Goal: Task Accomplishment & Management: Manage account settings

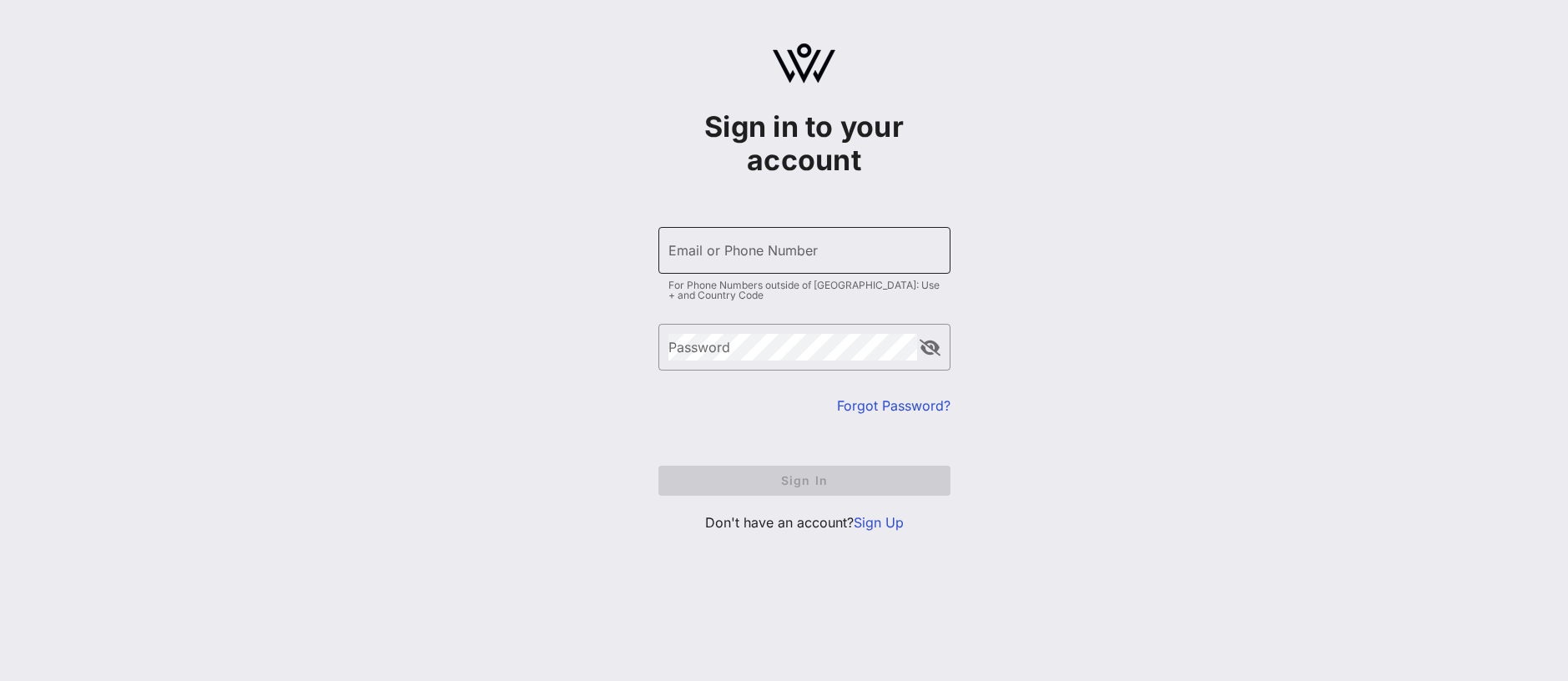
type input "[EMAIL_ADDRESS][DOMAIN_NAME]"
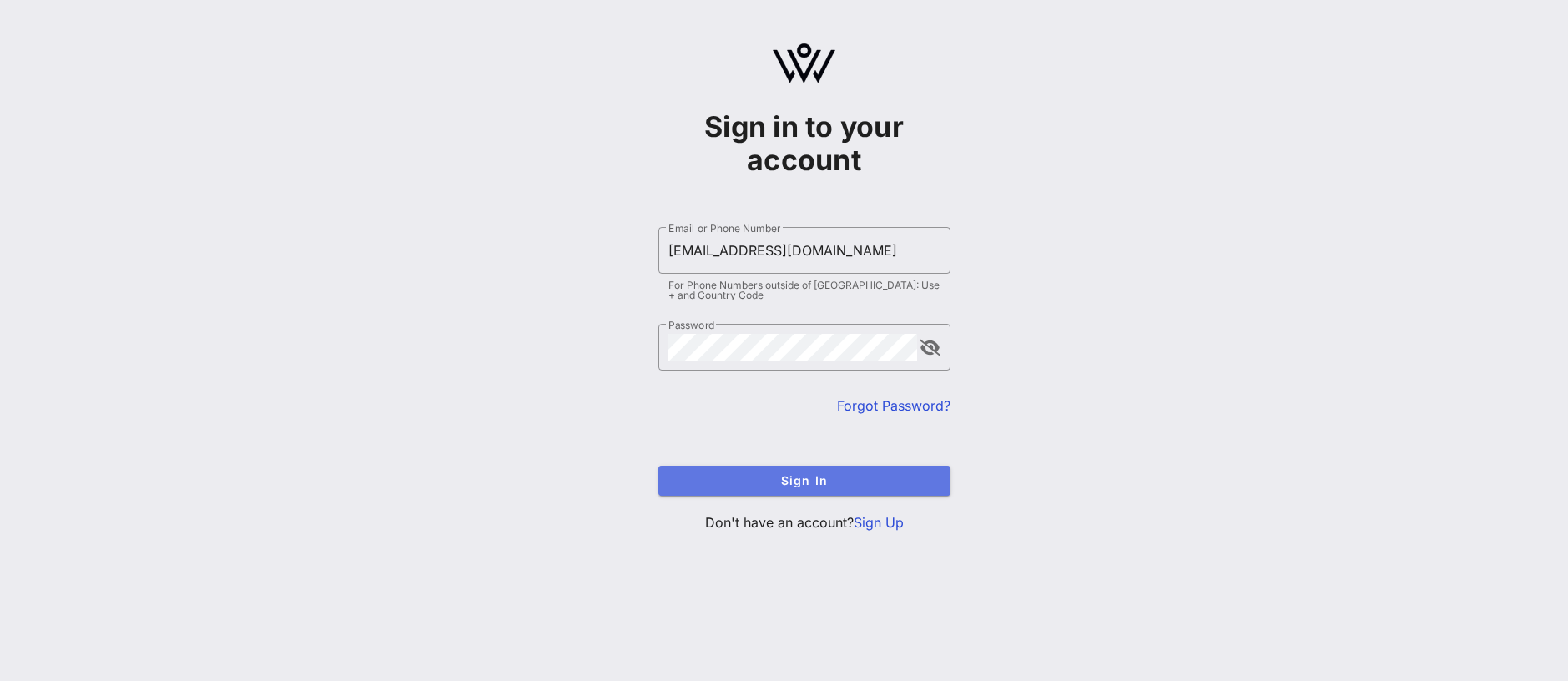
click at [842, 480] on span "Sign In" at bounding box center [804, 480] width 266 height 14
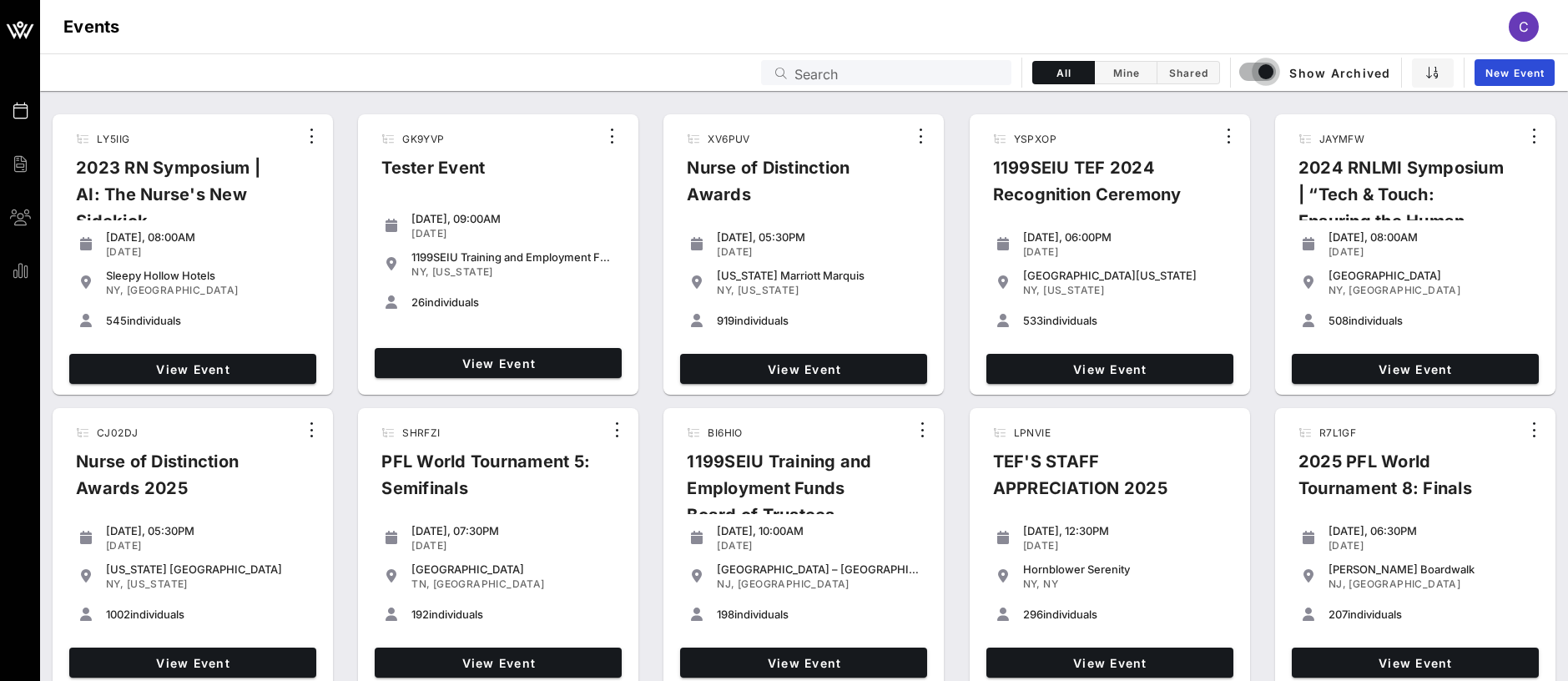
scroll to position [105, 0]
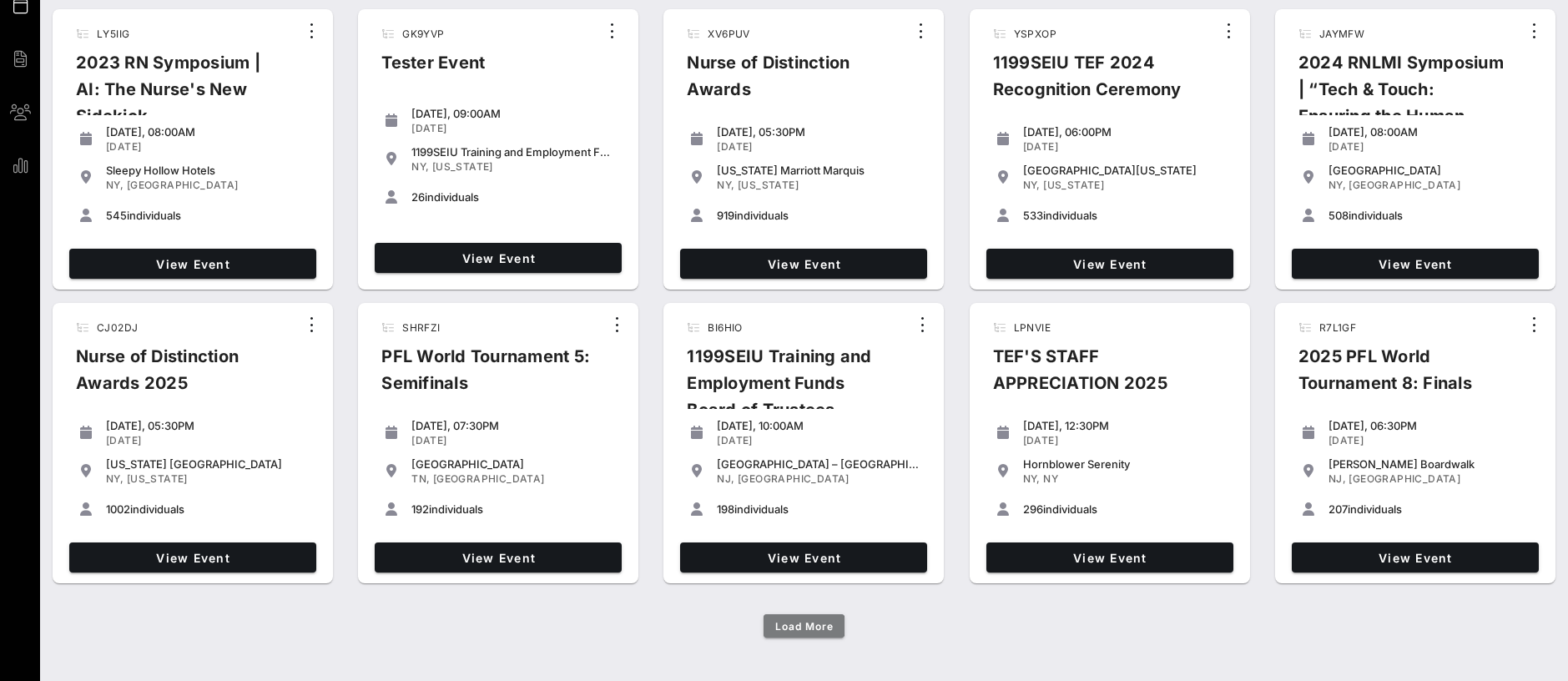
click at [822, 622] on span "Load More" at bounding box center [805, 626] width 61 height 13
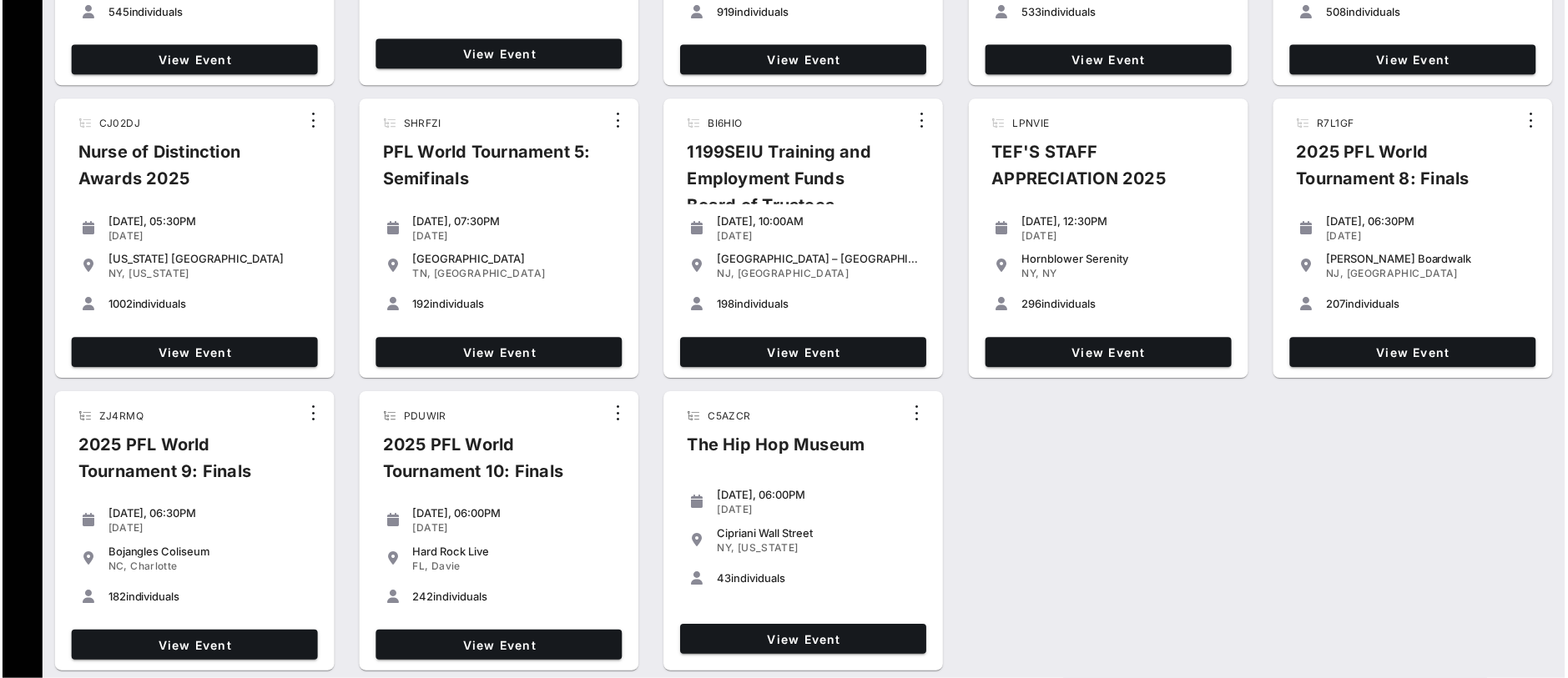
scroll to position [0, 0]
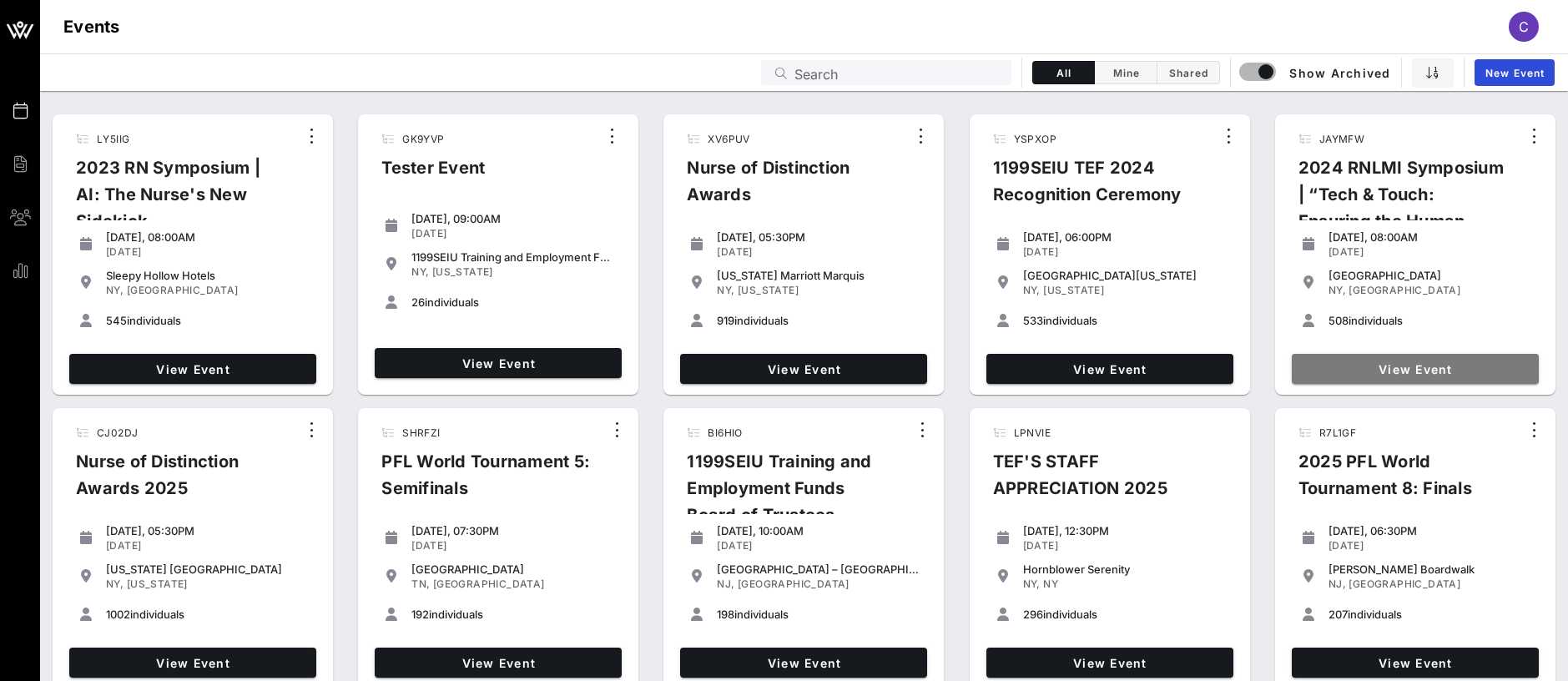
click at [1428, 372] on span "View Event" at bounding box center [1415, 369] width 234 height 14
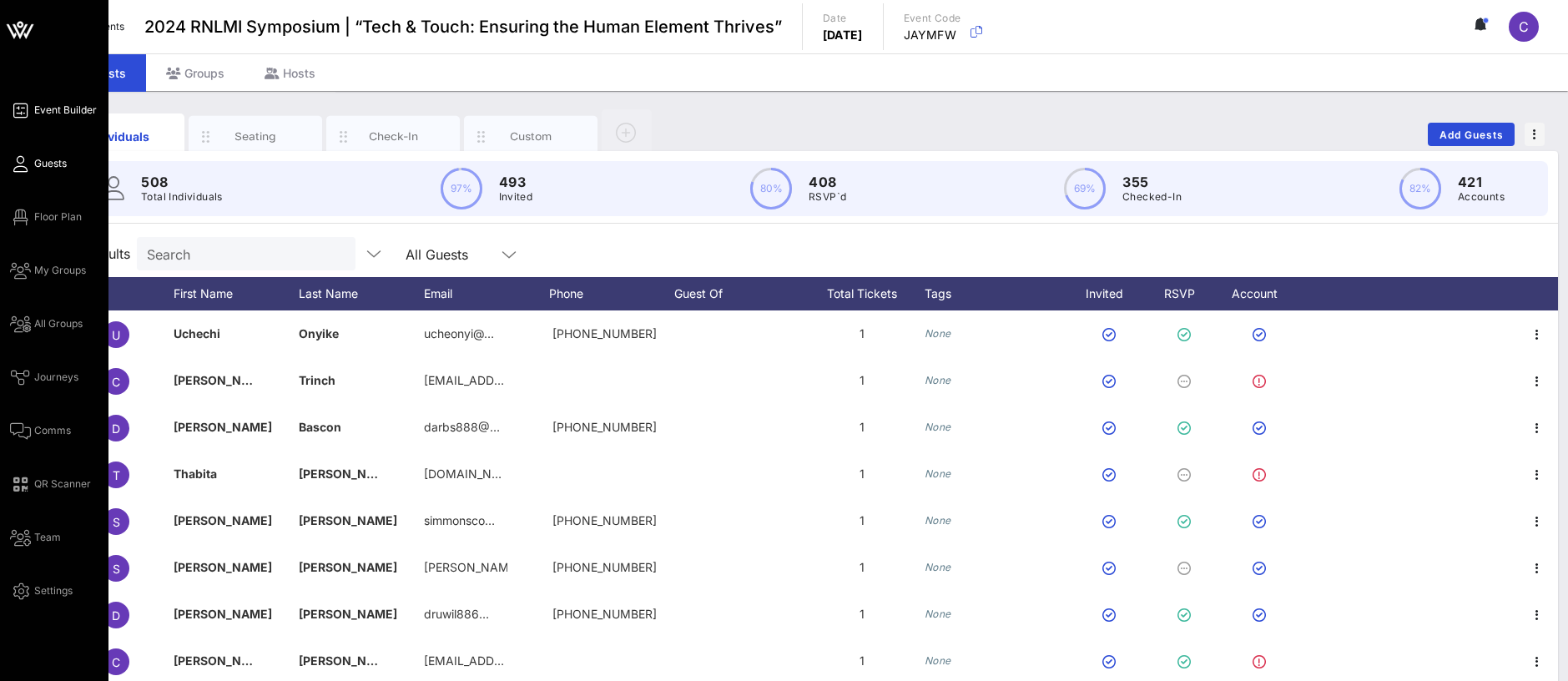
click at [39, 103] on span "Event Builder" at bounding box center [66, 110] width 62 height 15
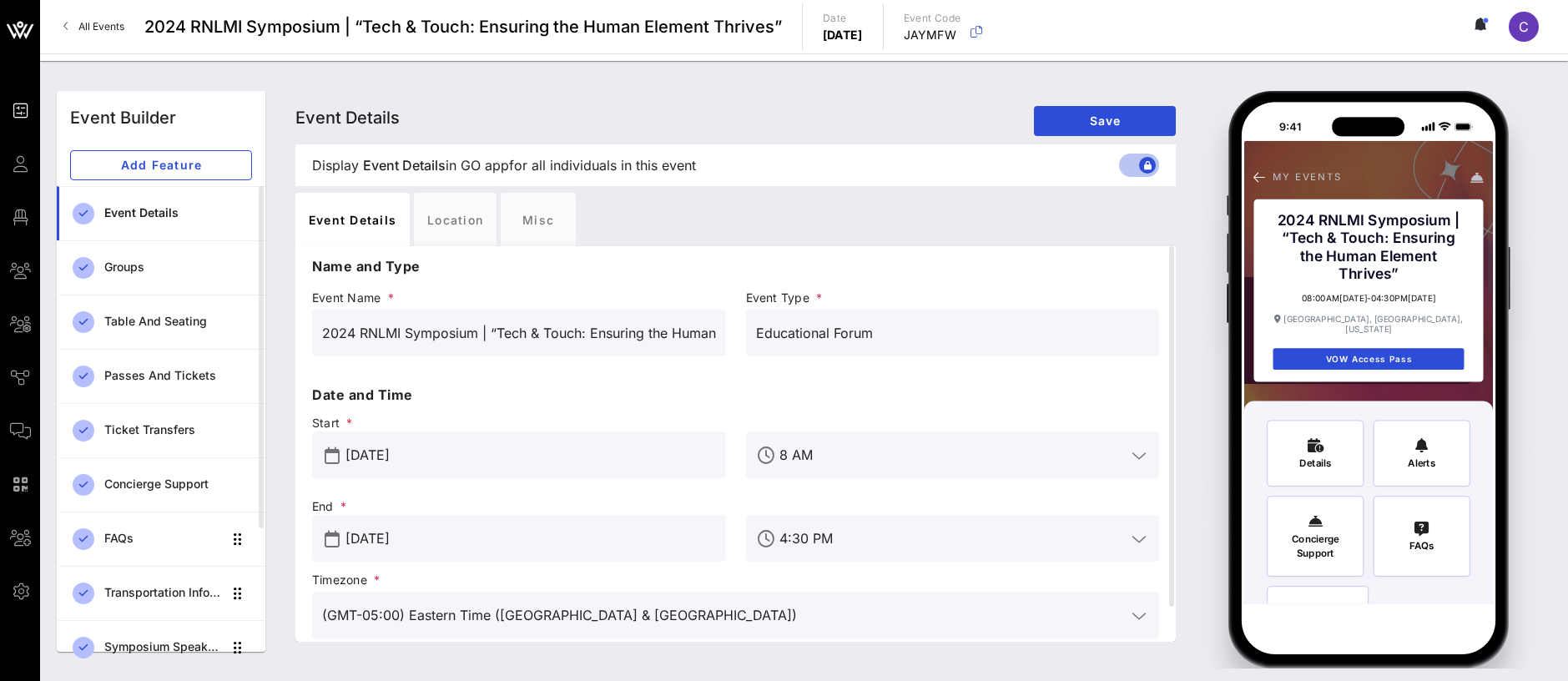
drag, startPoint x: 492, startPoint y: 335, endPoint x: 292, endPoint y: 334, distance: 200.0
click at [292, 334] on div "Event Details Event Details Event Details Save Display Event Details Event Deta…" at bounding box center [736, 371] width 901 height 561
drag, startPoint x: 749, startPoint y: 333, endPoint x: 688, endPoint y: 335, distance: 61.0
click at [688, 335] on div "Event Name * 2024 RNLMI Symposium | “Tech & Touch: Ensuring the Human Element T…" at bounding box center [736, 335] width 867 height 98
drag, startPoint x: 865, startPoint y: 332, endPoint x: 757, endPoint y: 330, distance: 108.0
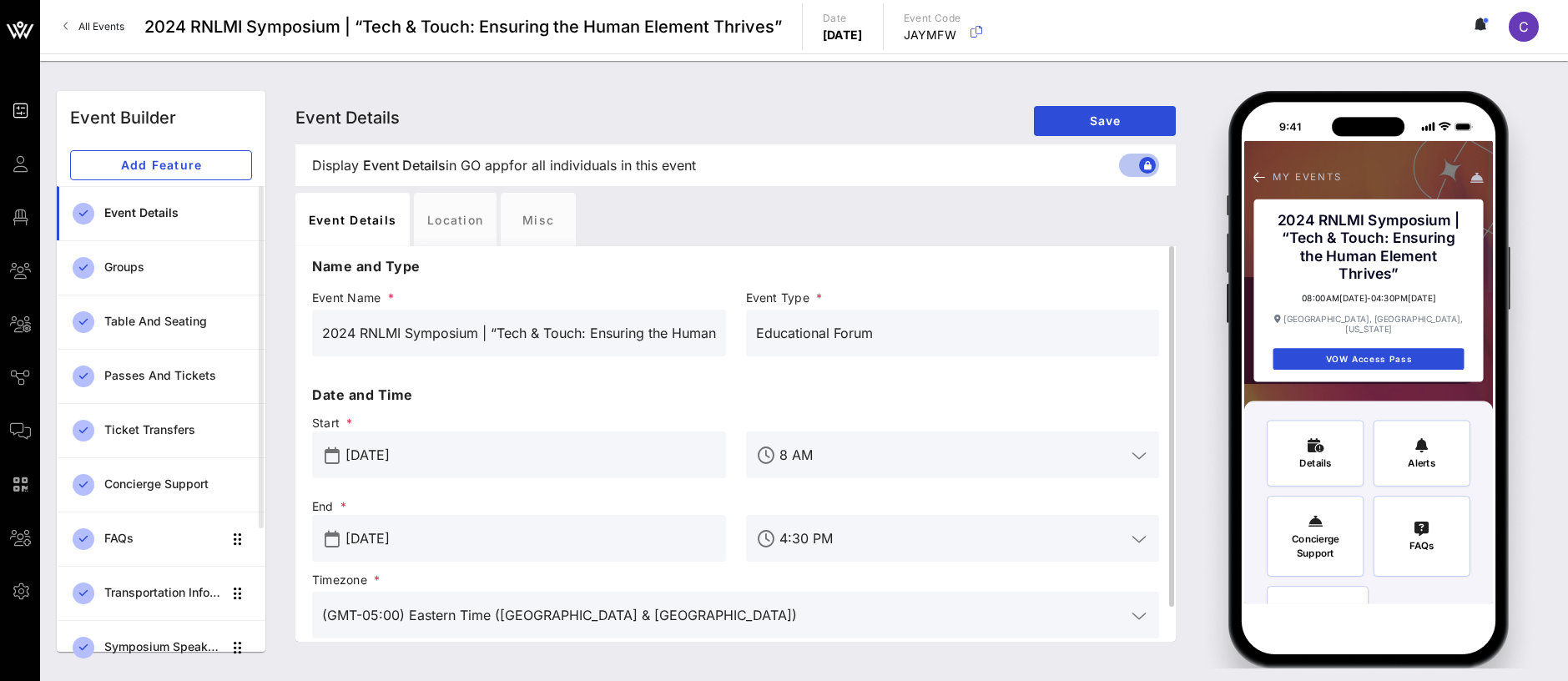
click at [757, 330] on input "Educational Forum" at bounding box center [953, 333] width 394 height 27
click at [531, 227] on div "Misc" at bounding box center [538, 219] width 75 height 54
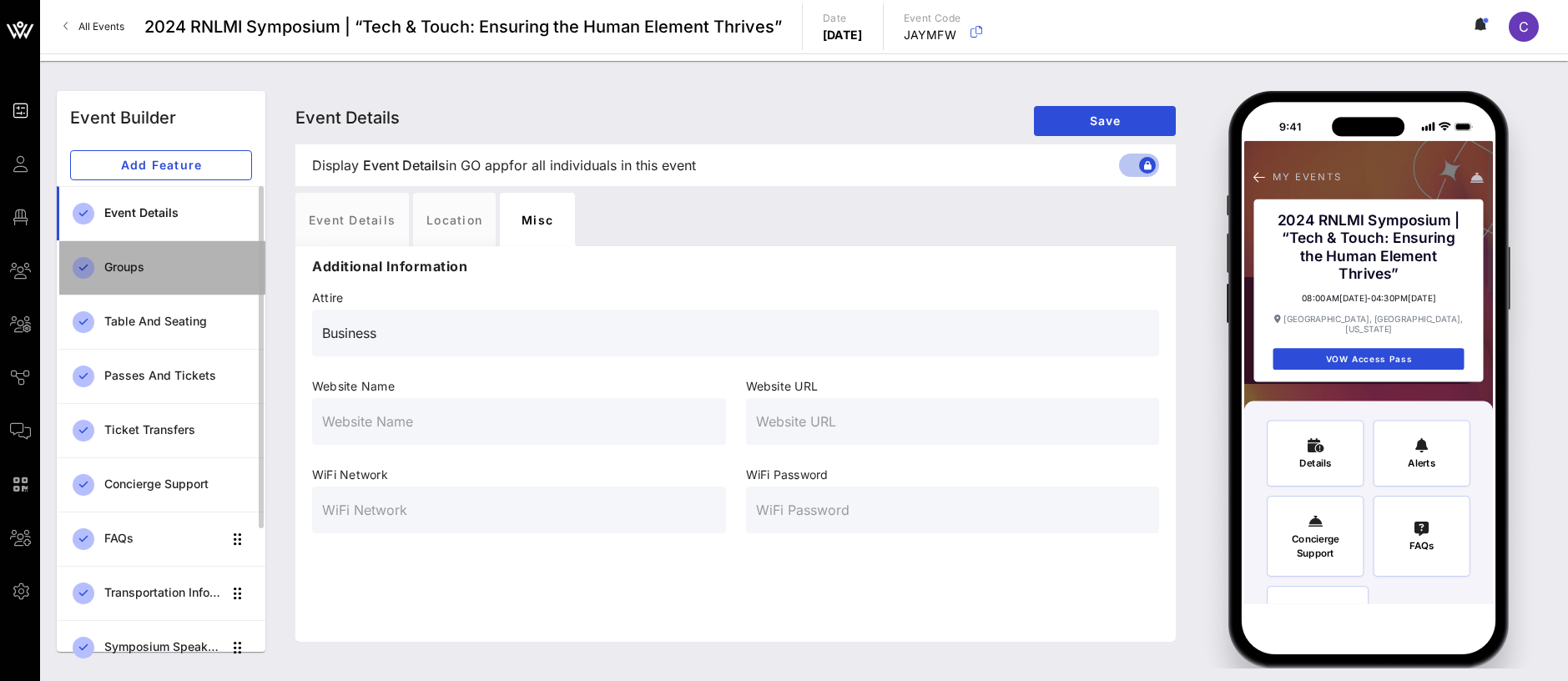
click at [118, 259] on div "Groups" at bounding box center [178, 267] width 148 height 34
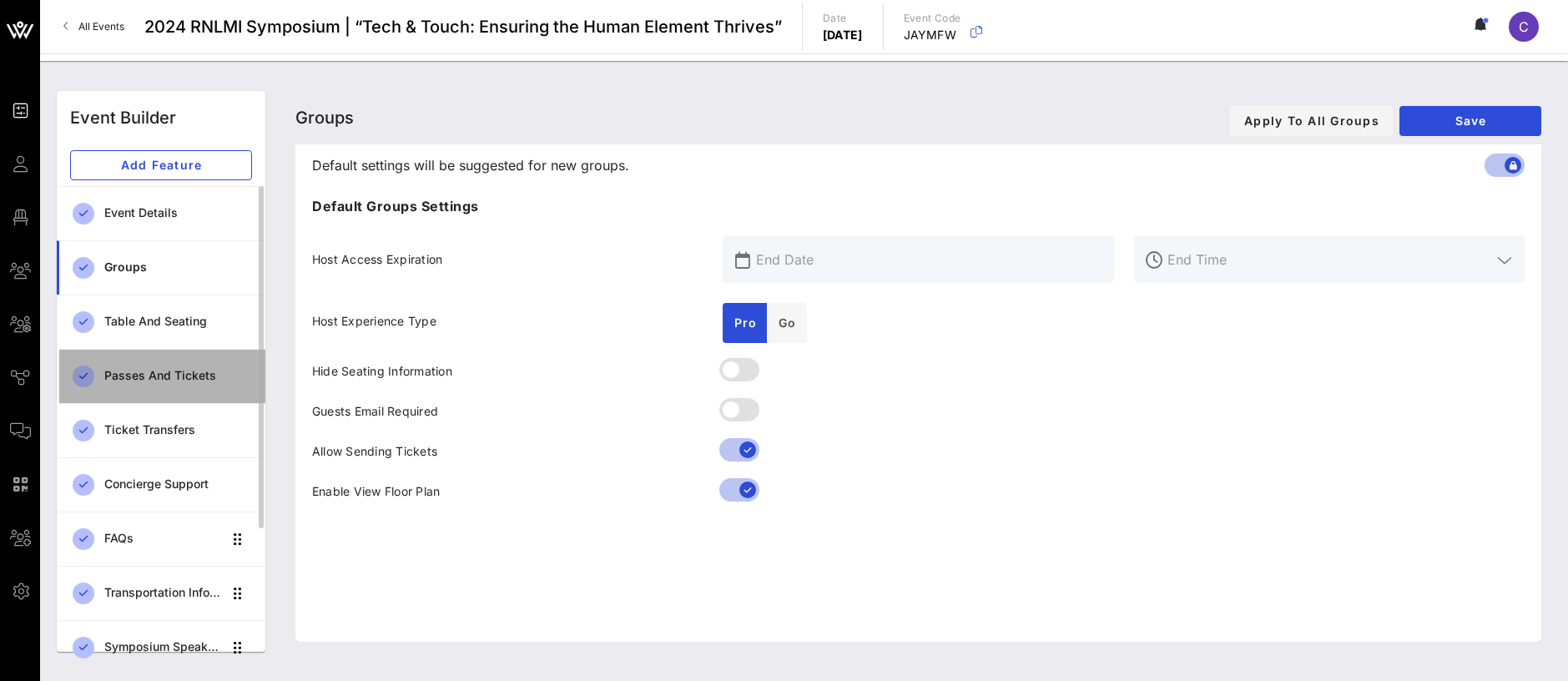
click at [145, 379] on div "Passes and Tickets" at bounding box center [178, 376] width 148 height 14
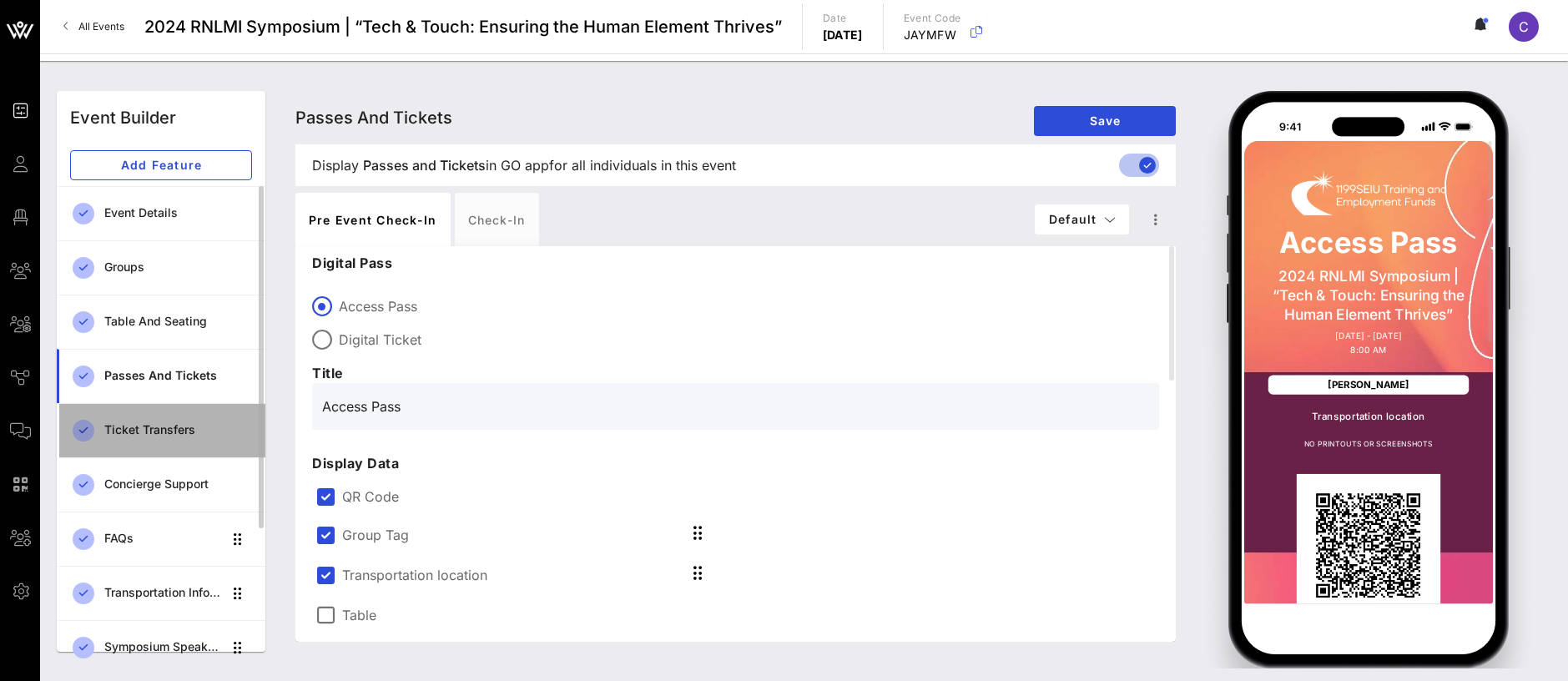
click at [152, 430] on div "Ticket Transfers" at bounding box center [178, 430] width 148 height 14
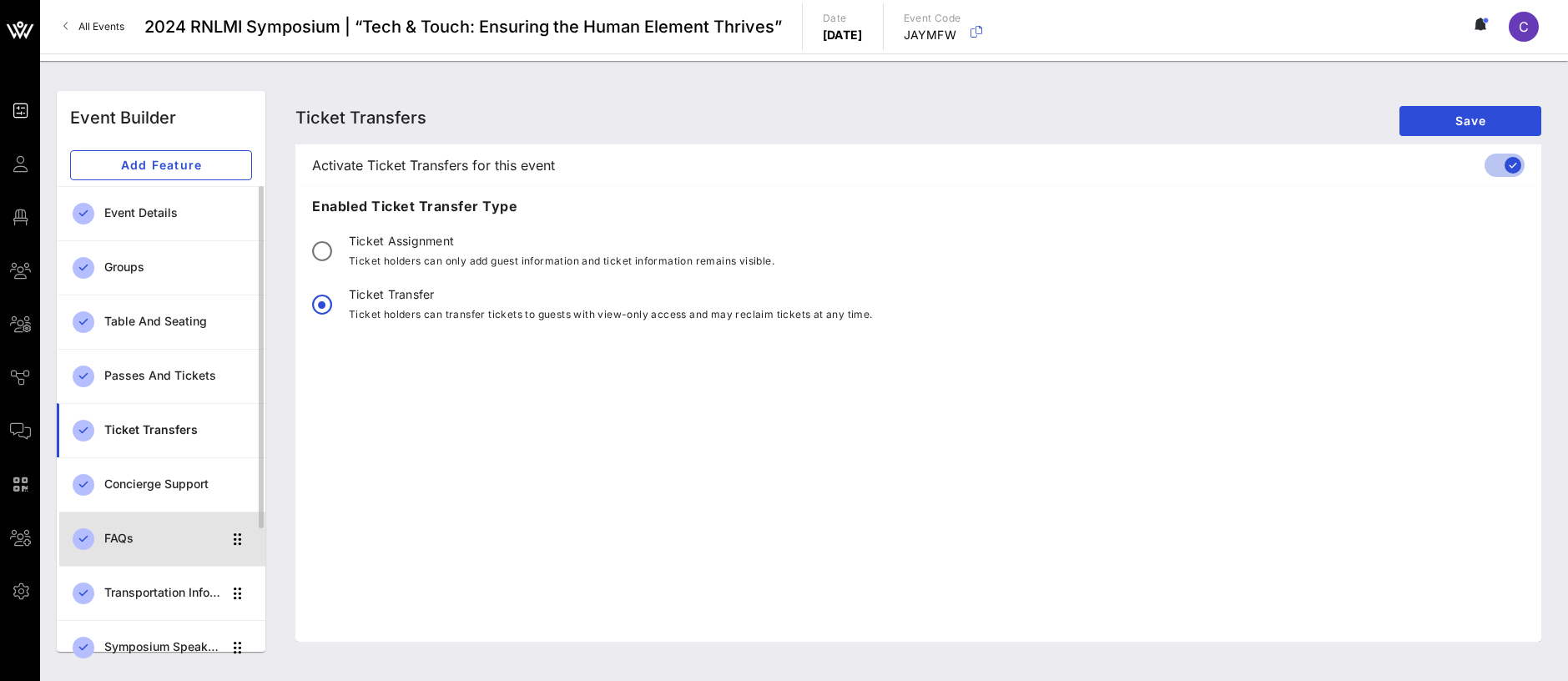
click at [121, 543] on div "FAQs" at bounding box center [163, 539] width 118 height 14
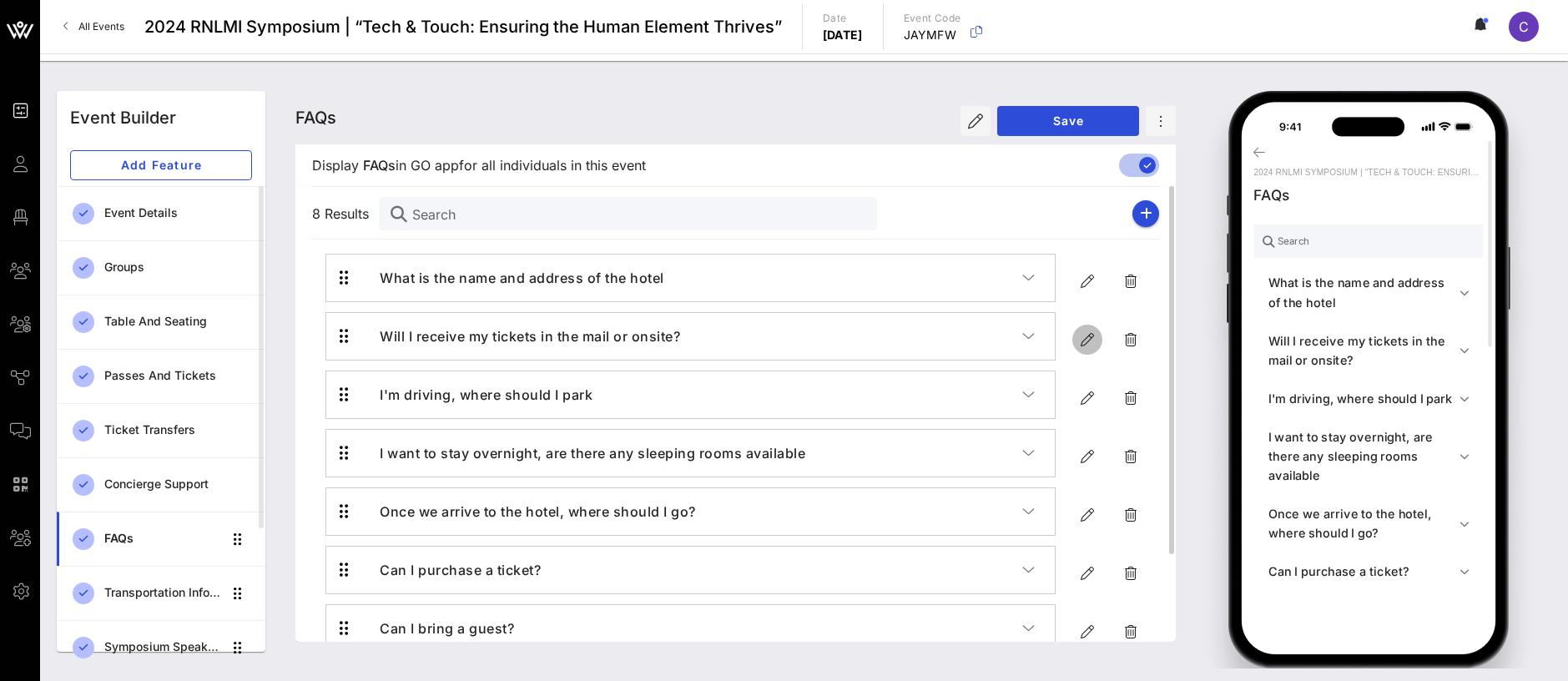
click at [1090, 339] on icon "button" at bounding box center [1087, 340] width 20 height 20
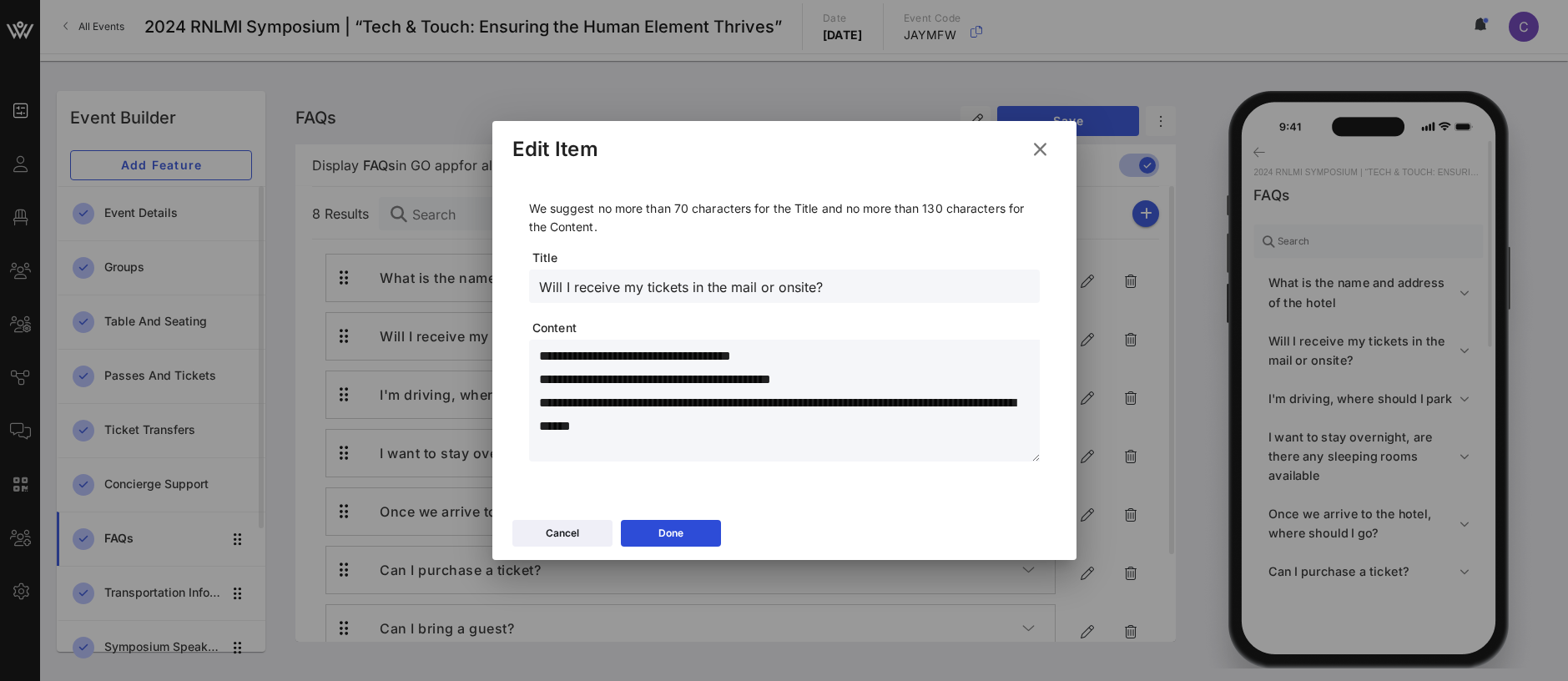
drag, startPoint x: 887, startPoint y: 293, endPoint x: 496, endPoint y: 293, distance: 391.0
click at [496, 293] on div "**********" at bounding box center [784, 342] width 584 height 339
drag, startPoint x: 539, startPoint y: 358, endPoint x: 704, endPoint y: 431, distance: 180.4
click at [704, 431] on textarea "**********" at bounding box center [790, 403] width 501 height 117
click at [678, 531] on div "Done" at bounding box center [671, 533] width 25 height 17
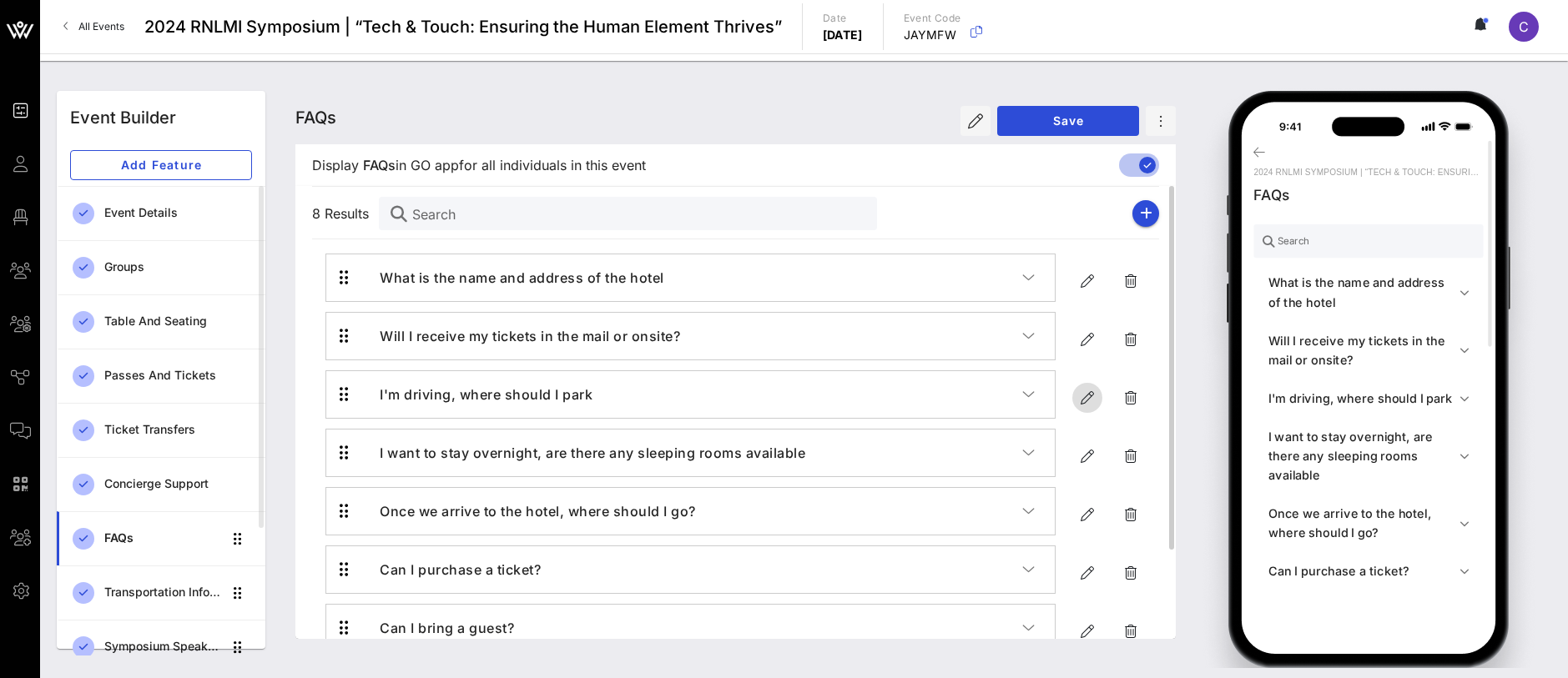
click at [1090, 393] on icon "button" at bounding box center [1087, 398] width 20 height 20
type input "I'm driving, where should I park"
type textarea "**********"
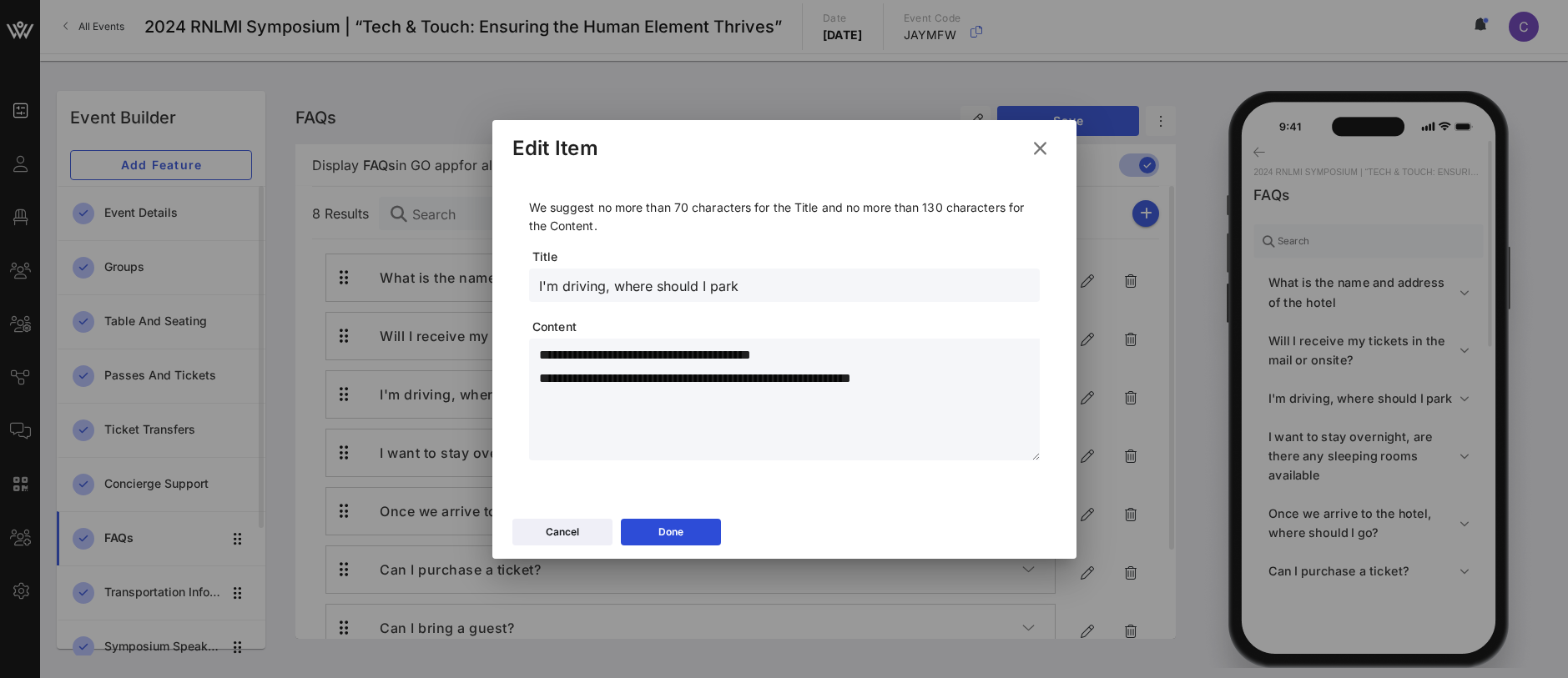
drag, startPoint x: 684, startPoint y: 284, endPoint x: 519, endPoint y: 289, distance: 165.1
click at [519, 289] on div "**********" at bounding box center [785, 333] width 545 height 322
drag, startPoint x: 871, startPoint y: 381, endPoint x: 531, endPoint y: 359, distance: 340.7
click at [531, 359] on div "**********" at bounding box center [785, 399] width 511 height 122
click at [676, 536] on icon at bounding box center [671, 533] width 12 height 10
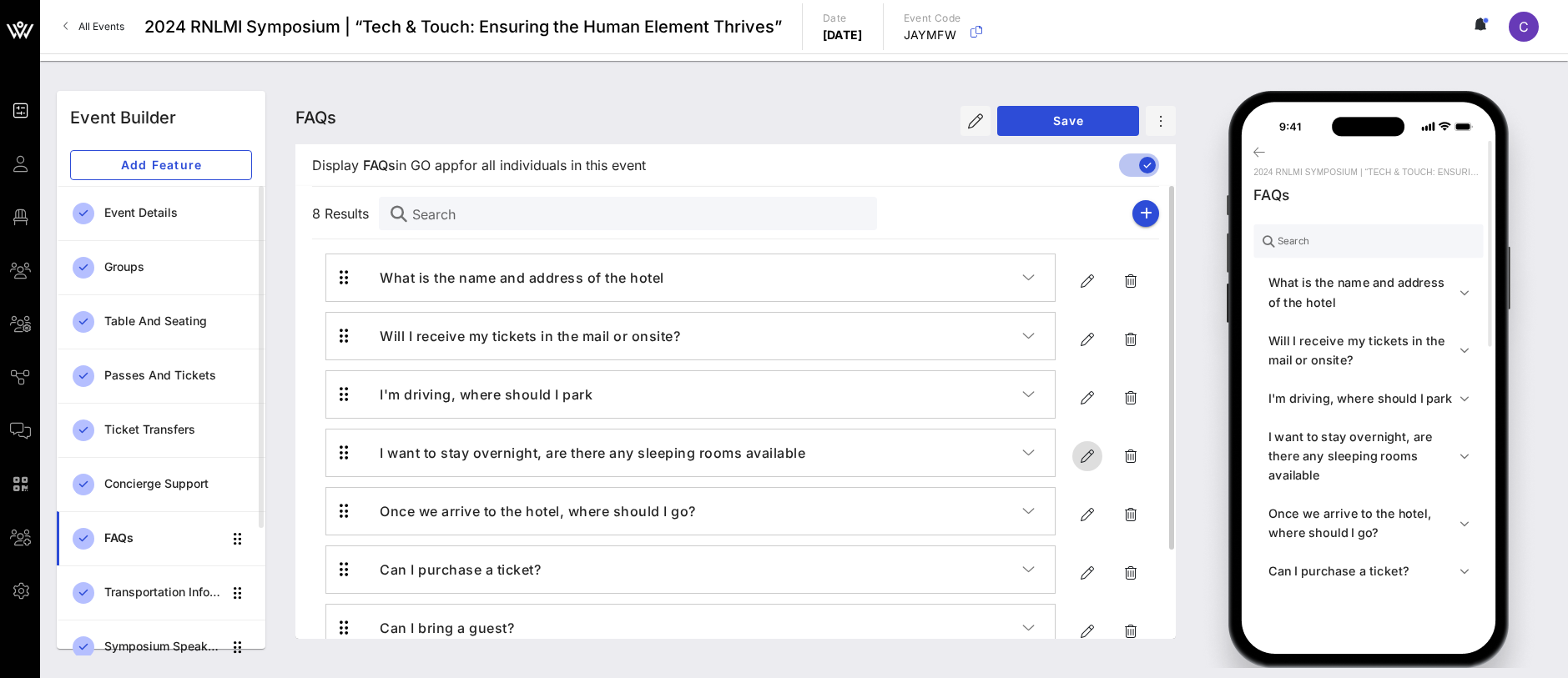
click at [1088, 452] on icon "button" at bounding box center [1087, 456] width 20 height 20
type input "I want to stay overnight, are there any sleeping rooms available"
type textarea "**********"
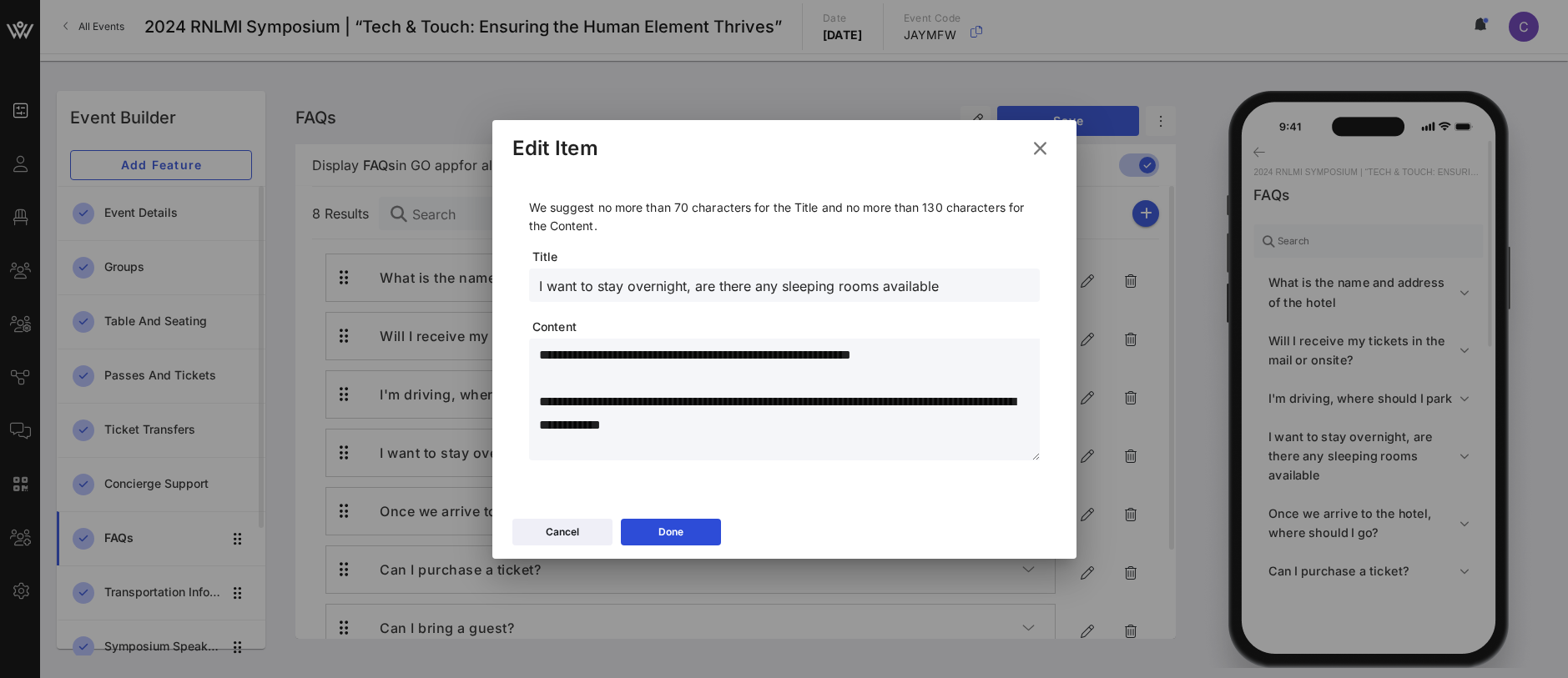
drag, startPoint x: 807, startPoint y: 286, endPoint x: 487, endPoint y: 302, distance: 320.4
click at [487, 302] on div "Event Builder Guests Floor Plan My Groups All Groups Journeys Comms QR Scanner …" at bounding box center [784, 339] width 1568 height 678
drag, startPoint x: 861, startPoint y: 430, endPoint x: 539, endPoint y: 358, distance: 330.0
click at [539, 358] on textarea "**********" at bounding box center [790, 402] width 501 height 117
click at [675, 531] on icon at bounding box center [671, 533] width 12 height 10
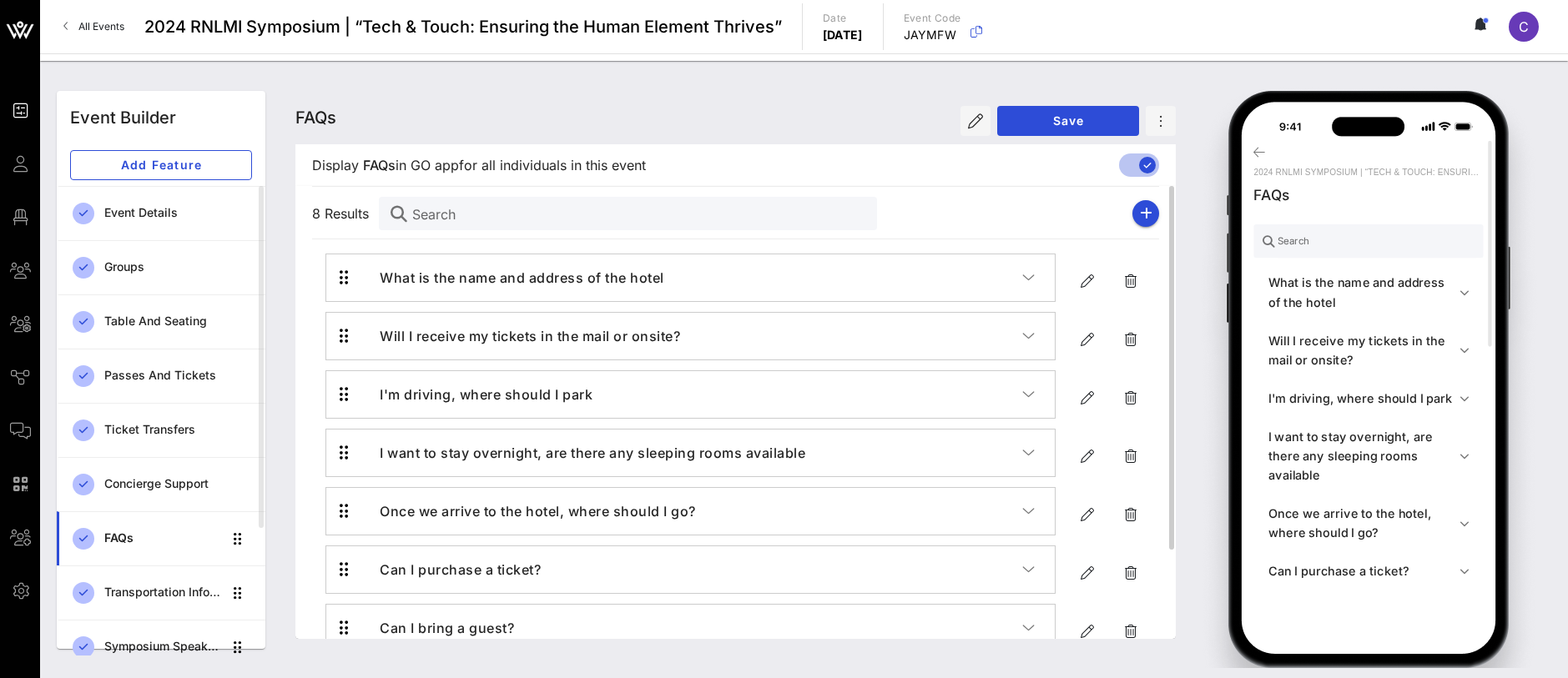
click at [509, 514] on h4 "Once we arrive to the hotel, where should I go?" at bounding box center [701, 512] width 643 height 20
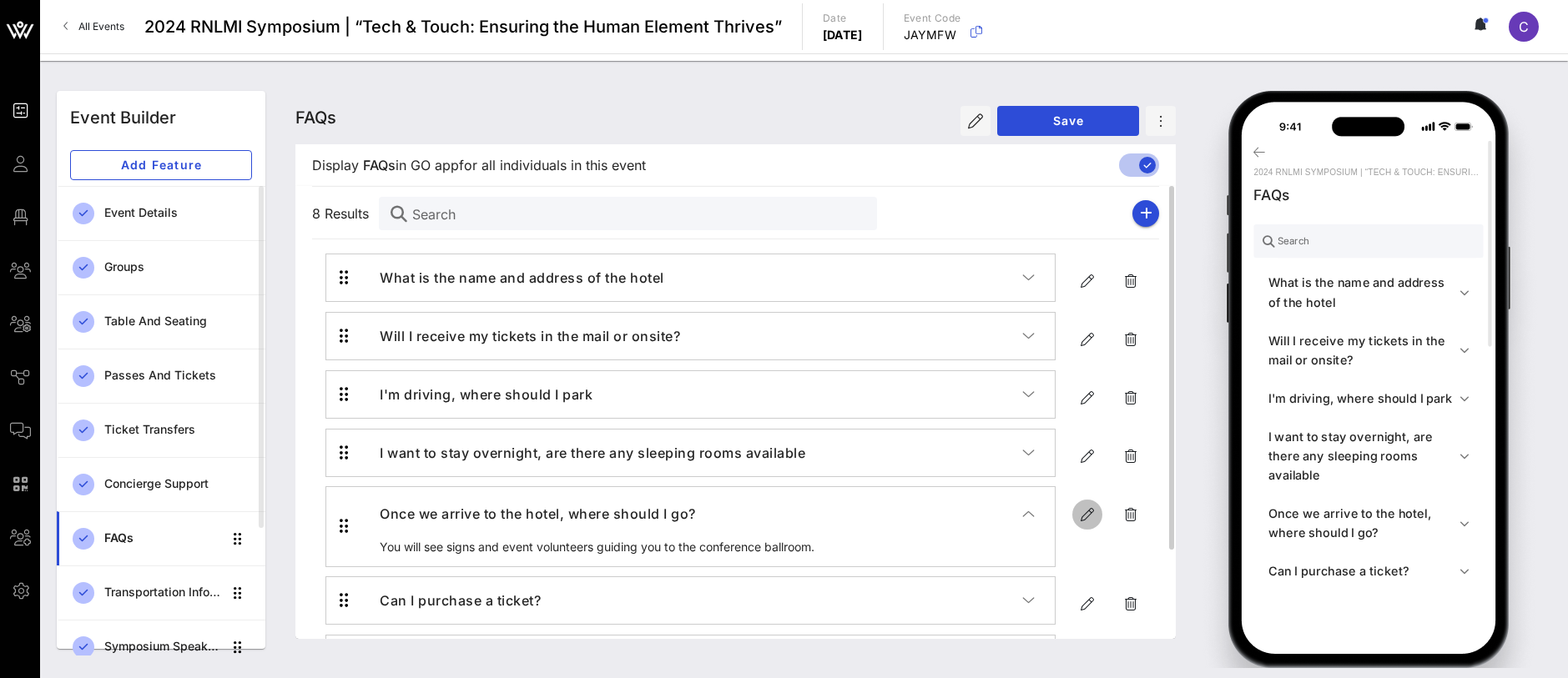
click at [1091, 506] on icon "button" at bounding box center [1087, 515] width 20 height 20
type input "Once we arrive to the hotel, where should I go?"
type textarea "**********"
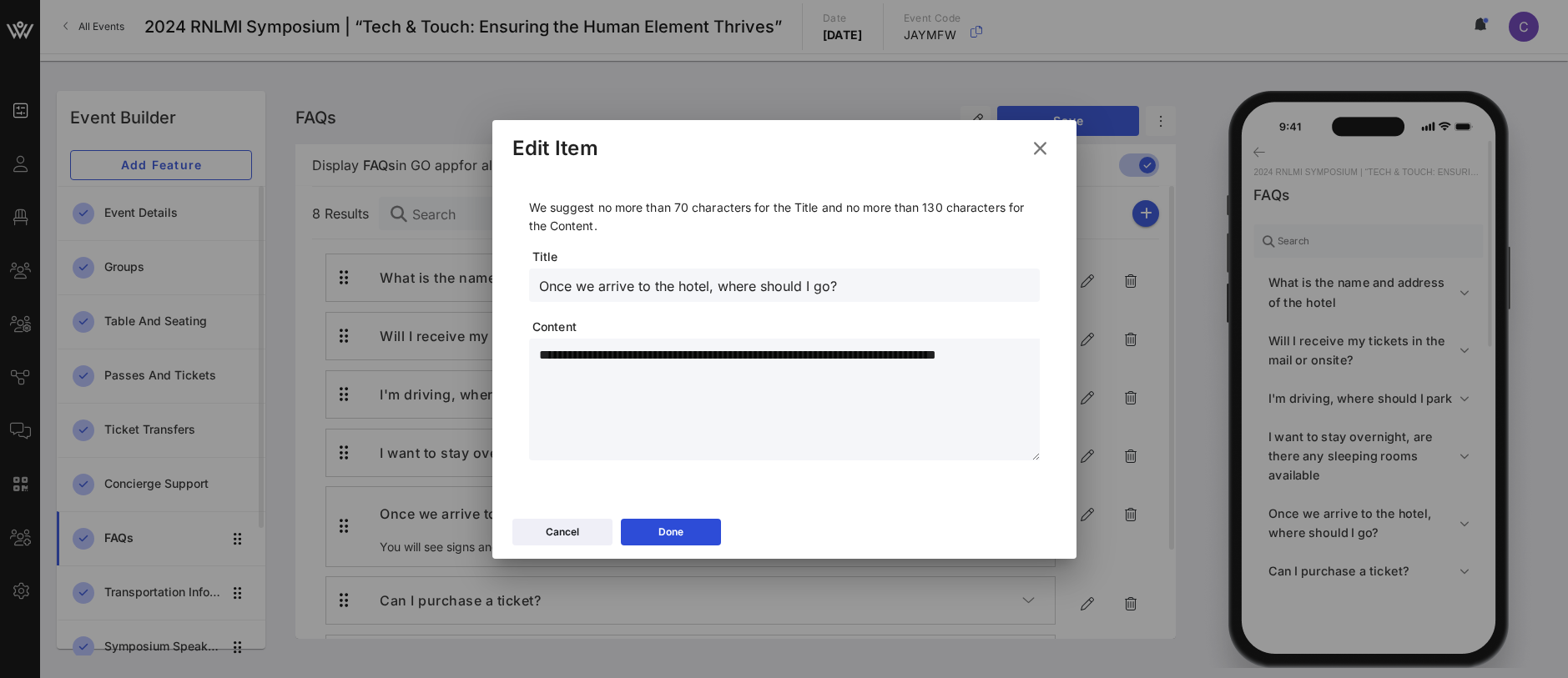
drag, startPoint x: 832, startPoint y: 286, endPoint x: 513, endPoint y: 282, distance: 319.0
click at [513, 282] on div "**********" at bounding box center [785, 333] width 545 height 322
drag, startPoint x: 609, startPoint y: 392, endPoint x: 536, endPoint y: 358, distance: 80.5
click at [536, 358] on div "**********" at bounding box center [785, 399] width 511 height 122
click at [689, 531] on button "Done" at bounding box center [671, 533] width 100 height 27
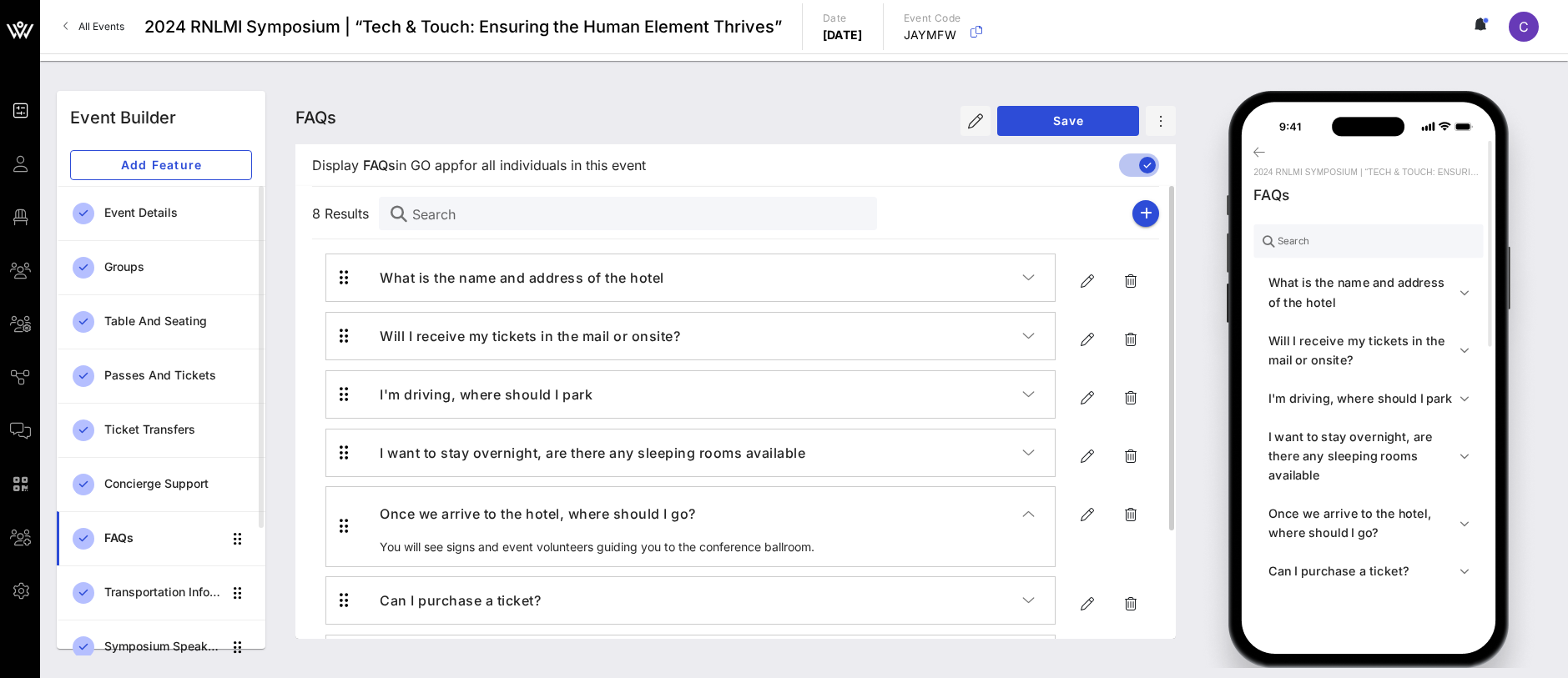
click at [541, 603] on h4 "Can I purchase a ticket?" at bounding box center [701, 601] width 643 height 20
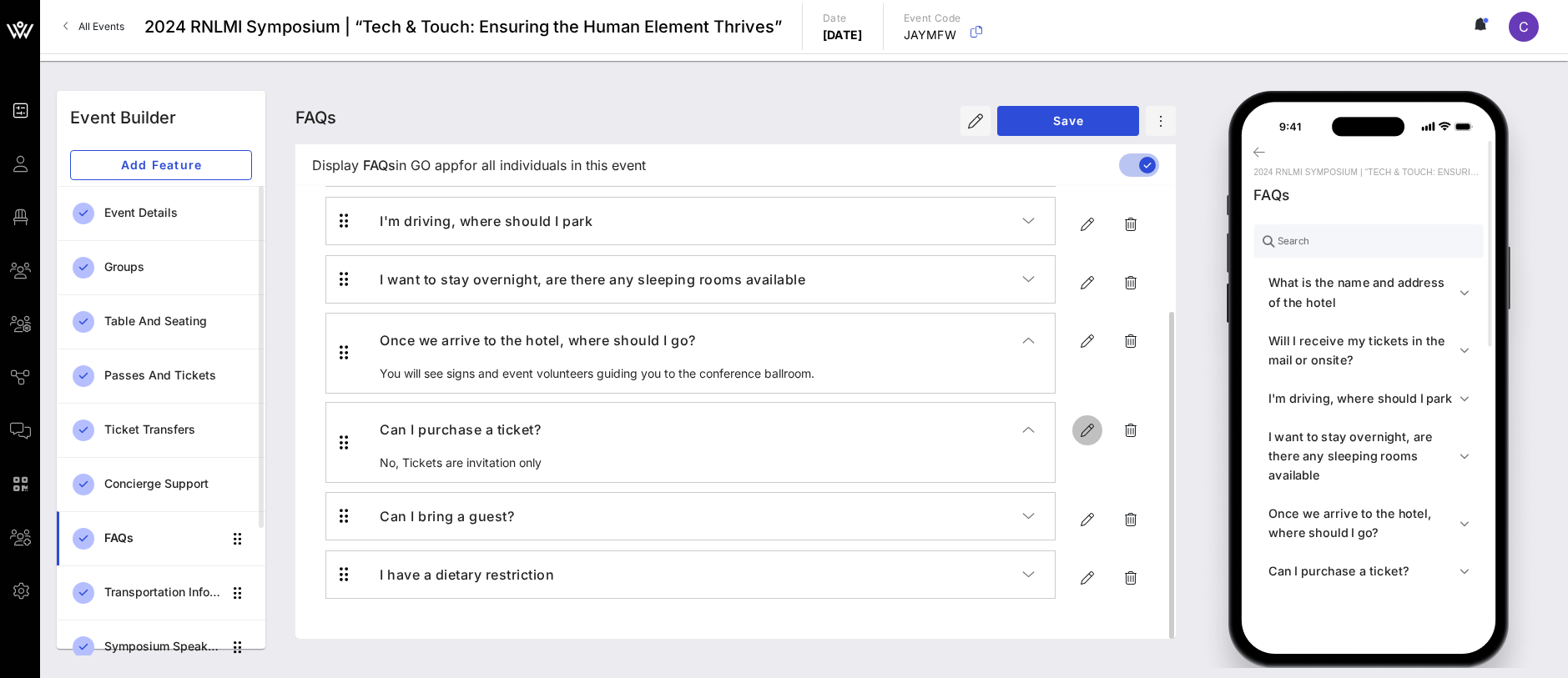
click at [1091, 427] on icon "button" at bounding box center [1087, 431] width 20 height 20
type input "Can I purchase a ticket?"
type textarea "**********"
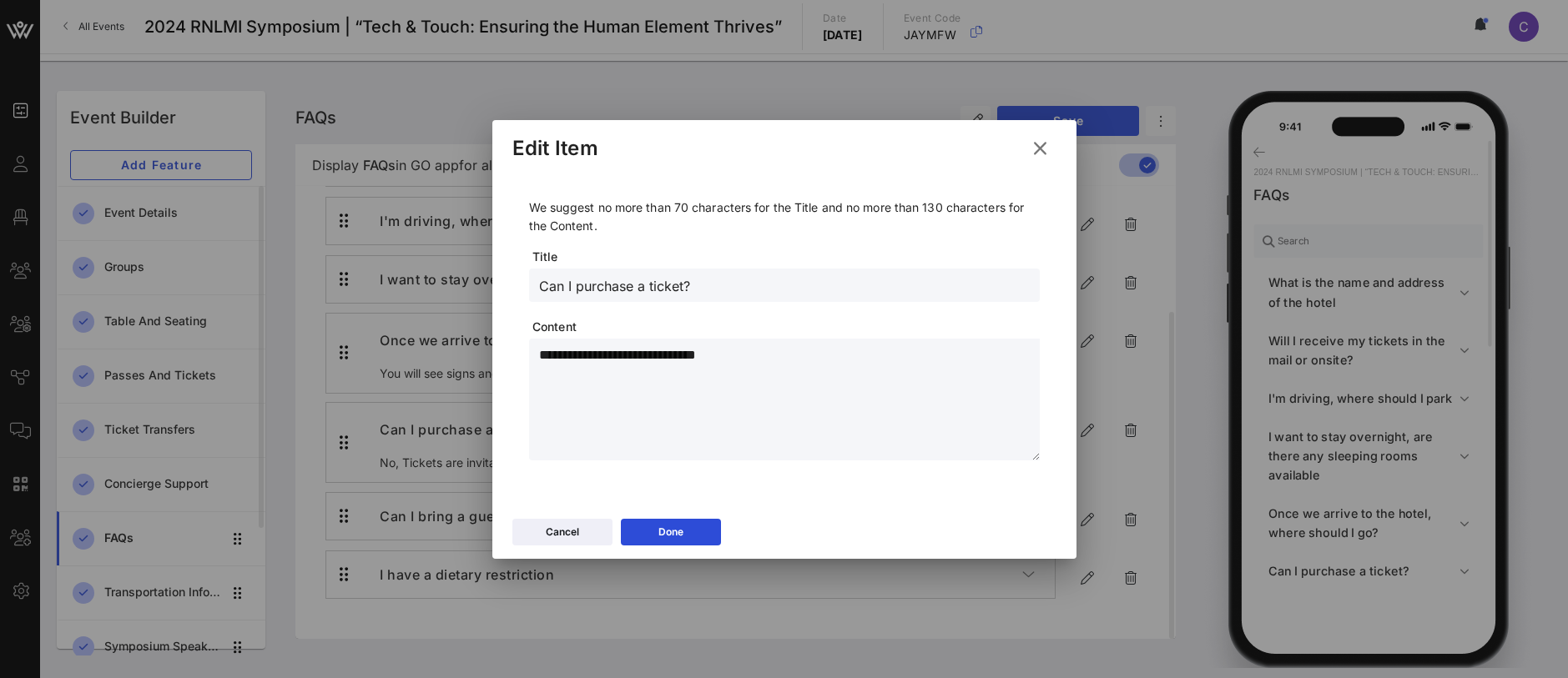
drag, startPoint x: 722, startPoint y: 283, endPoint x: 513, endPoint y: 286, distance: 209.0
click at [513, 286] on div "**********" at bounding box center [785, 333] width 545 height 322
drag, startPoint x: 696, startPoint y: 354, endPoint x: 503, endPoint y: 353, distance: 193.0
click at [503, 353] on div "**********" at bounding box center [784, 341] width 584 height 339
click at [702, 533] on button "Done" at bounding box center [671, 533] width 100 height 27
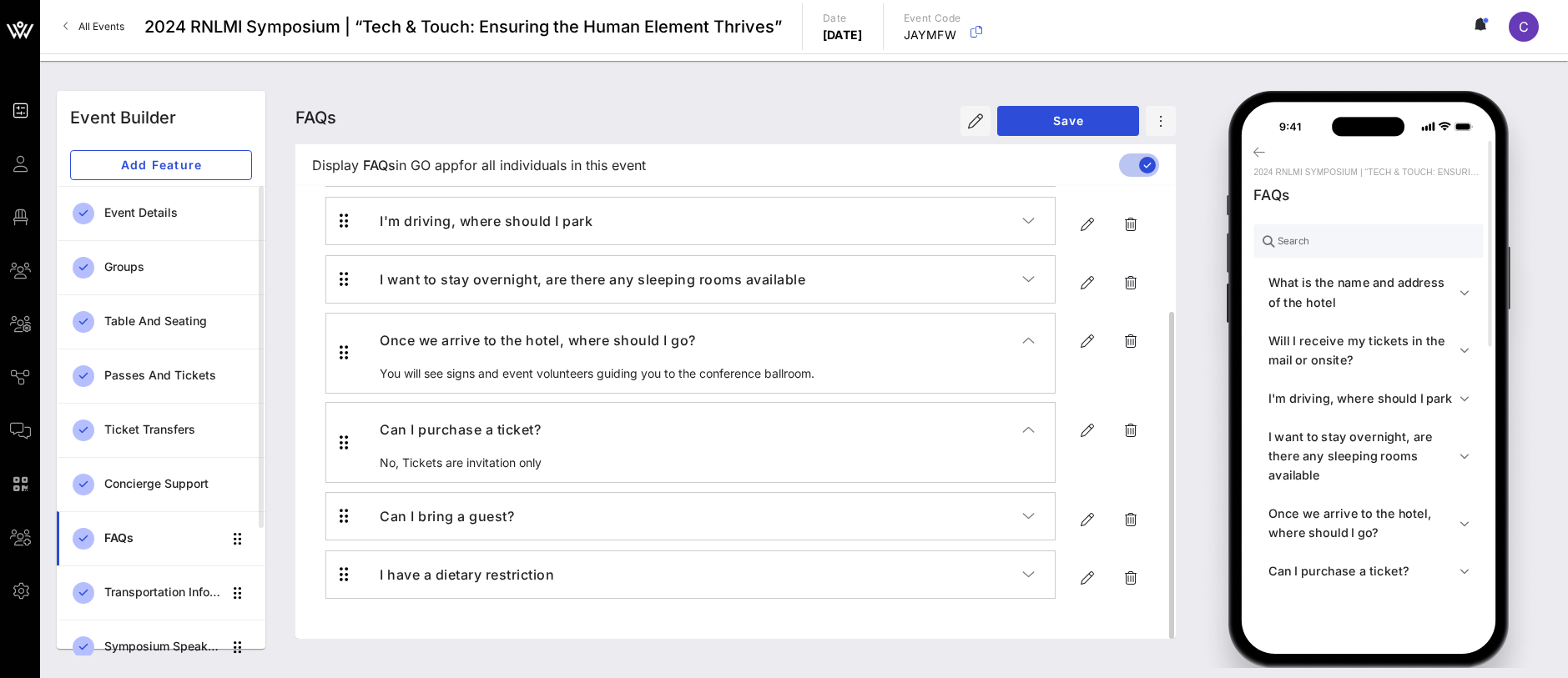
click at [1105, 517] on div "Can I bring a guest?" at bounding box center [735, 517] width 847 height 50
click at [1092, 517] on icon "button" at bounding box center [1087, 520] width 20 height 20
type input "Can I bring a guest?"
type textarea "**********"
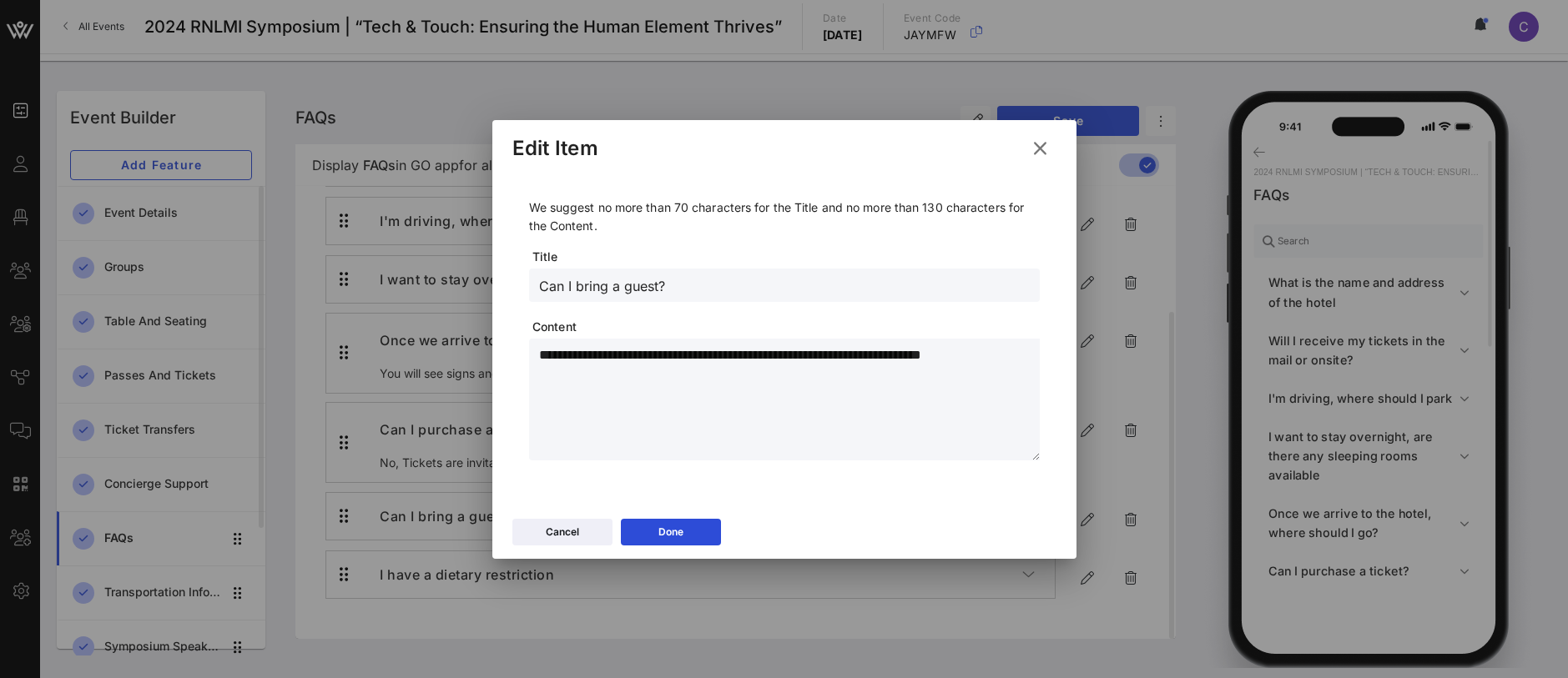
drag, startPoint x: 690, startPoint y: 288, endPoint x: 479, endPoint y: 281, distance: 211.1
click at [479, 281] on div "Event Builder Guests Floor Plan My Groups All Groups Journeys Comms QR Scanner …" at bounding box center [784, 339] width 1568 height 678
drag, startPoint x: 999, startPoint y: 360, endPoint x: 441, endPoint y: 360, distance: 558.0
click at [441, 360] on div "Event Builder Guests Floor Plan My Groups All Groups Journeys Comms QR Scanner …" at bounding box center [784, 339] width 1568 height 678
click at [695, 526] on button "Done" at bounding box center [671, 533] width 100 height 27
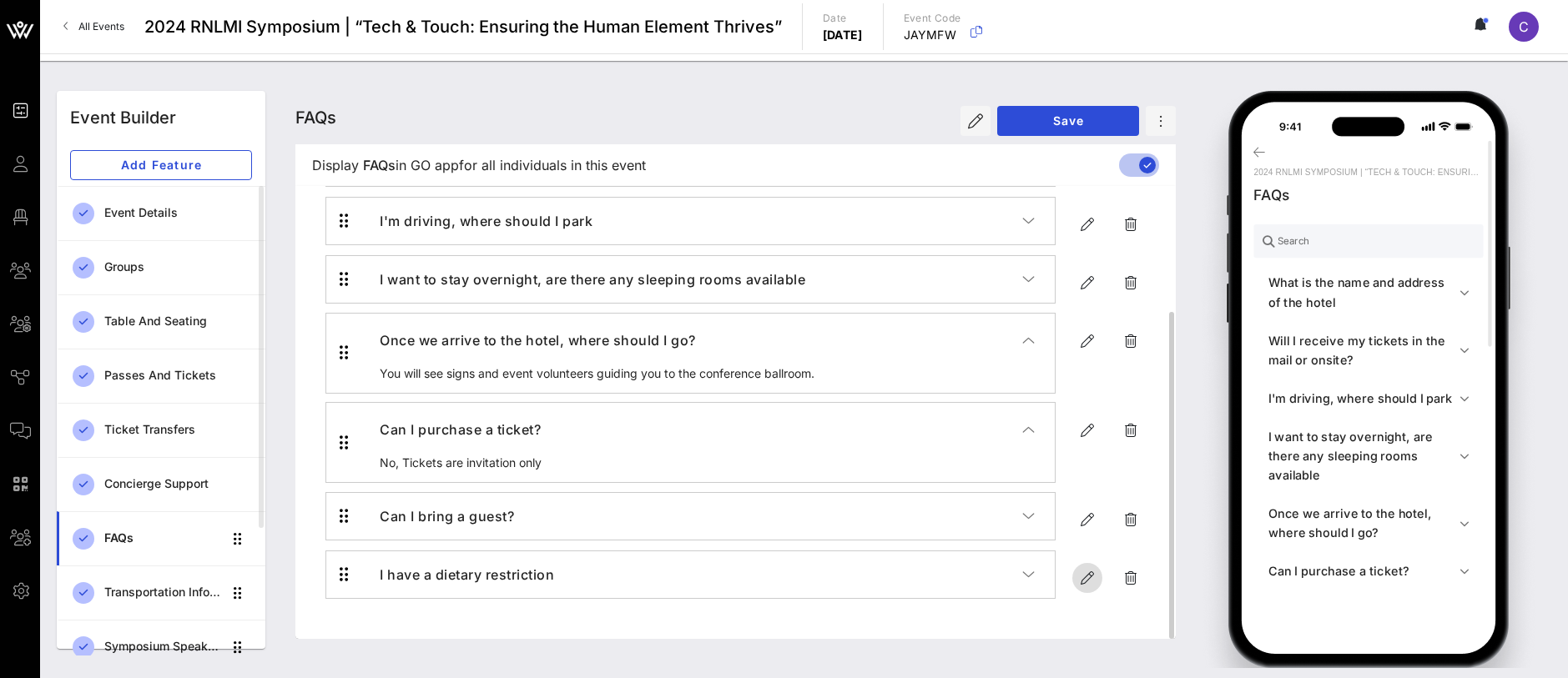
click at [1083, 576] on icon "button" at bounding box center [1087, 578] width 20 height 20
type input "I have a dietary restriction"
type textarea "**********"
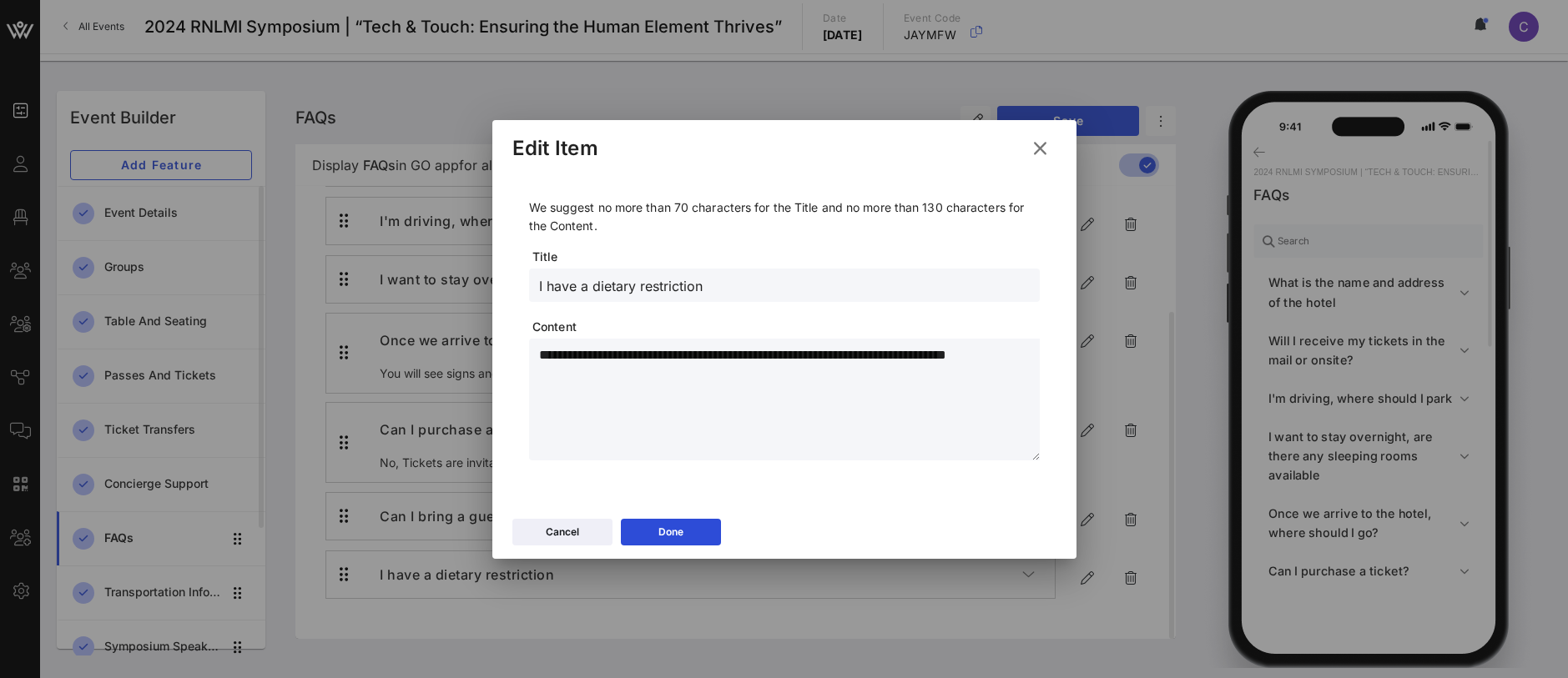
drag, startPoint x: 717, startPoint y: 286, endPoint x: 522, endPoint y: 279, distance: 195.1
click at [522, 279] on div "**********" at bounding box center [785, 333] width 545 height 322
drag, startPoint x: 612, startPoint y: 383, endPoint x: 530, endPoint y: 357, distance: 86.0
click at [530, 357] on div "**********" at bounding box center [785, 399] width 511 height 122
click at [675, 528] on icon at bounding box center [671, 533] width 15 height 15
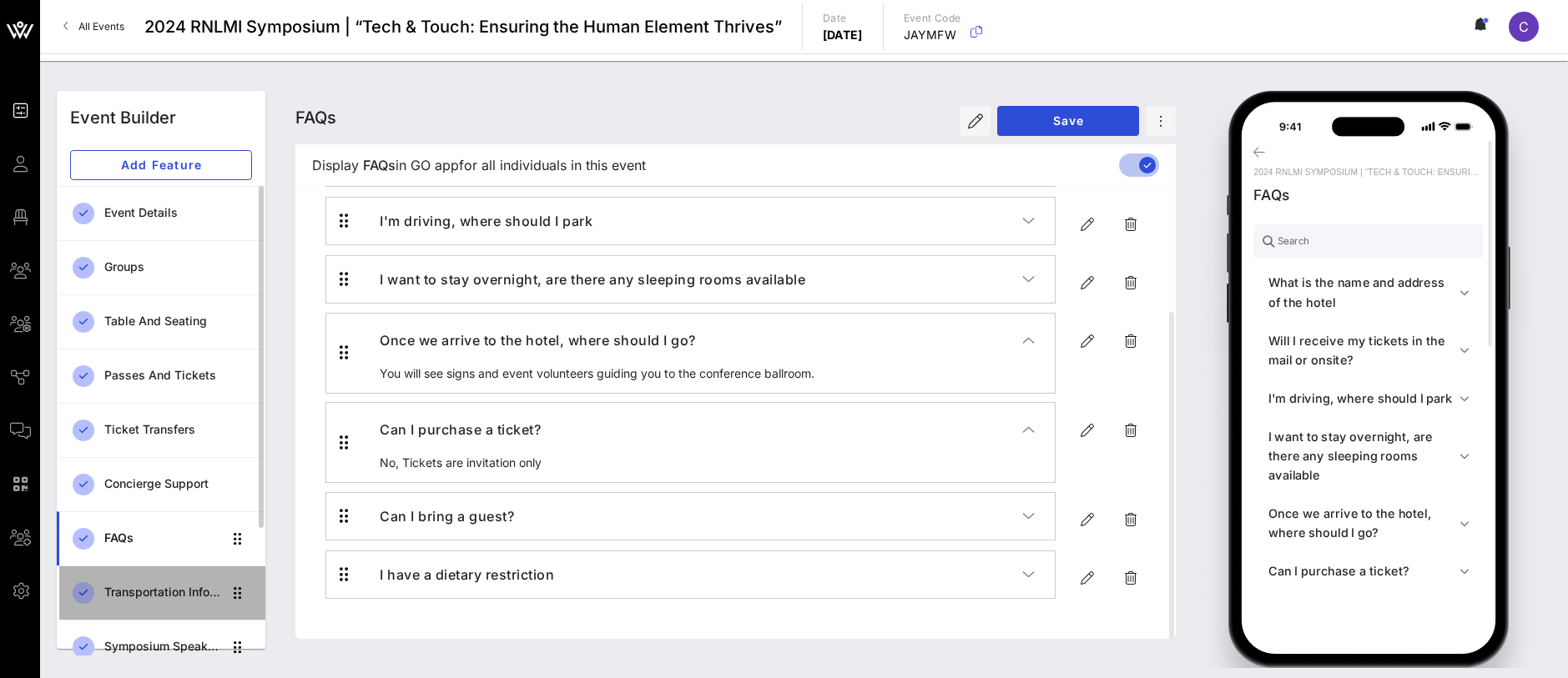
click at [158, 590] on div "Transportation Information" at bounding box center [163, 592] width 118 height 14
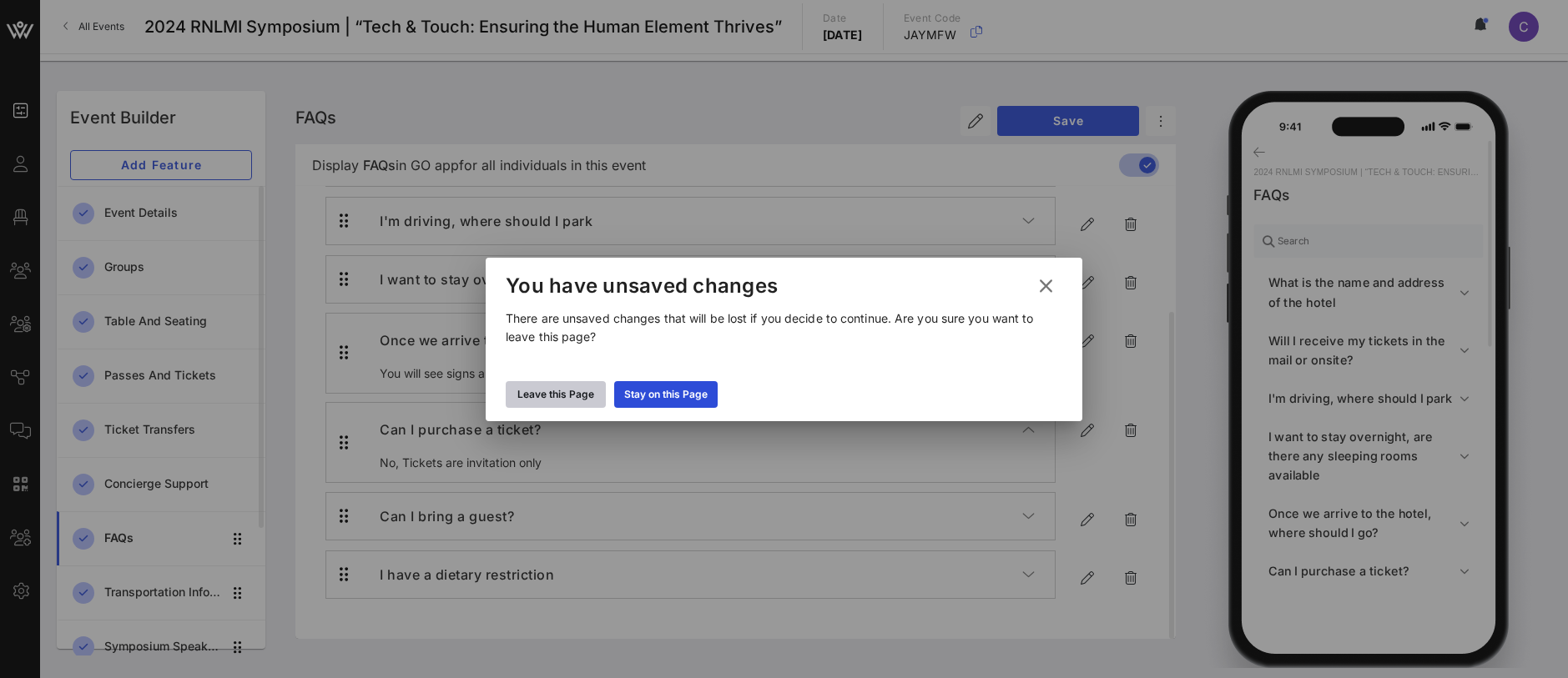
click at [575, 391] on div "Leave this Page" at bounding box center [555, 395] width 76 height 17
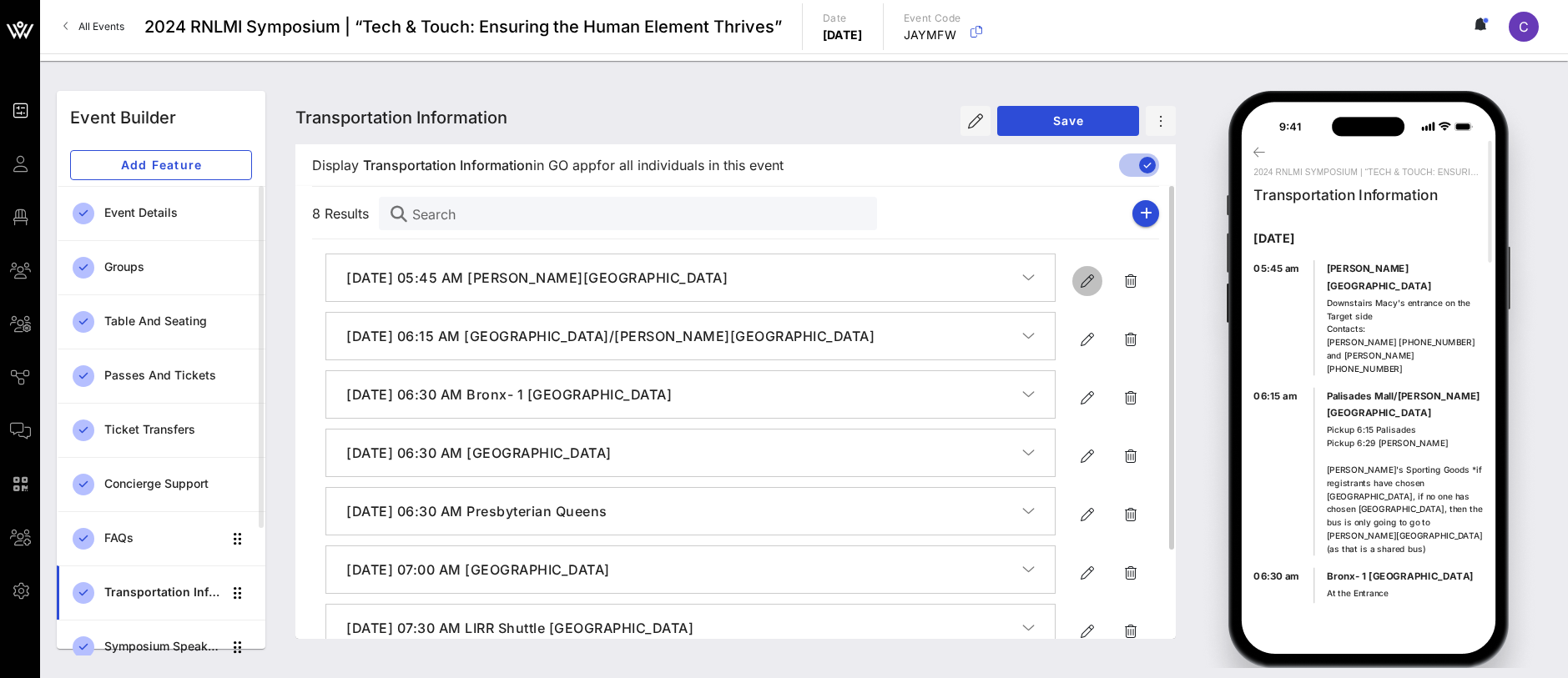
click at [1080, 276] on icon "button" at bounding box center [1087, 281] width 20 height 20
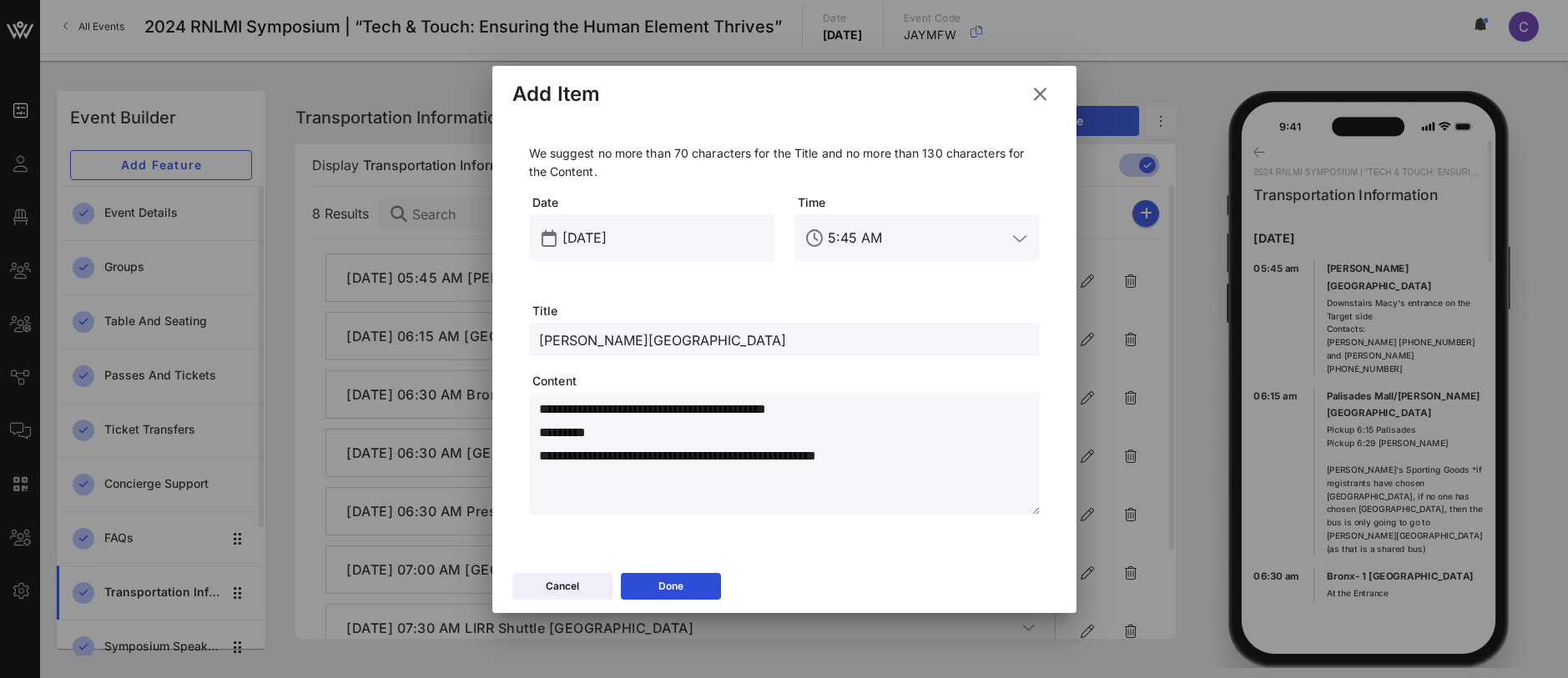
click at [1039, 87] on icon at bounding box center [1040, 93] width 27 height 25
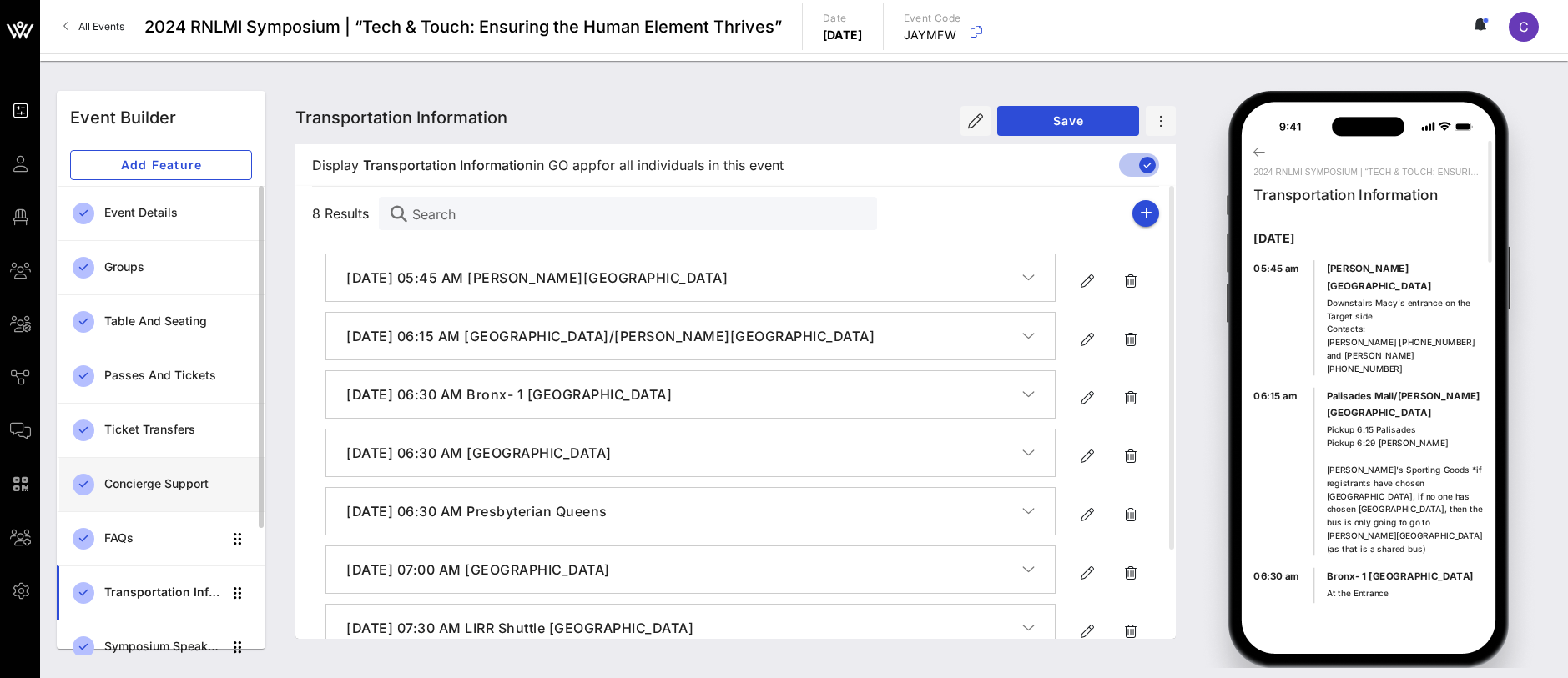
scroll to position [181, 0]
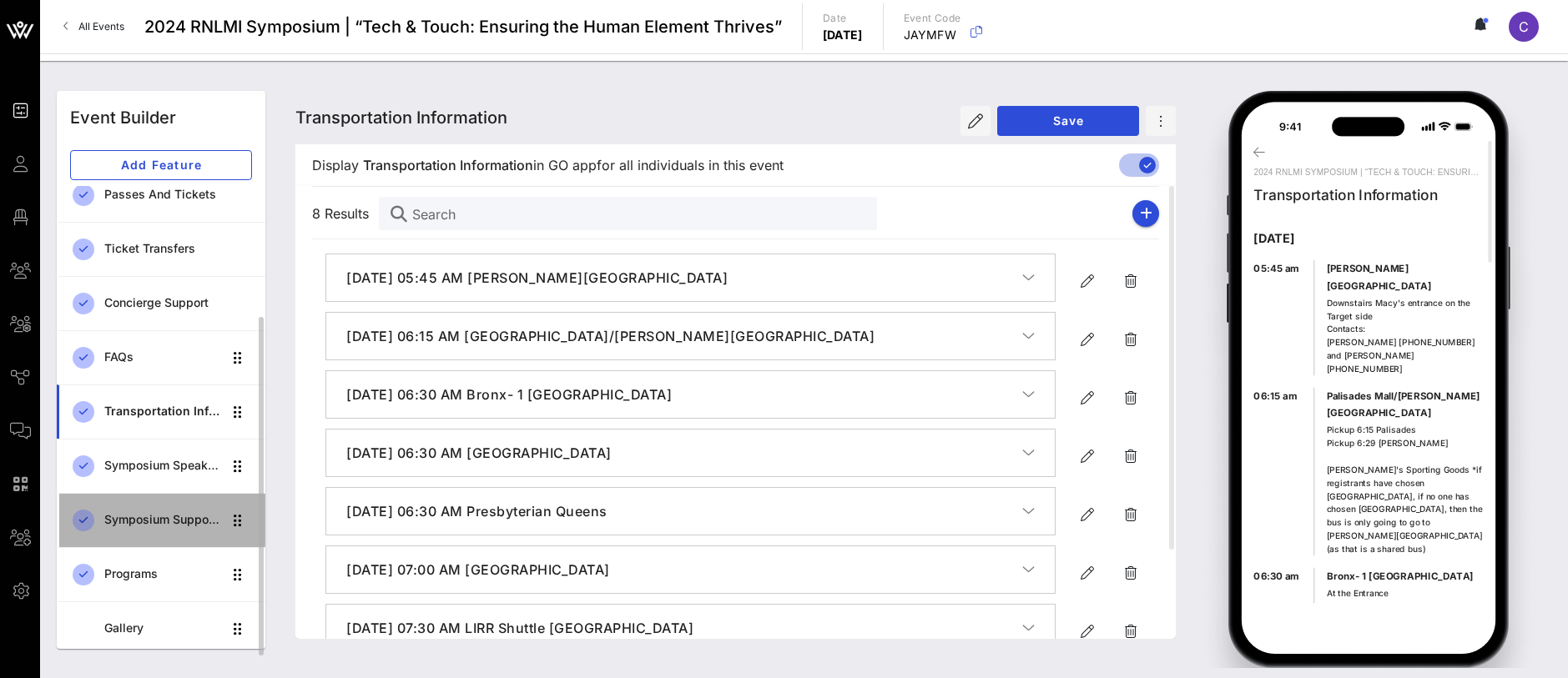
click at [166, 523] on div "Symposium Supporting Material" at bounding box center [163, 520] width 118 height 14
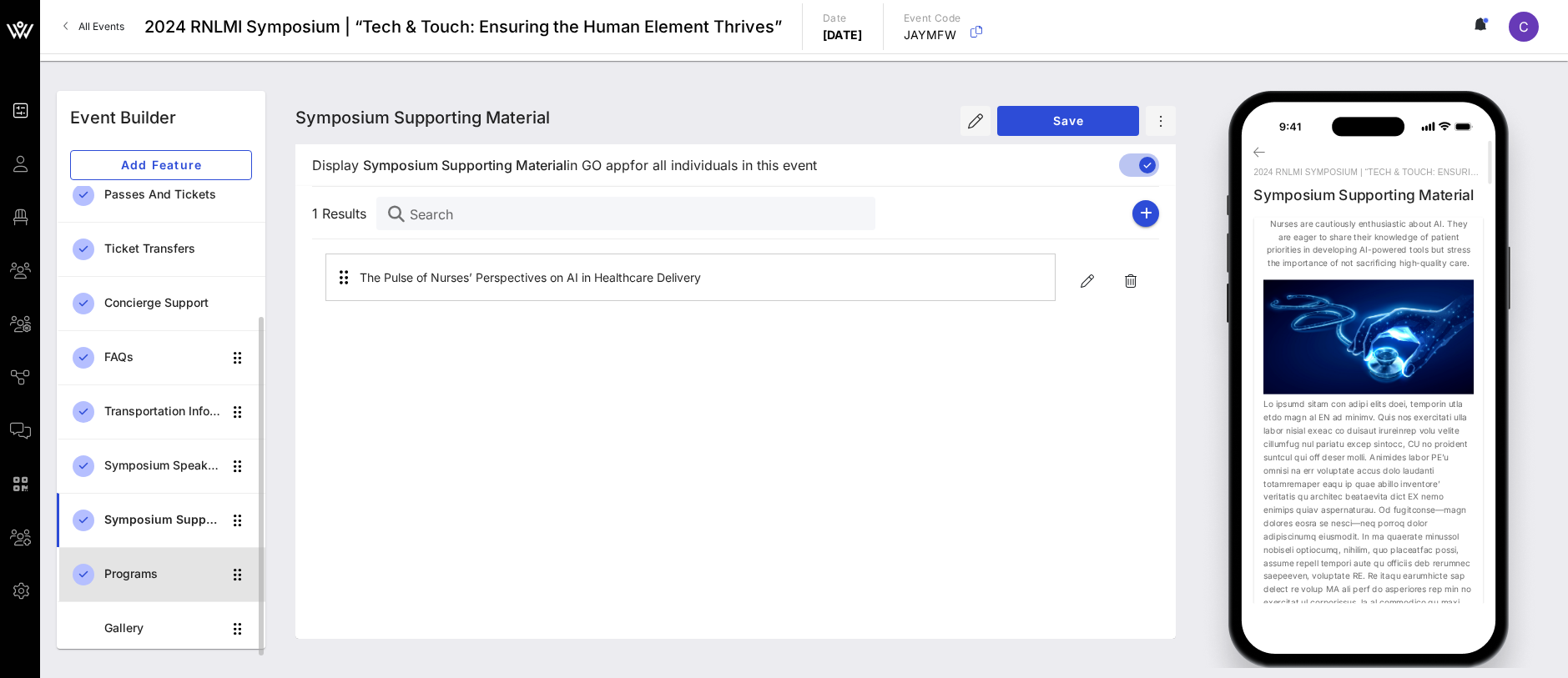
click at [156, 569] on div "Programs" at bounding box center [163, 574] width 118 height 14
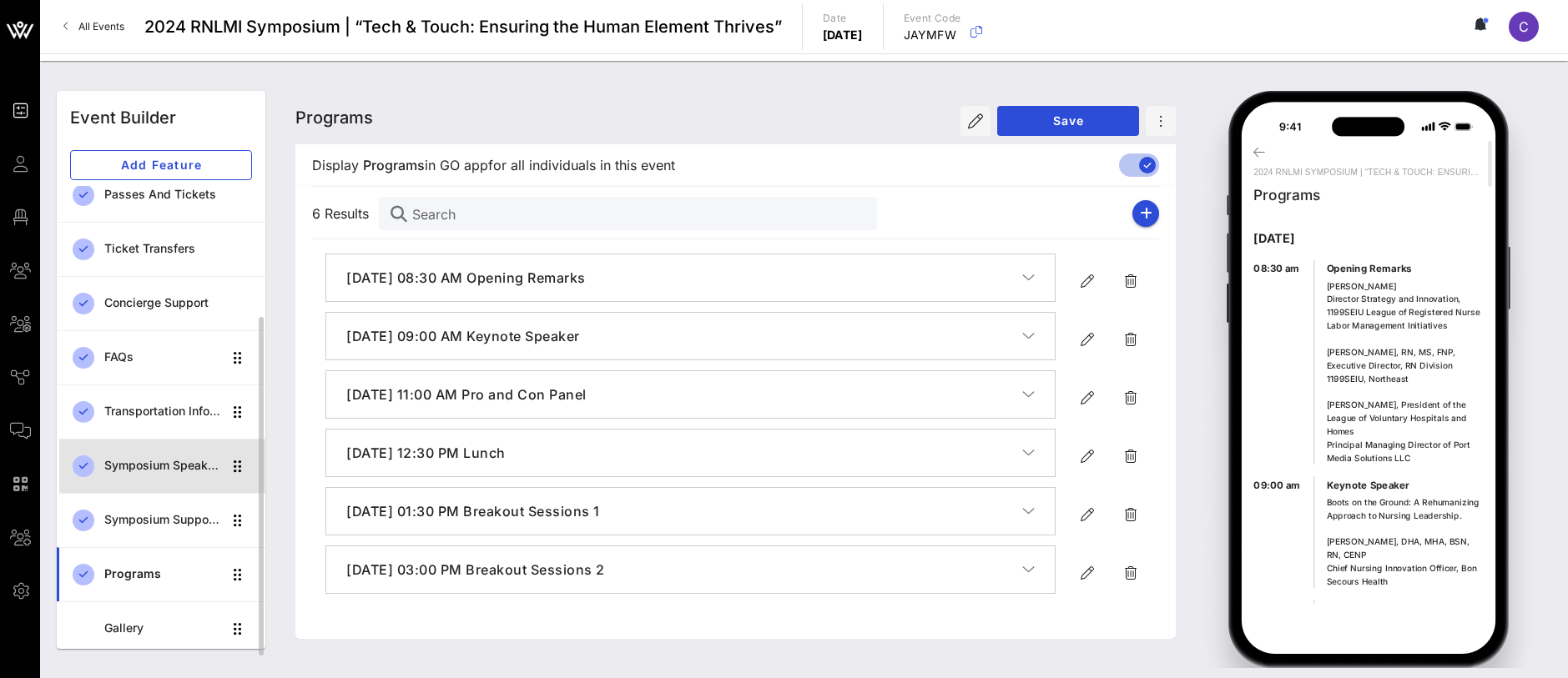
click at [167, 465] on div "Symposium Speakers" at bounding box center [163, 465] width 118 height 14
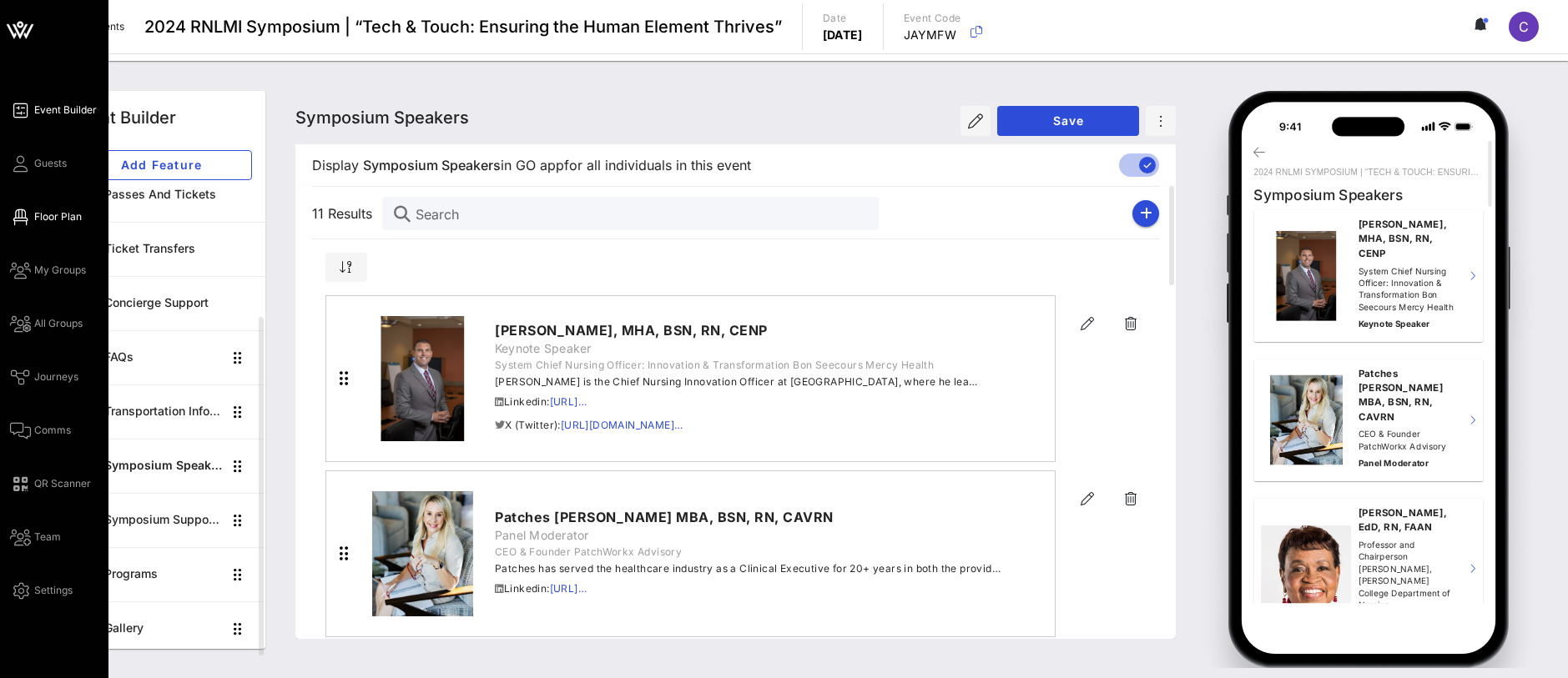
click at [43, 213] on span "Floor Plan" at bounding box center [58, 217] width 48 height 15
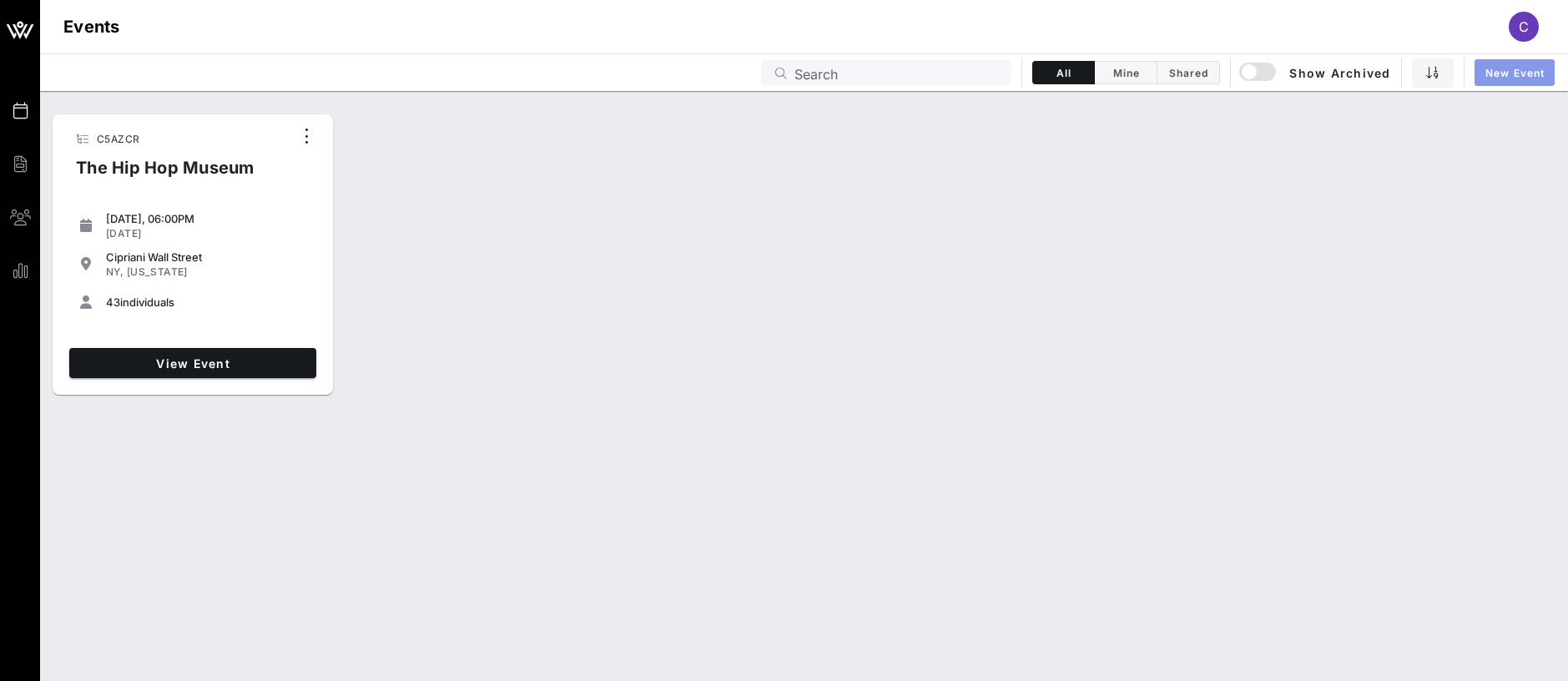
click at [1545, 73] on link "New Event" at bounding box center [1514, 73] width 80 height 27
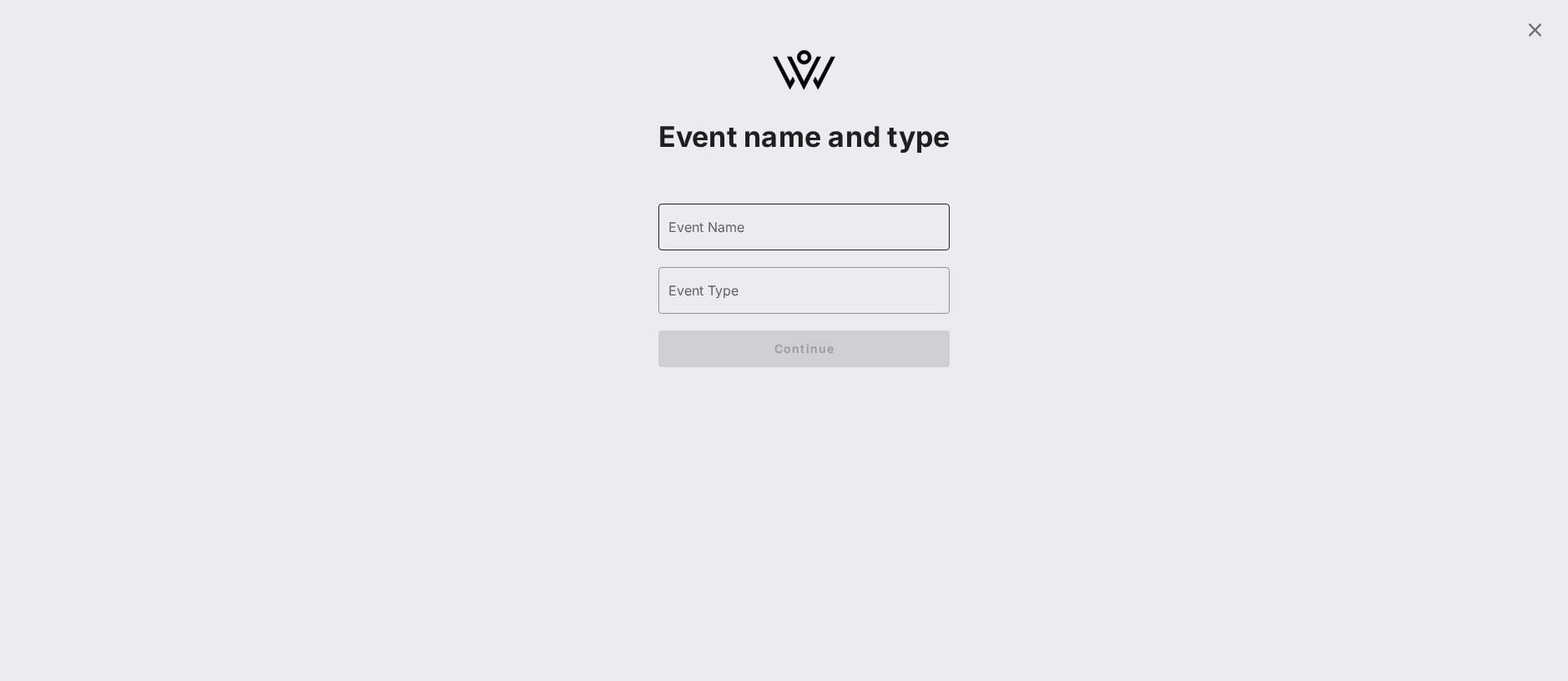
click at [787, 217] on input "Event Name" at bounding box center [805, 227] width 272 height 27
paste input "2024 RNLMI Symposium |"
click at [699, 227] on input "2024 RNLMI Symposium |" at bounding box center [805, 227] width 272 height 27
click at [900, 232] on input "2025 RNLMI Symposium |" at bounding box center [805, 227] width 272 height 27
type input "2025 RNLMI Symposium | " X ""
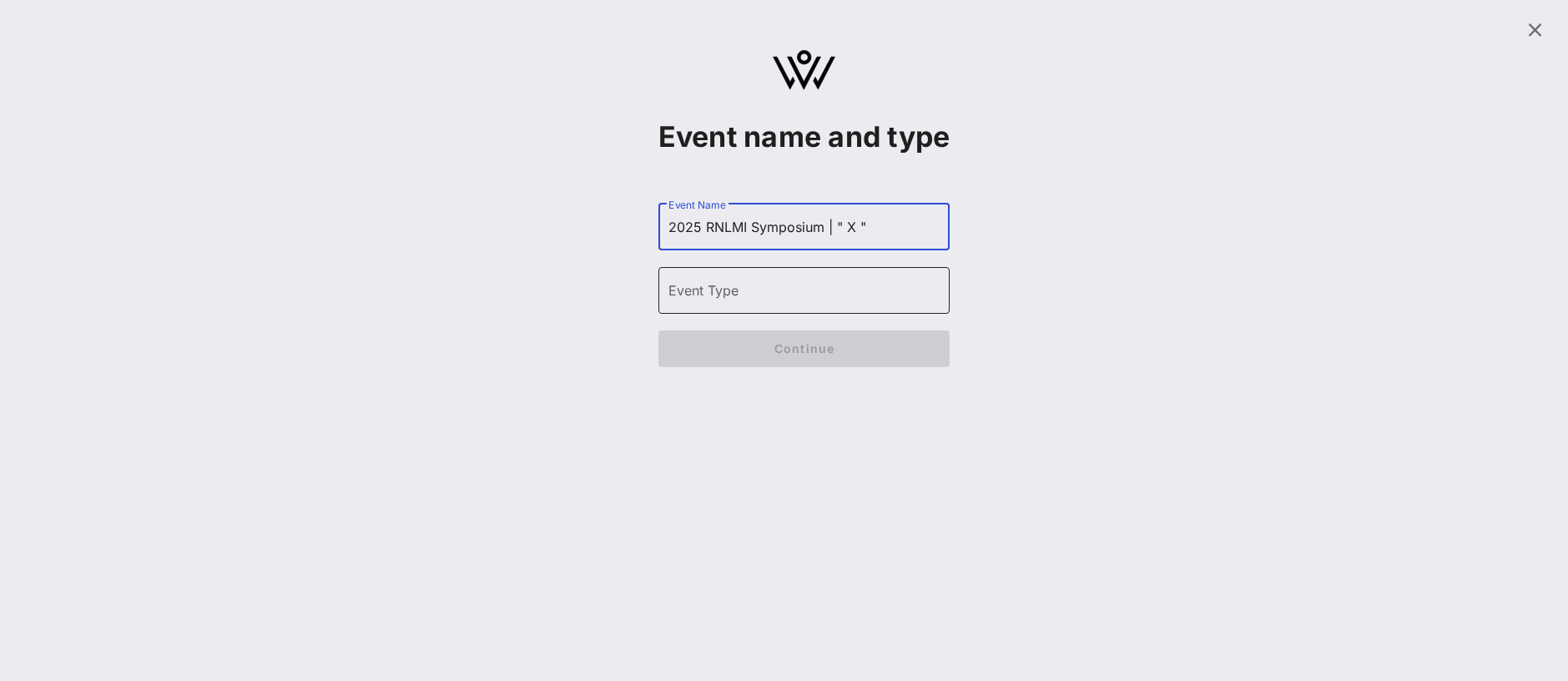
click at [786, 277] on input "Event Type" at bounding box center [805, 291] width 272 height 27
paste input "2024 RNLMI Symposium |"
type input "2024 RNLMI Symposium |"
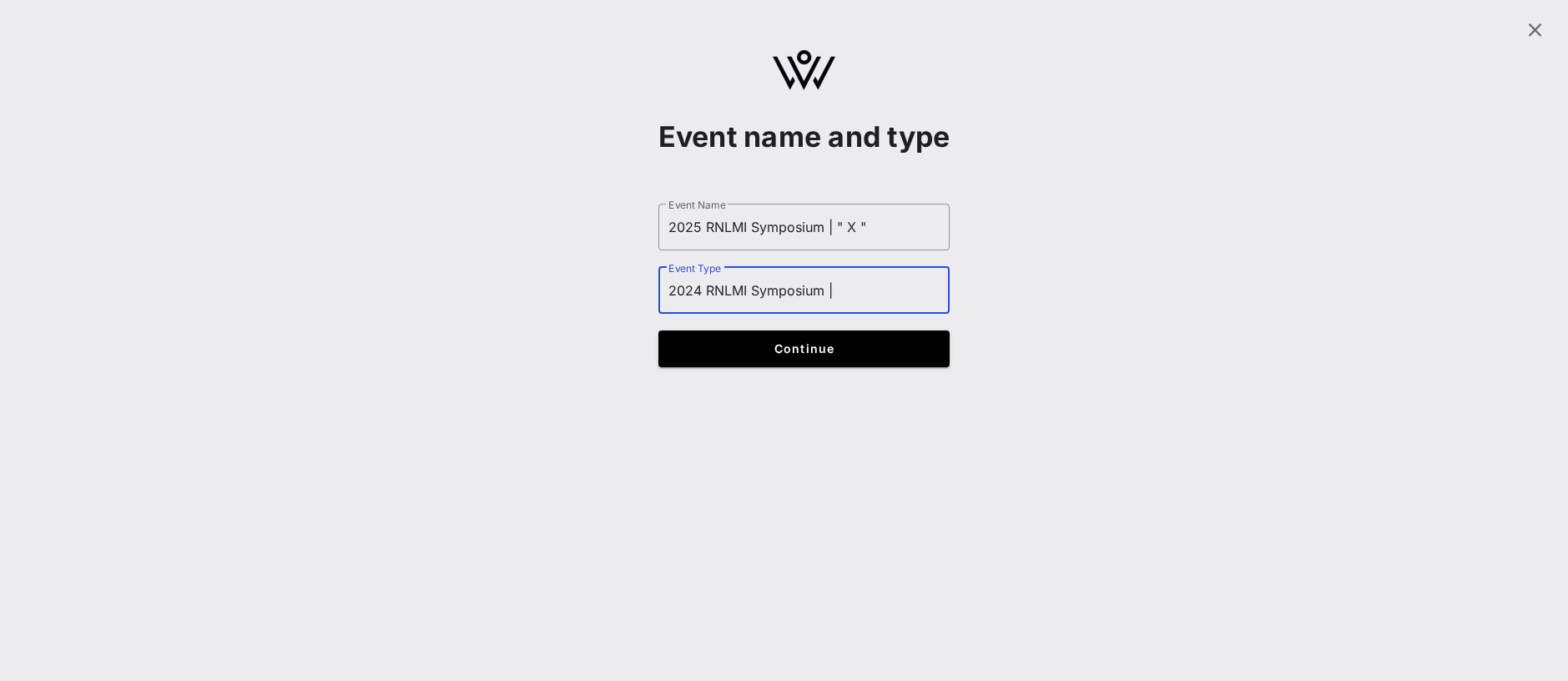
drag, startPoint x: 832, startPoint y: 288, endPoint x: 564, endPoint y: 280, distance: 268.1
click at [564, 280] on div "Event name and type ​ Event Name 2025 RNLMI Symposium | " X " ​ Event Type 2024…" at bounding box center [804, 197] width 1508 height 374
paste input "Educational Forum"
type input "Educational Forum"
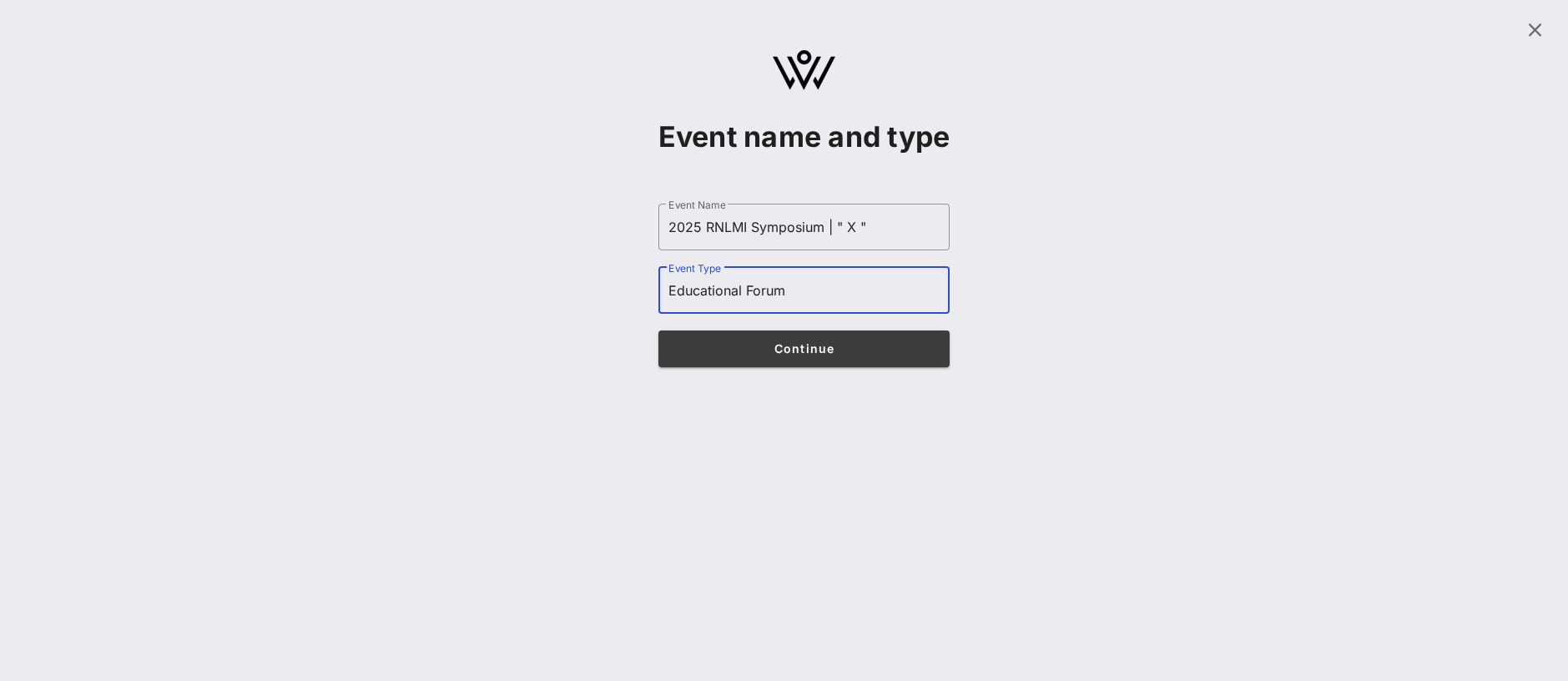
click at [737, 345] on span "Continue" at bounding box center [803, 348] width 260 height 14
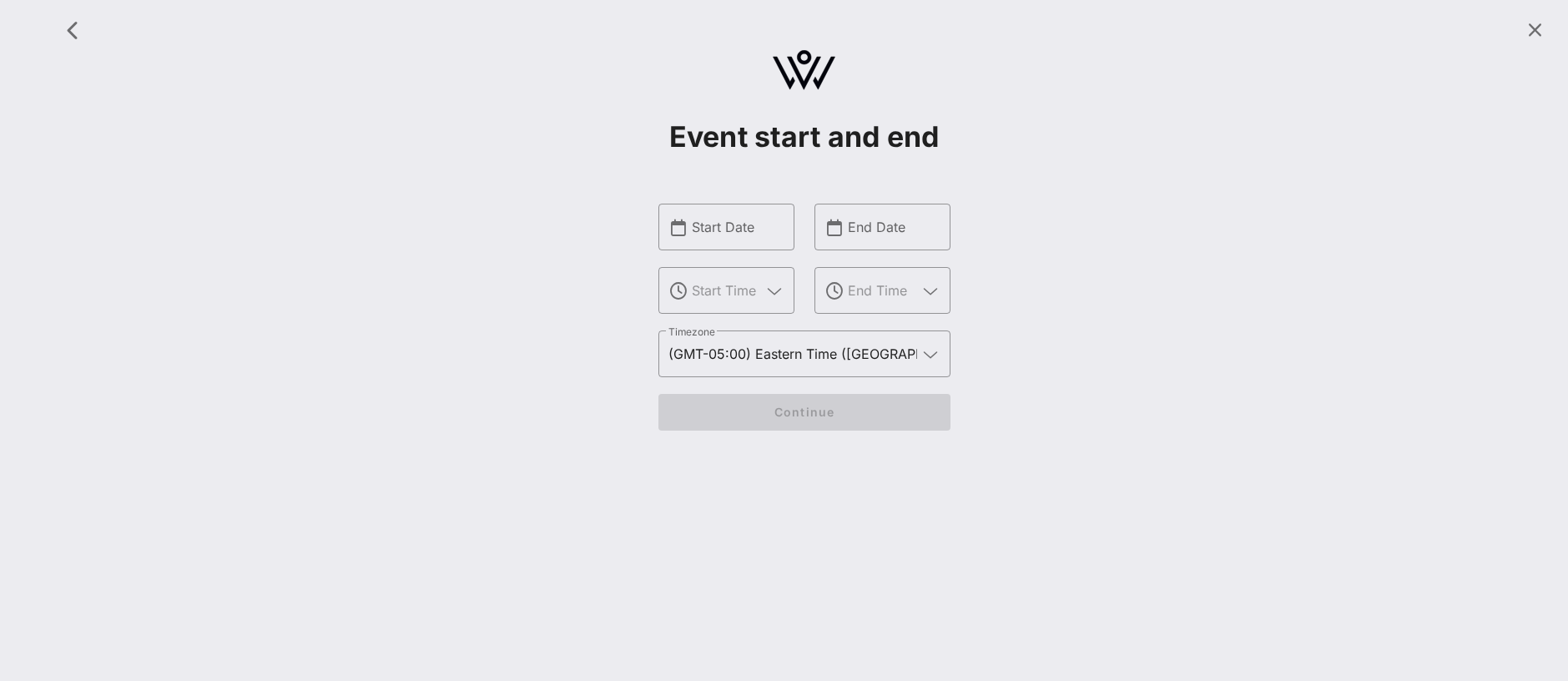
click at [714, 199] on div "​ Start Date ​" at bounding box center [727, 267] width 156 height 147
click at [719, 220] on input "text" at bounding box center [738, 227] width 92 height 27
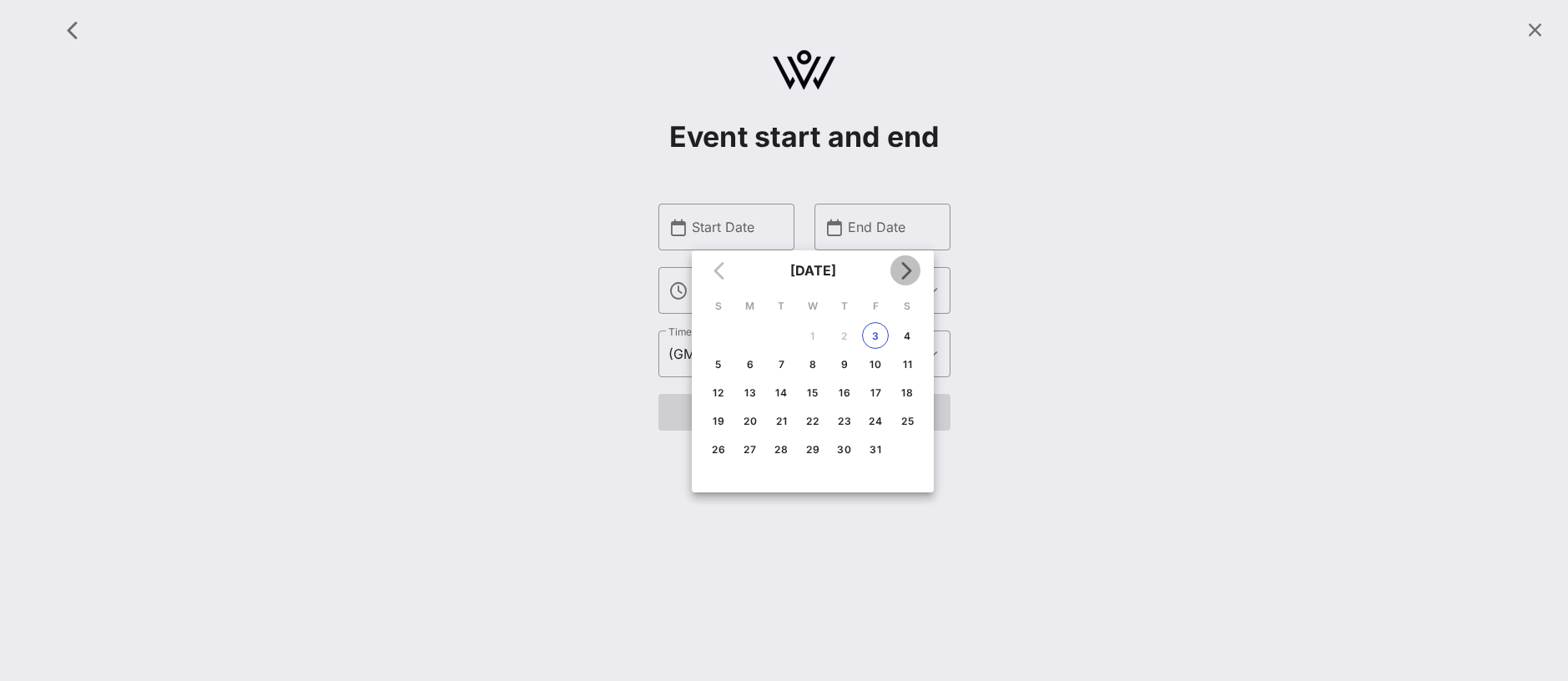
click at [904, 266] on icon "Next month" at bounding box center [906, 271] width 20 height 20
click at [884, 364] on div "12" at bounding box center [876, 364] width 27 height 13
type input "Dec 12, 2025"
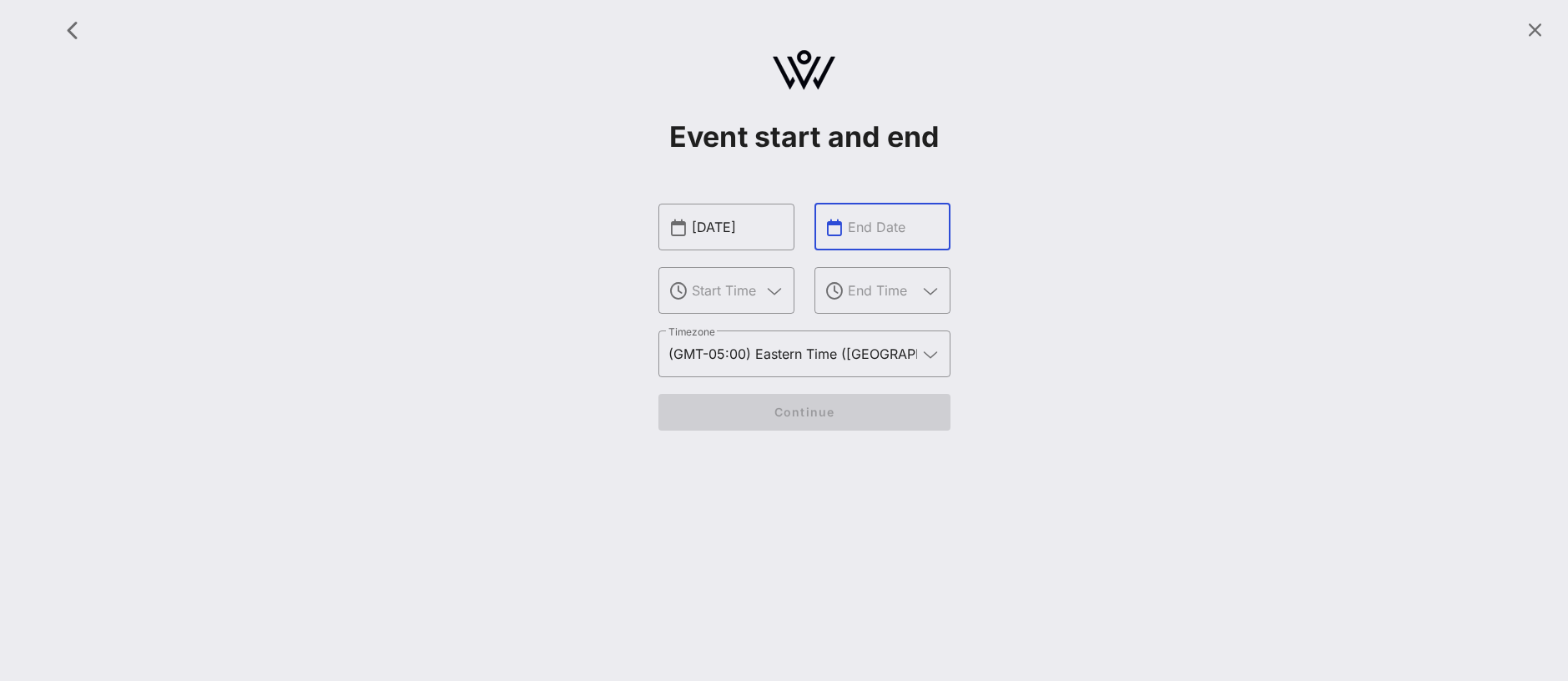
click at [877, 230] on input "text" at bounding box center [894, 227] width 92 height 27
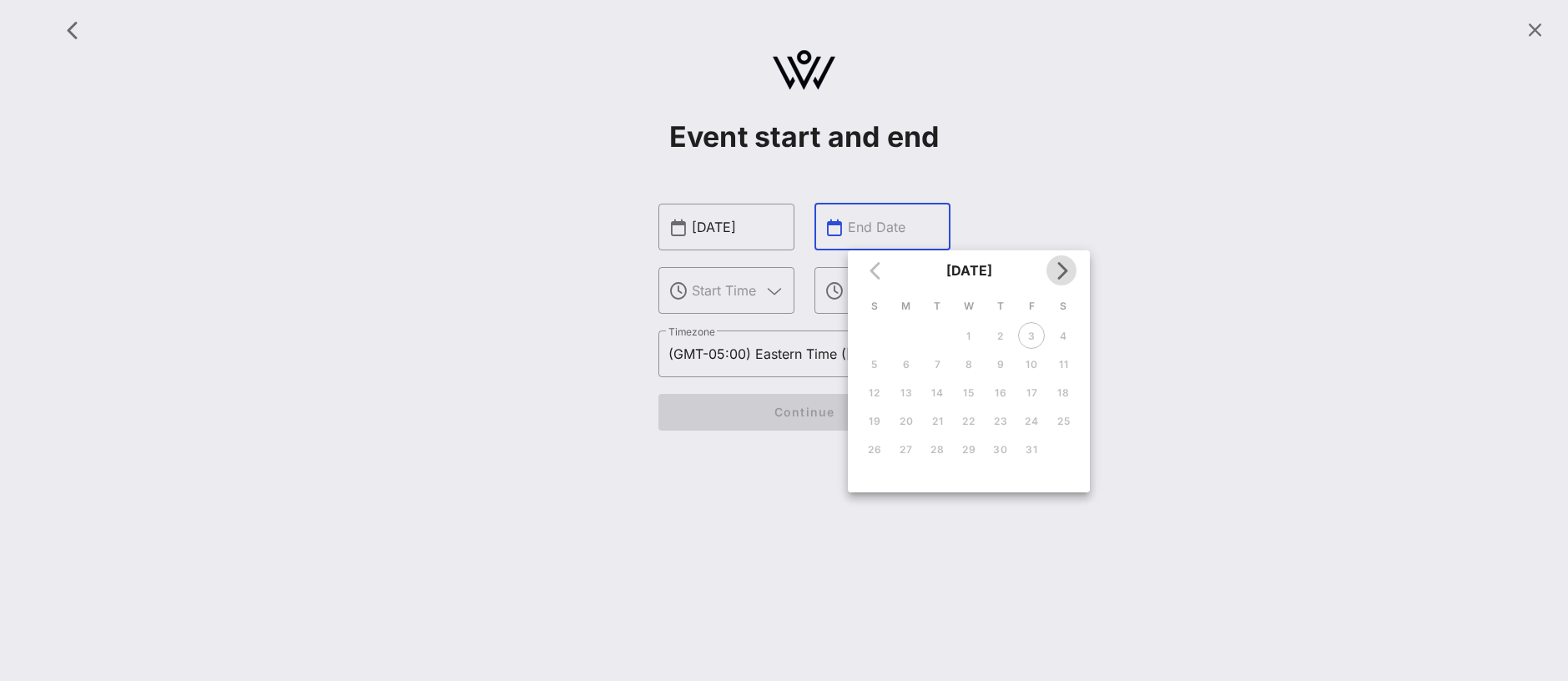
click at [1062, 267] on icon "Next month" at bounding box center [1061, 271] width 20 height 20
click at [1035, 356] on button "12" at bounding box center [1032, 364] width 27 height 27
type input "Dec 12, 2025"
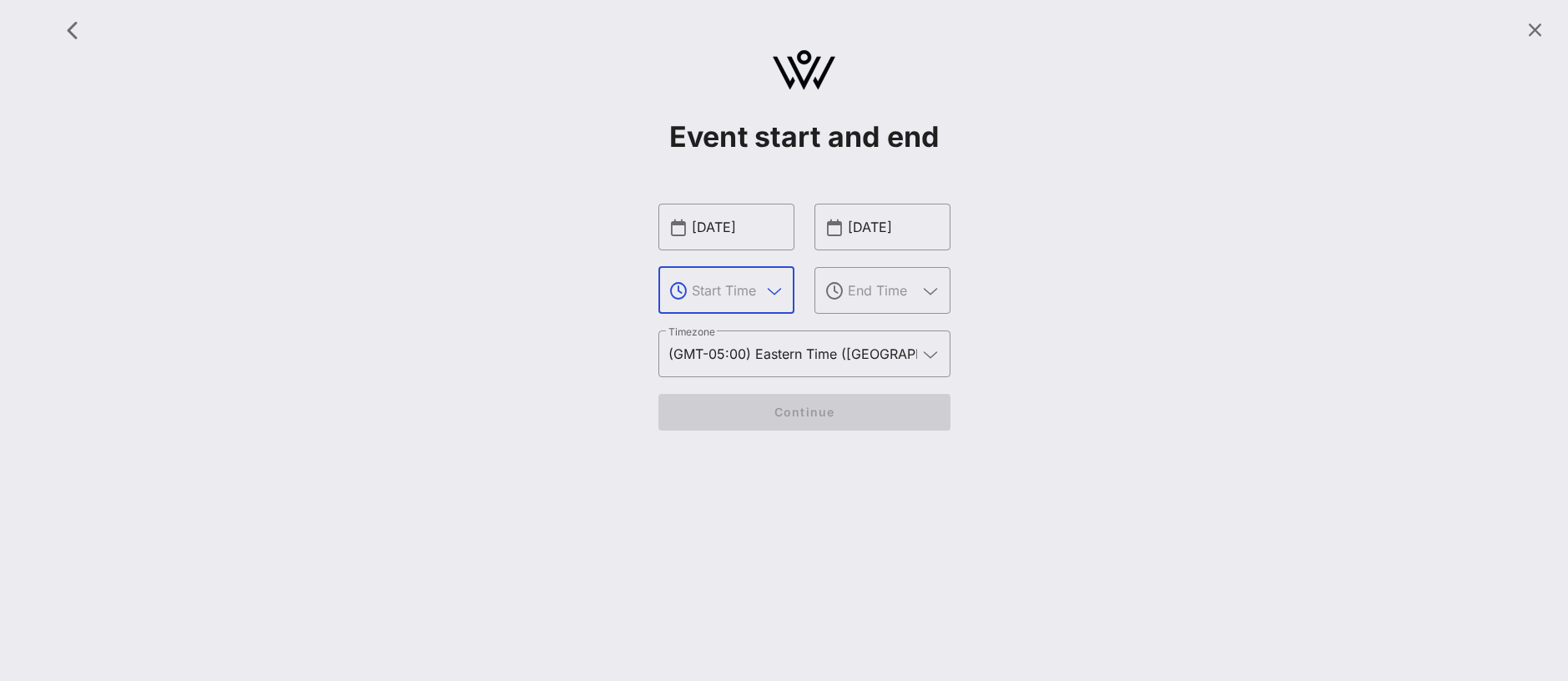
click at [732, 290] on input "text" at bounding box center [726, 291] width 69 height 27
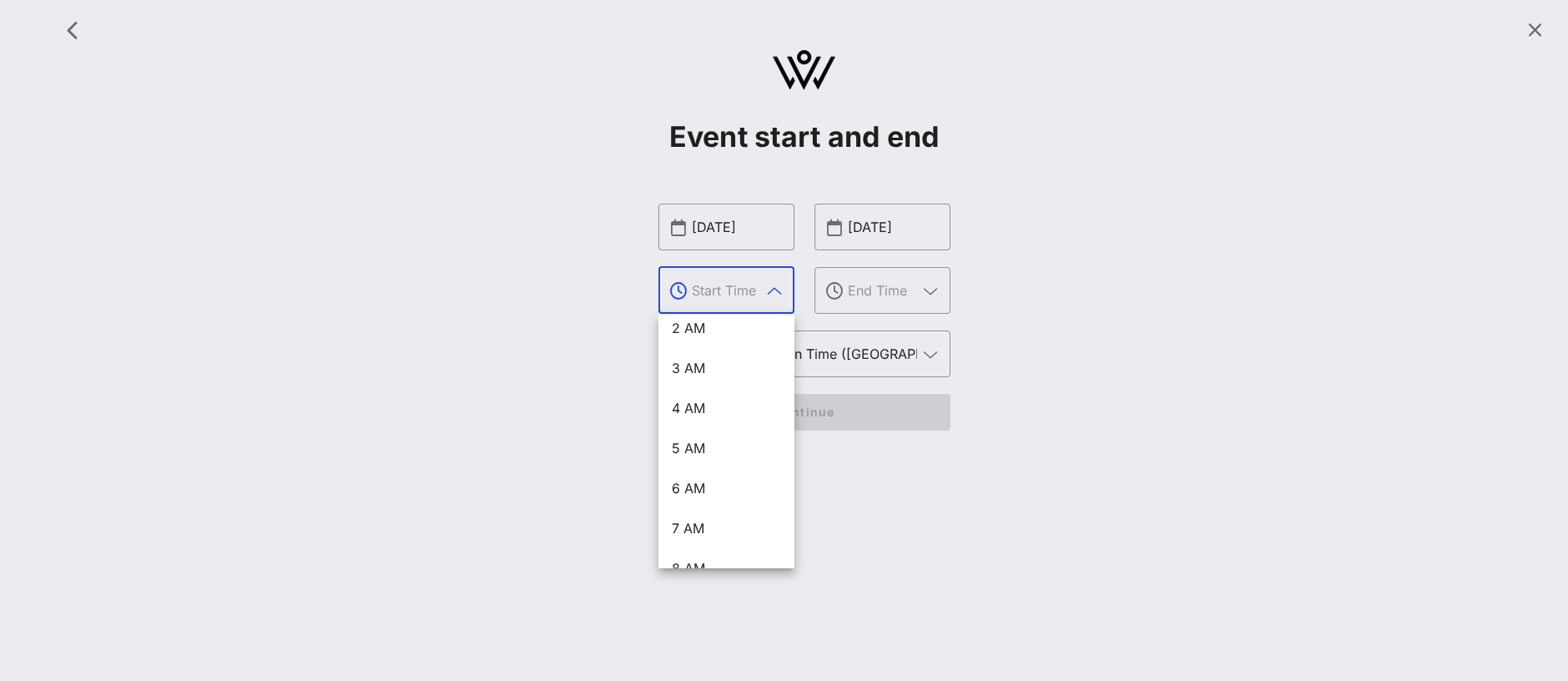
scroll to position [106, 0]
click at [698, 552] on div "8 AM" at bounding box center [726, 556] width 109 height 16
type input "8 AM"
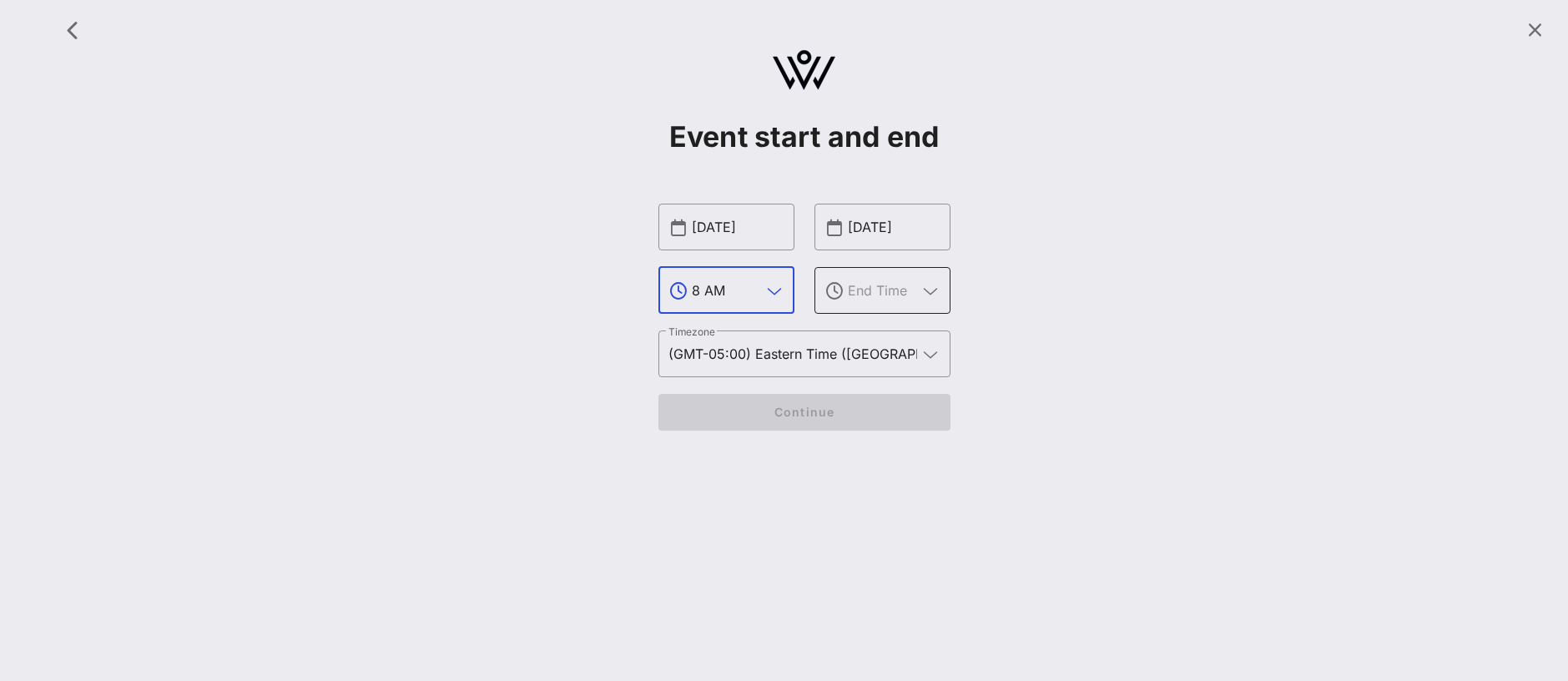
click at [931, 292] on icon at bounding box center [930, 292] width 15 height 20
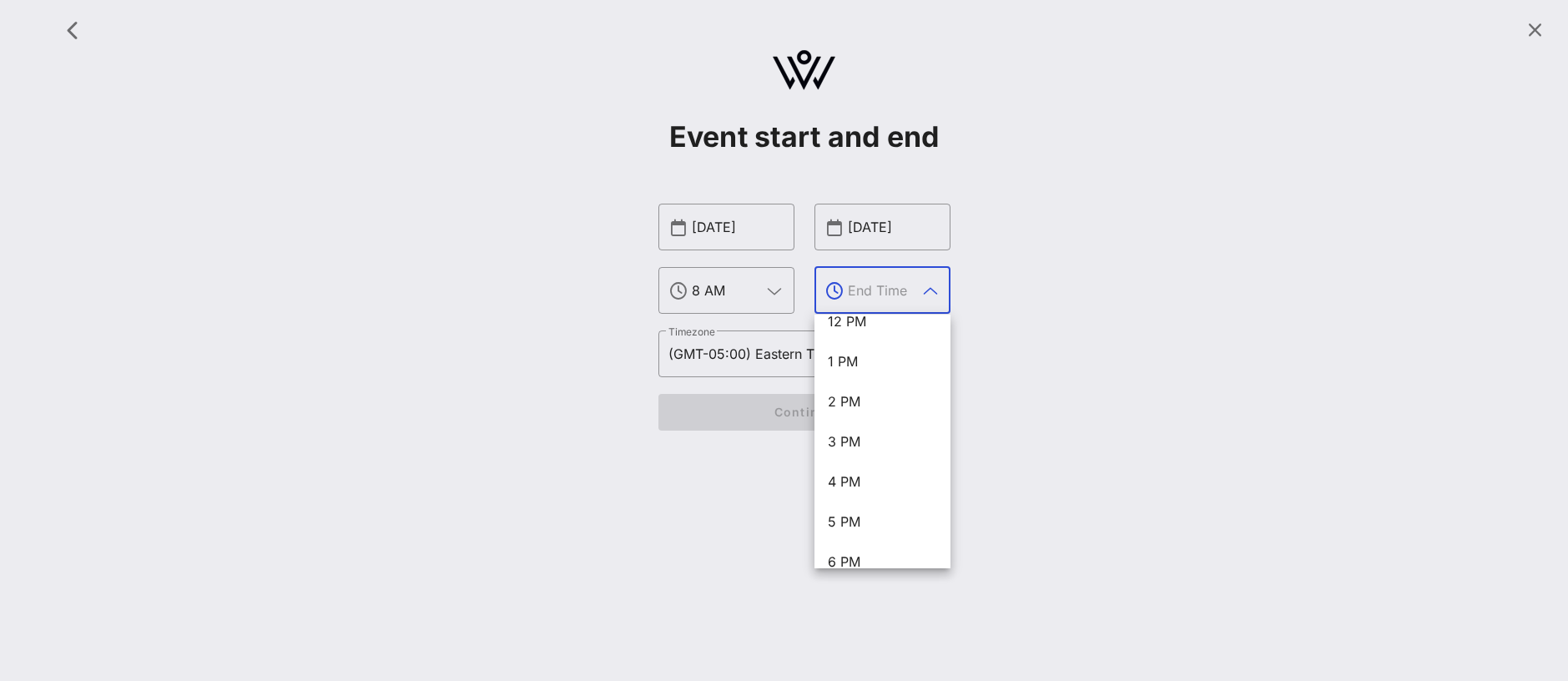
scroll to position [504, 0]
click at [873, 480] on div "4 PM" at bounding box center [882, 478] width 109 height 16
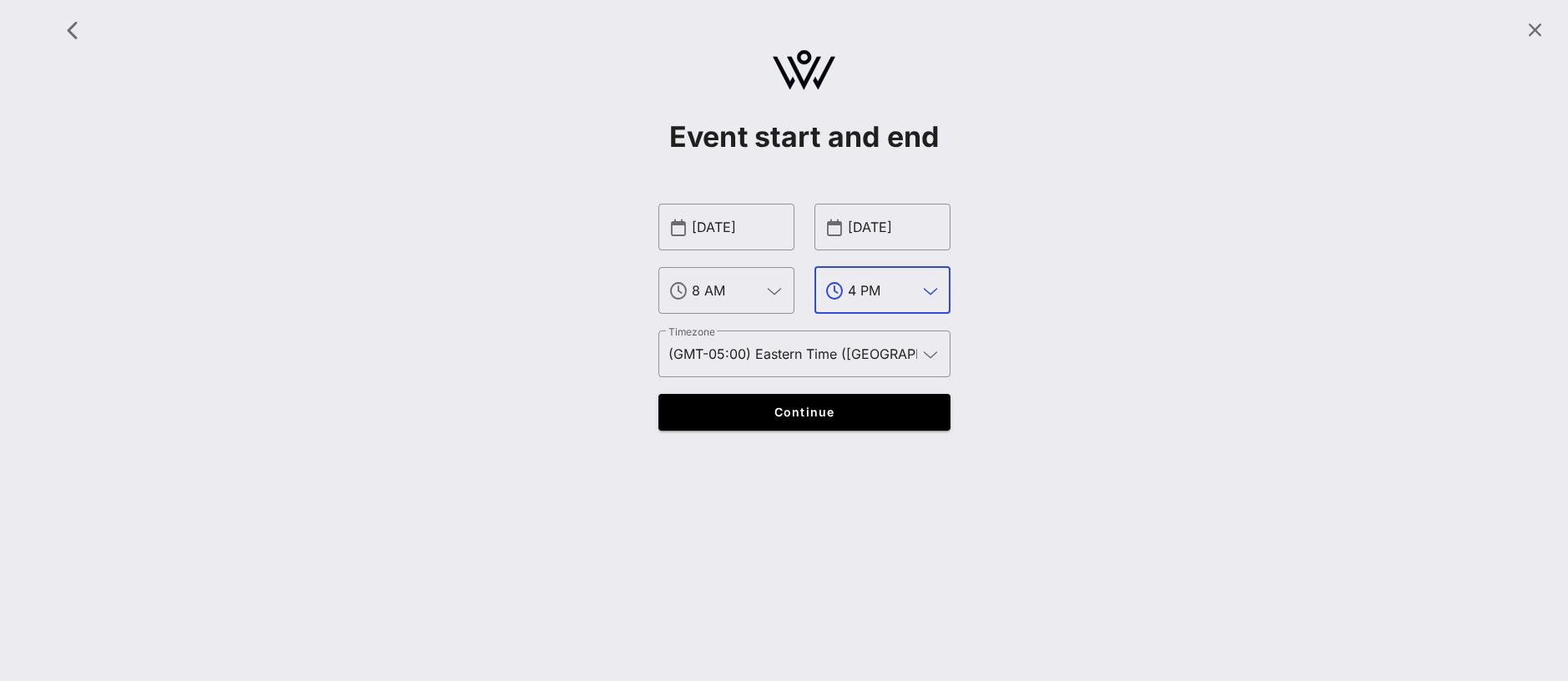
click at [899, 301] on input "4 PM" at bounding box center [882, 291] width 69 height 27
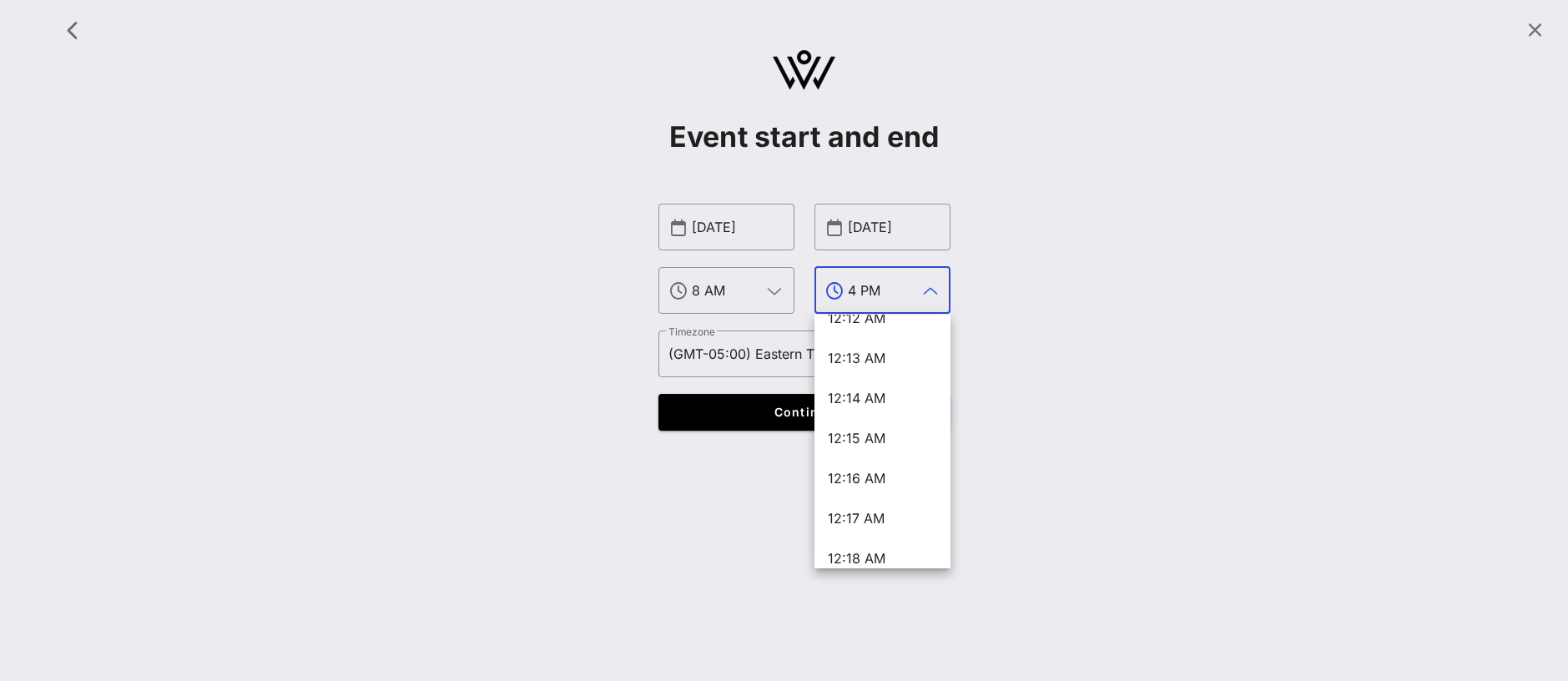
click at [855, 288] on input "4 PM" at bounding box center [882, 291] width 69 height 27
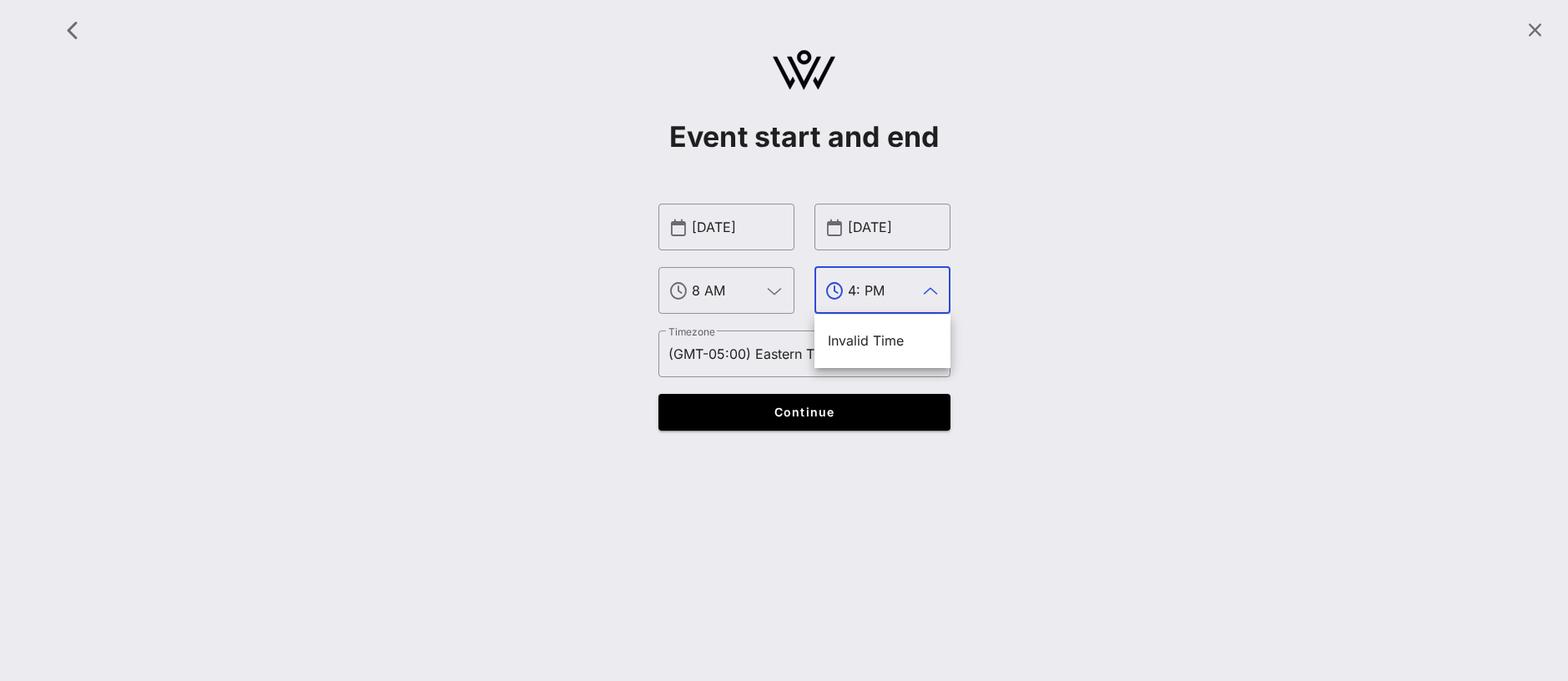
scroll to position [0, 0]
click at [856, 342] on span "4:30 PM" at bounding box center [855, 340] width 54 height 17
type input "4:30 PM"
click at [542, 372] on div "Event start and end ​ Dec 12, 2025 ​ 8 AM ​ Dec 12, 2025 ​ 4:30 PM ​ Timezone (…" at bounding box center [804, 229] width 1508 height 437
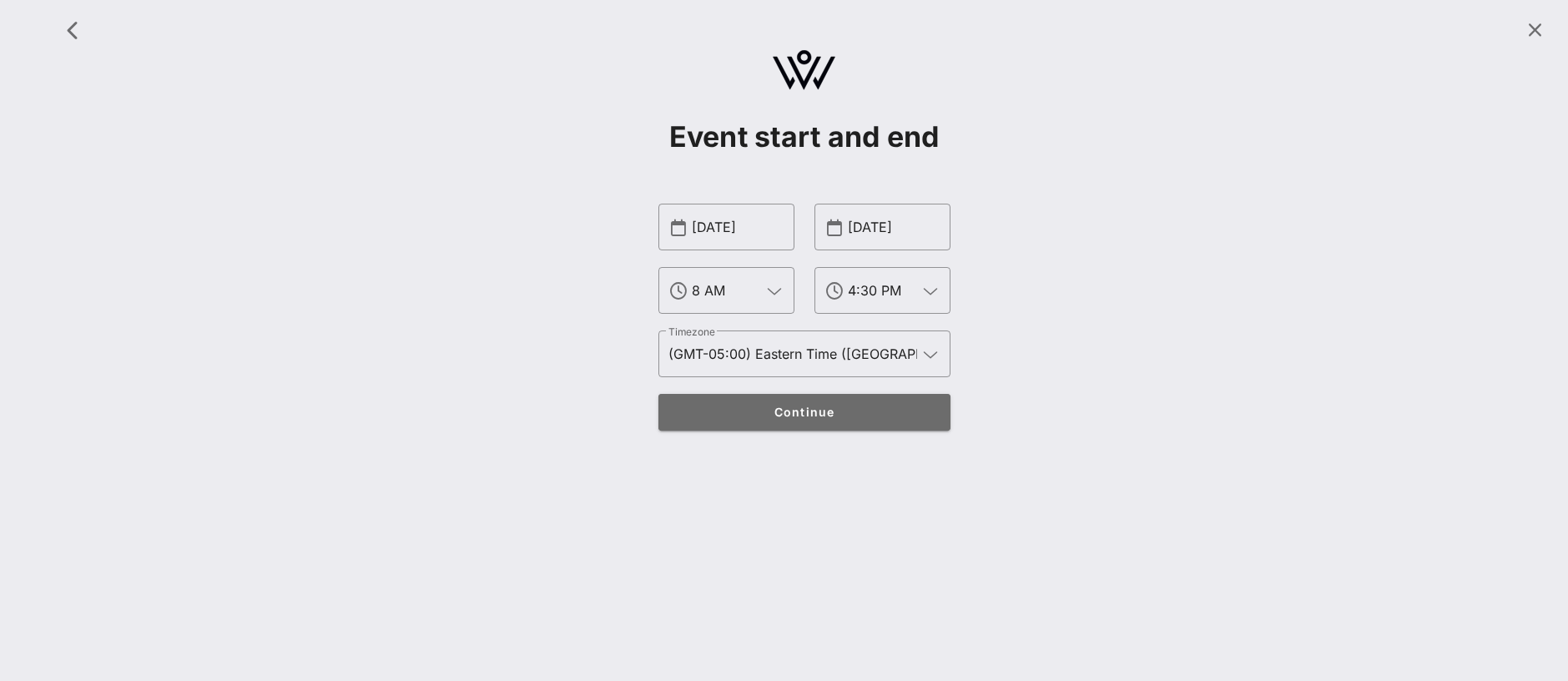
click at [812, 408] on span "Continue" at bounding box center [803, 412] width 260 height 14
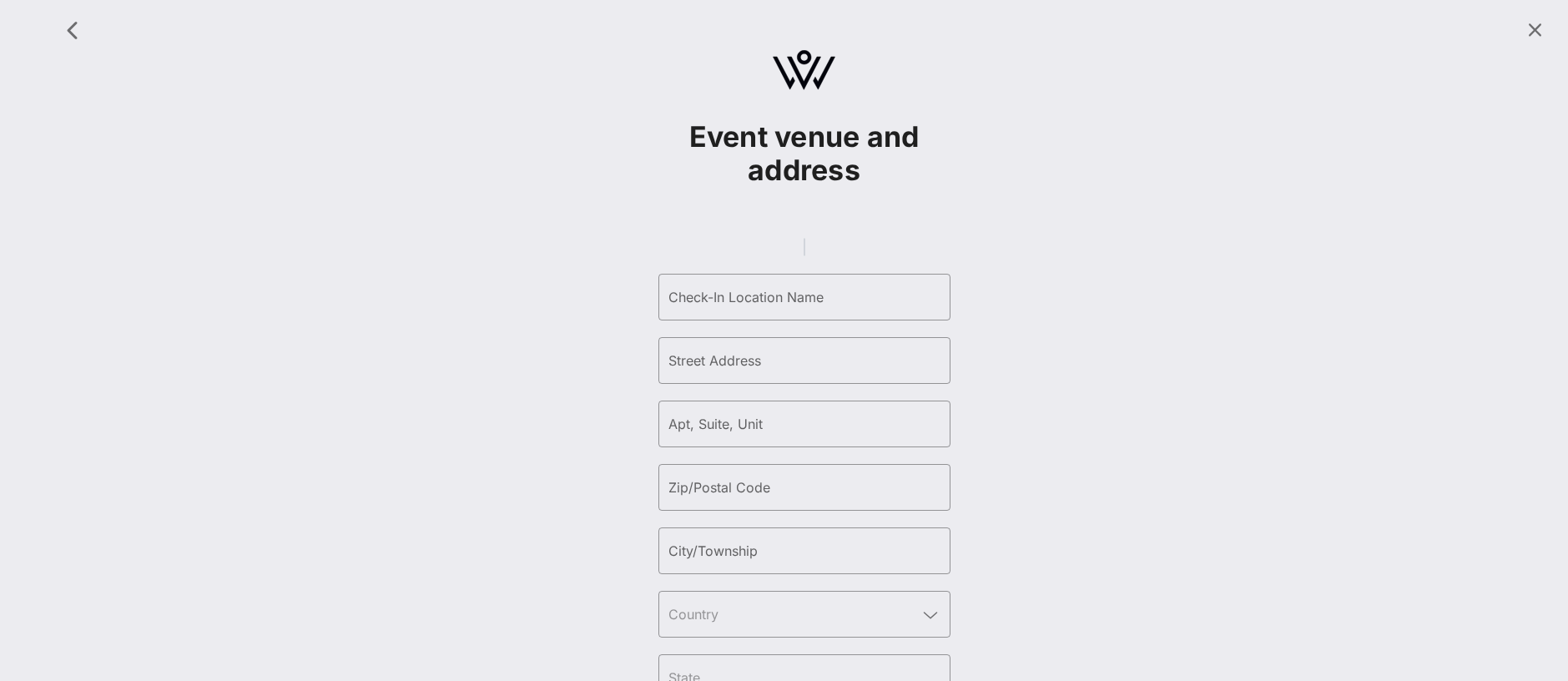
click at [803, 256] on gmp-place-autocomplete at bounding box center [804, 247] width 2 height 18
drag, startPoint x: 790, startPoint y: 258, endPoint x: 681, endPoint y: 251, distance: 109.2
click at [803, 251] on gmp-place-autocomplete at bounding box center [804, 247] width 2 height 18
drag, startPoint x: 796, startPoint y: 257, endPoint x: 699, endPoint y: 257, distance: 97.0
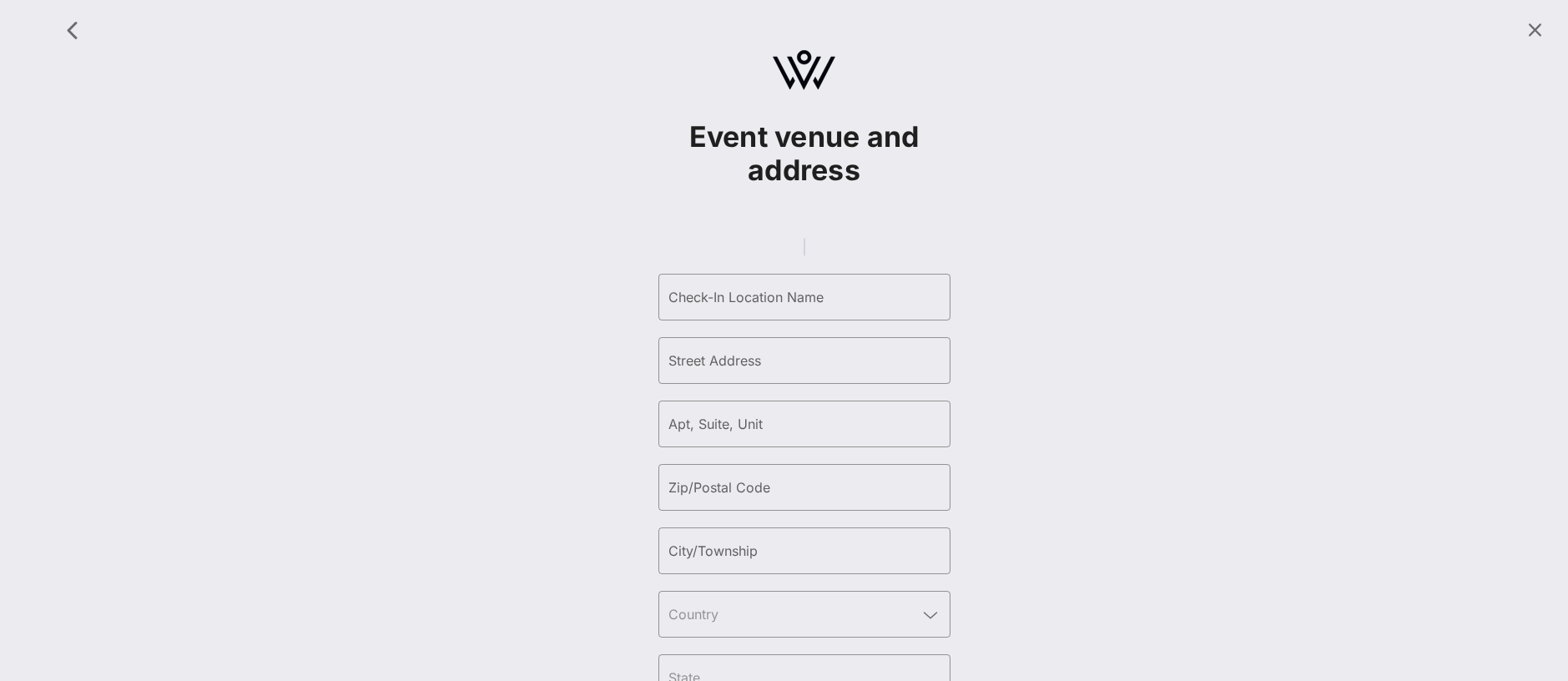
click at [803, 256] on gmp-place-autocomplete at bounding box center [804, 247] width 2 height 18
drag, startPoint x: 803, startPoint y: 256, endPoint x: 884, endPoint y: 256, distance: 81.0
click at [803, 256] on gmp-place-autocomplete at bounding box center [804, 247] width 2 height 18
click at [805, 250] on gmp-place-autocomplete at bounding box center [804, 247] width 2 height 18
click at [737, 310] on input "Check-In Location Name" at bounding box center [805, 298] width 272 height 27
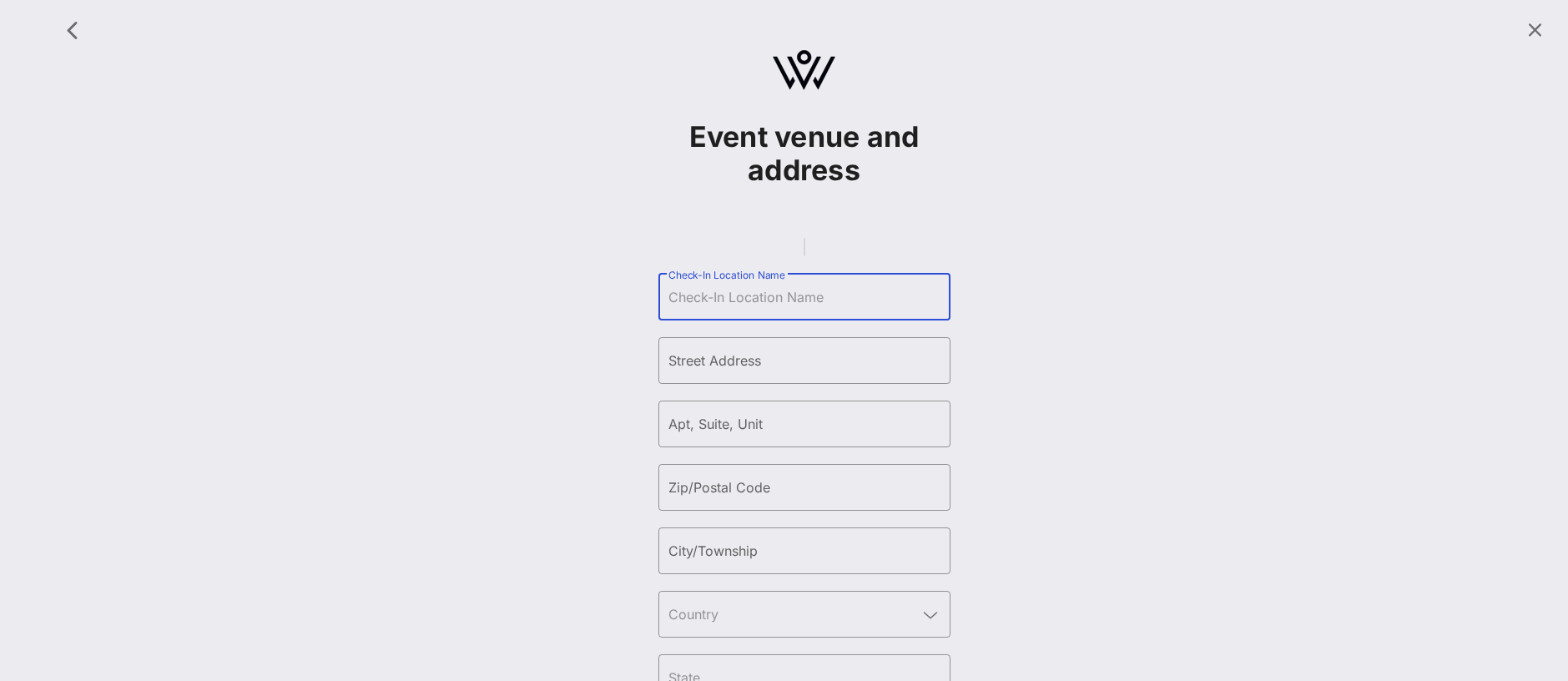
paste input "New York Marriott at the Brooklyn Bridge"
type input "New York Marriott at the Brooklyn Bridge"
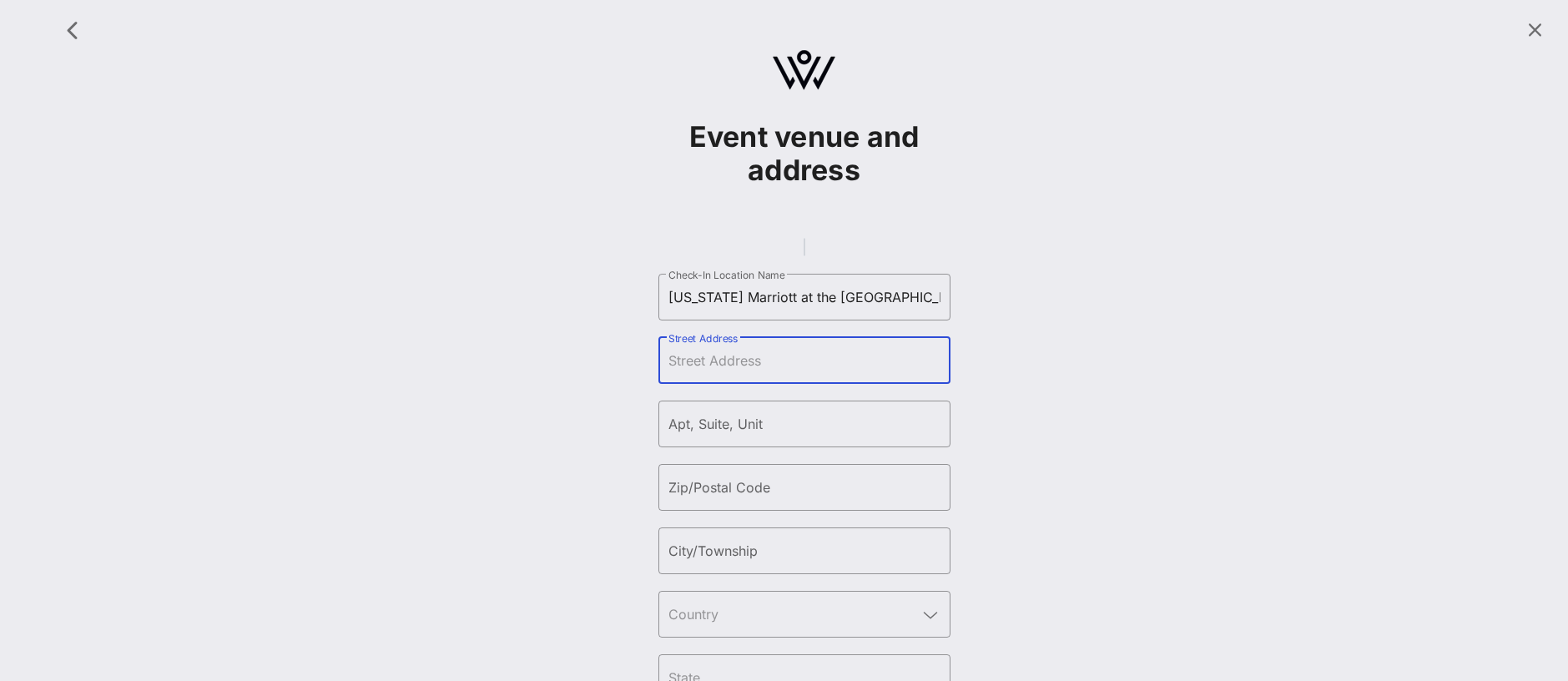
click at [692, 374] on input "Street Address" at bounding box center [805, 361] width 272 height 27
paste input "333 Adams St, Brooklyn, NY 11201"
drag, startPoint x: 897, startPoint y: 388, endPoint x: 854, endPoint y: 383, distance: 43.3
click at [854, 374] on input "333 Adams St, Brooklyn, NY 11201" at bounding box center [805, 361] width 272 height 27
type input "333 Adams St, Brooklyn, NY"
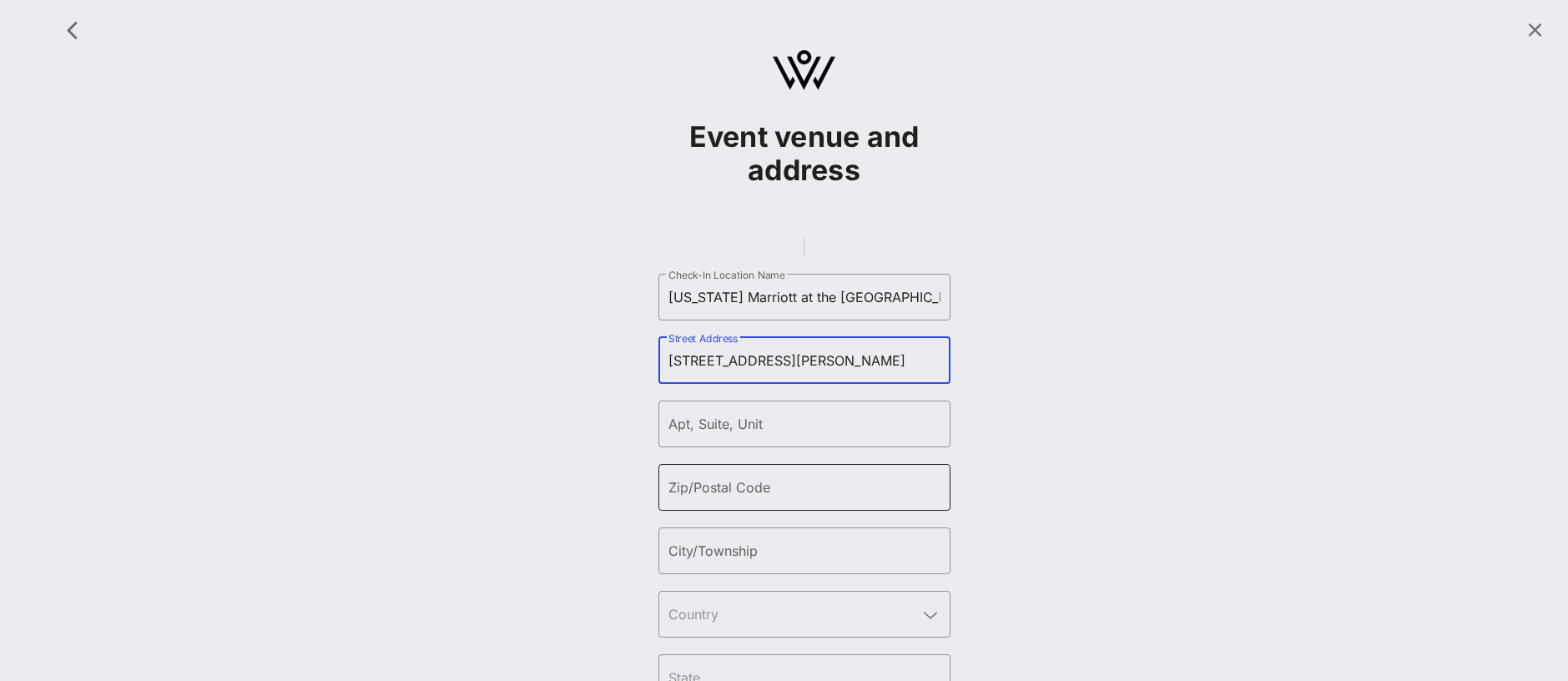
click at [751, 500] on input "Zip/Postal Code" at bounding box center [805, 488] width 272 height 27
paste input "11201"
type input "11201"
drag, startPoint x: 850, startPoint y: 380, endPoint x: 758, endPoint y: 381, distance: 92.0
click at [758, 374] on input "333 Adams St, Brooklyn, NY" at bounding box center [805, 361] width 272 height 27
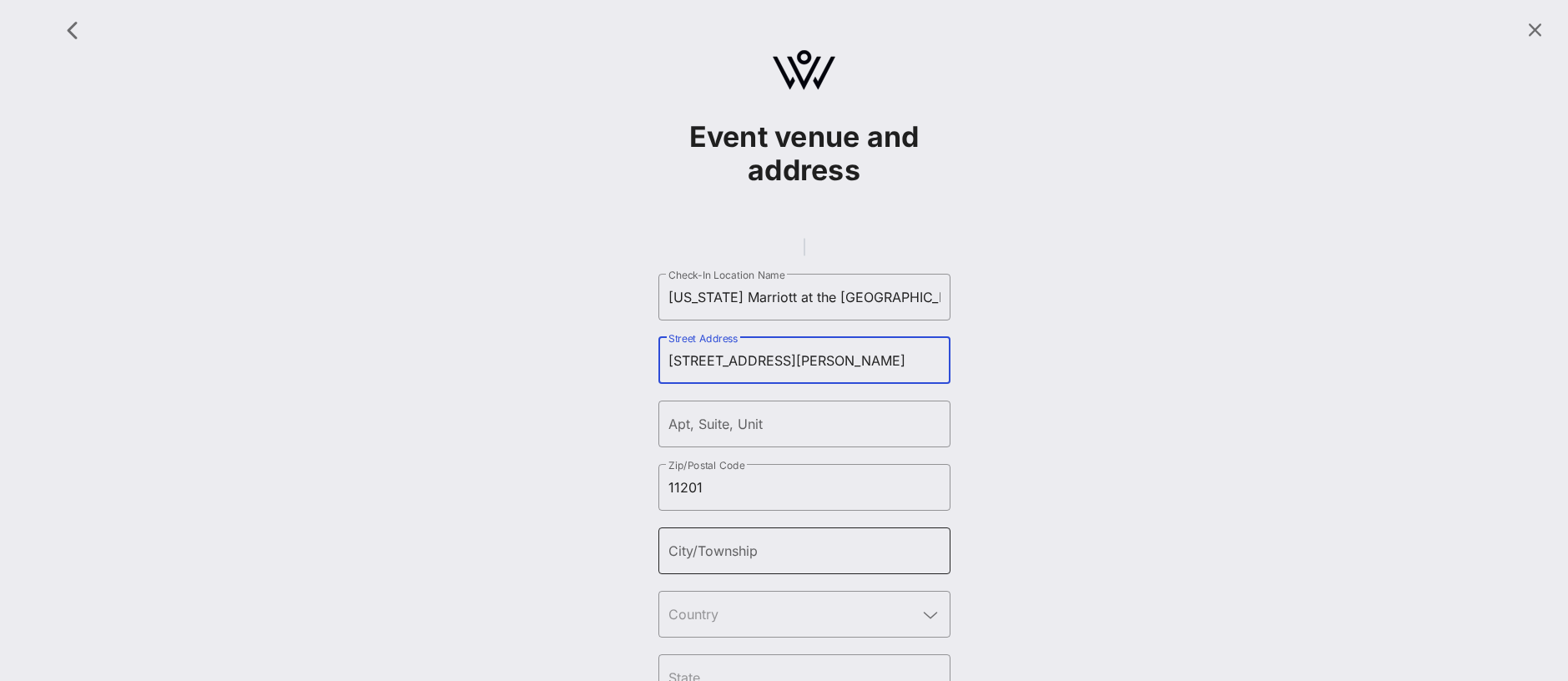
type input "333 Adams St"
click at [724, 564] on input "City/Township" at bounding box center [805, 552] width 272 height 27
paste input ", Brooklyn, NY"
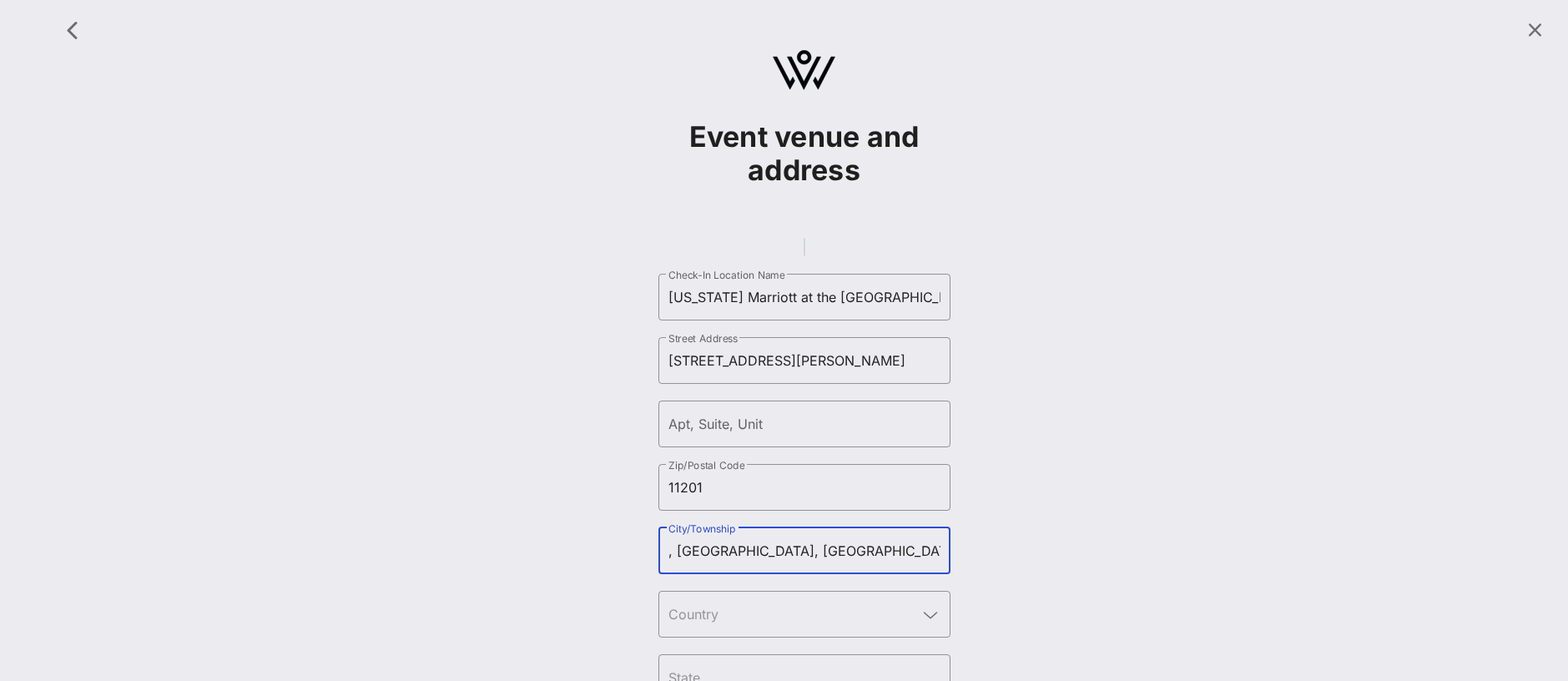
drag, startPoint x: 676, startPoint y: 568, endPoint x: 599, endPoint y: 568, distance: 77.0
click at [599, 568] on div "Event venue and address ​ Check-In Location Name New York Marriott at the Brook…" at bounding box center [804, 391] width 1508 height 762
click at [766, 564] on input "Brooklyn, NY" at bounding box center [805, 552] width 272 height 27
type input "Brooklyn"
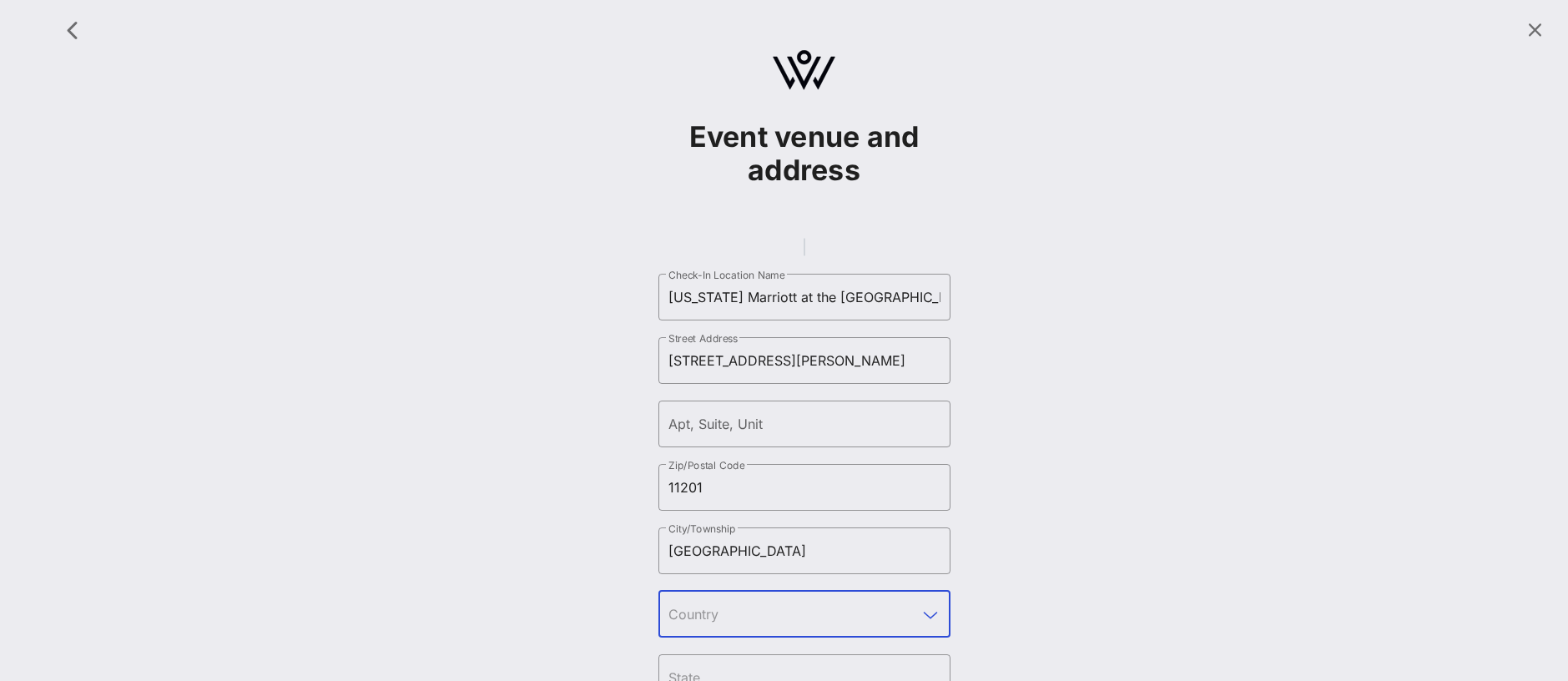
click at [755, 627] on input "text" at bounding box center [793, 615] width 249 height 27
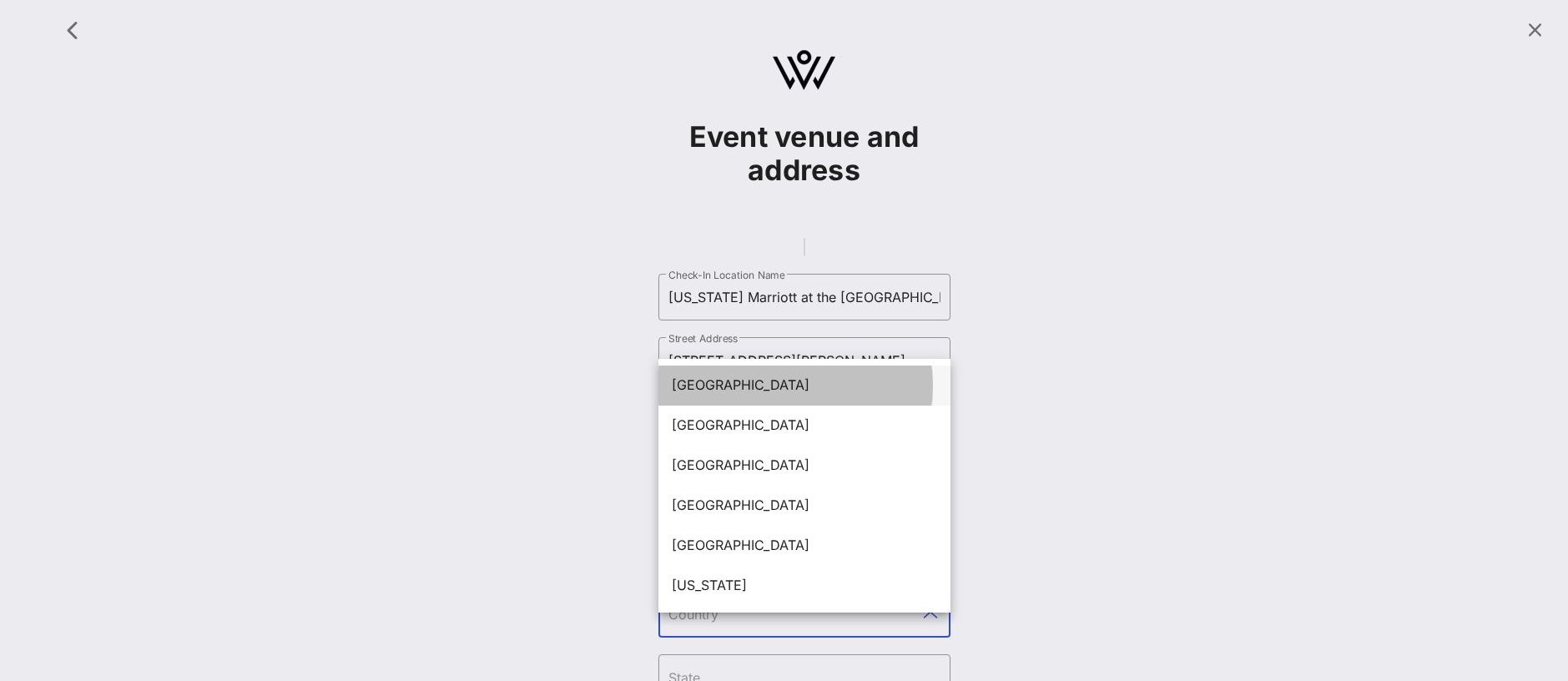
click at [754, 384] on div "[GEOGRAPHIC_DATA]" at bounding box center [804, 385] width 266 height 16
type input "[GEOGRAPHIC_DATA]"
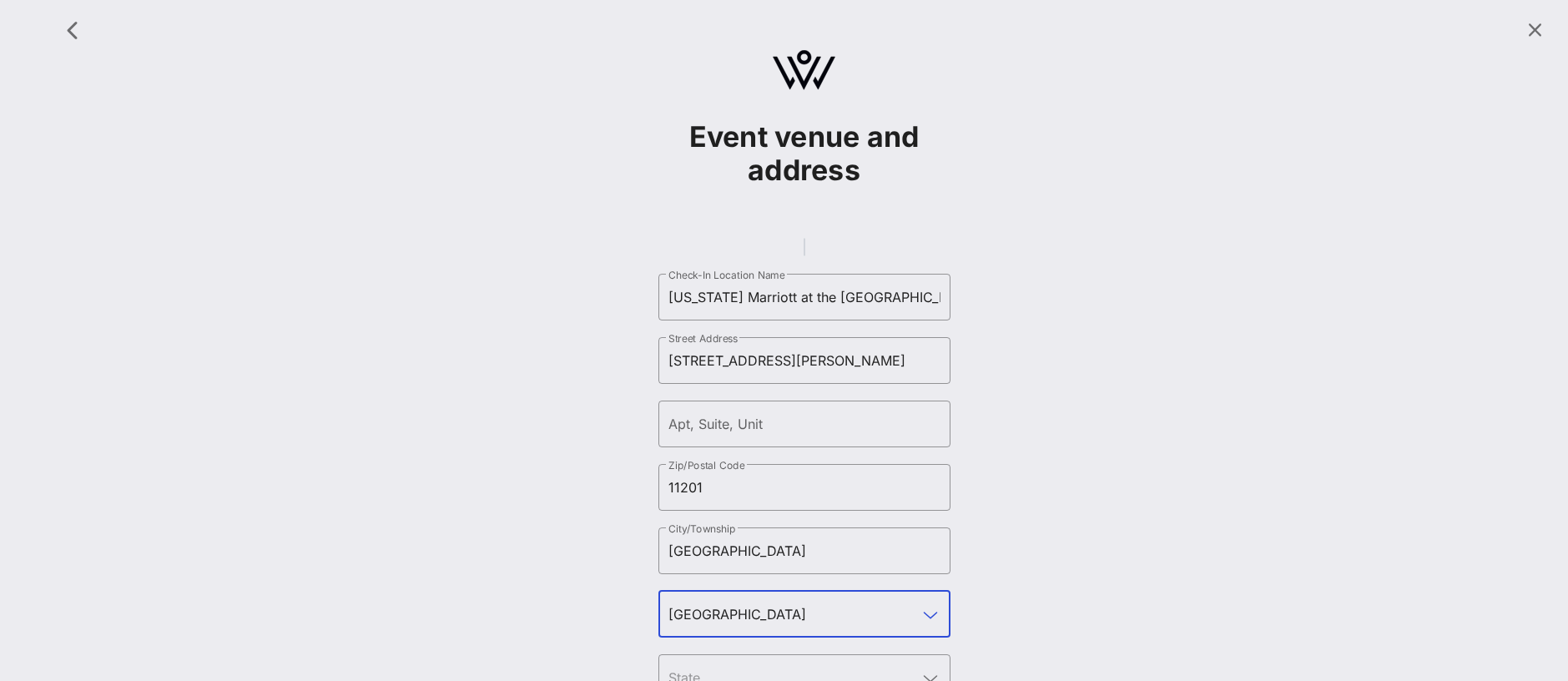
scroll to position [122, 0]
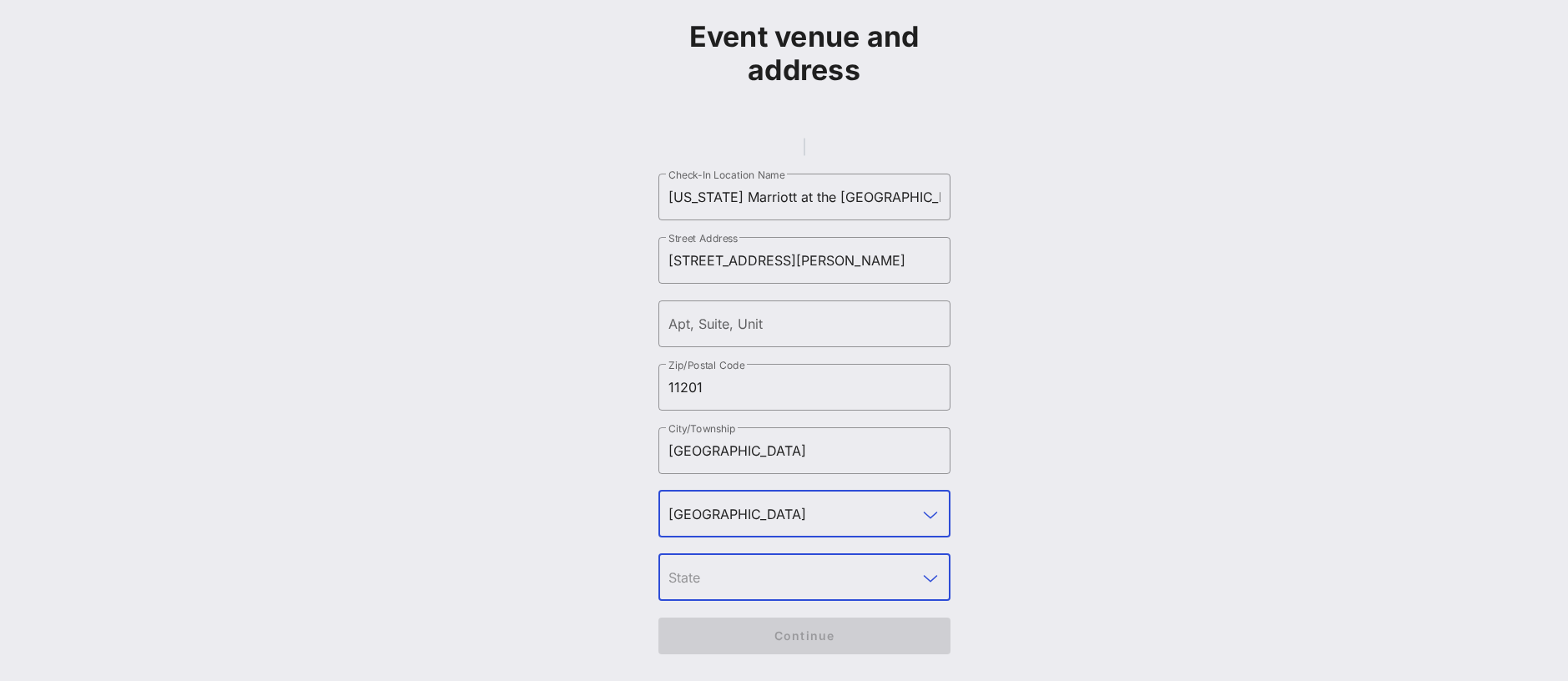
click at [740, 583] on input "text" at bounding box center [793, 578] width 249 height 27
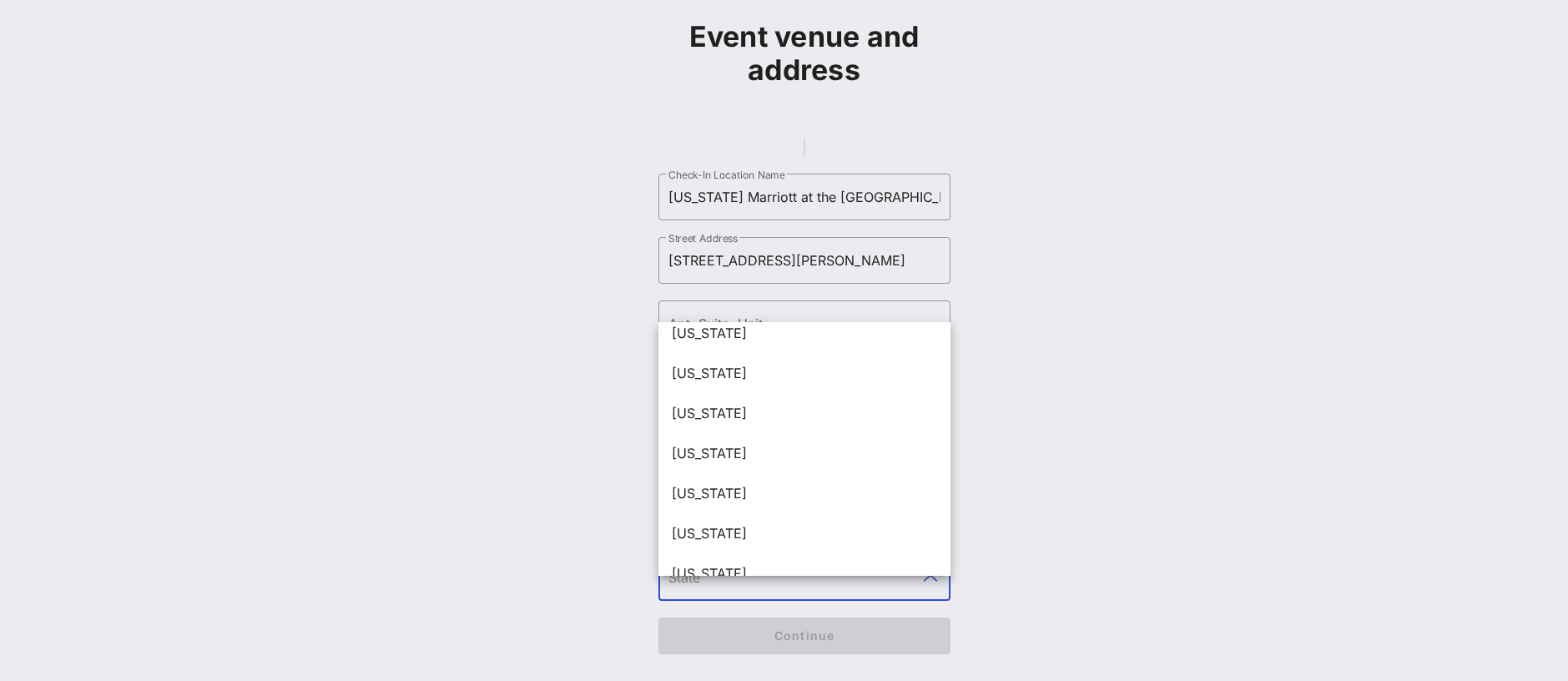
scroll to position [1503, 0]
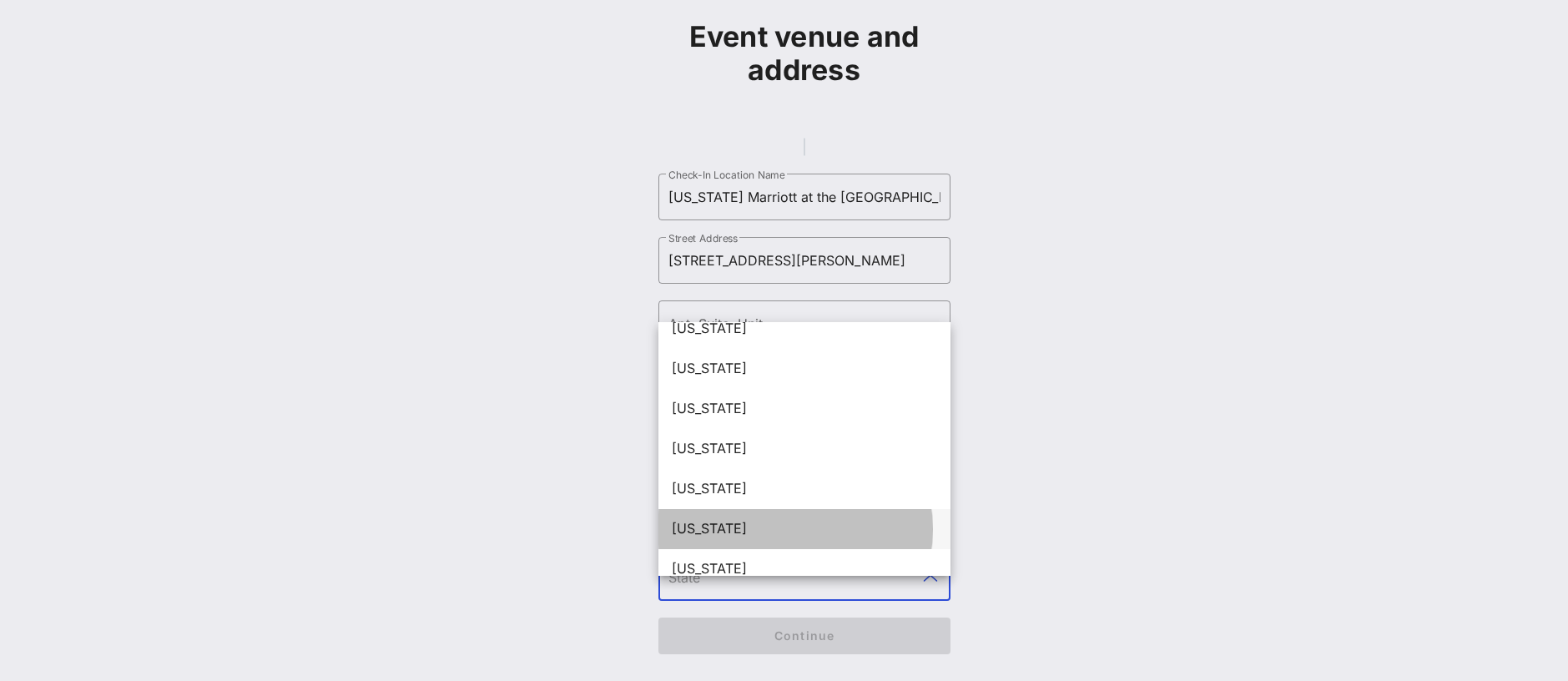
click at [739, 521] on div "[US_STATE]" at bounding box center [804, 529] width 266 height 16
type input "[US_STATE]"
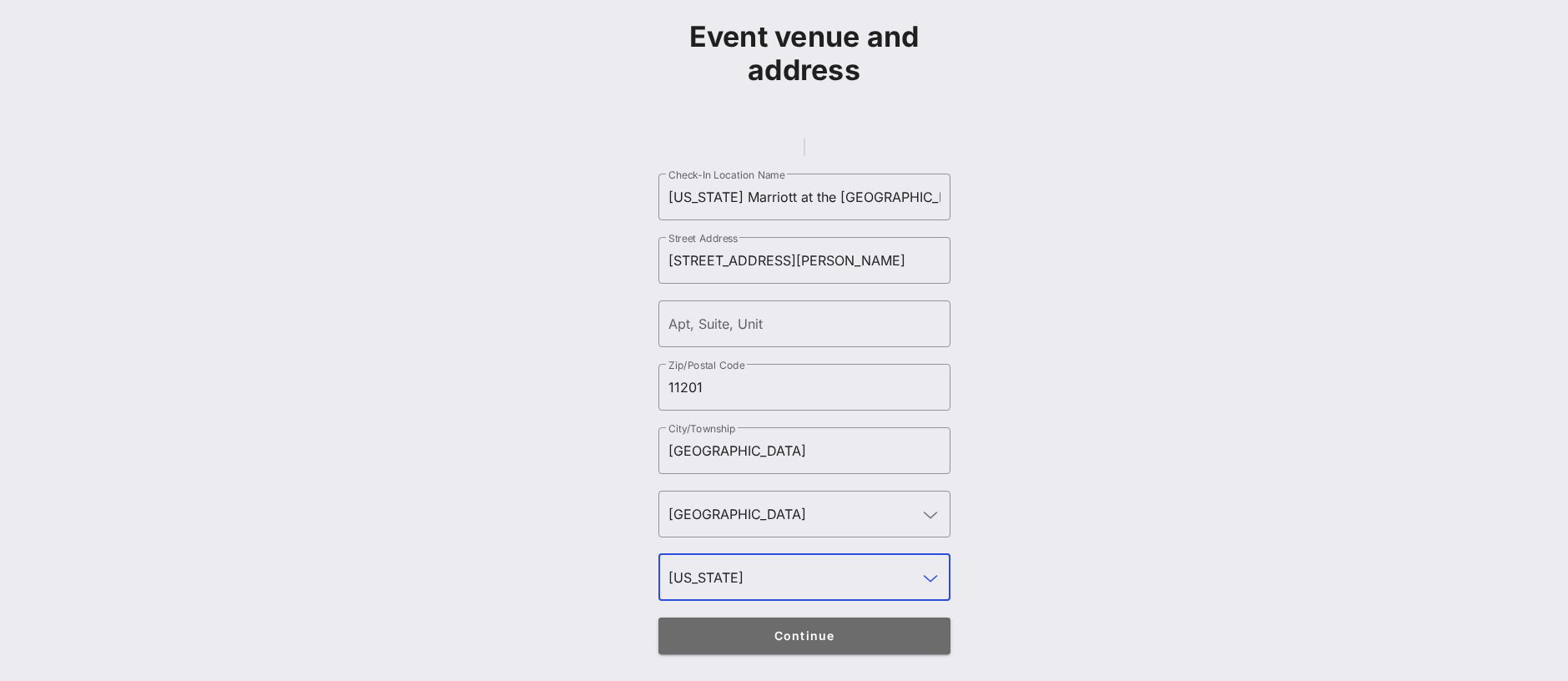
click at [729, 638] on span "Continue" at bounding box center [803, 636] width 260 height 14
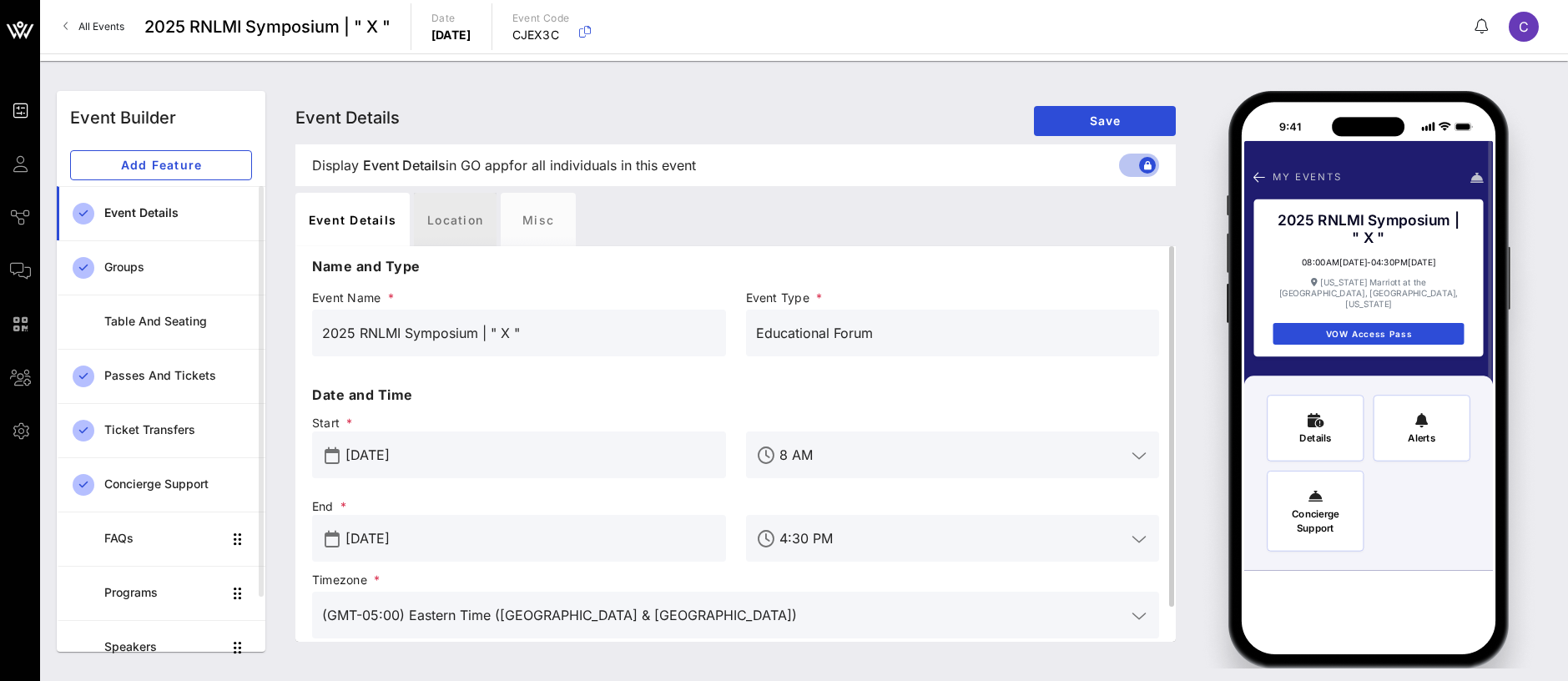
click at [455, 208] on div "Location" at bounding box center [455, 219] width 82 height 54
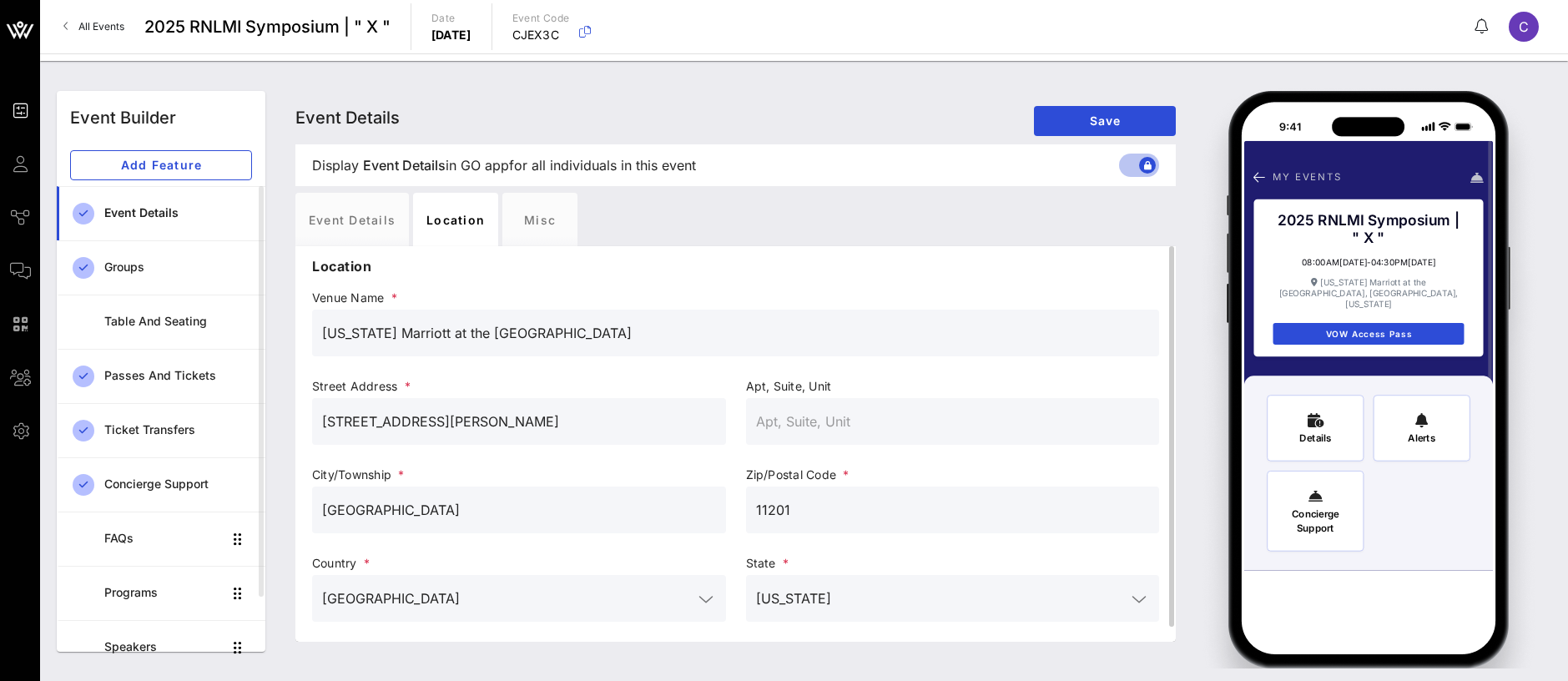
scroll to position [15, 0]
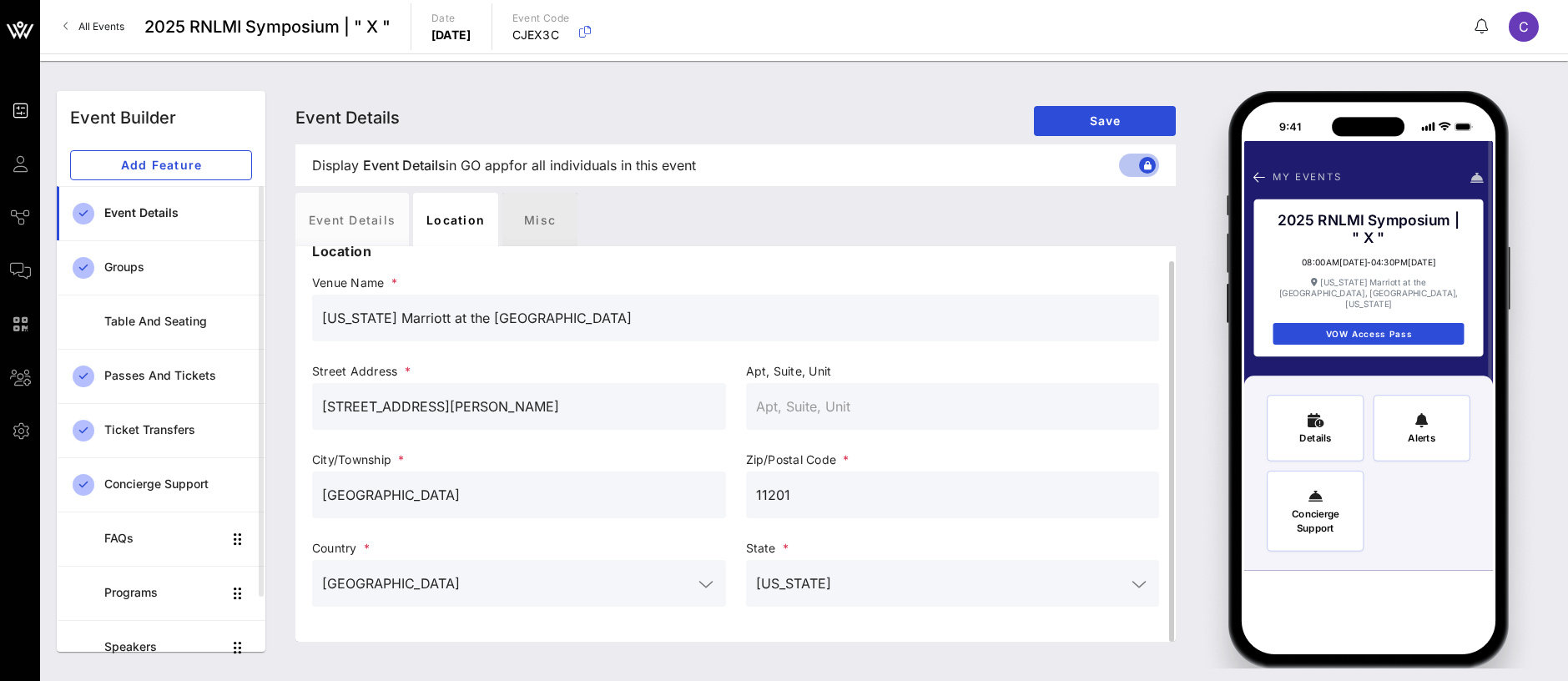
click at [531, 232] on div "Misc" at bounding box center [539, 219] width 75 height 54
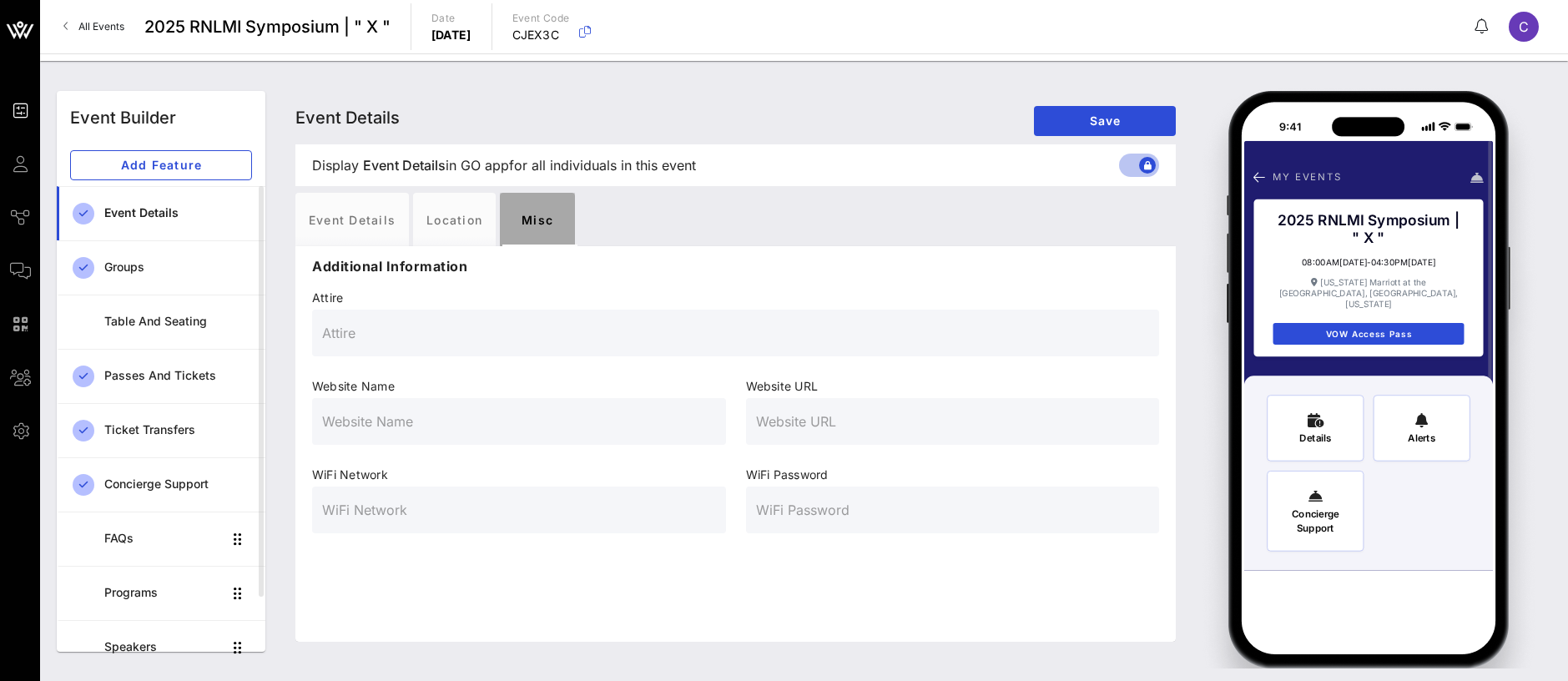
scroll to position [0, 0]
click at [387, 326] on input "text" at bounding box center [735, 333] width 827 height 27
click at [329, 329] on input "Nusiness" at bounding box center [735, 333] width 827 height 27
type input "Business"
click at [1148, 120] on span "Save" at bounding box center [1104, 120] width 115 height 14
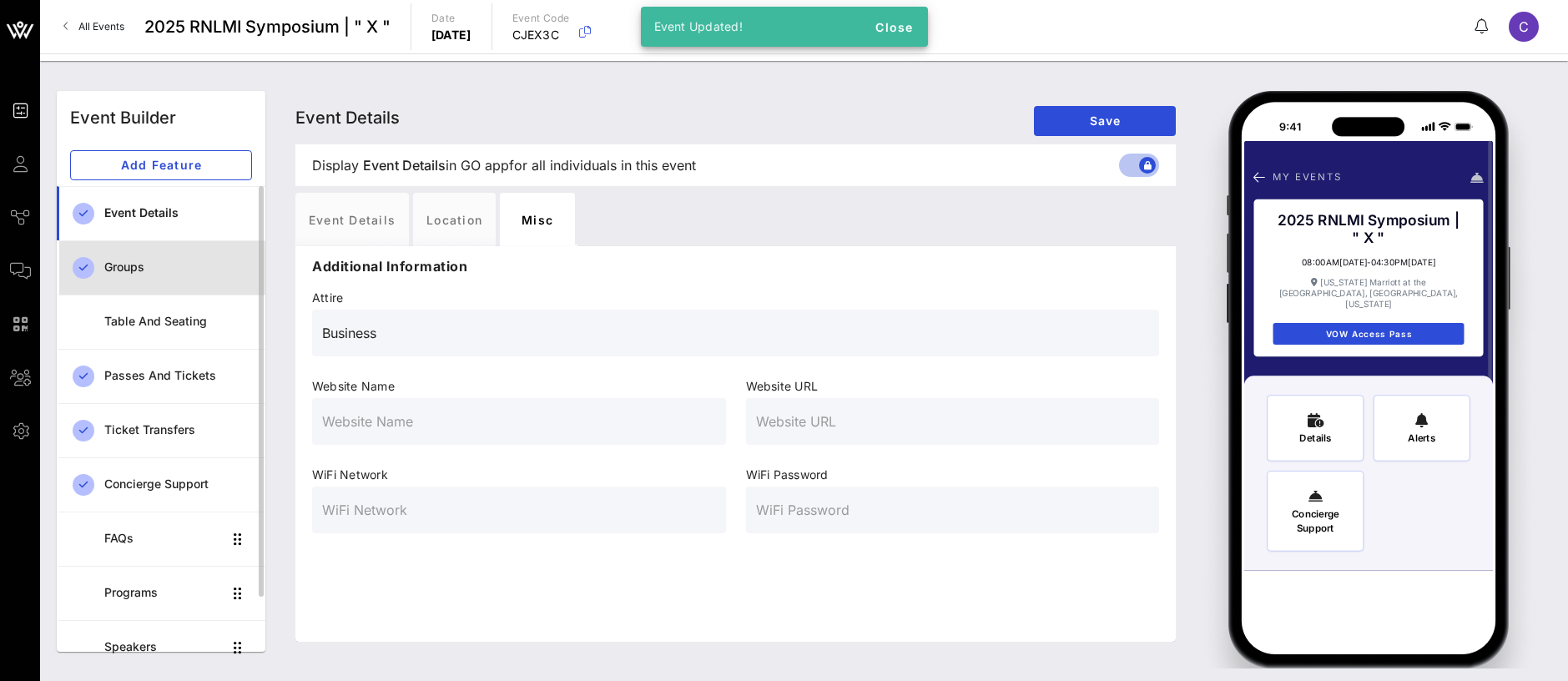
click at [115, 266] on div "Groups" at bounding box center [178, 267] width 148 height 14
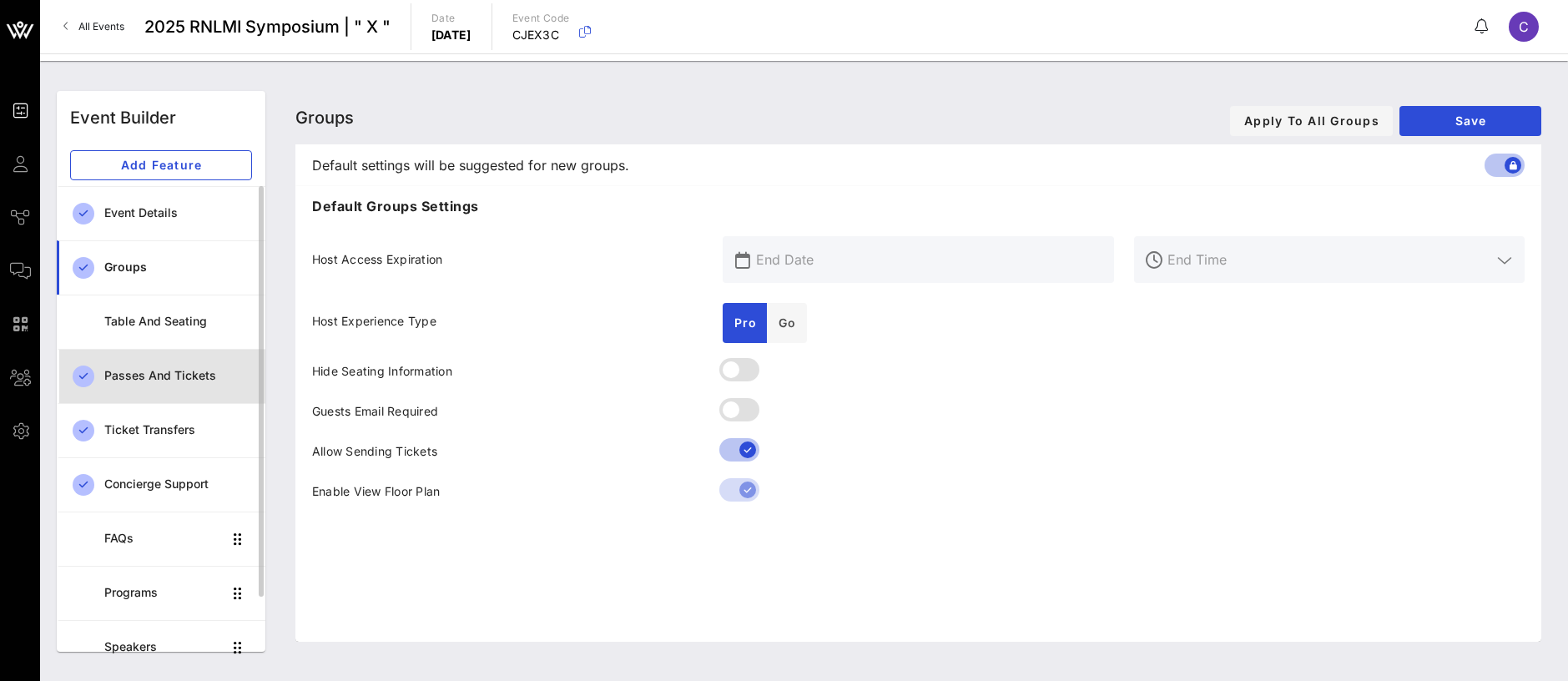
click at [123, 374] on div "Passes and Tickets" at bounding box center [178, 376] width 148 height 14
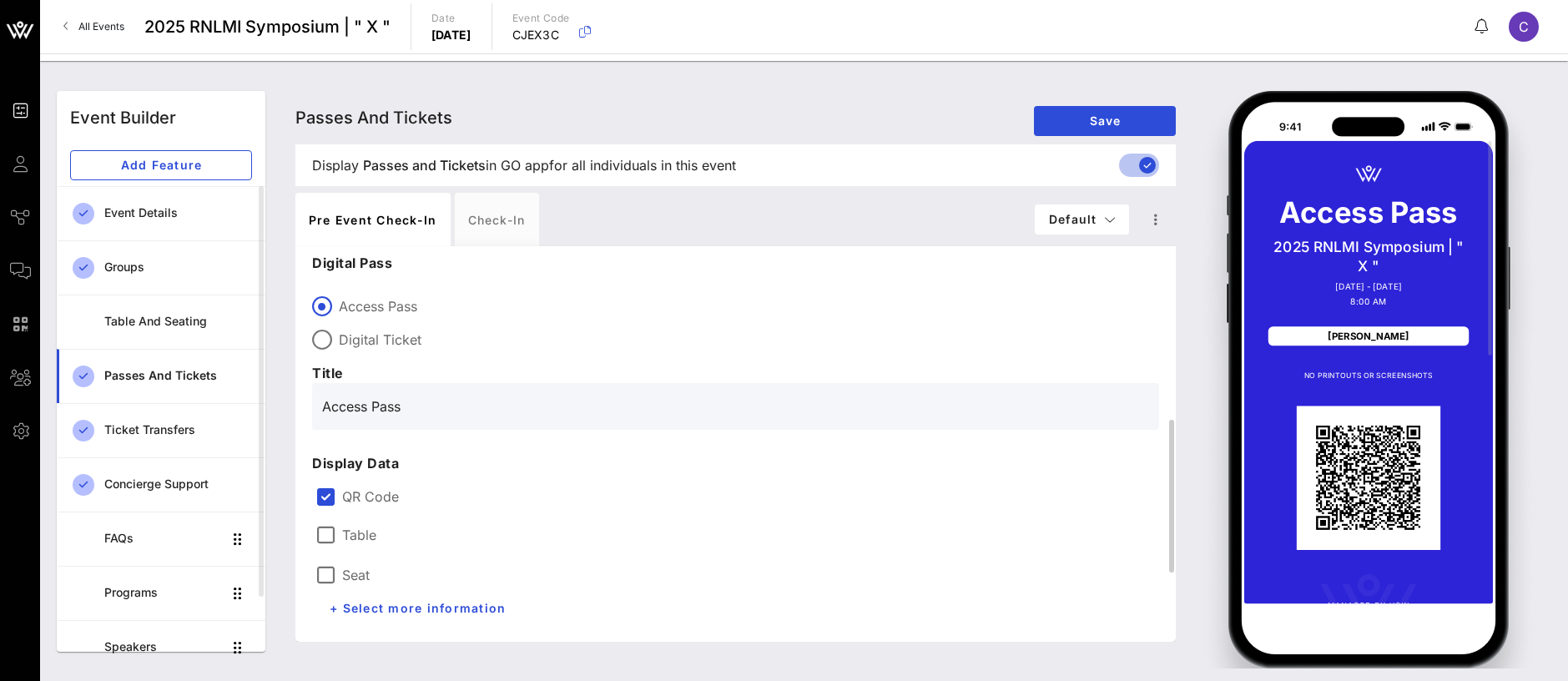
scroll to position [125, 0]
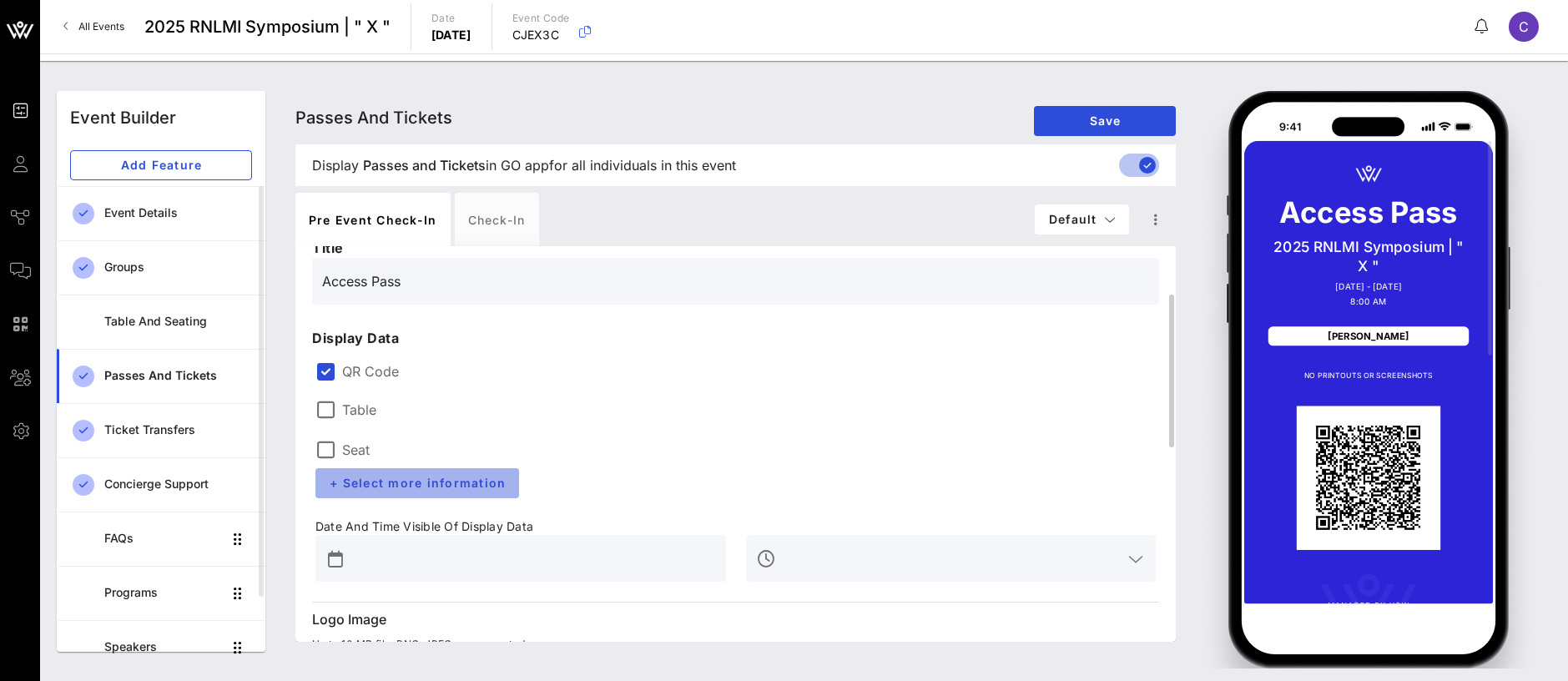
click at [432, 477] on span "+ Select more information" at bounding box center [417, 483] width 177 height 14
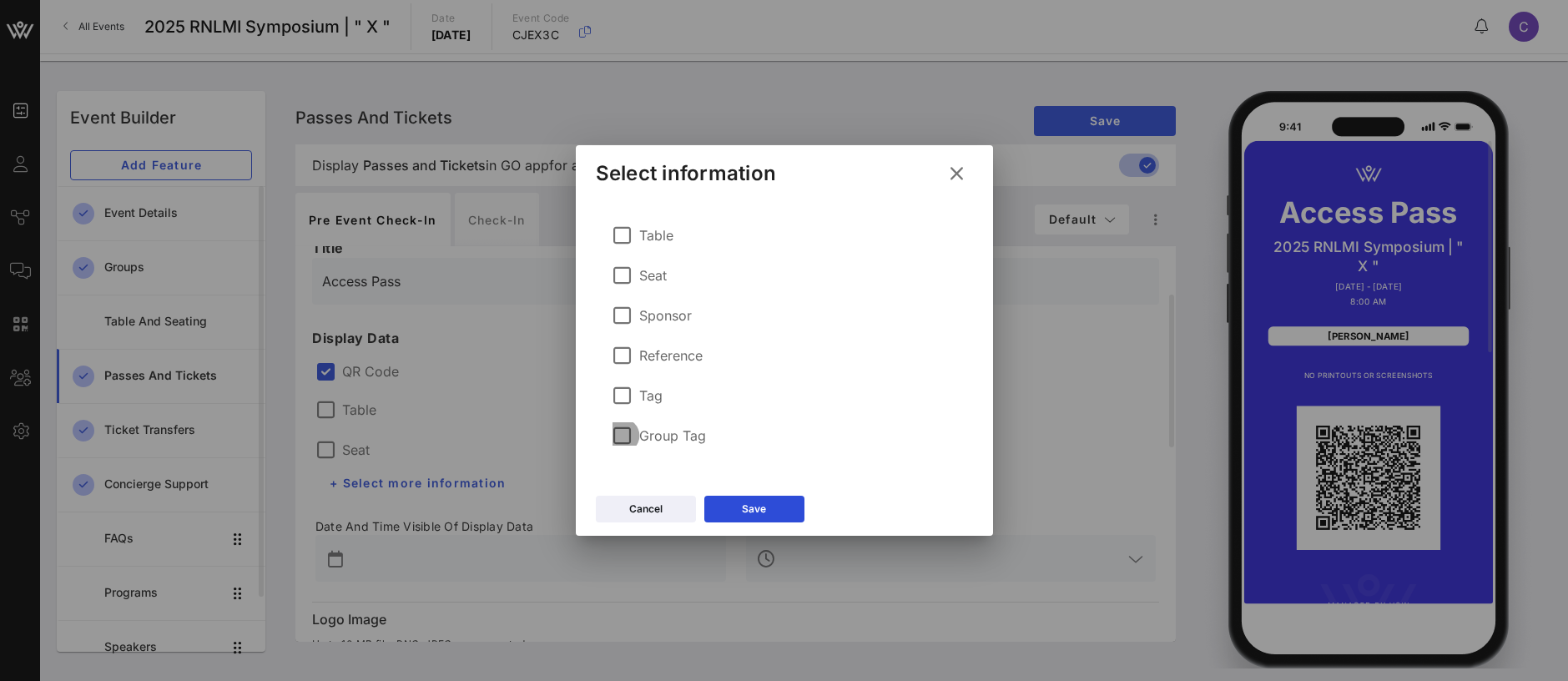
click at [623, 429] on div at bounding box center [623, 436] width 29 height 29
click at [753, 509] on icon at bounding box center [754, 509] width 13 height 13
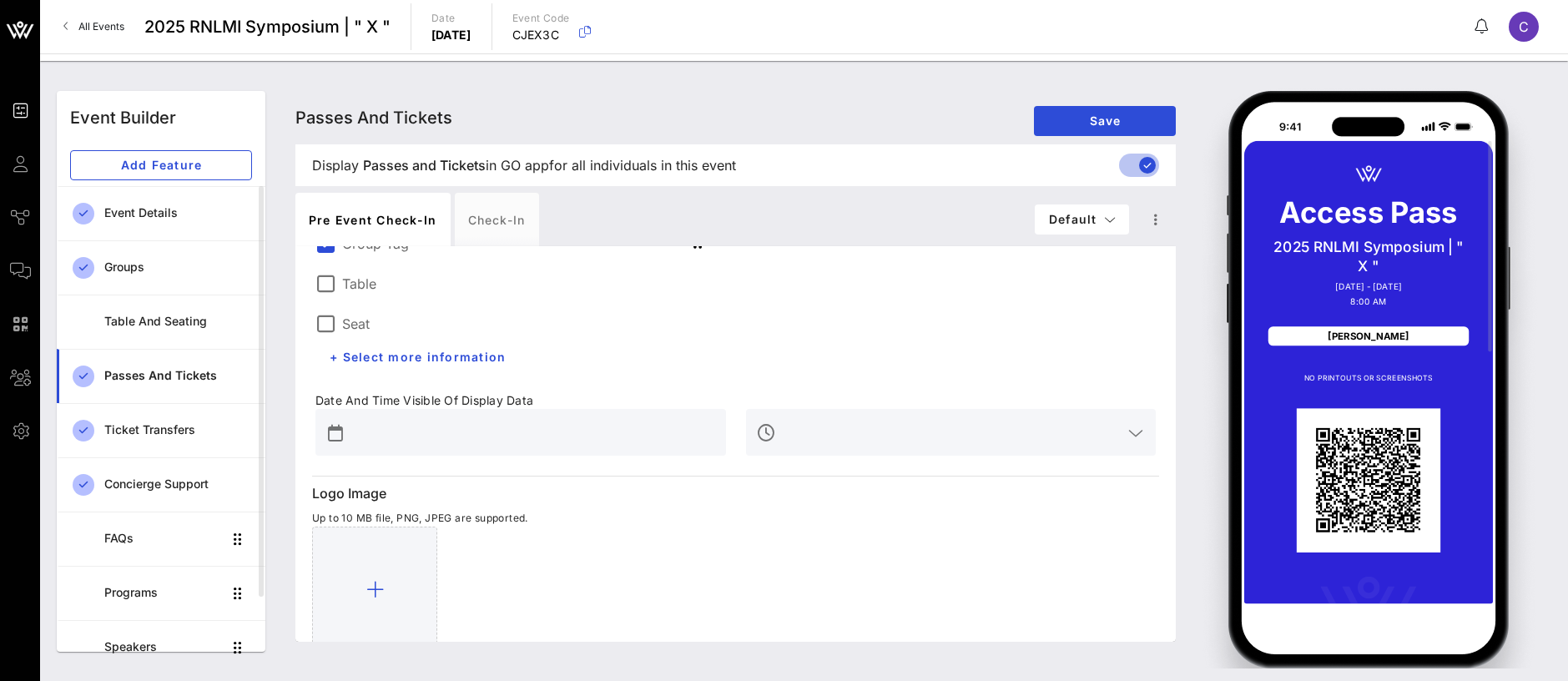
scroll to position [0, 0]
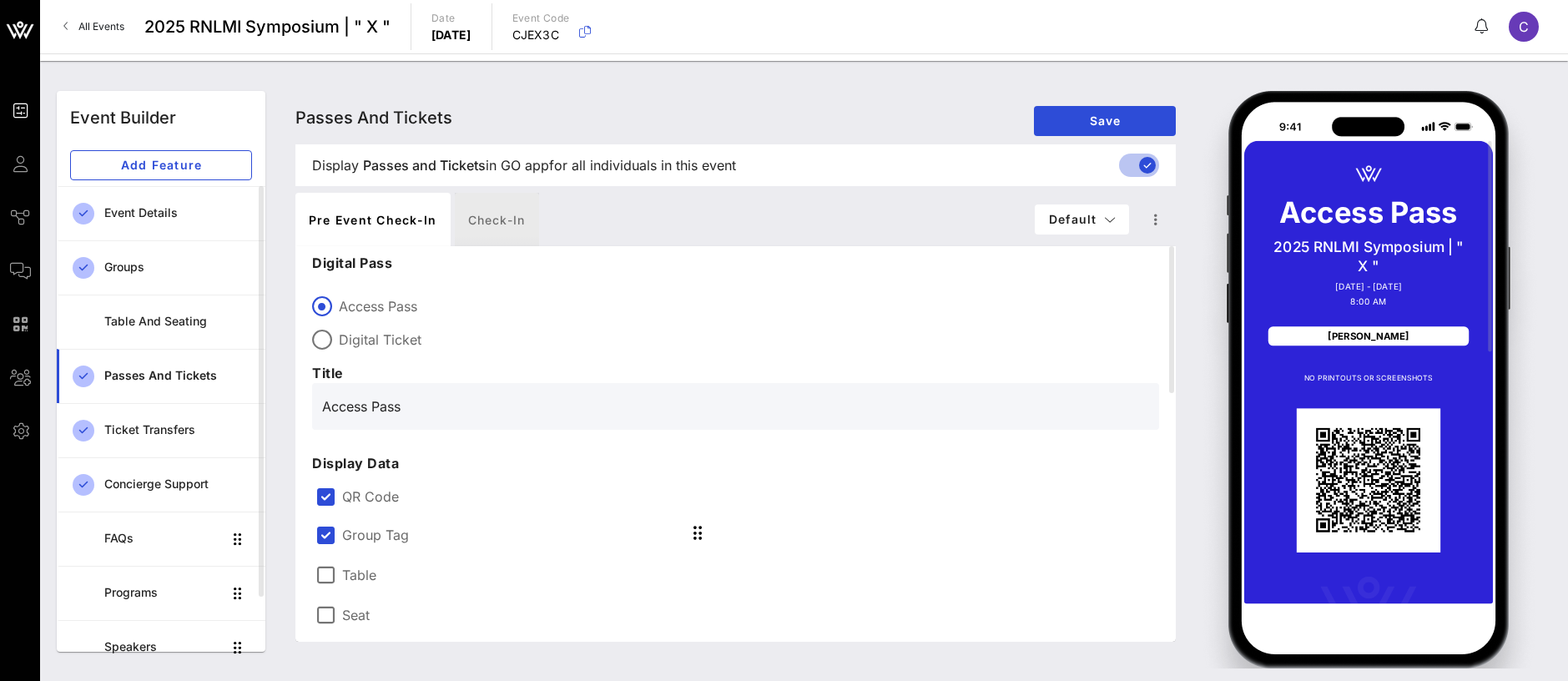
click at [488, 219] on div "Check-in" at bounding box center [497, 219] width 84 height 54
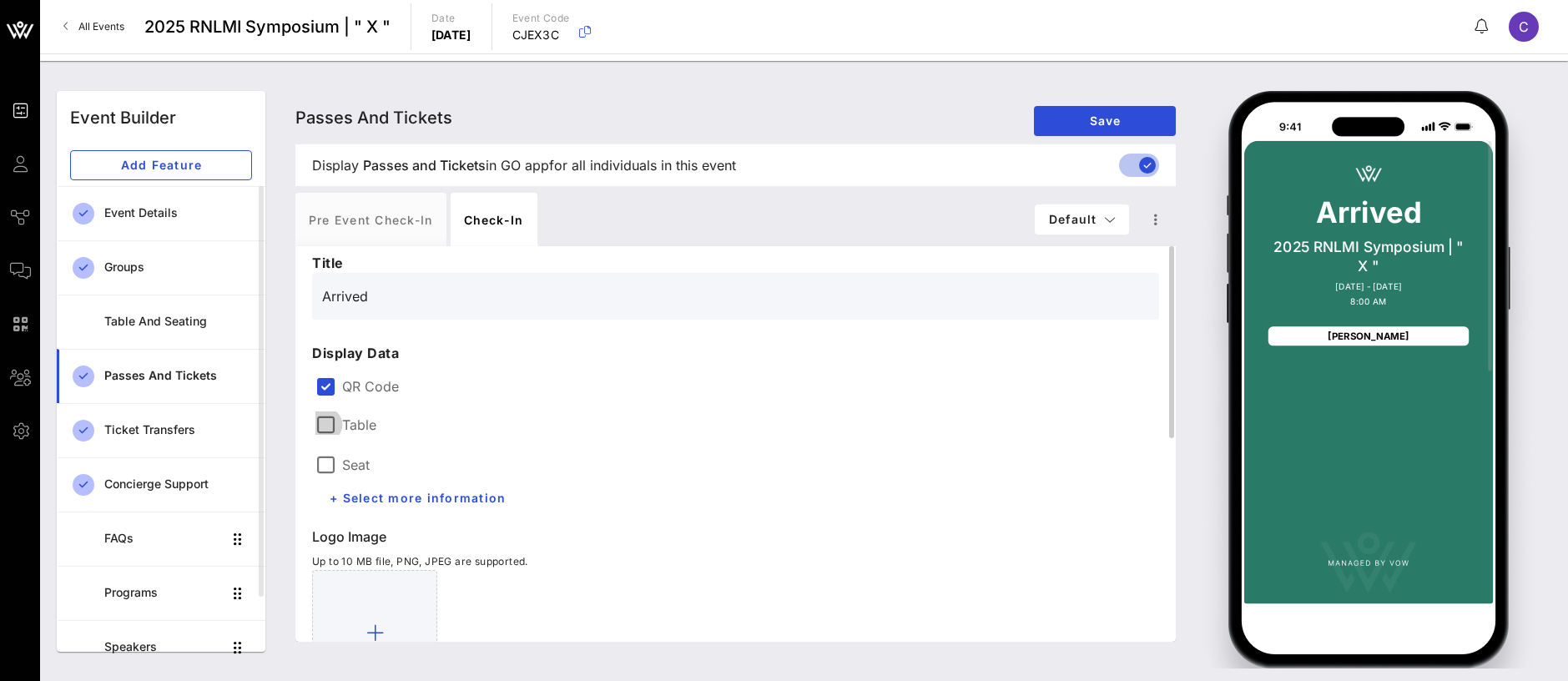
click at [323, 425] on div at bounding box center [325, 425] width 29 height 29
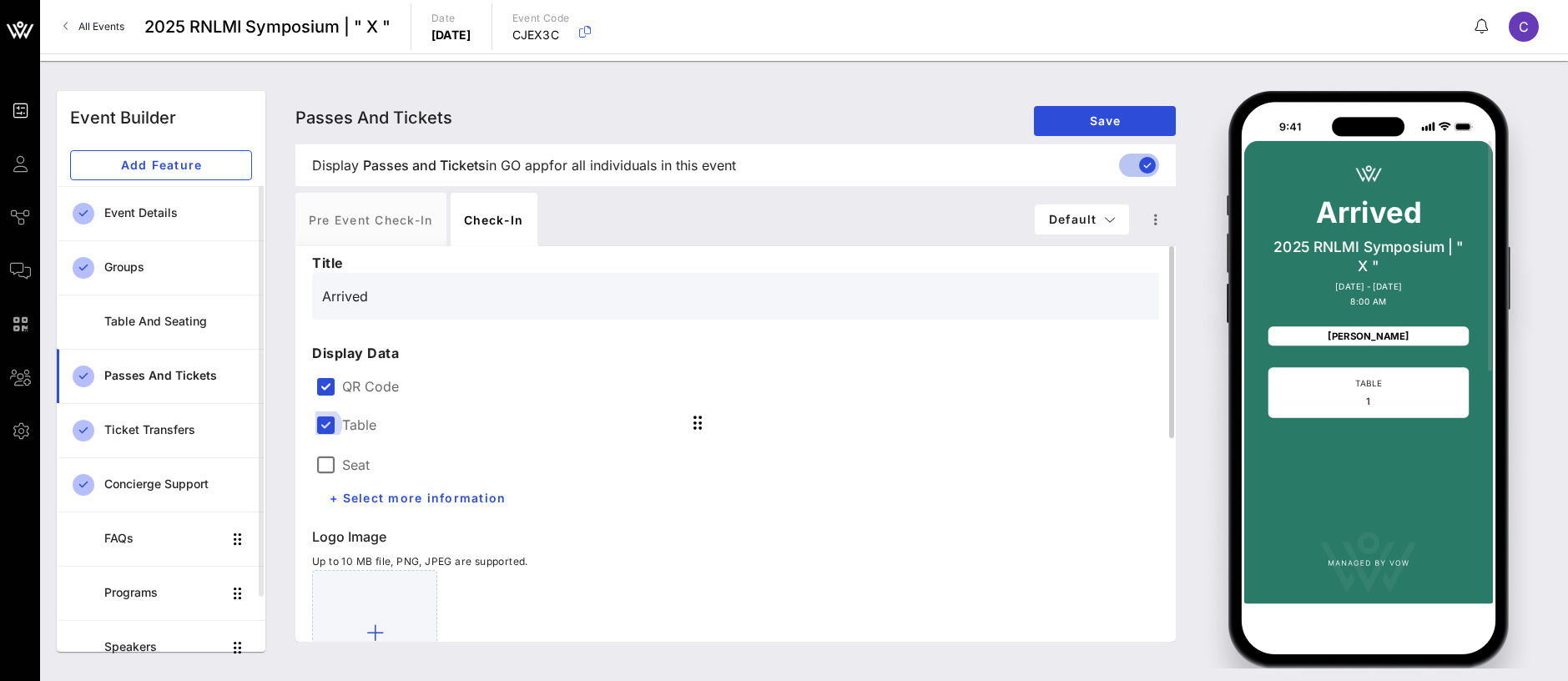
click at [328, 425] on div at bounding box center [325, 425] width 29 height 29
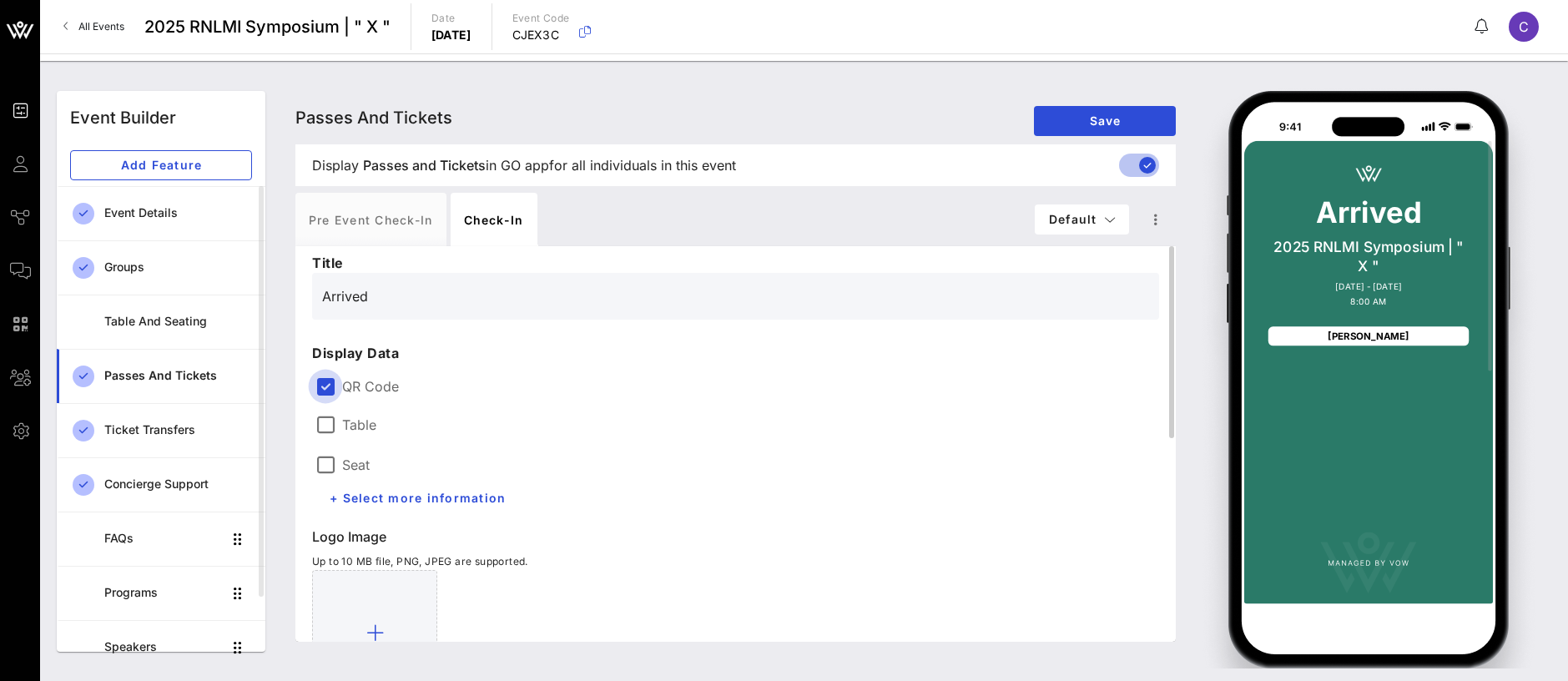
click at [323, 383] on div at bounding box center [325, 387] width 29 height 29
click at [386, 219] on div "Pre Event Check-in" at bounding box center [371, 219] width 151 height 54
type input "Access Pass"
type input "#2D23D7"
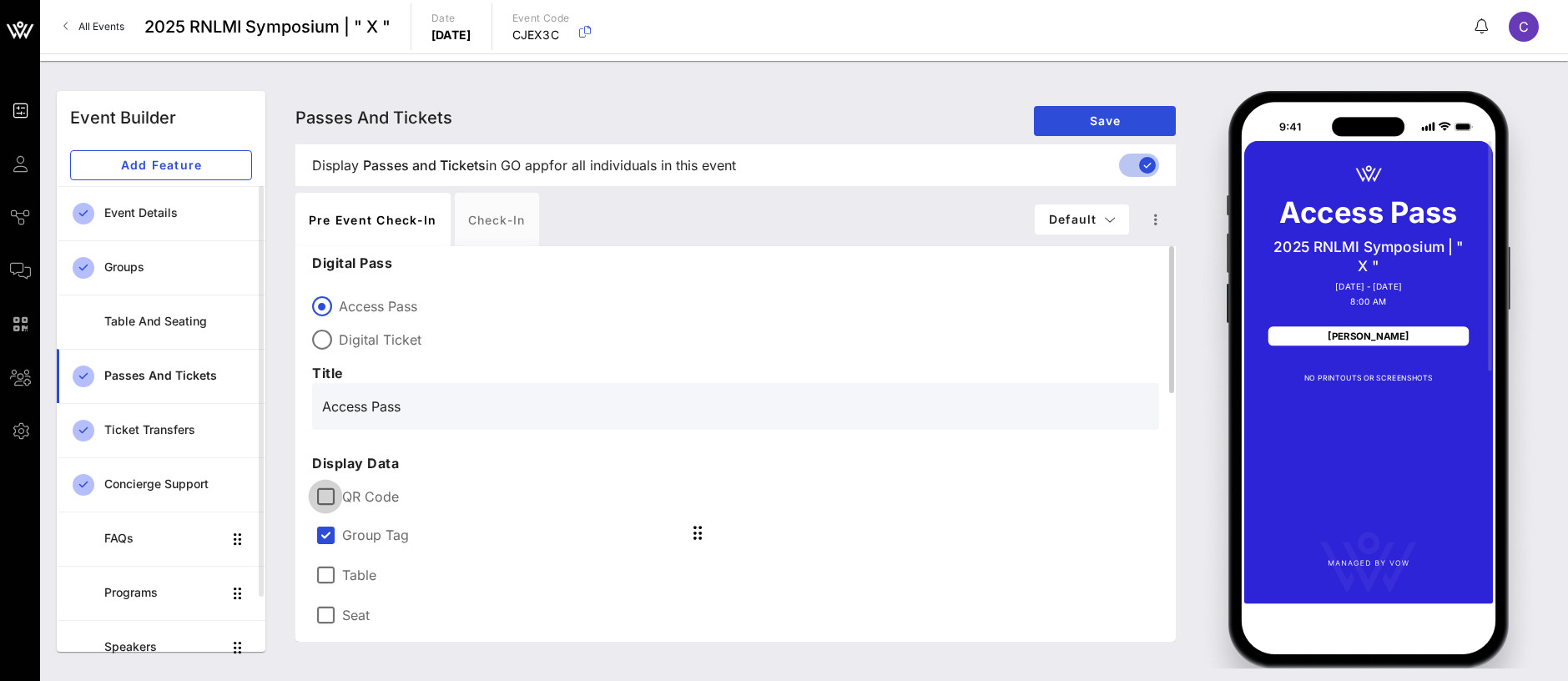
click at [329, 496] on div at bounding box center [325, 497] width 29 height 29
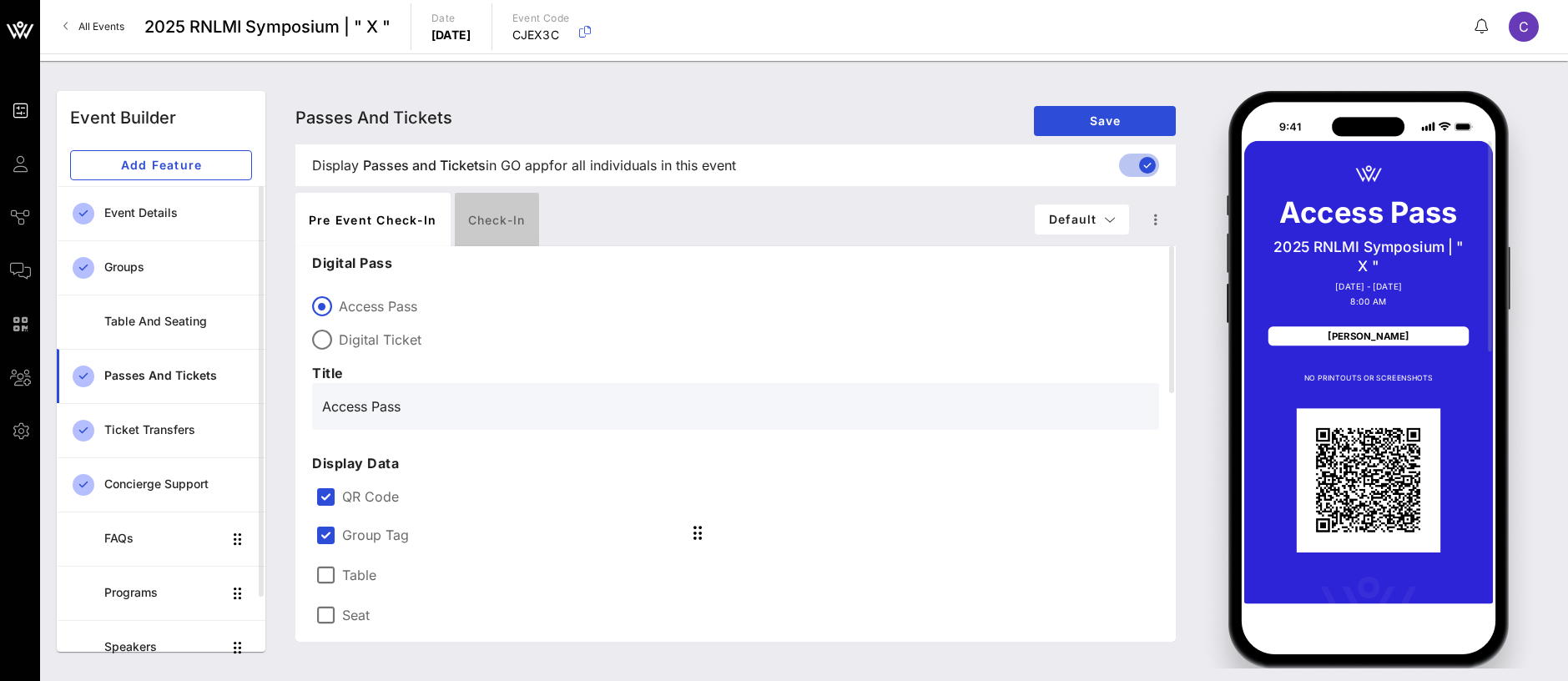
click at [489, 221] on div "Check-in" at bounding box center [497, 219] width 84 height 54
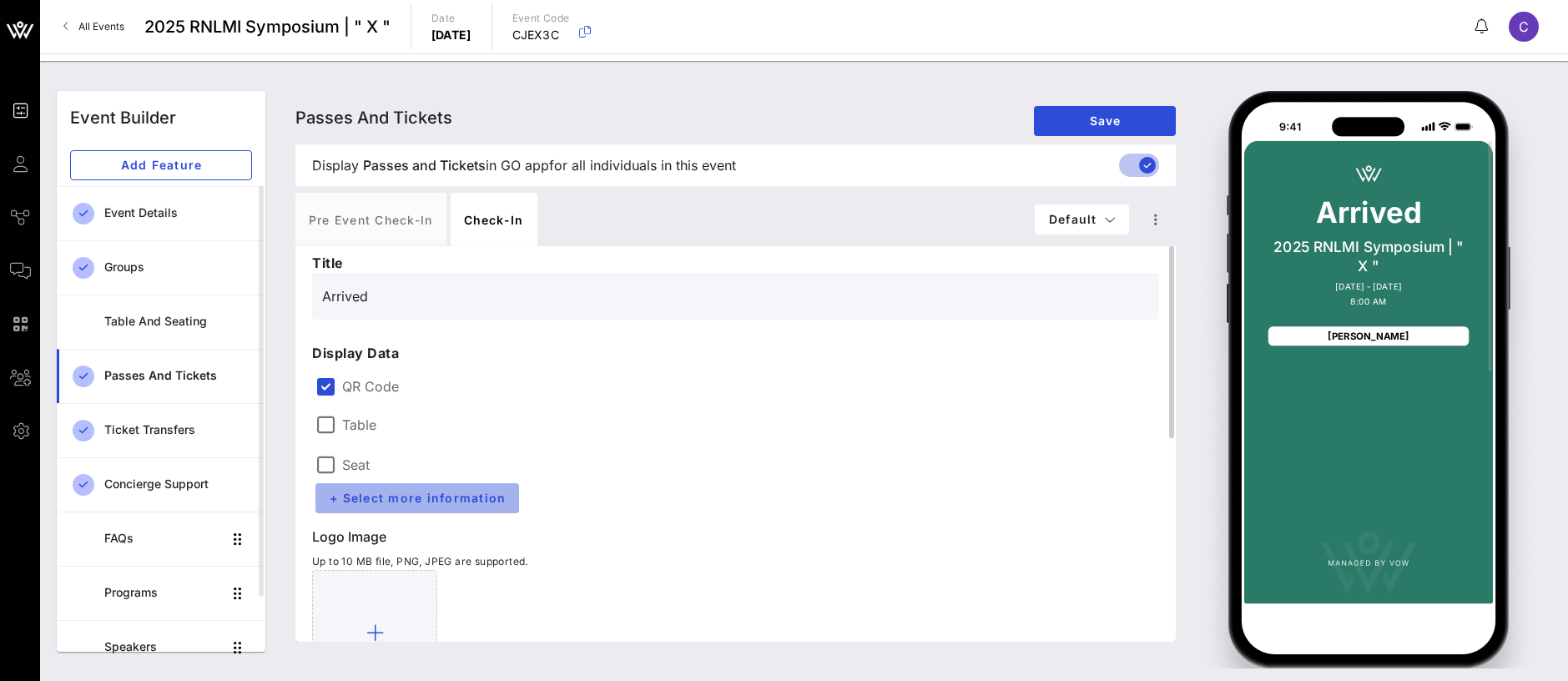
click at [379, 498] on span "+ Select more information" at bounding box center [417, 498] width 177 height 14
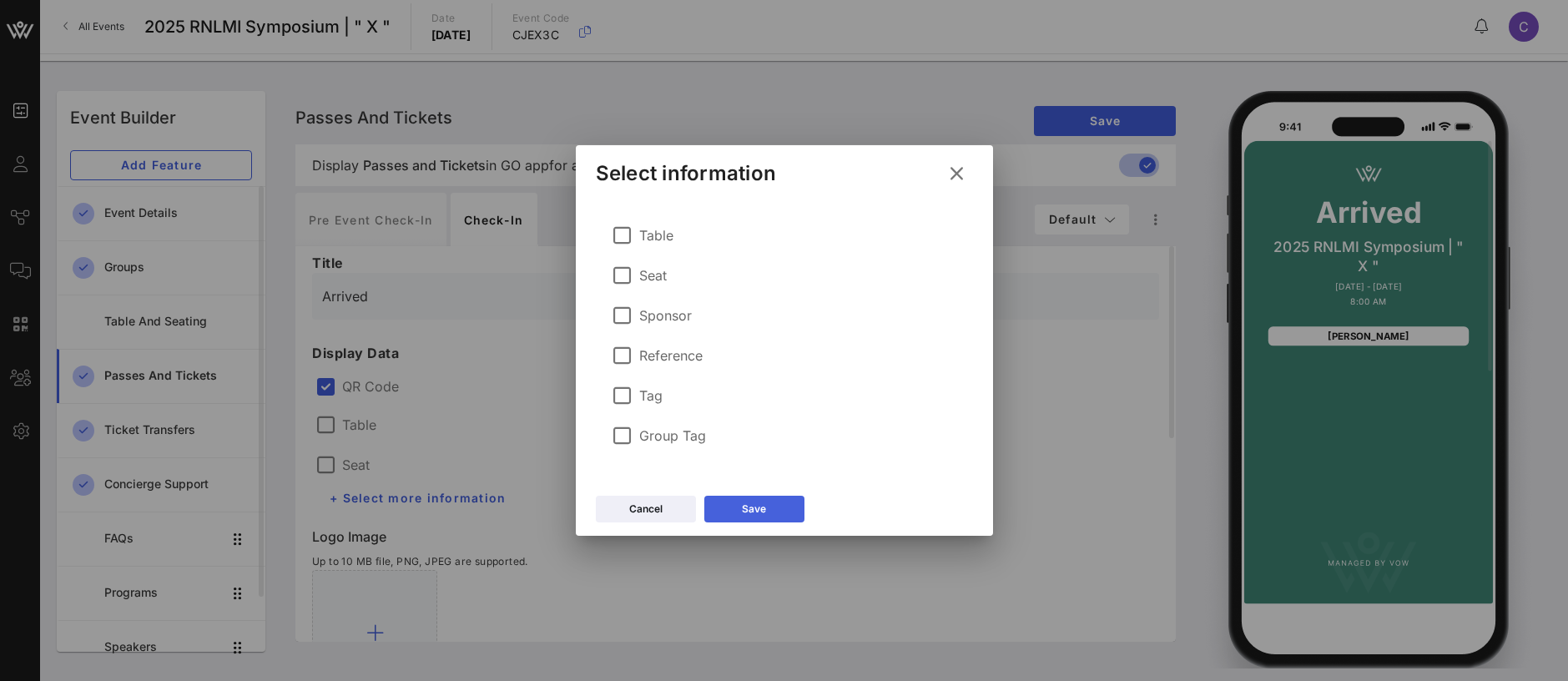
click at [772, 515] on button "Save" at bounding box center [754, 509] width 100 height 27
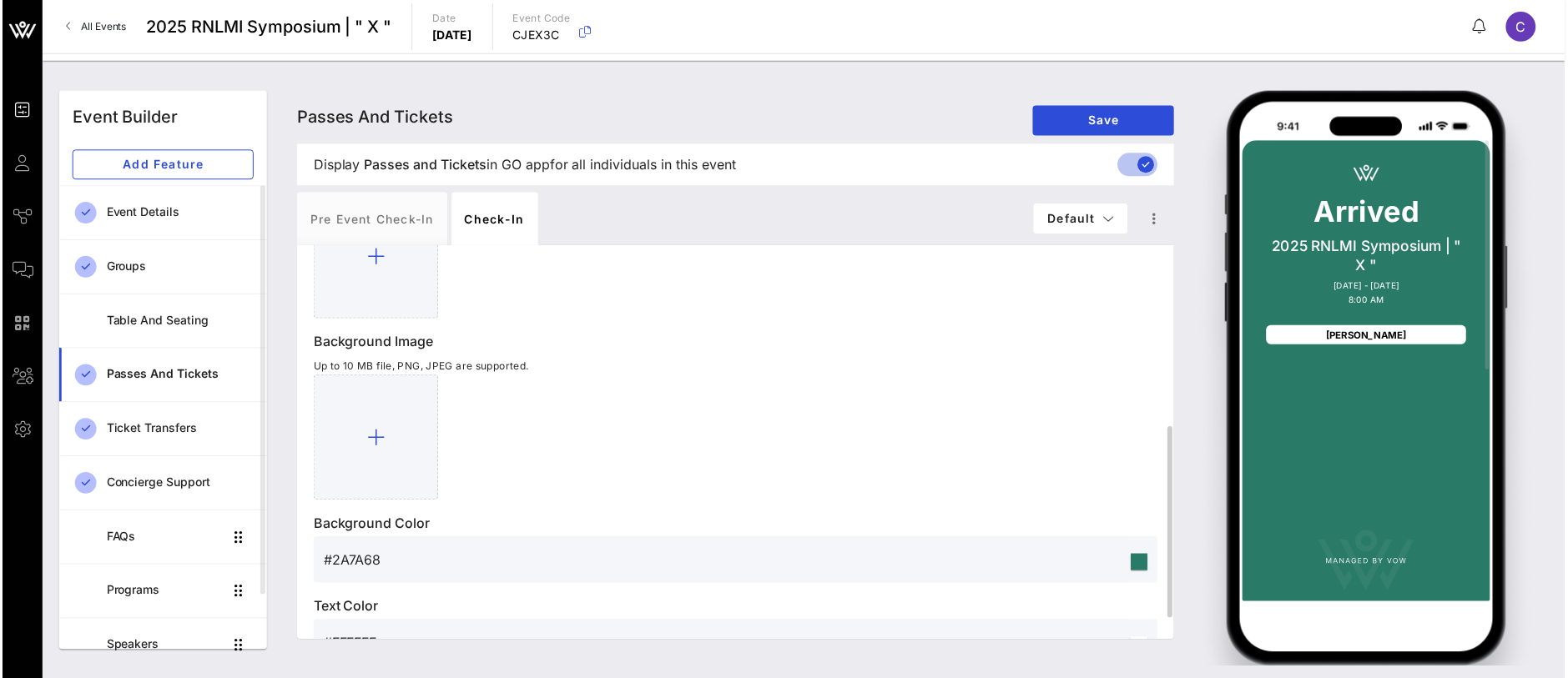
scroll to position [419, 0]
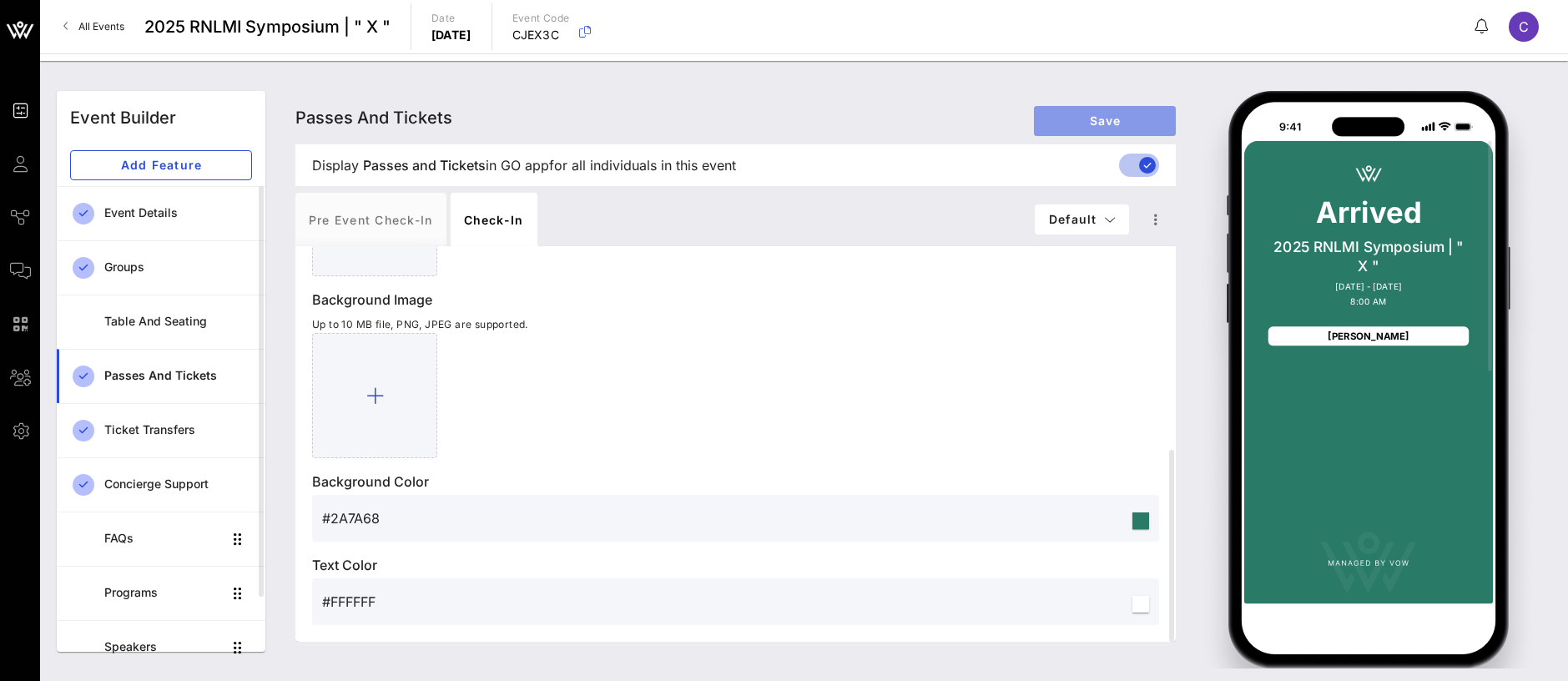
click at [1123, 121] on span "Save" at bounding box center [1104, 120] width 115 height 14
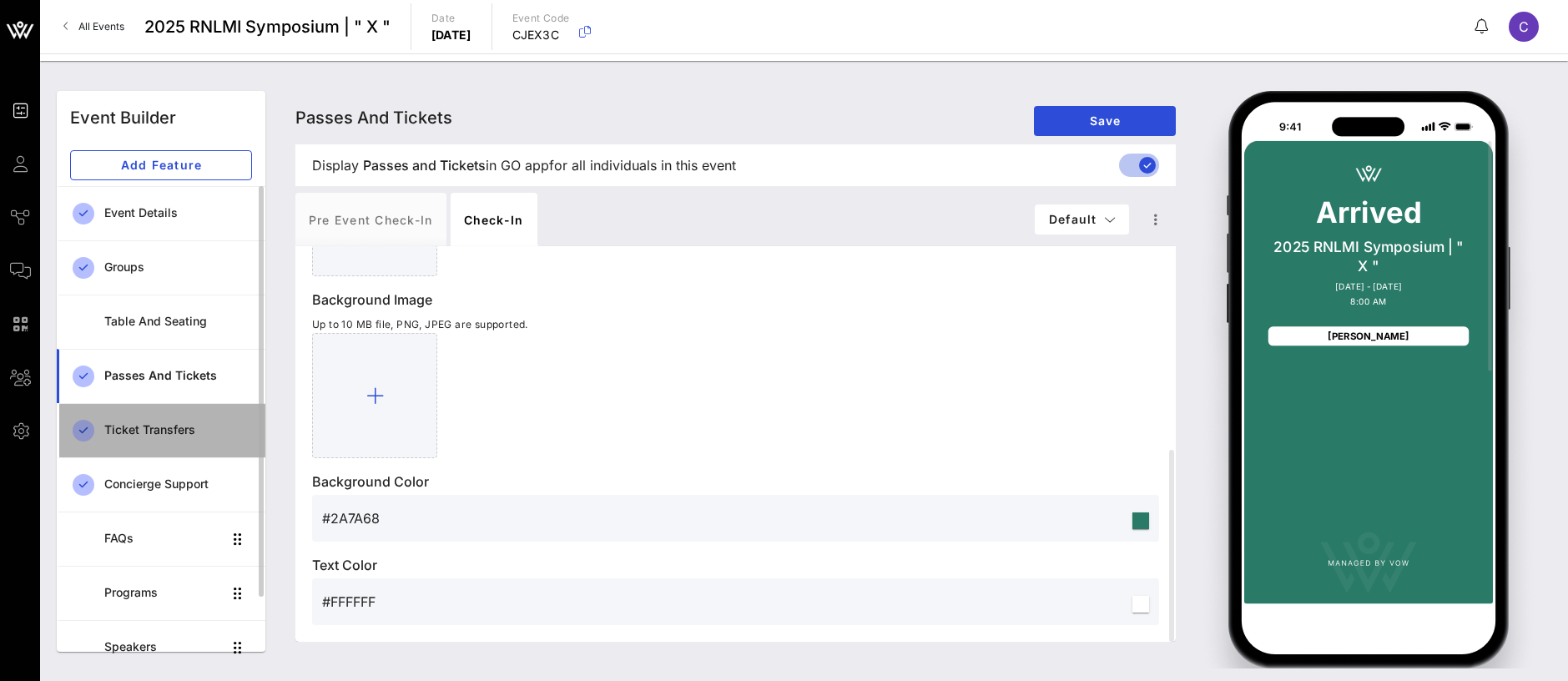
click at [117, 427] on div "Ticket Transfers" at bounding box center [178, 430] width 148 height 14
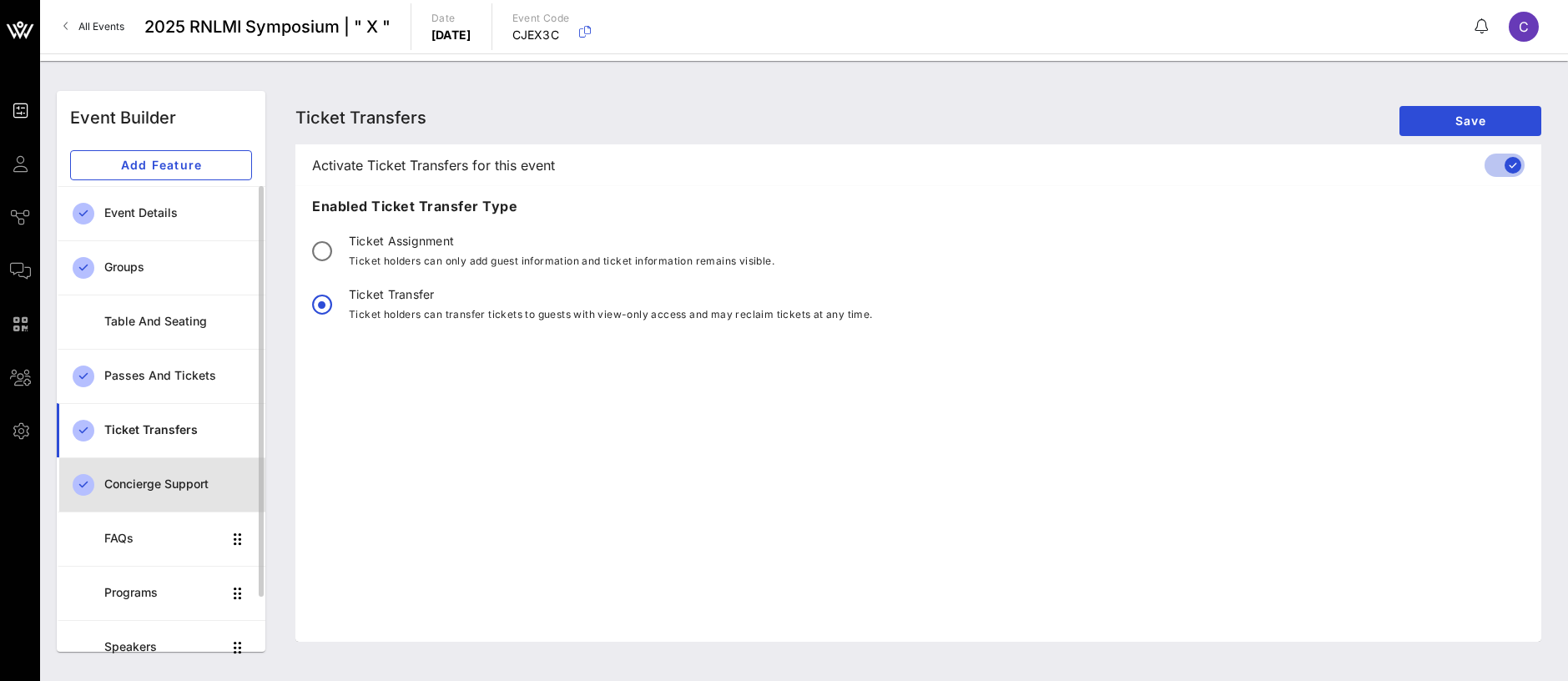
click at [132, 480] on div "Concierge Support" at bounding box center [178, 484] width 148 height 14
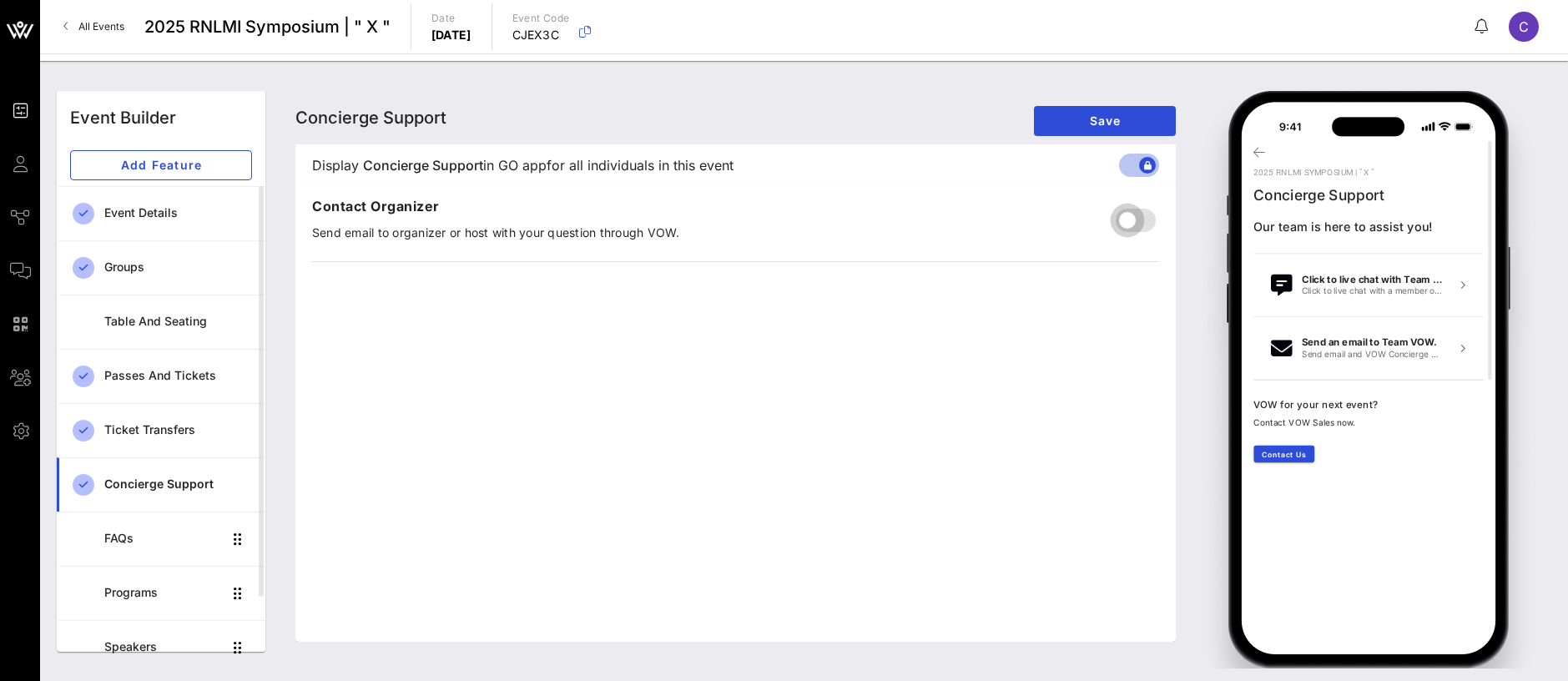
click at [1131, 222] on div at bounding box center [1128, 220] width 29 height 29
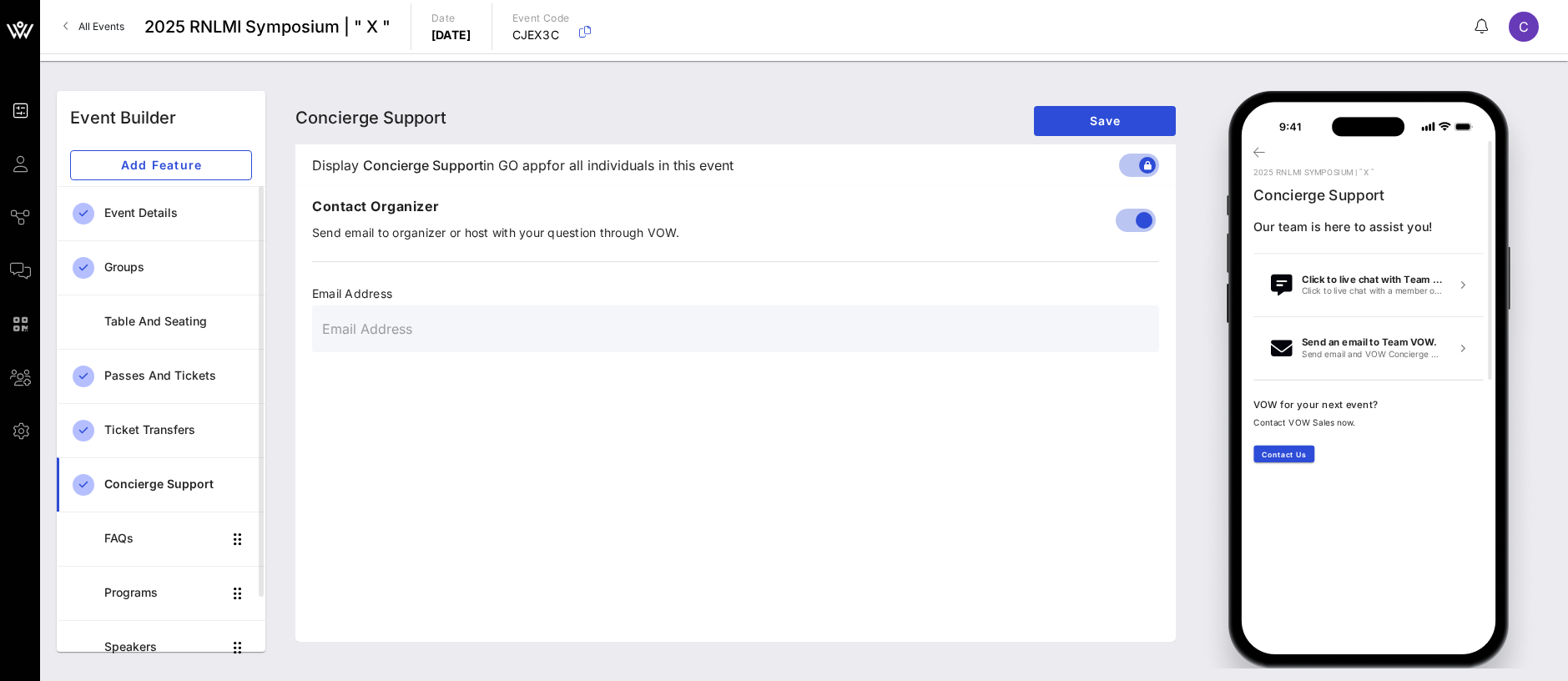
click at [374, 317] on input "text" at bounding box center [735, 329] width 827 height 27
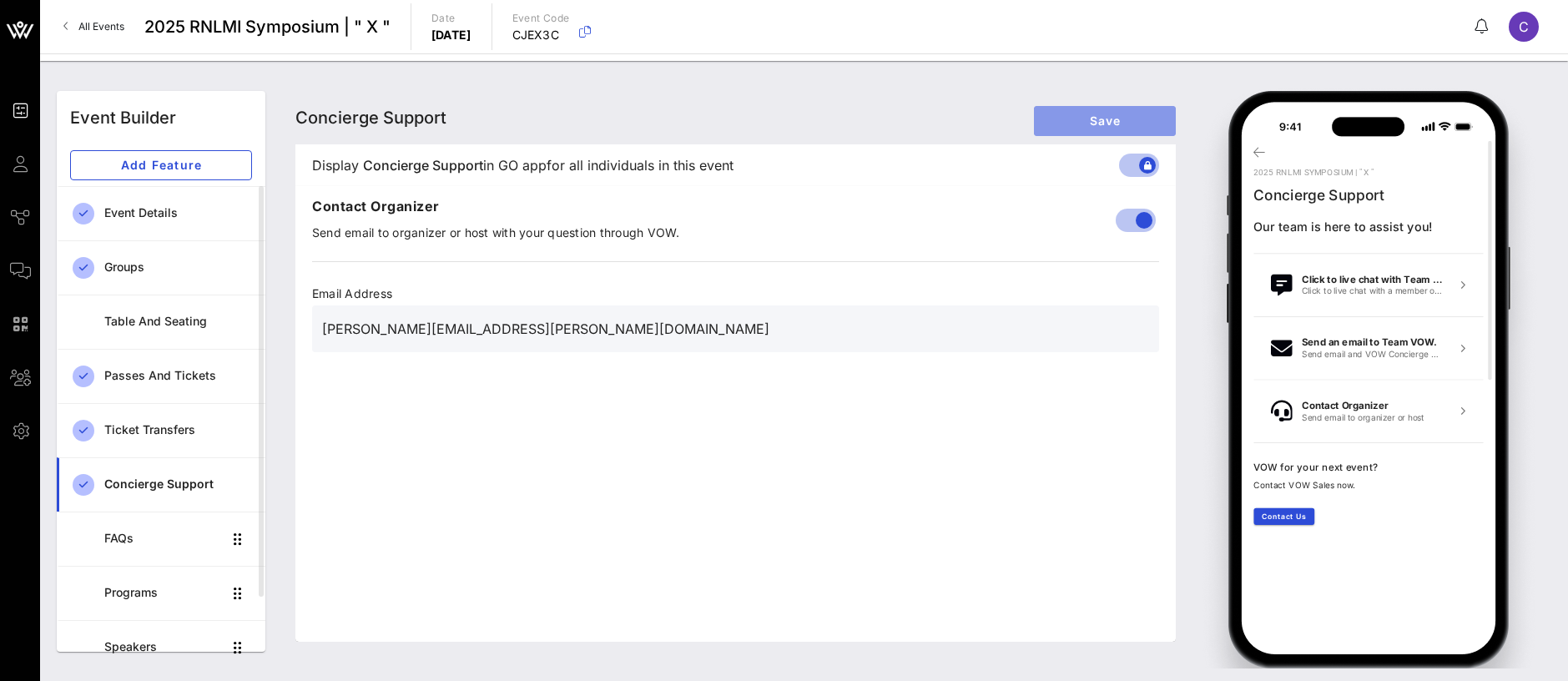
click at [1146, 119] on span "Save" at bounding box center [1104, 120] width 115 height 14
drag, startPoint x: 560, startPoint y: 324, endPoint x: 273, endPoint y: 317, distance: 287.1
click at [273, 317] on div "Event Builder Add Feature Event Details Groups Table and Seating Passes and Tic…" at bounding box center [804, 371] width 1515 height 581
paste input "G"
type input "Colette.Goodman@1199funds.org"
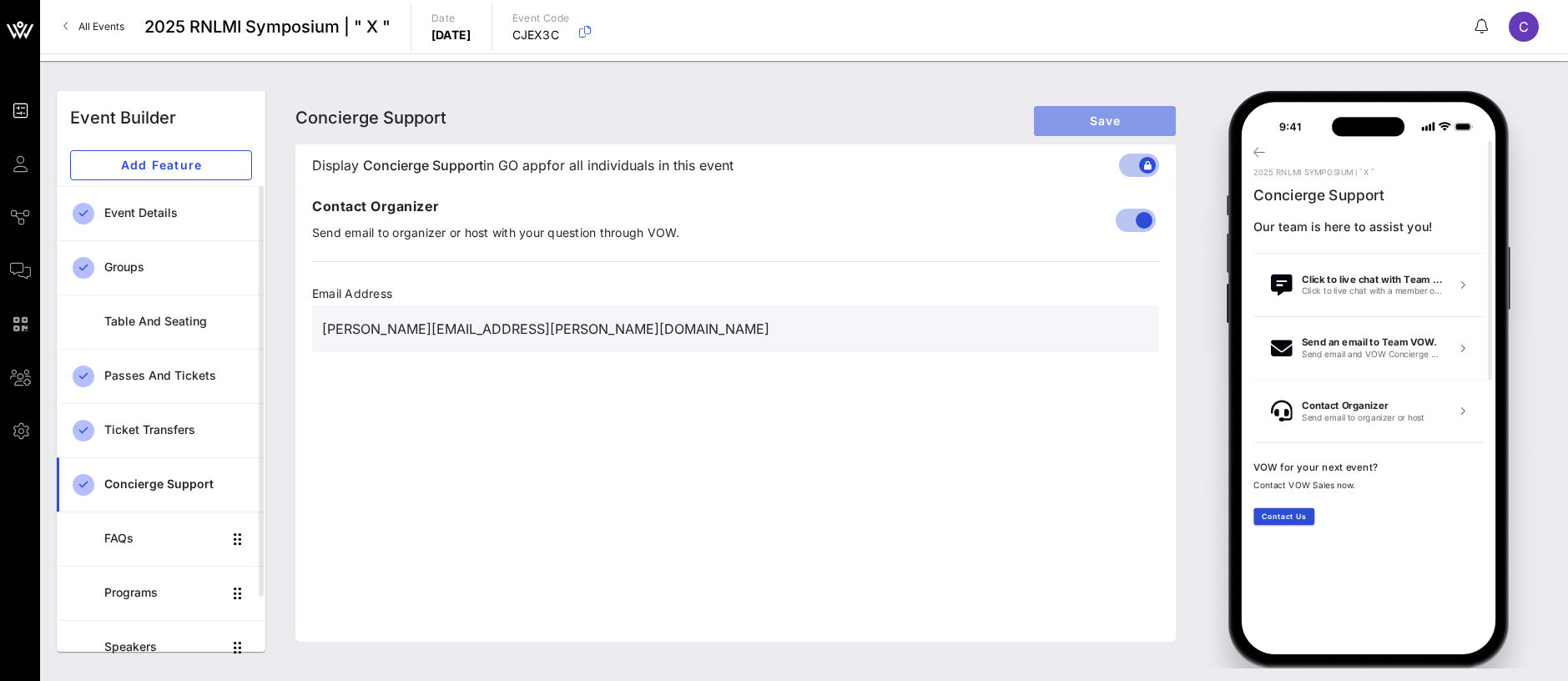
click at [1096, 119] on span "Save" at bounding box center [1104, 120] width 115 height 14
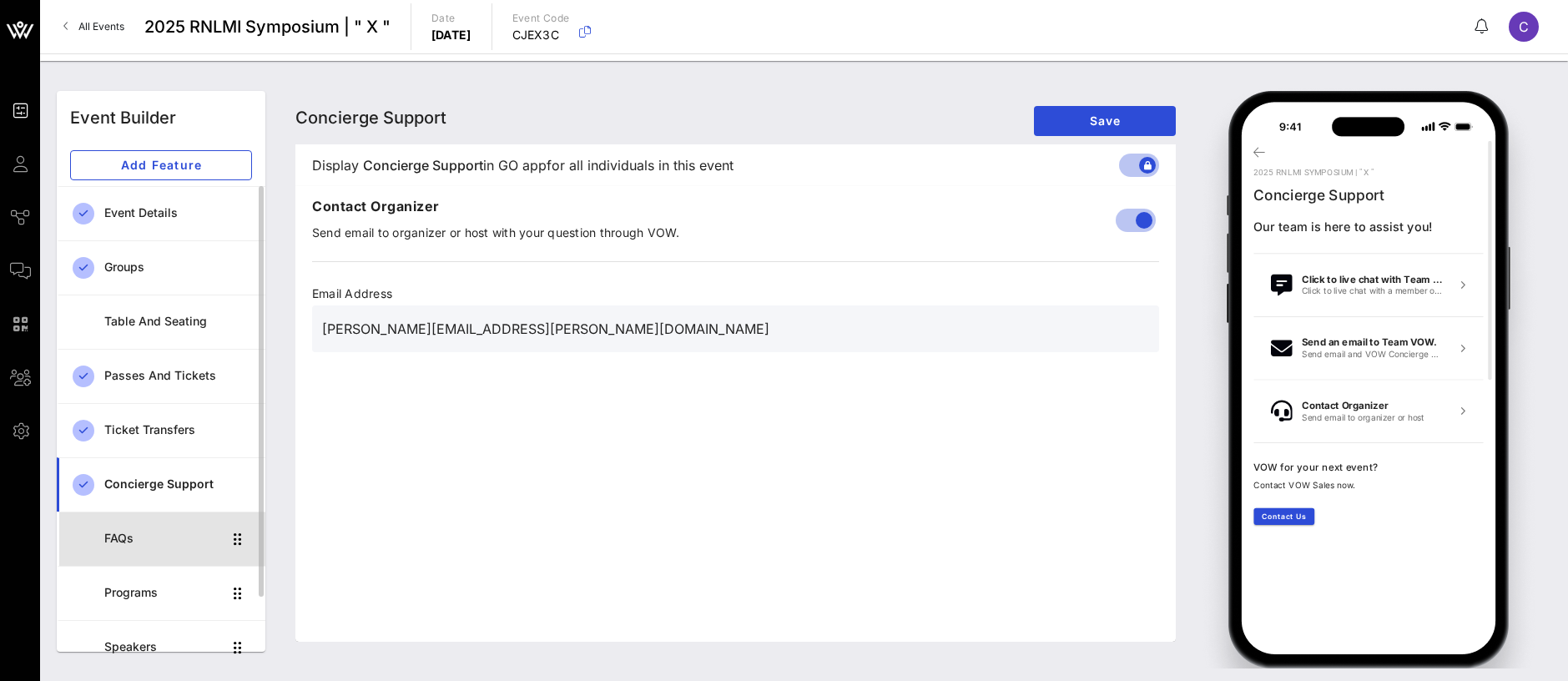
click at [126, 542] on div "FAQs" at bounding box center [163, 539] width 118 height 14
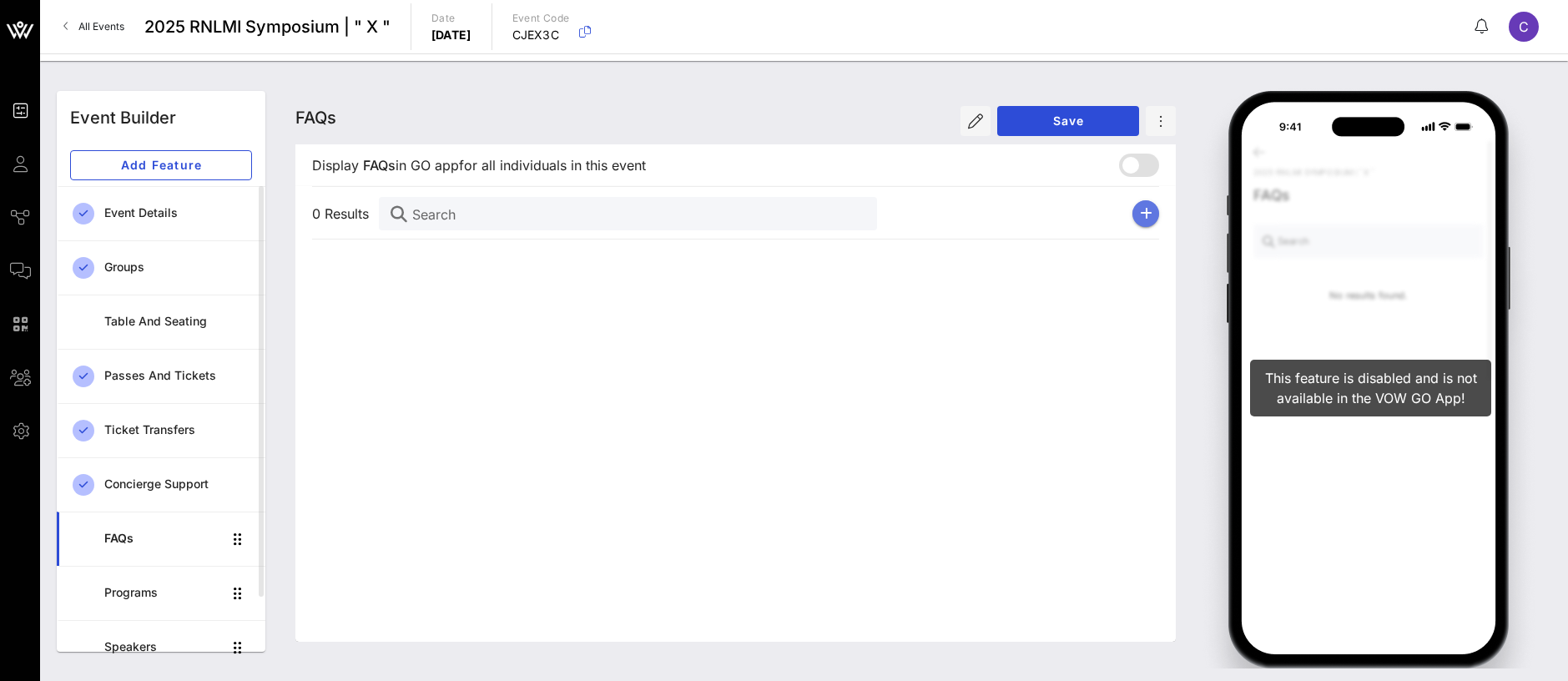
click at [1155, 206] on button "button" at bounding box center [1146, 214] width 27 height 27
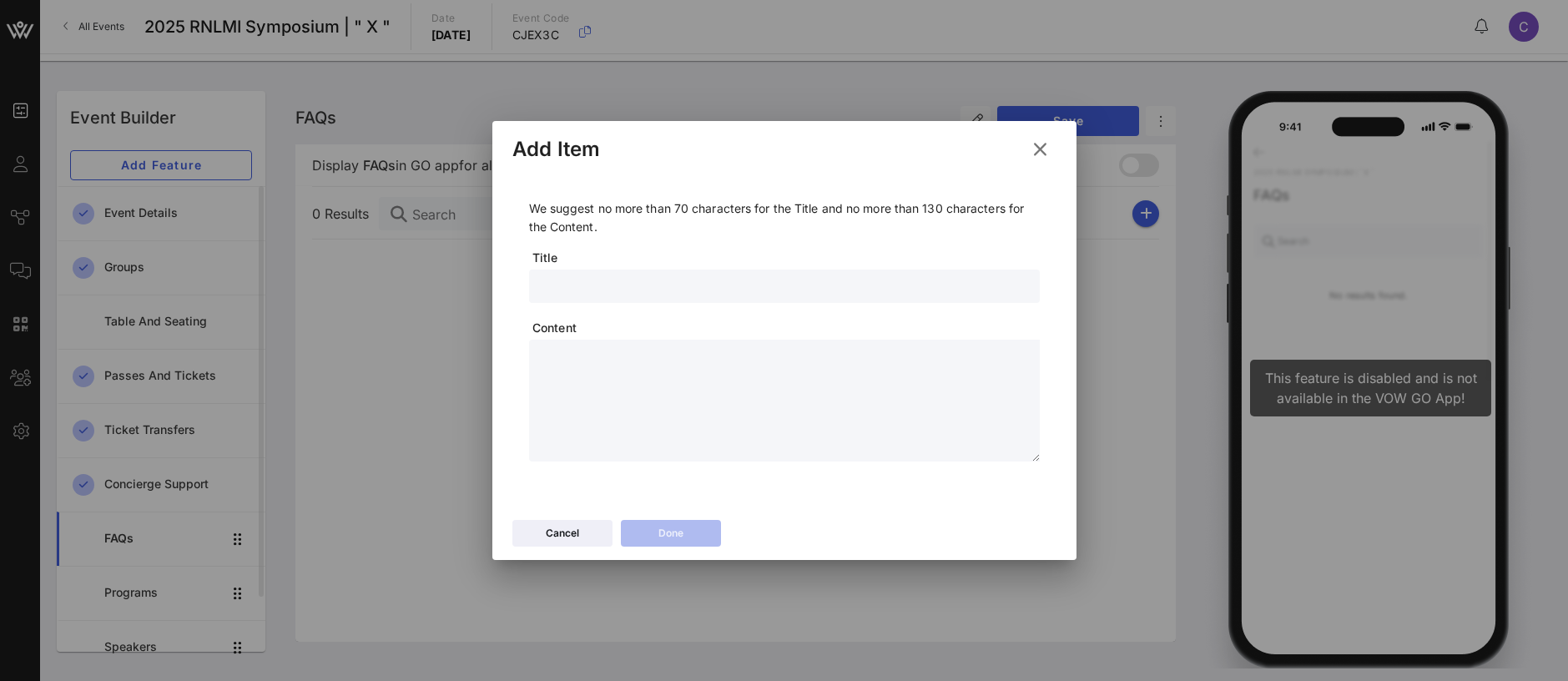
click at [575, 276] on input "text" at bounding box center [785, 287] width 491 height 22
paste input "Will I receive my tickets in the mail or onsite?"
type input "Will I receive my tickets in the mail or onsite?"
click at [596, 388] on textarea at bounding box center [790, 403] width 501 height 117
paste textarea "**********"
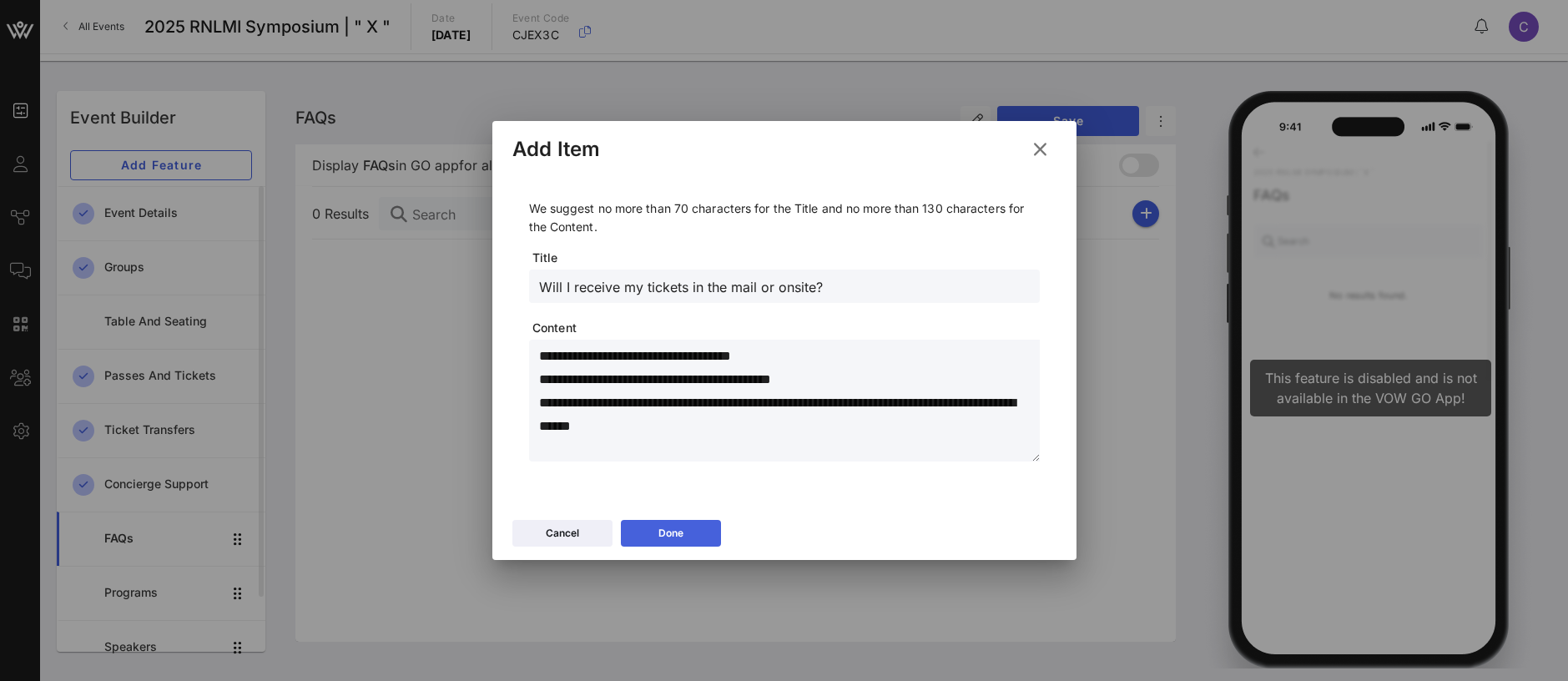
type textarea "**********"
click at [682, 537] on div "Done" at bounding box center [671, 534] width 25 height 17
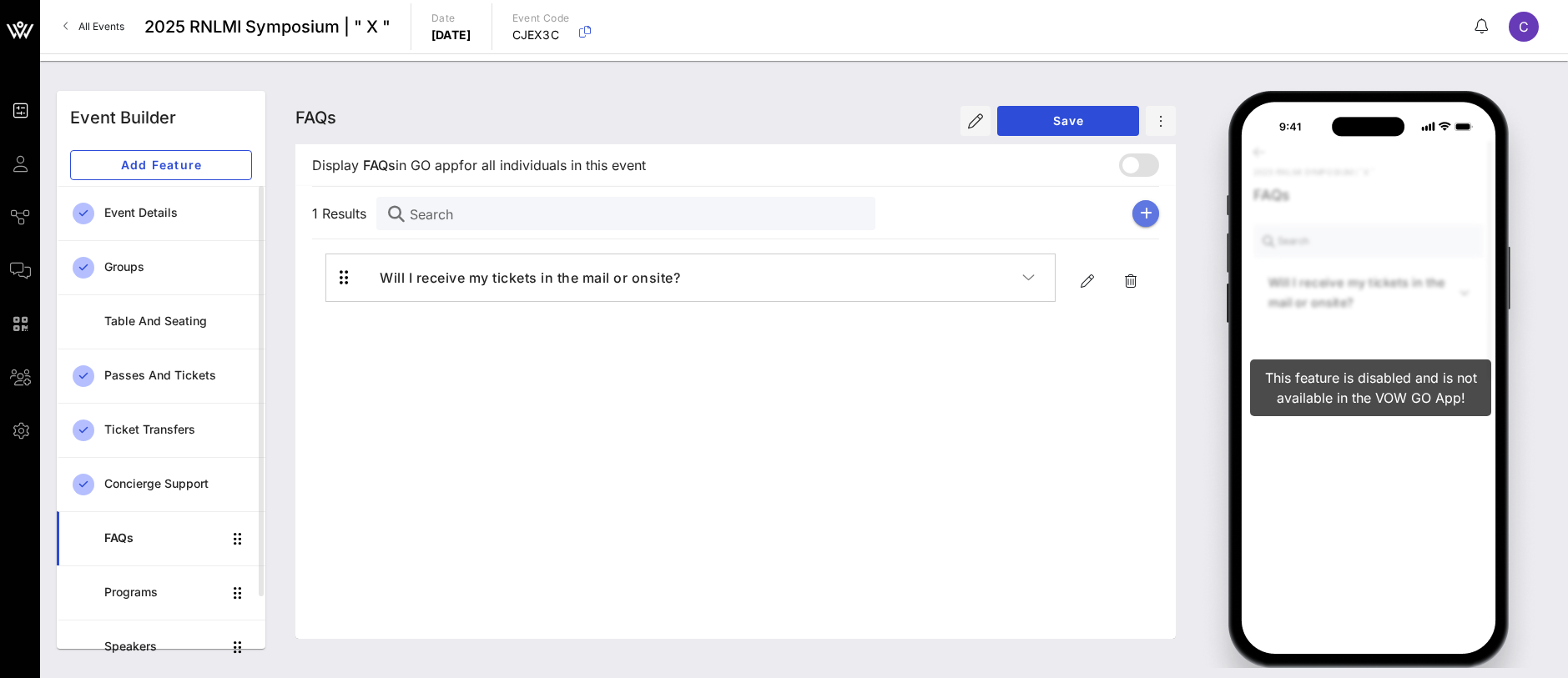
click at [1152, 209] on button "button" at bounding box center [1146, 213] width 27 height 27
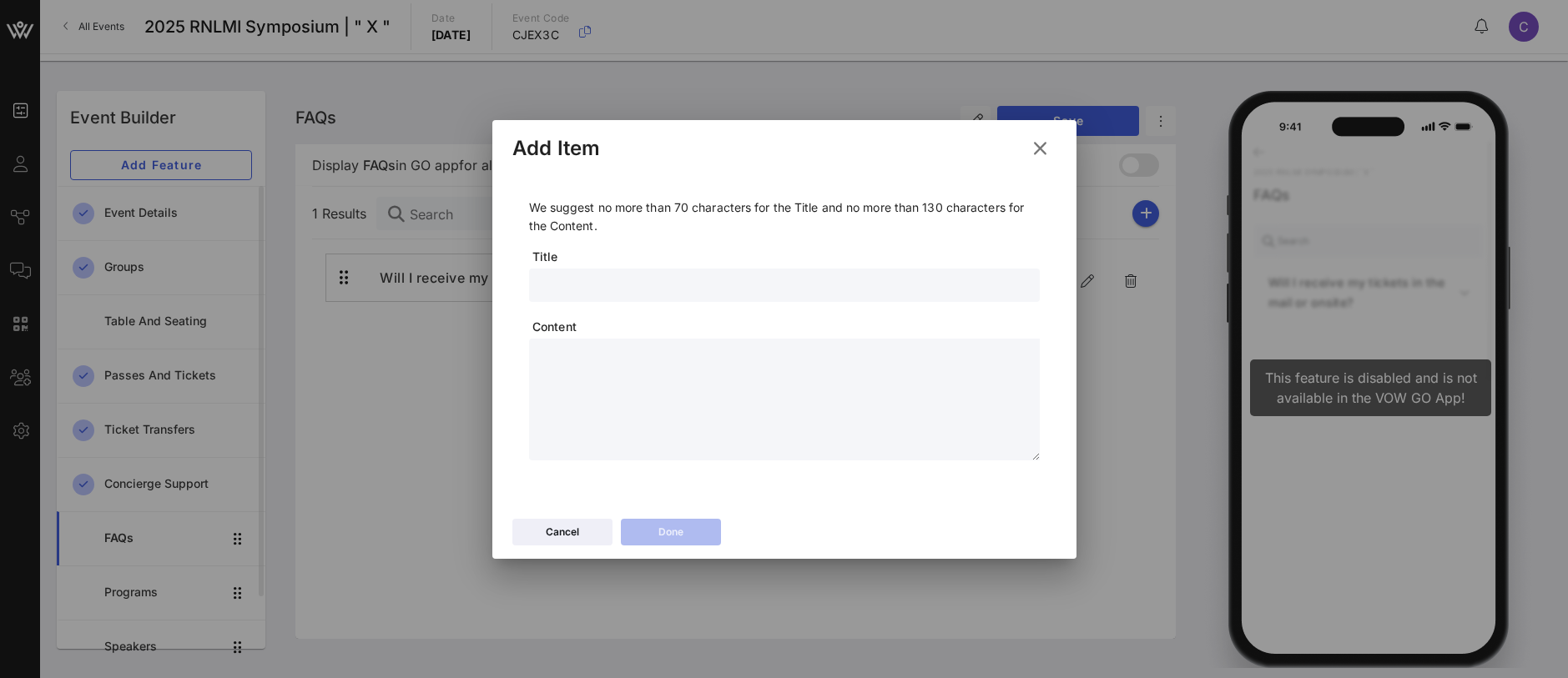
click at [617, 283] on input "text" at bounding box center [785, 286] width 491 height 22
paste input "I'm driving, where should I park"
type input "I'm driving, where should I park"
click at [568, 388] on textarea at bounding box center [790, 402] width 501 height 117
paste textarea "**********"
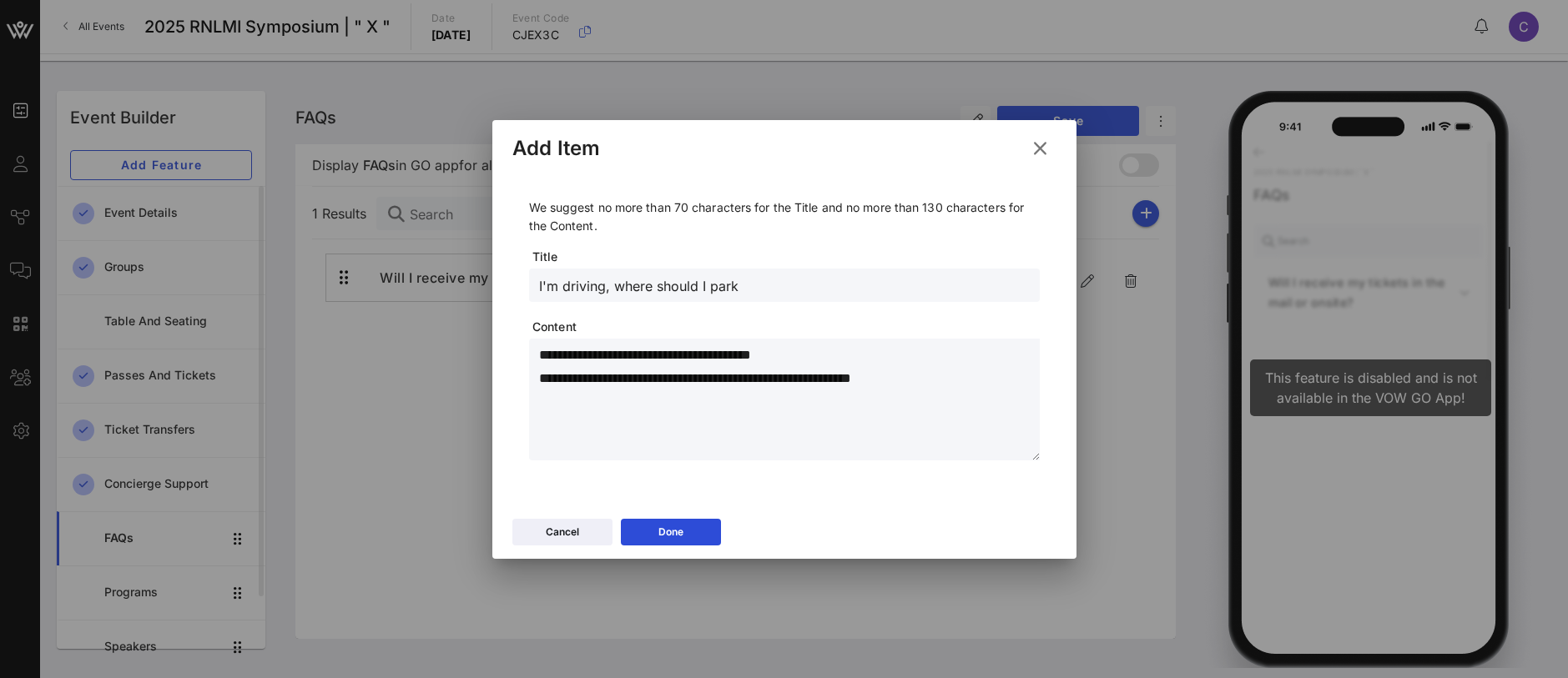
drag, startPoint x: 615, startPoint y: 356, endPoint x: 593, endPoint y: 355, distance: 22.0
click at [593, 355] on textarea "**********" at bounding box center [790, 402] width 501 height 117
drag, startPoint x: 937, startPoint y: 380, endPoint x: 543, endPoint y: 386, distance: 394.0
click at [543, 386] on textarea "**********" at bounding box center [790, 402] width 501 height 117
click at [669, 381] on textarea "**********" at bounding box center [790, 402] width 501 height 117
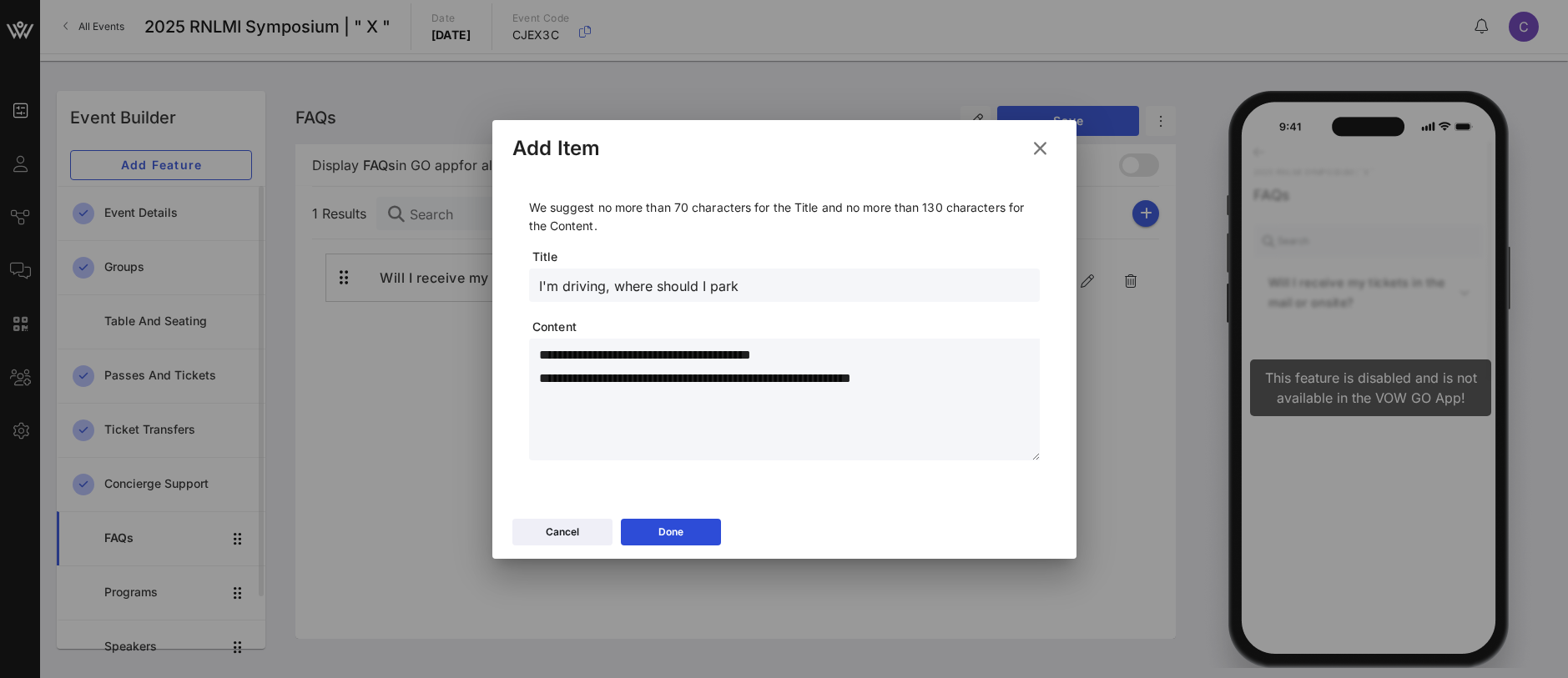
click at [929, 375] on textarea "**********" at bounding box center [790, 402] width 501 height 117
drag, startPoint x: 916, startPoint y: 381, endPoint x: 540, endPoint y: 381, distance: 376.0
click at [540, 381] on textarea "**********" at bounding box center [790, 402] width 501 height 117
type textarea "**********"
click at [697, 528] on button "Done" at bounding box center [671, 533] width 100 height 27
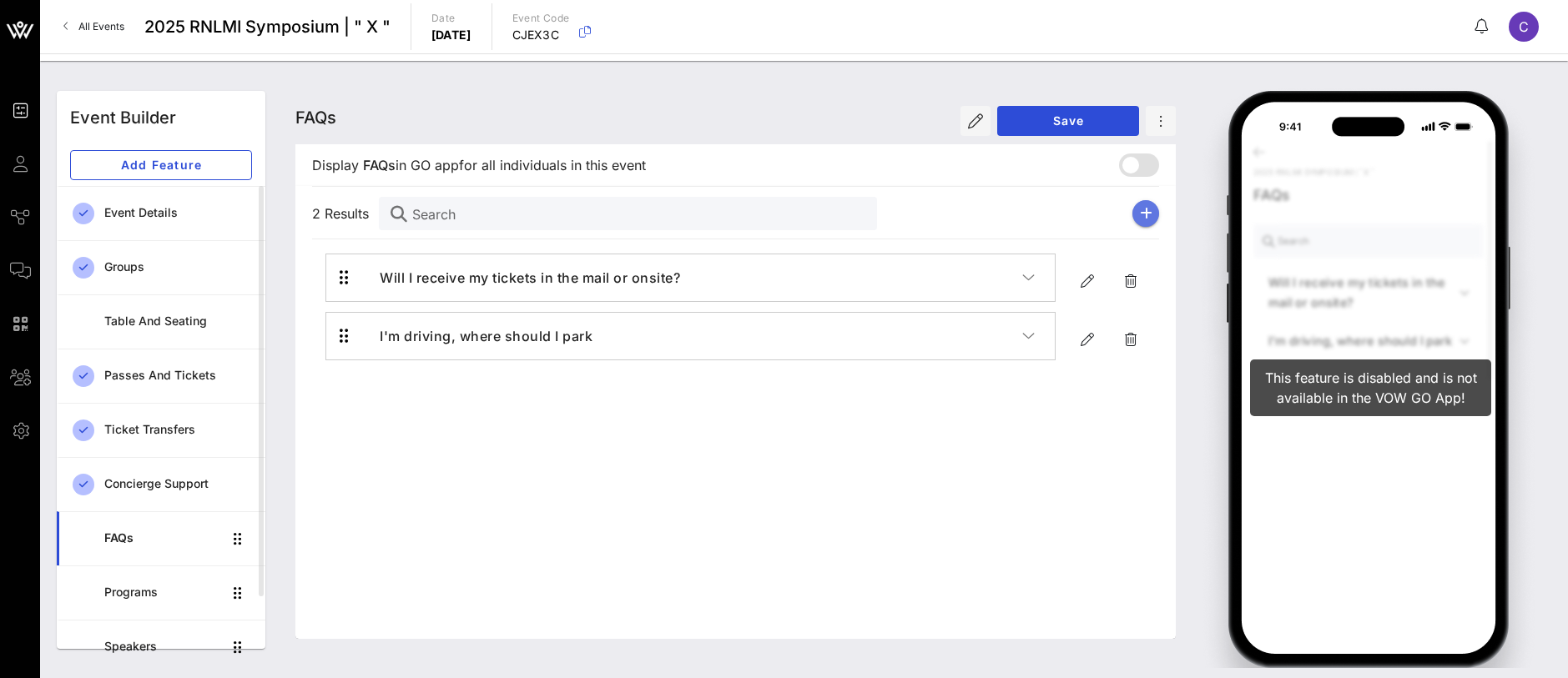
click at [1148, 216] on icon "button" at bounding box center [1146, 213] width 13 height 13
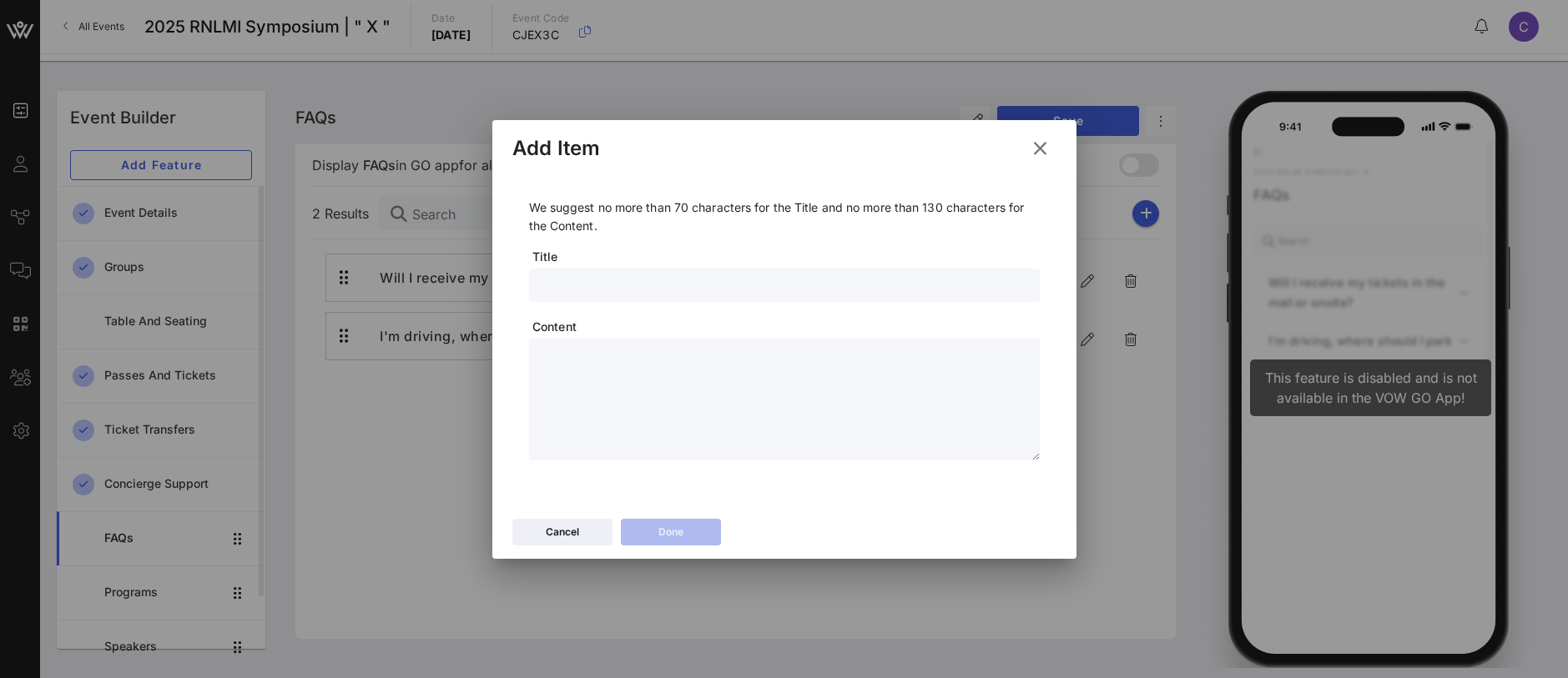
click at [611, 282] on input "text" at bounding box center [785, 286] width 491 height 22
paste input "I want to stay overnight, are there any sleeping rooms available"
type input "I want to stay overnight, are there any sleeping rooms available"
click at [612, 405] on textarea at bounding box center [790, 402] width 501 height 117
paste textarea "**********"
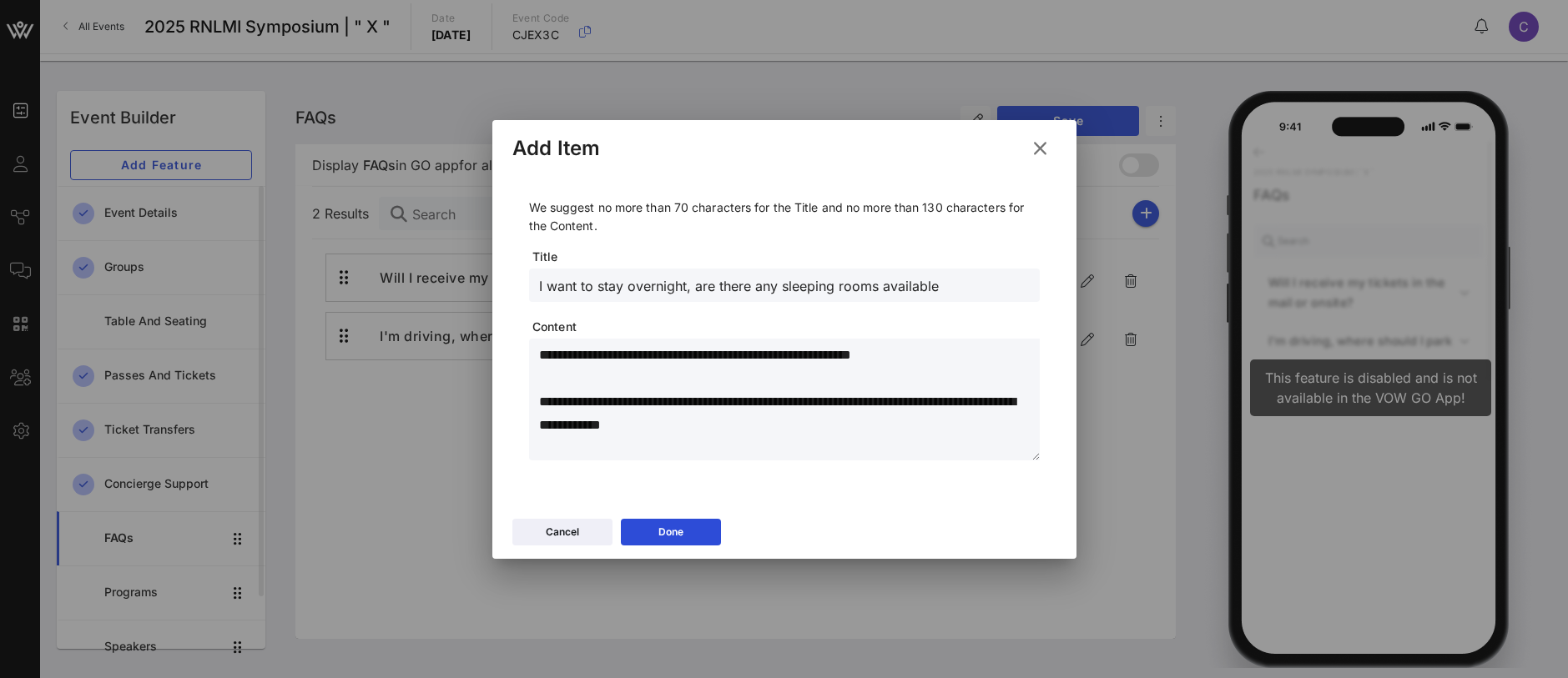
click at [729, 356] on textarea "**********" at bounding box center [790, 402] width 501 height 117
drag, startPoint x: 778, startPoint y: 357, endPoint x: 745, endPoint y: 355, distance: 33.1
click at [745, 355] on textarea "**********" at bounding box center [790, 402] width 501 height 117
drag, startPoint x: 866, startPoint y: 426, endPoint x: 533, endPoint y: 407, distance: 333.5
click at [533, 407] on div "**********" at bounding box center [785, 399] width 511 height 122
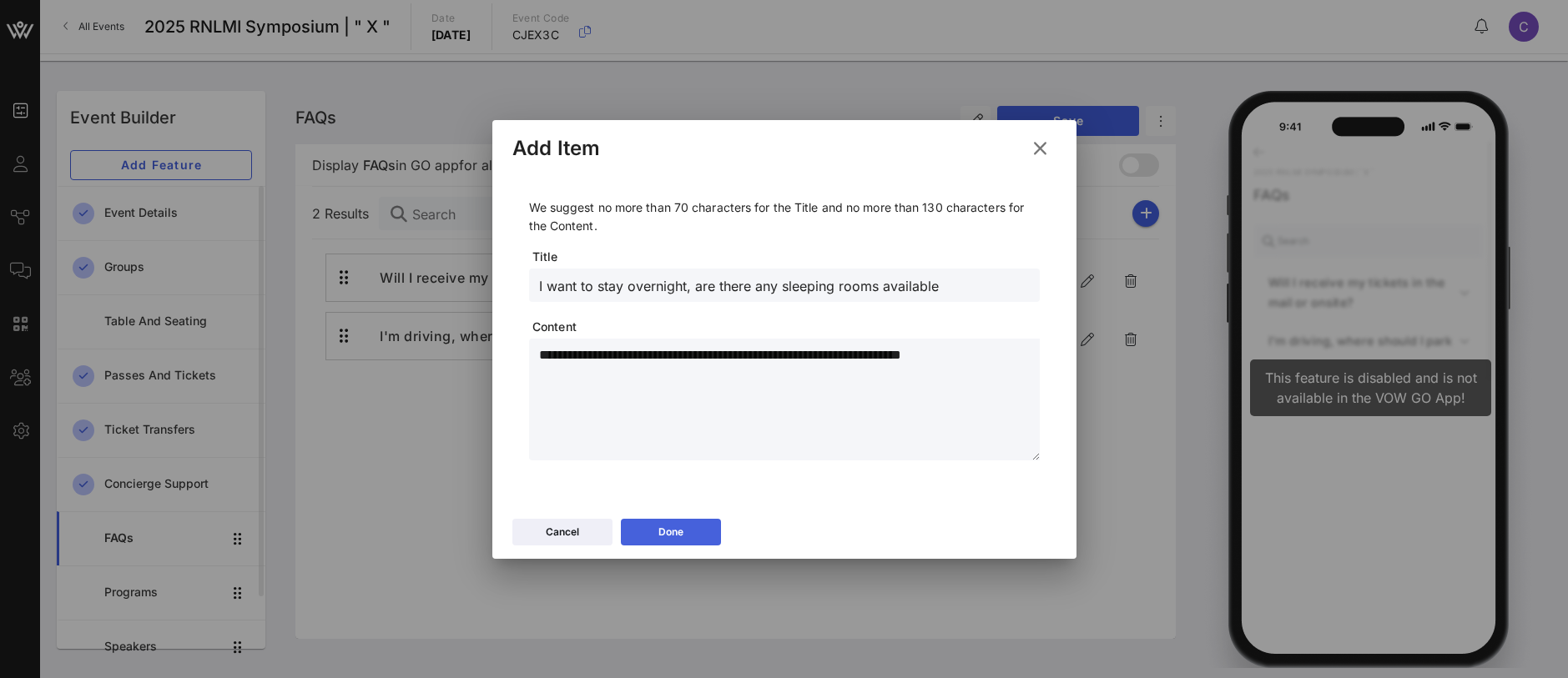
type textarea "**********"
click at [654, 525] on button "Done" at bounding box center [671, 533] width 100 height 27
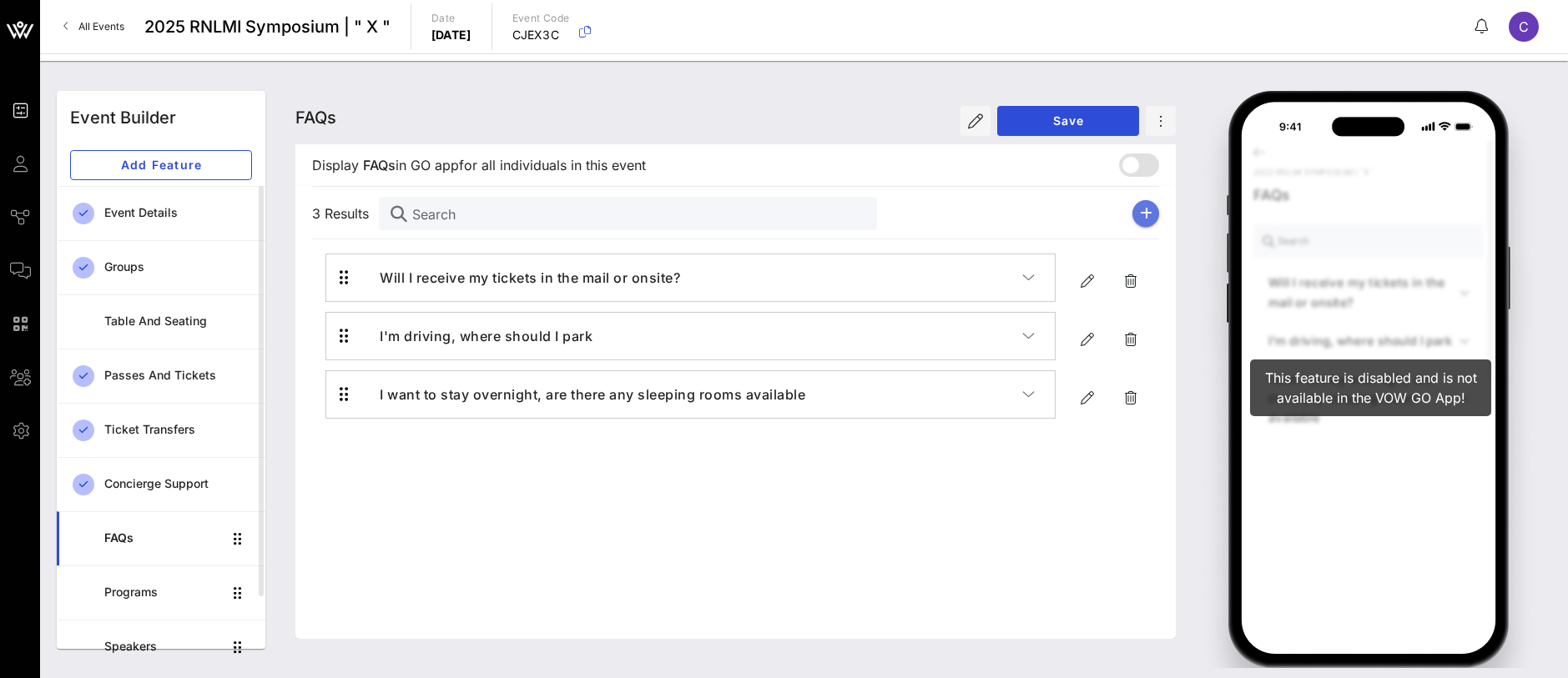
click at [1138, 213] on button "button" at bounding box center [1146, 213] width 27 height 27
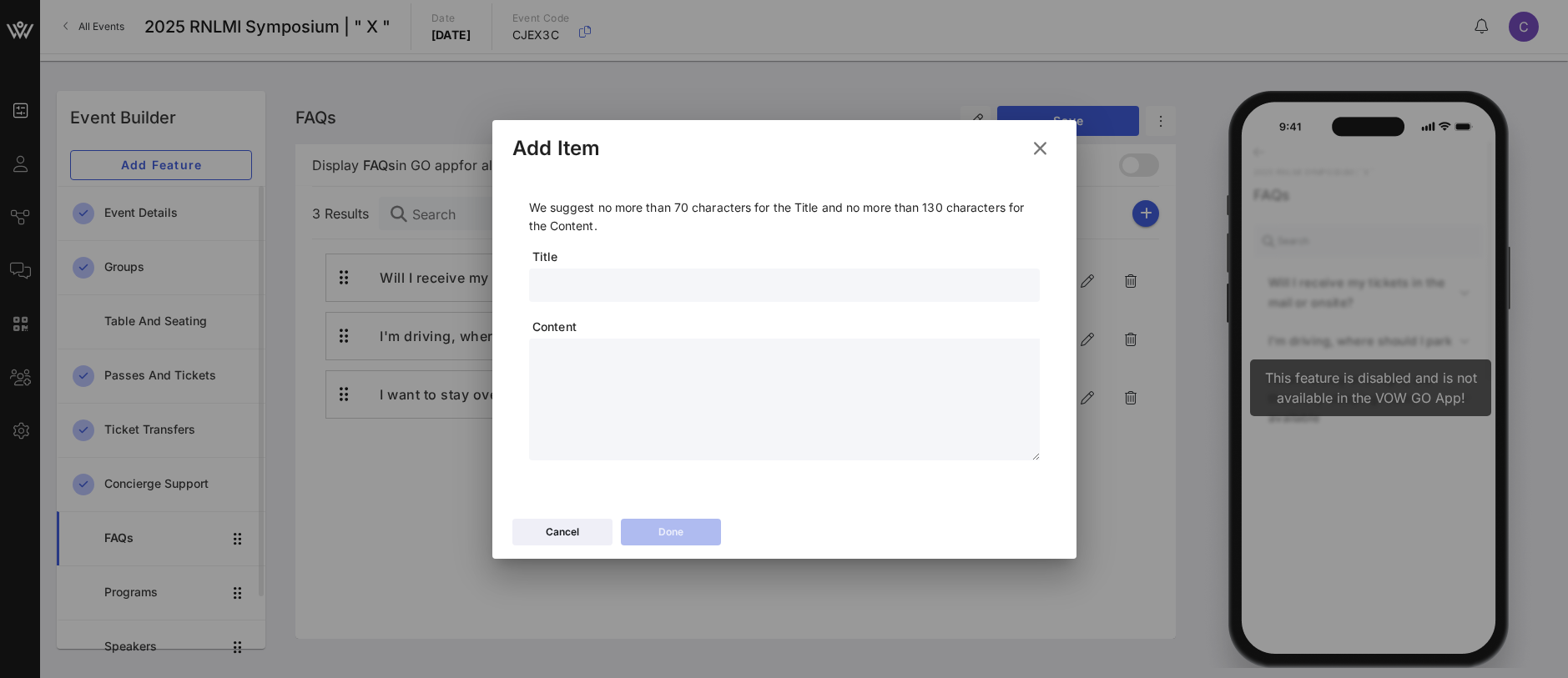
click at [560, 278] on input "text" at bounding box center [785, 286] width 491 height 22
paste input "Once we arrive to the hotel, where should I go?"
type input "Once we arrive to the hotel, where should I go?"
click at [602, 381] on textarea at bounding box center [790, 402] width 501 height 117
paste textarea "**********"
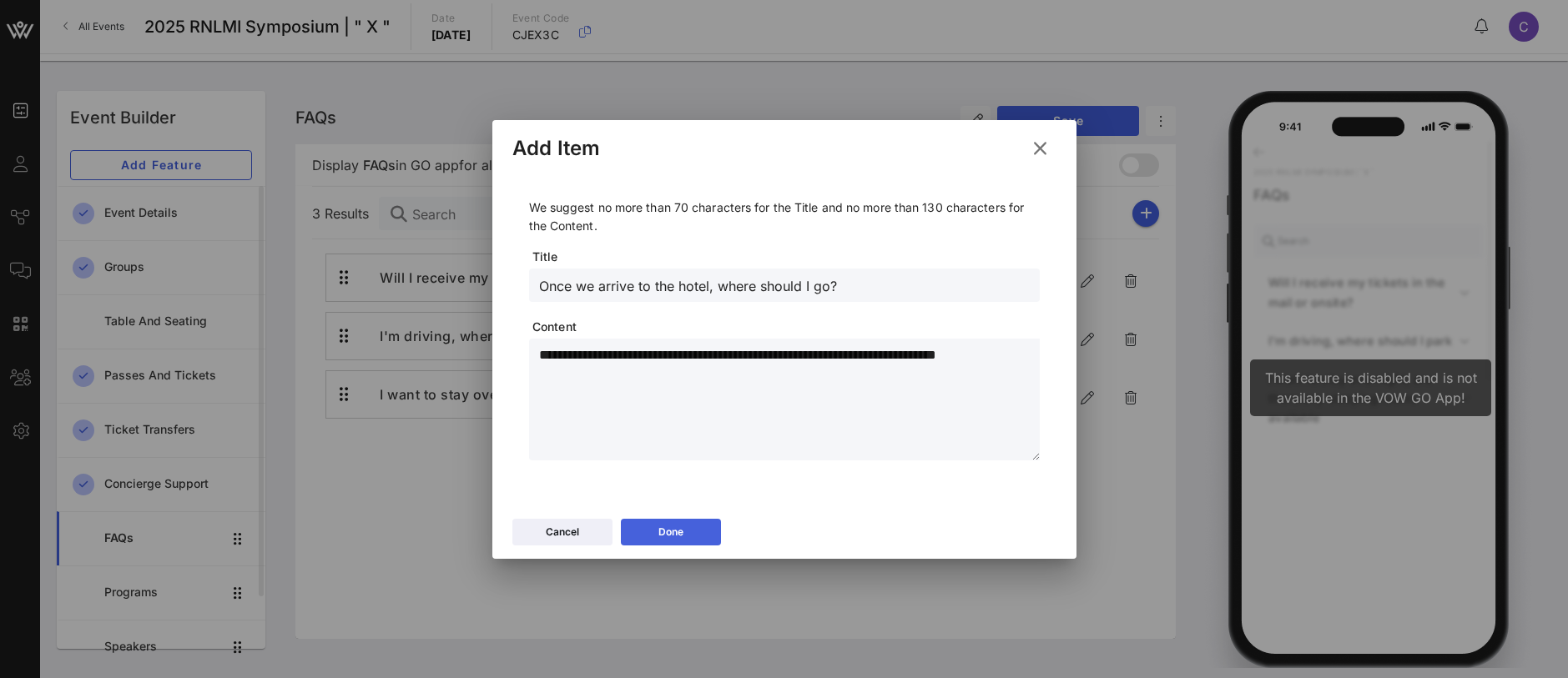
type textarea "**********"
click at [676, 530] on div "Done" at bounding box center [671, 533] width 25 height 17
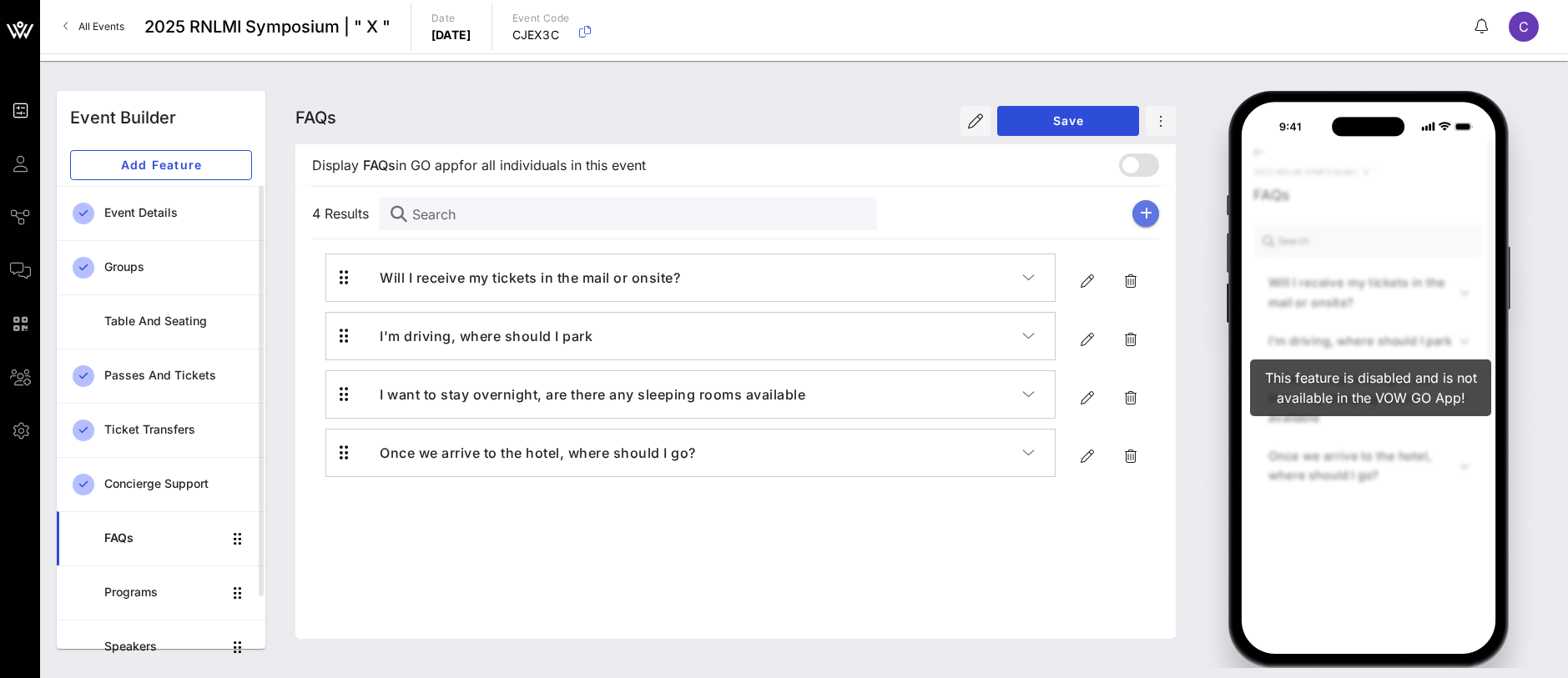
click at [1144, 212] on icon "button" at bounding box center [1146, 213] width 13 height 13
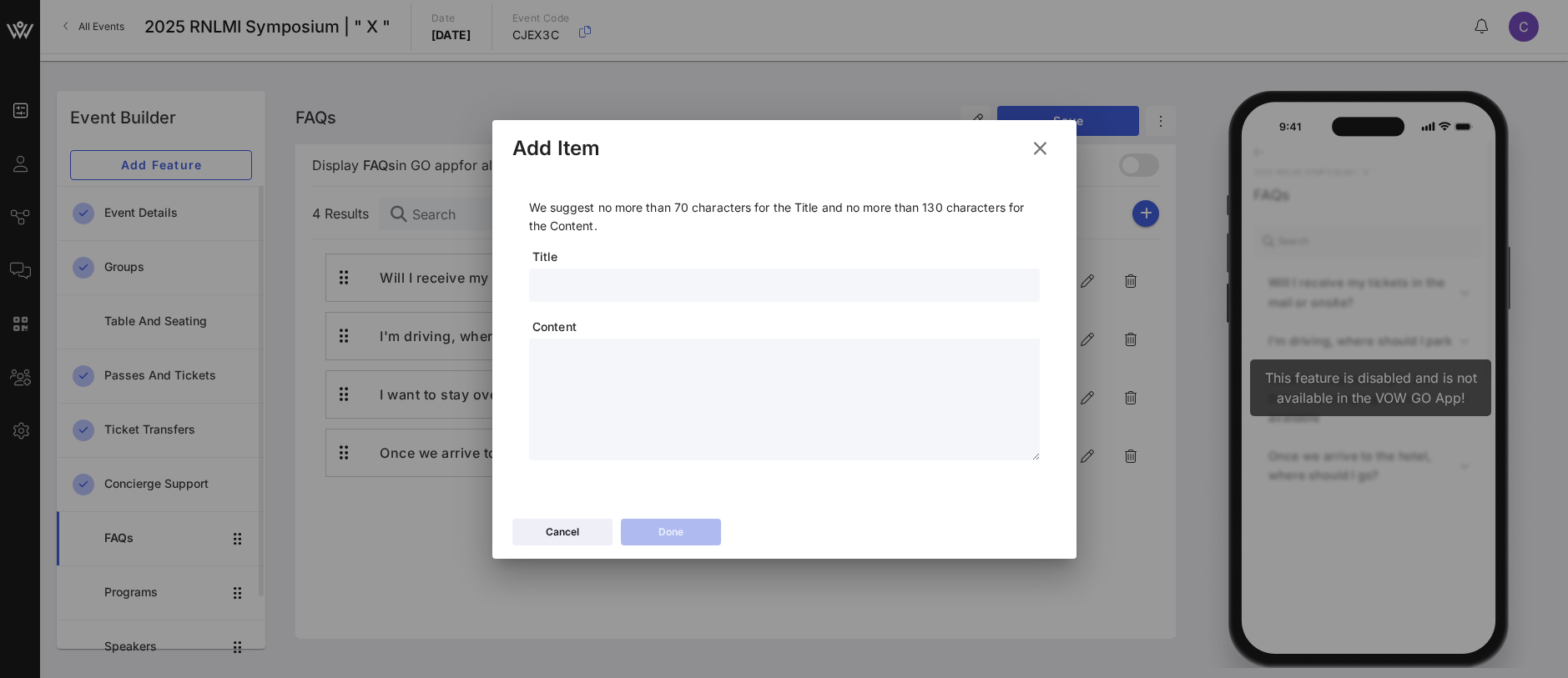
click at [622, 273] on div at bounding box center [785, 286] width 491 height 34
paste input "Can I purchase a ticket?"
type input "Can I purchase a ticket?"
click at [629, 376] on textarea at bounding box center [790, 402] width 501 height 117
paste textarea "**********"
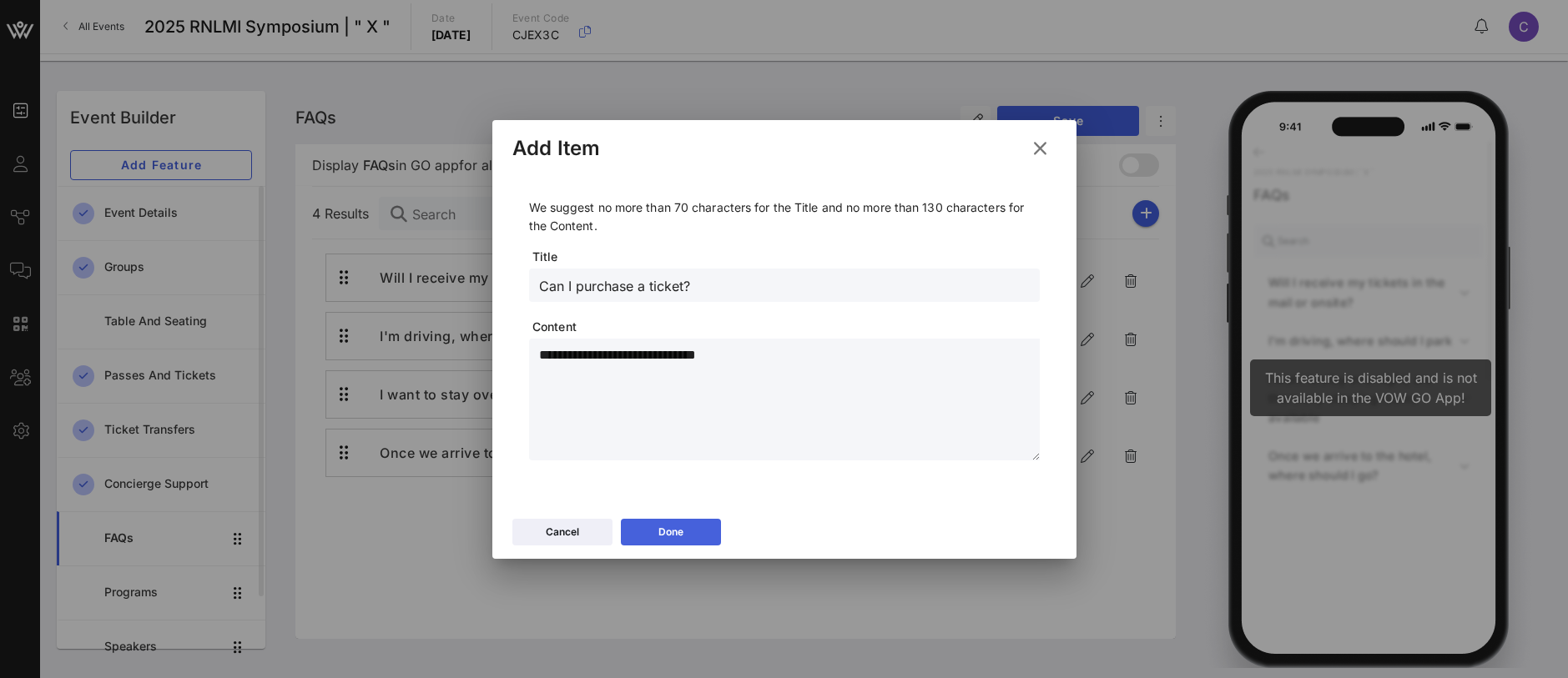
type textarea "**********"
click at [687, 530] on button "Done" at bounding box center [671, 533] width 100 height 27
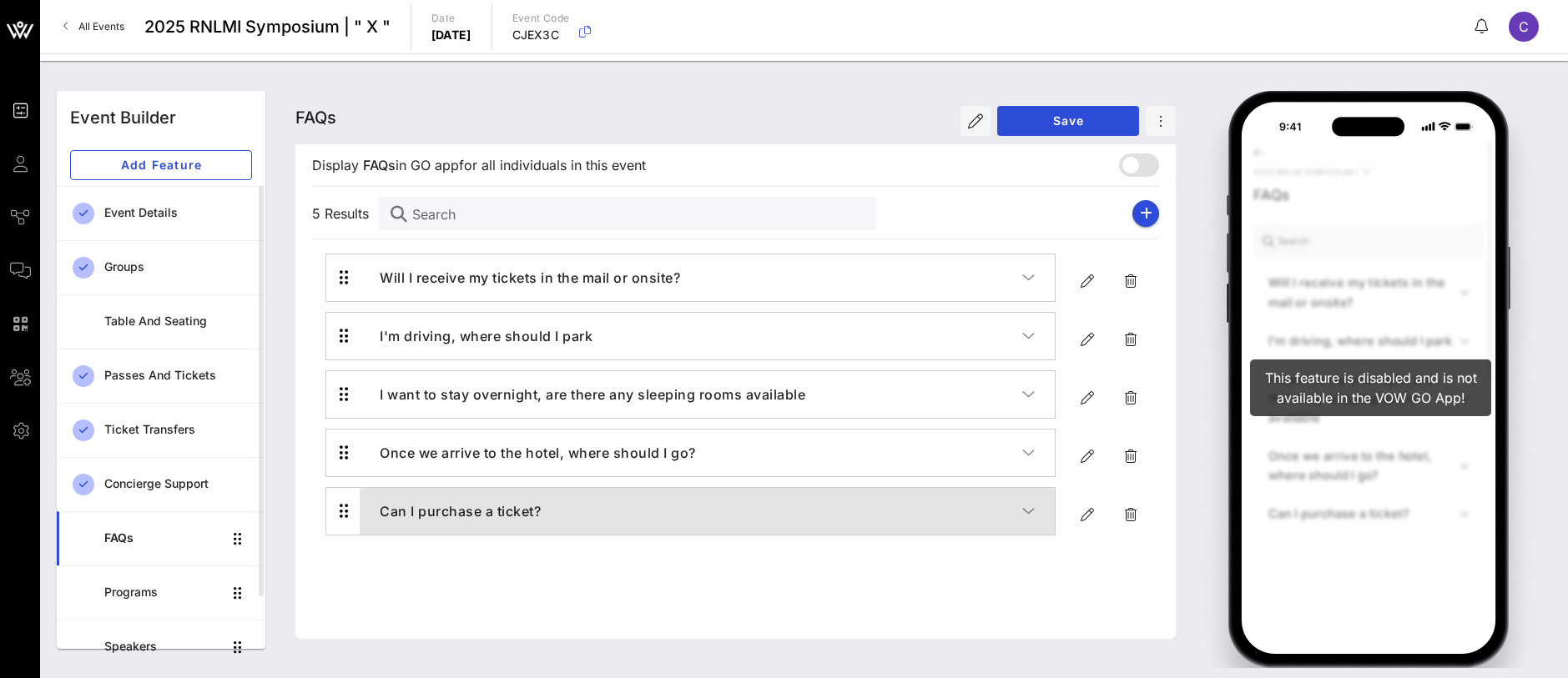
click at [1027, 507] on icon "button" at bounding box center [1029, 512] width 13 height 17
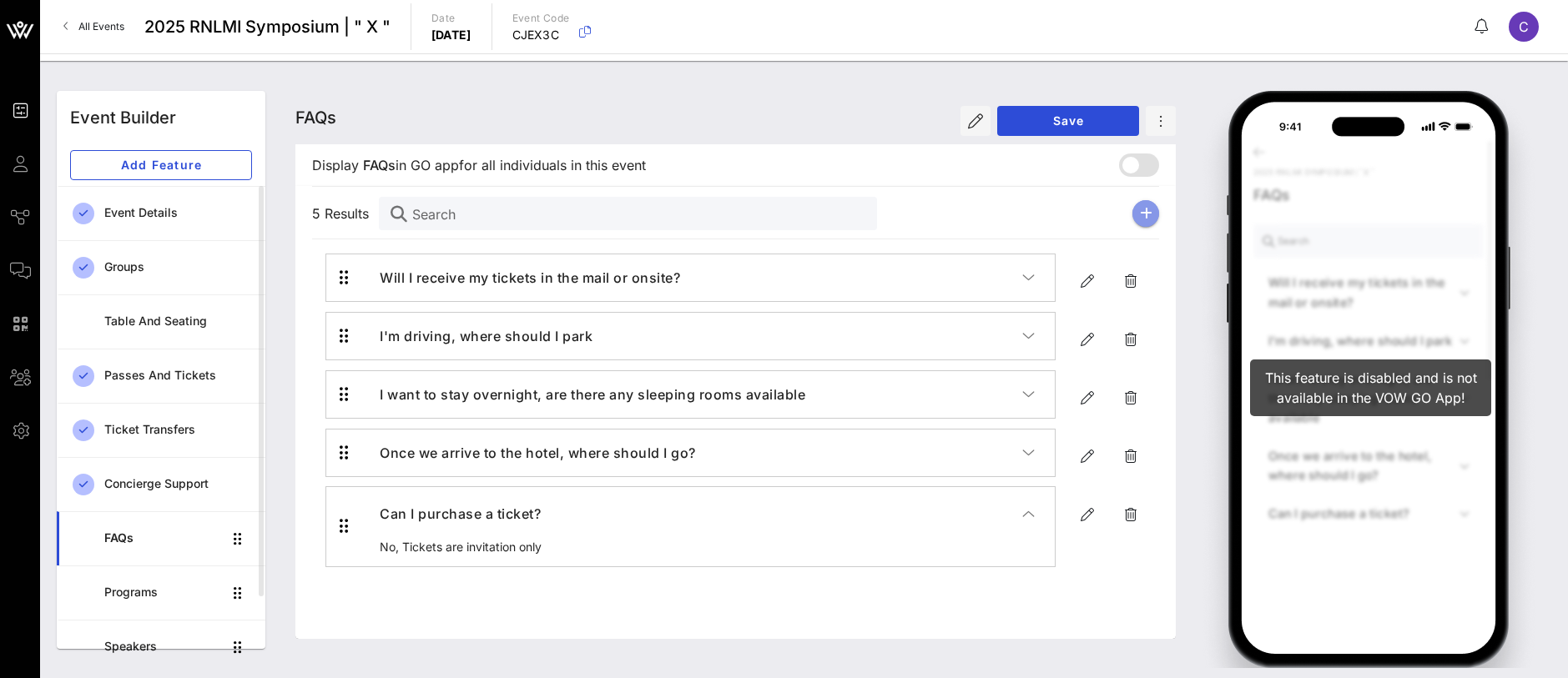
click at [1141, 215] on icon "button" at bounding box center [1146, 213] width 13 height 13
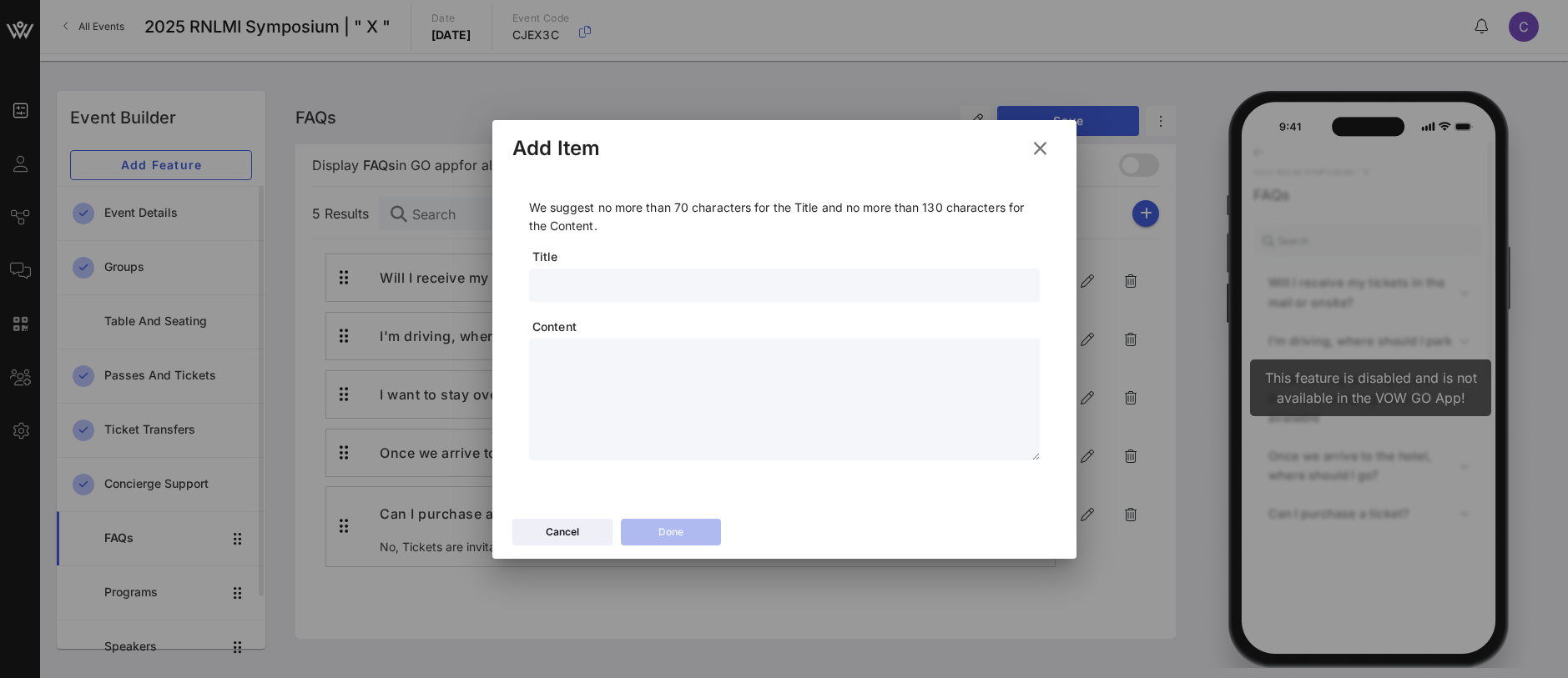
click at [574, 286] on input "text" at bounding box center [785, 286] width 491 height 22
paste input "Can I bring a guest?"
type input "Can I bring a guest?"
click at [646, 413] on textarea at bounding box center [790, 402] width 501 height 117
paste textarea "**********"
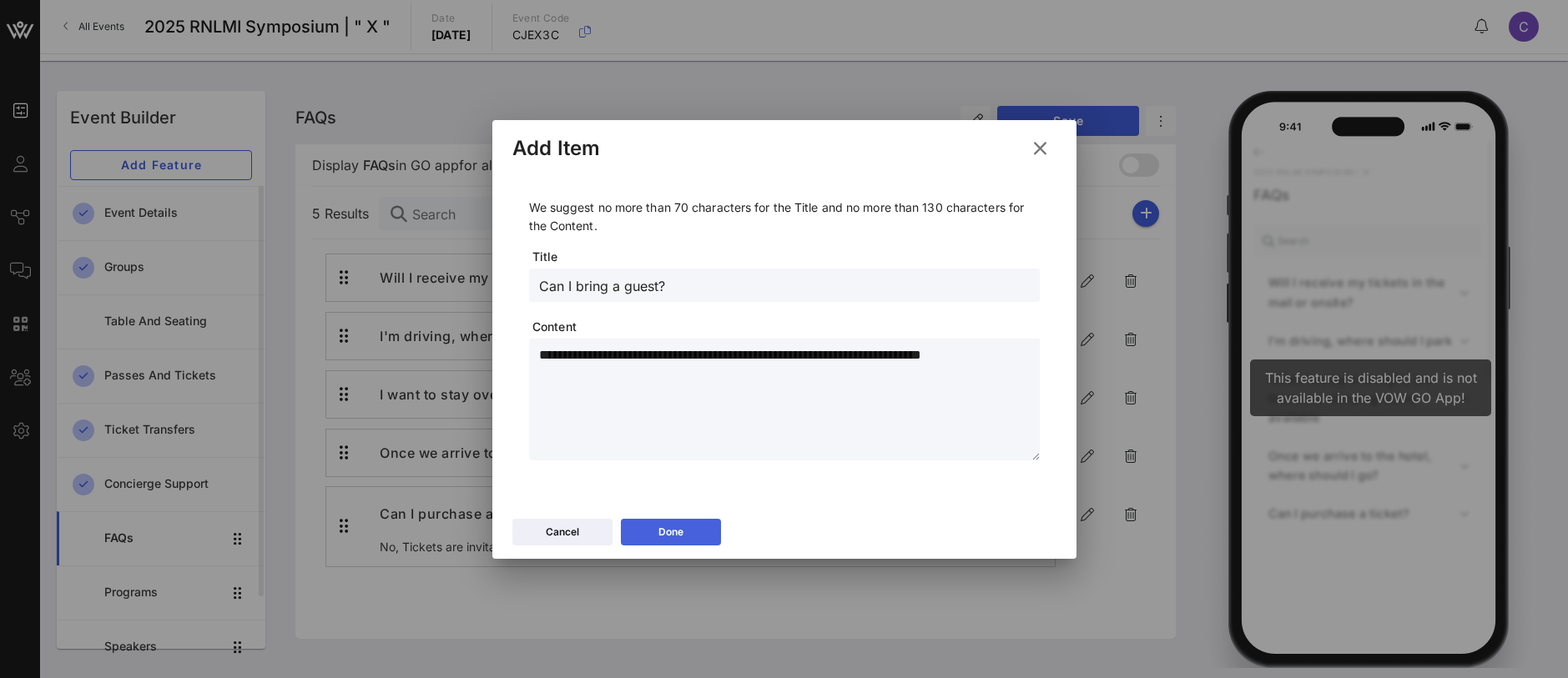
type textarea "**********"
click at [675, 533] on icon at bounding box center [671, 532] width 13 height 11
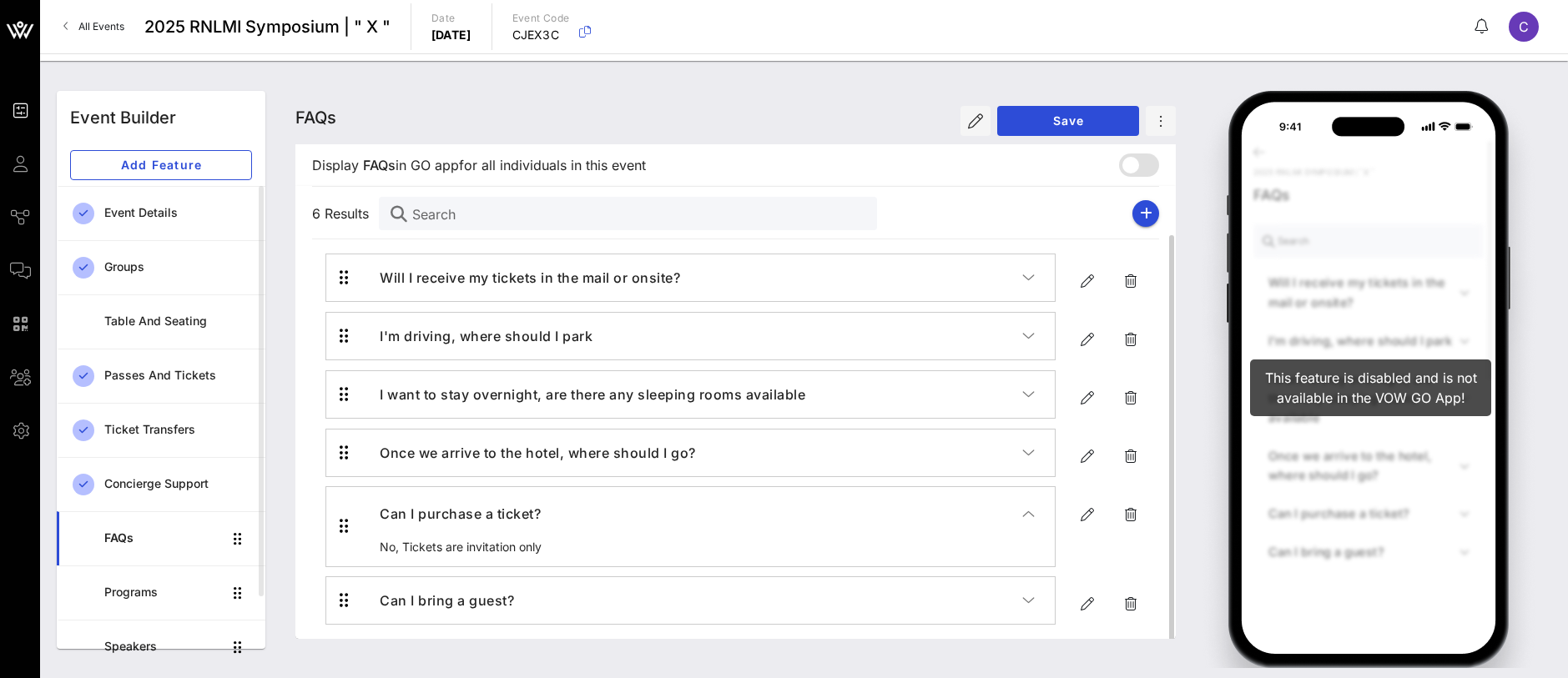
scroll to position [25, 0]
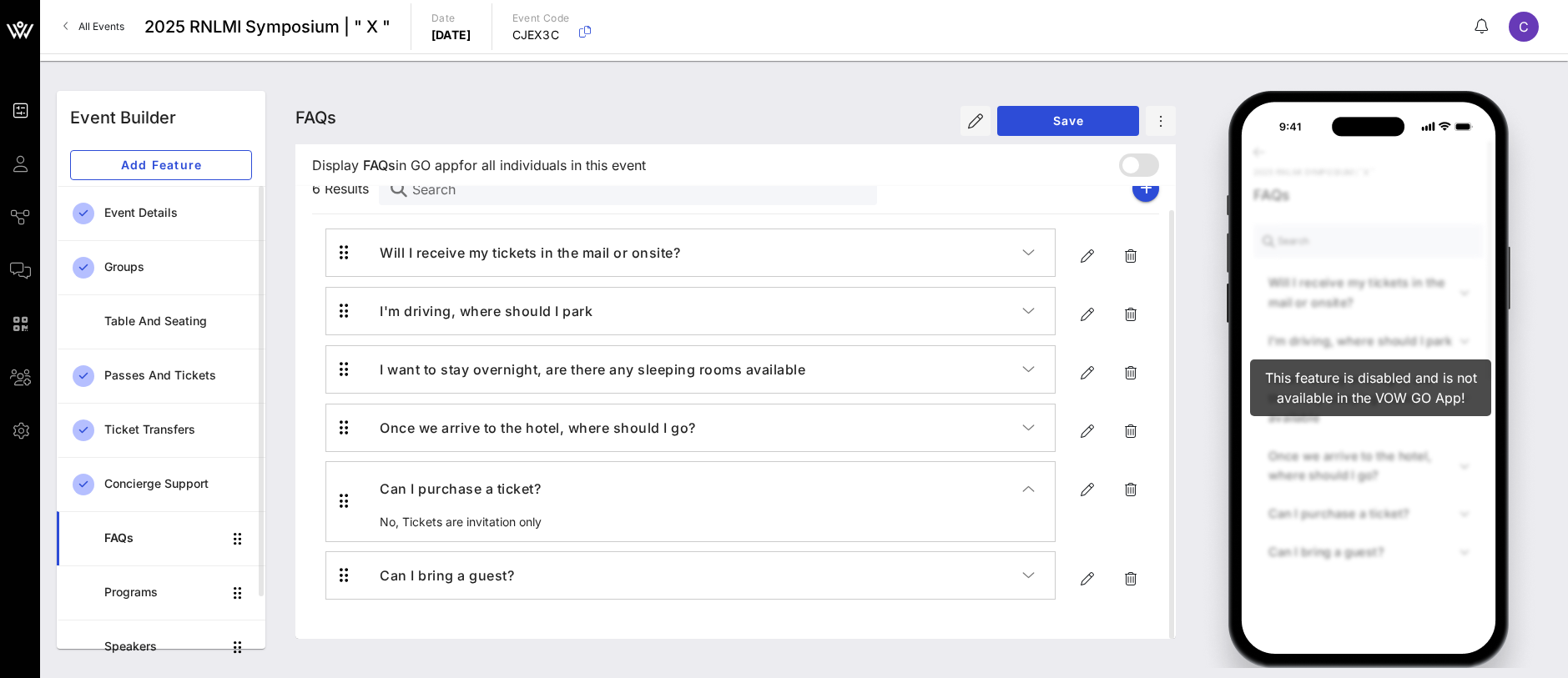
click at [1149, 184] on div "Display FAQs FAQs in GO app for all individuals in this event" at bounding box center [736, 166] width 874 height 42
click at [1141, 192] on icon "button" at bounding box center [1146, 189] width 13 height 13
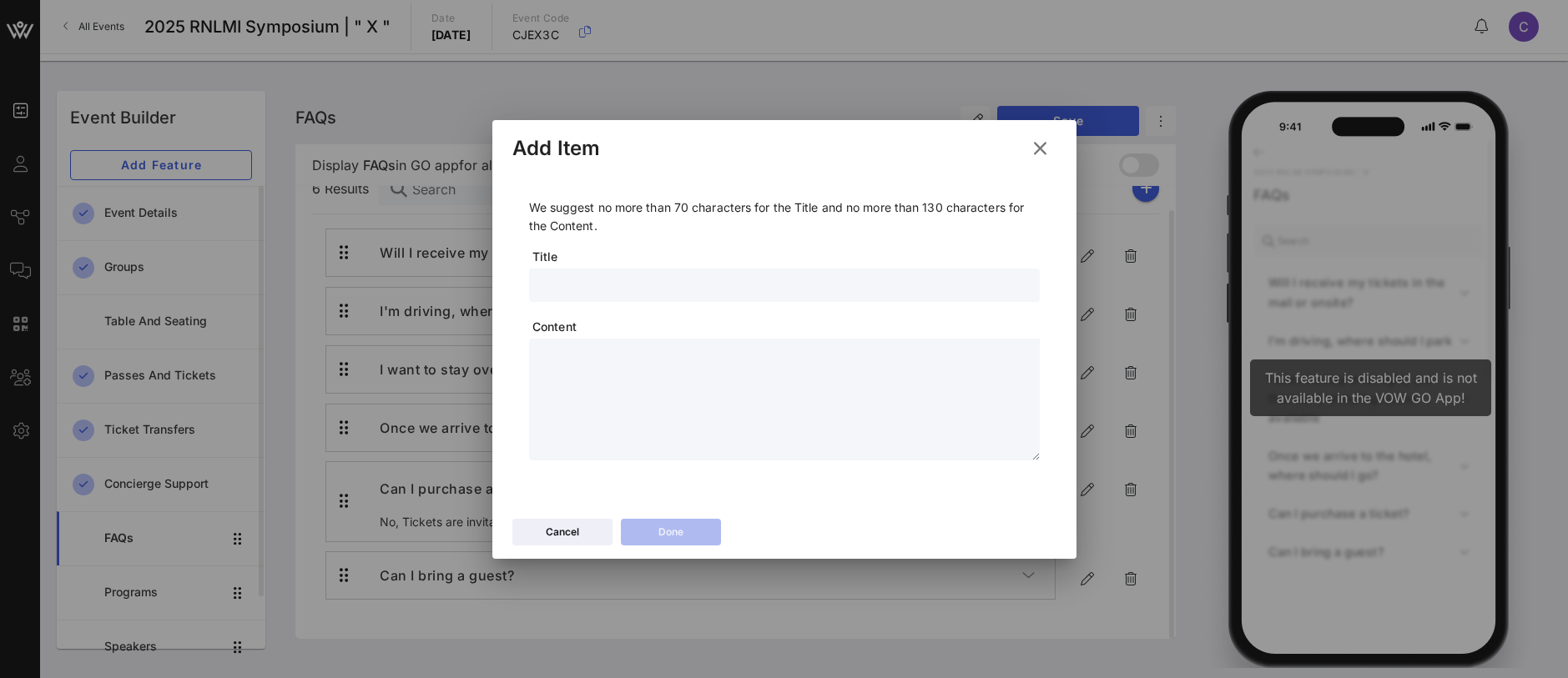
click at [566, 283] on input "text" at bounding box center [785, 286] width 491 height 22
paste input "I have a dietary restriction"
type input "I have a dietary restriction"
drag, startPoint x: 640, startPoint y: 381, endPoint x: 632, endPoint y: 382, distance: 8.1
click at [639, 381] on textarea at bounding box center [790, 402] width 501 height 117
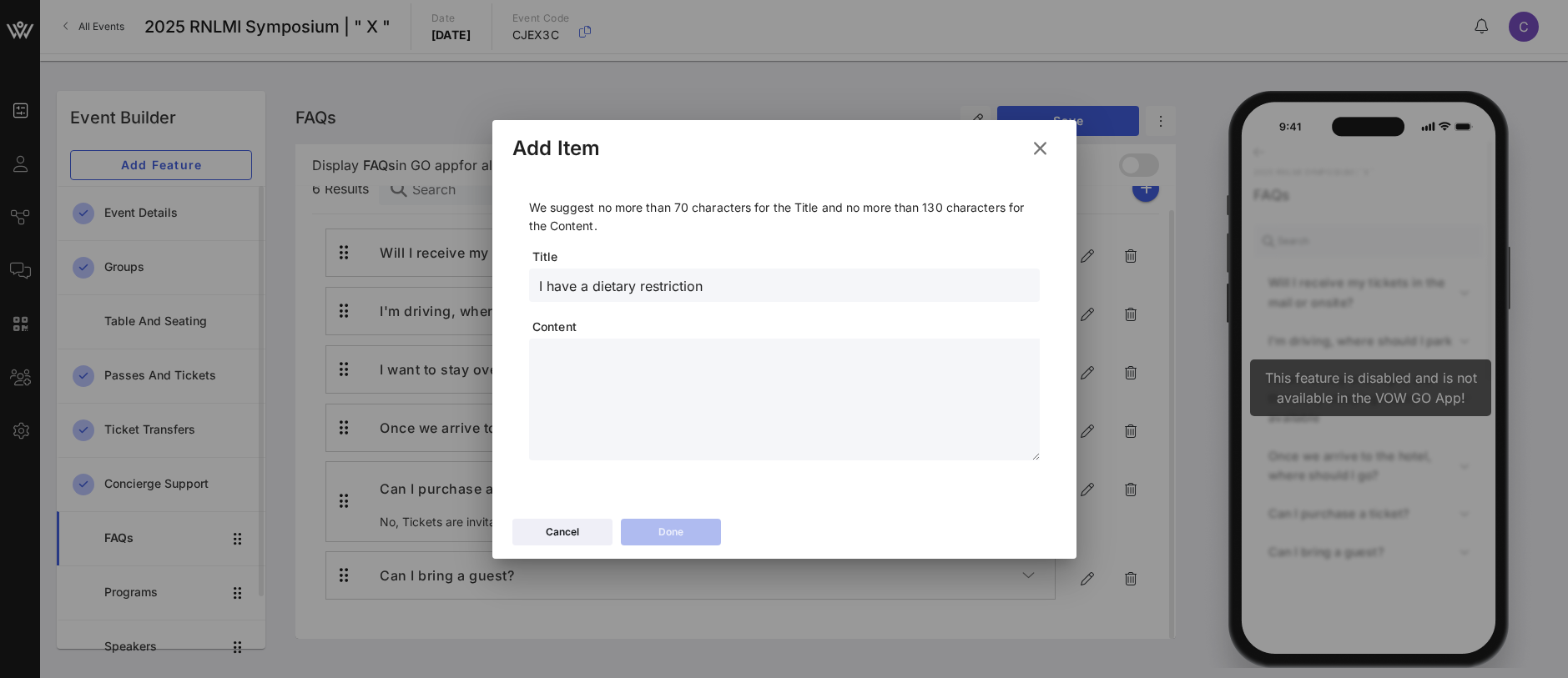
paste textarea "**********"
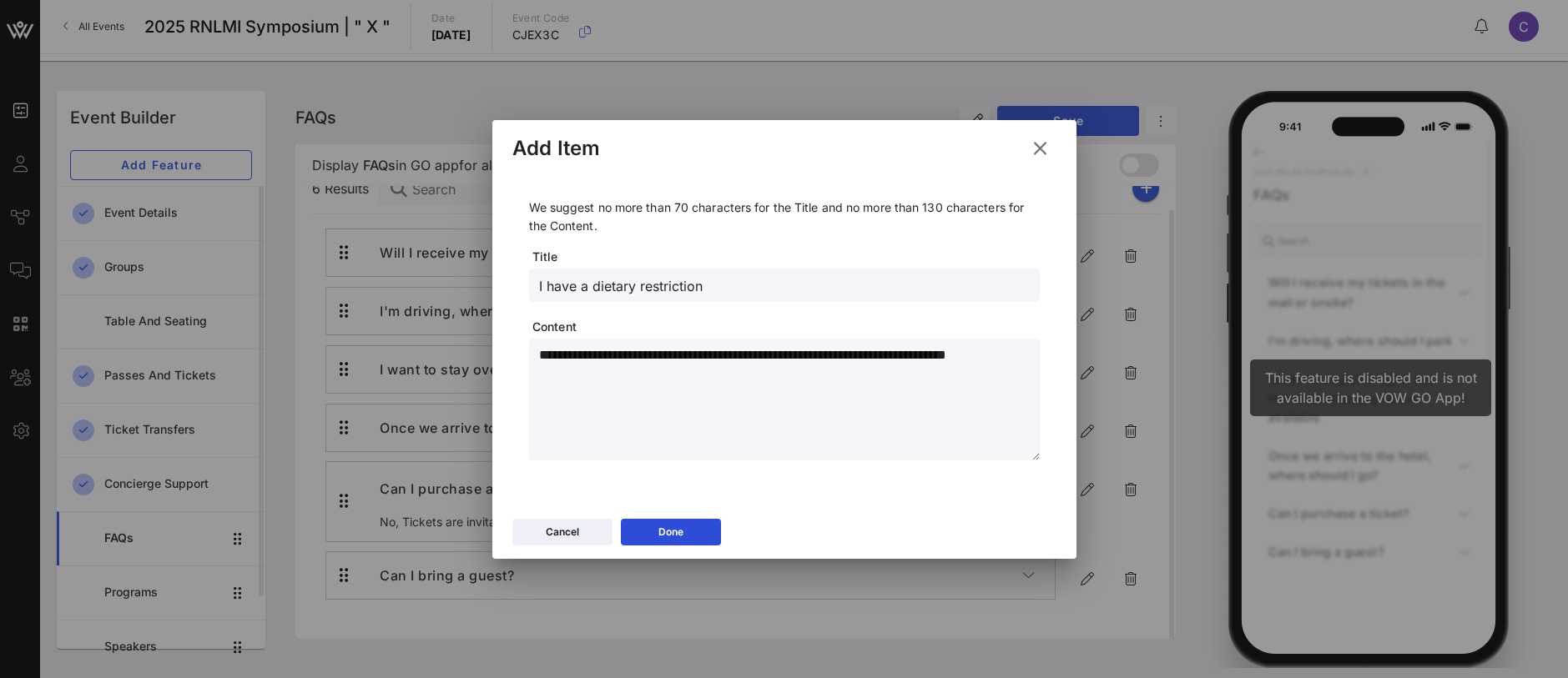
drag, startPoint x: 608, startPoint y: 357, endPoint x: 511, endPoint y: 354, distance: 97.0
click at [511, 354] on div "**********" at bounding box center [784, 341] width 584 height 339
click at [835, 351] on textarea "**********" at bounding box center [790, 402] width 501 height 117
click at [852, 355] on textarea "**********" at bounding box center [790, 402] width 501 height 117
click at [831, 353] on textarea "**********" at bounding box center [790, 402] width 501 height 117
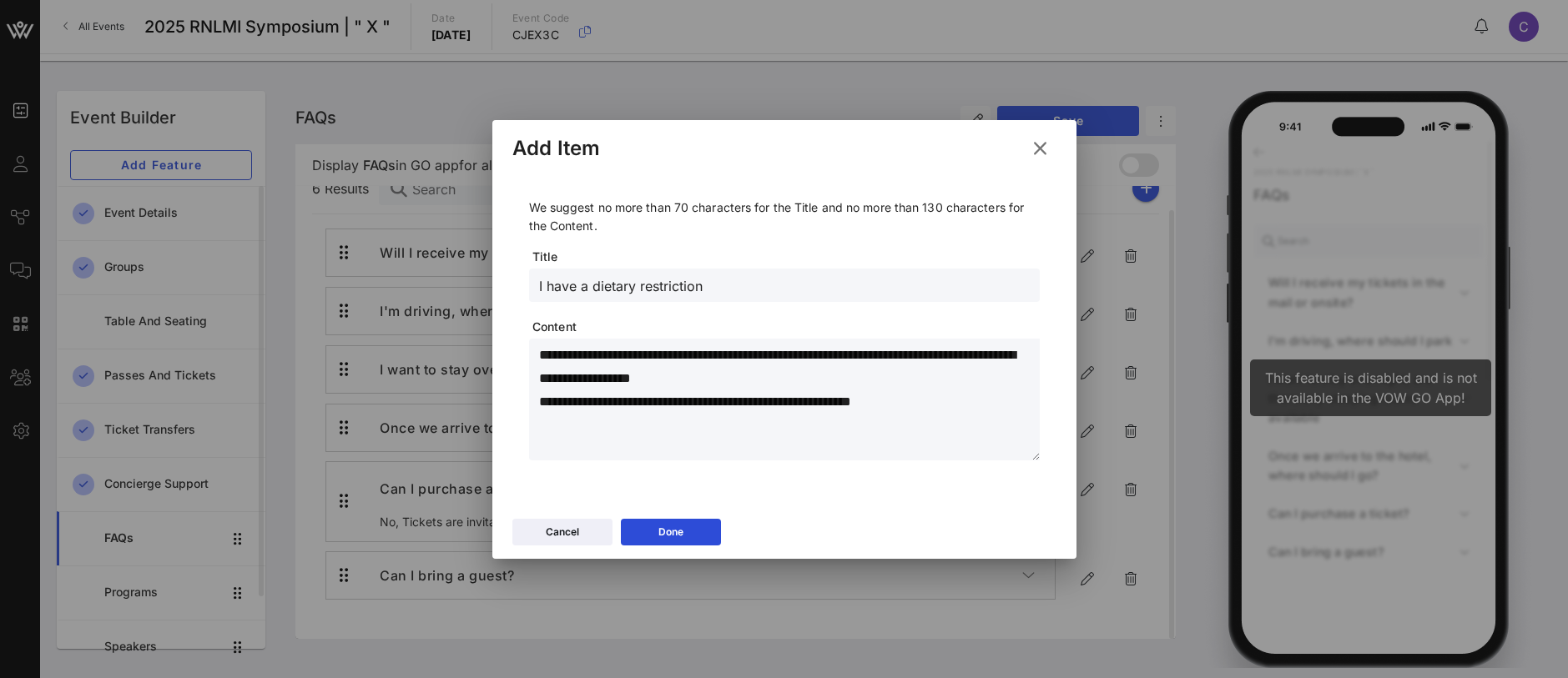
drag, startPoint x: 792, startPoint y: 354, endPoint x: 766, endPoint y: 355, distance: 26.0
click at [760, 350] on textarea "**********" at bounding box center [790, 402] width 501 height 117
click at [803, 354] on textarea "**********" at bounding box center [790, 402] width 501 height 117
drag, startPoint x: 793, startPoint y: 354, endPoint x: 754, endPoint y: 355, distance: 39.0
click at [754, 355] on textarea "**********" at bounding box center [790, 402] width 501 height 117
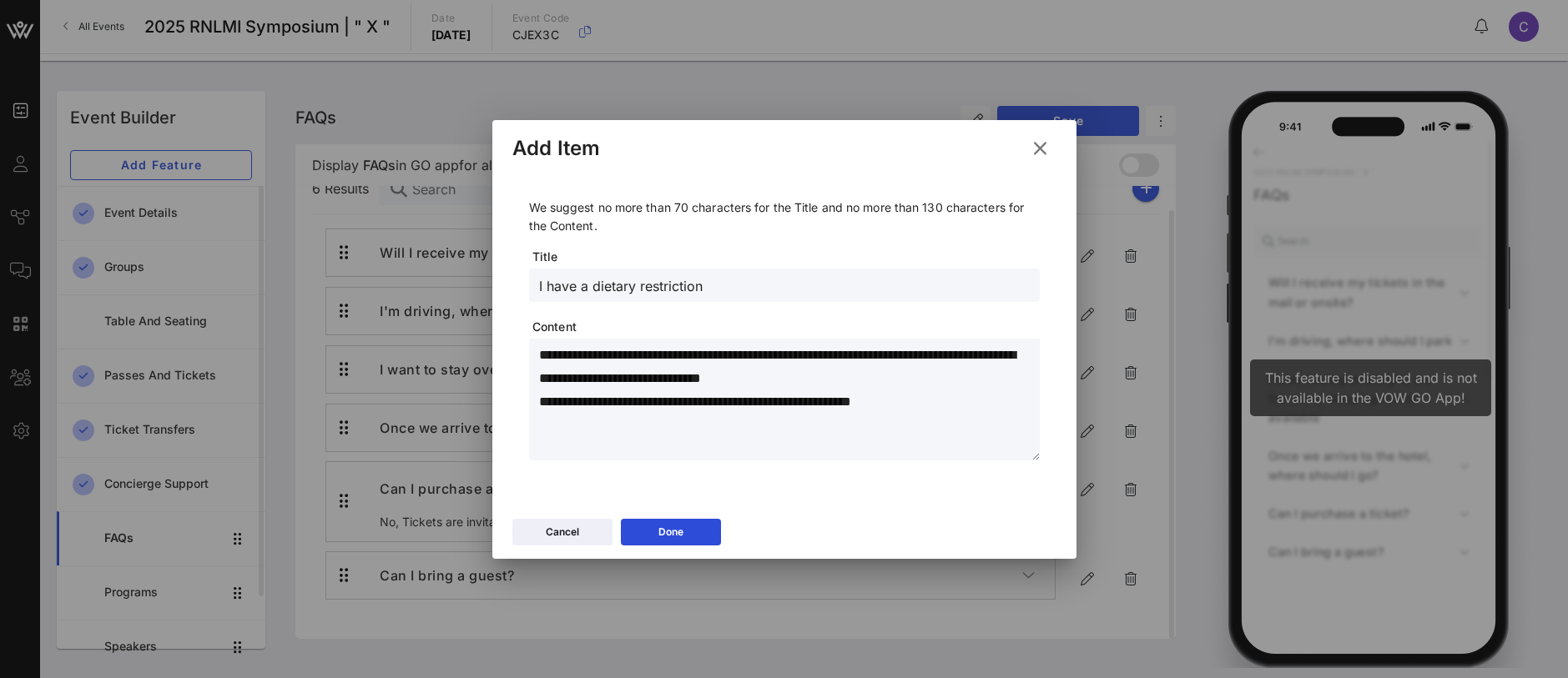
click at [870, 384] on textarea "**********" at bounding box center [790, 402] width 501 height 117
drag, startPoint x: 919, startPoint y: 403, endPoint x: 531, endPoint y: 405, distance: 388.0
click at [531, 405] on div "**********" at bounding box center [785, 399] width 511 height 122
type textarea "**********"
click at [686, 528] on button "Done" at bounding box center [671, 533] width 100 height 27
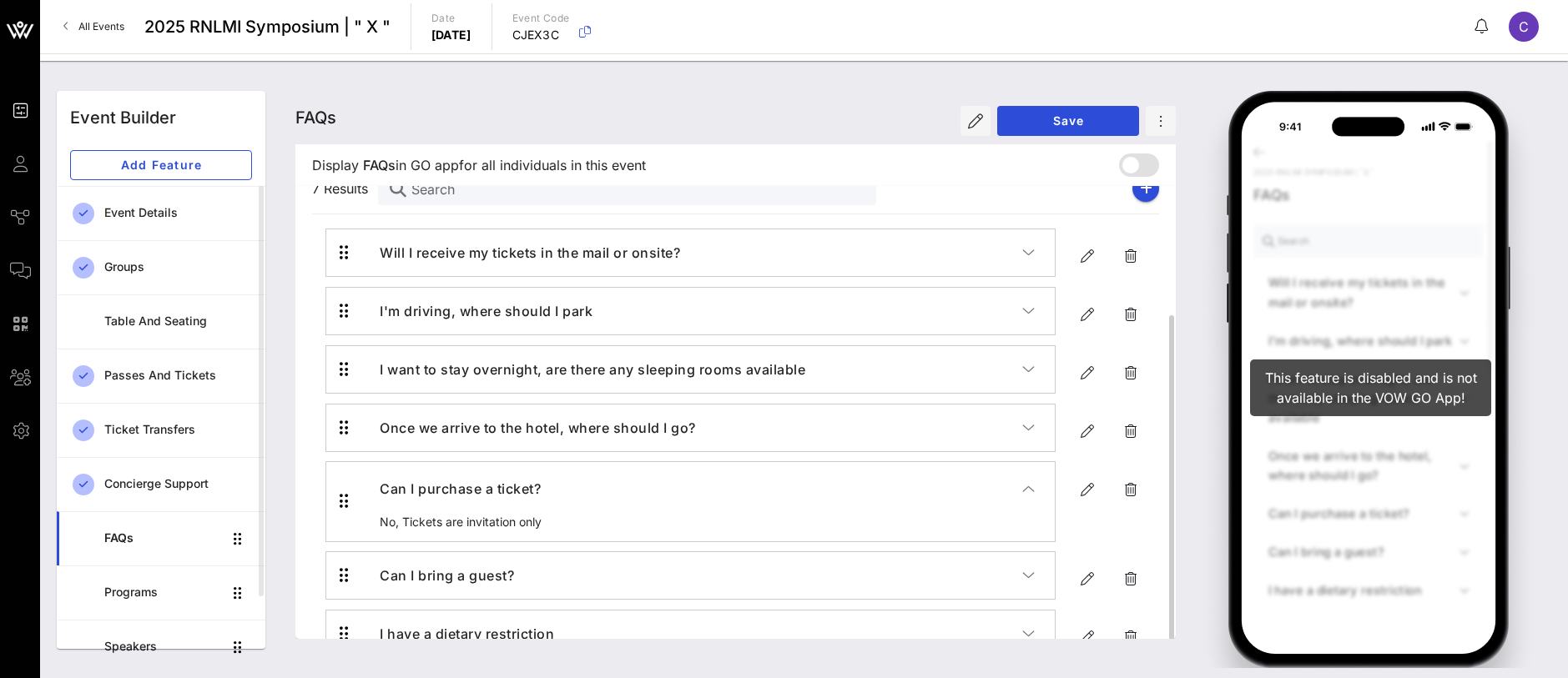
scroll to position [83, 0]
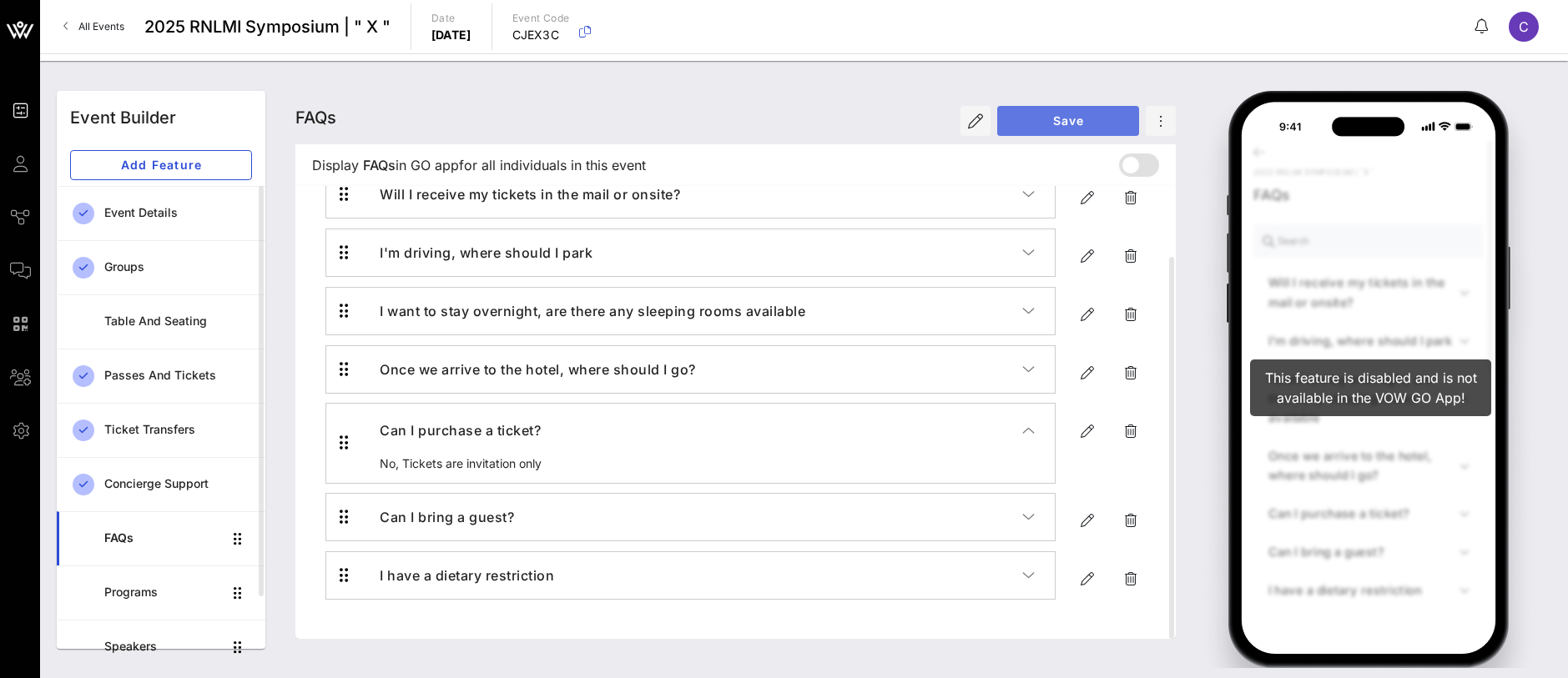
click at [1092, 118] on span "Save" at bounding box center [1068, 120] width 115 height 14
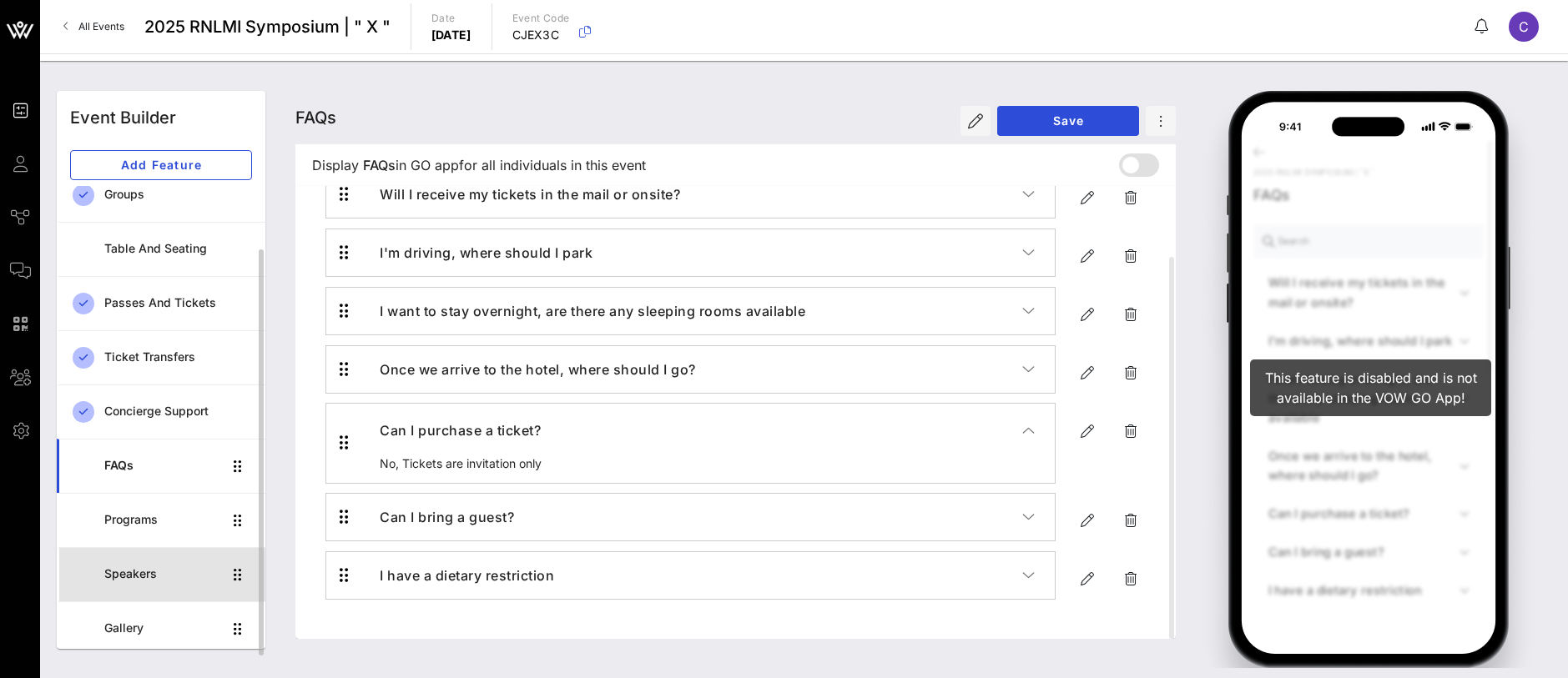
click at [125, 576] on div "Speakers" at bounding box center [163, 574] width 118 height 14
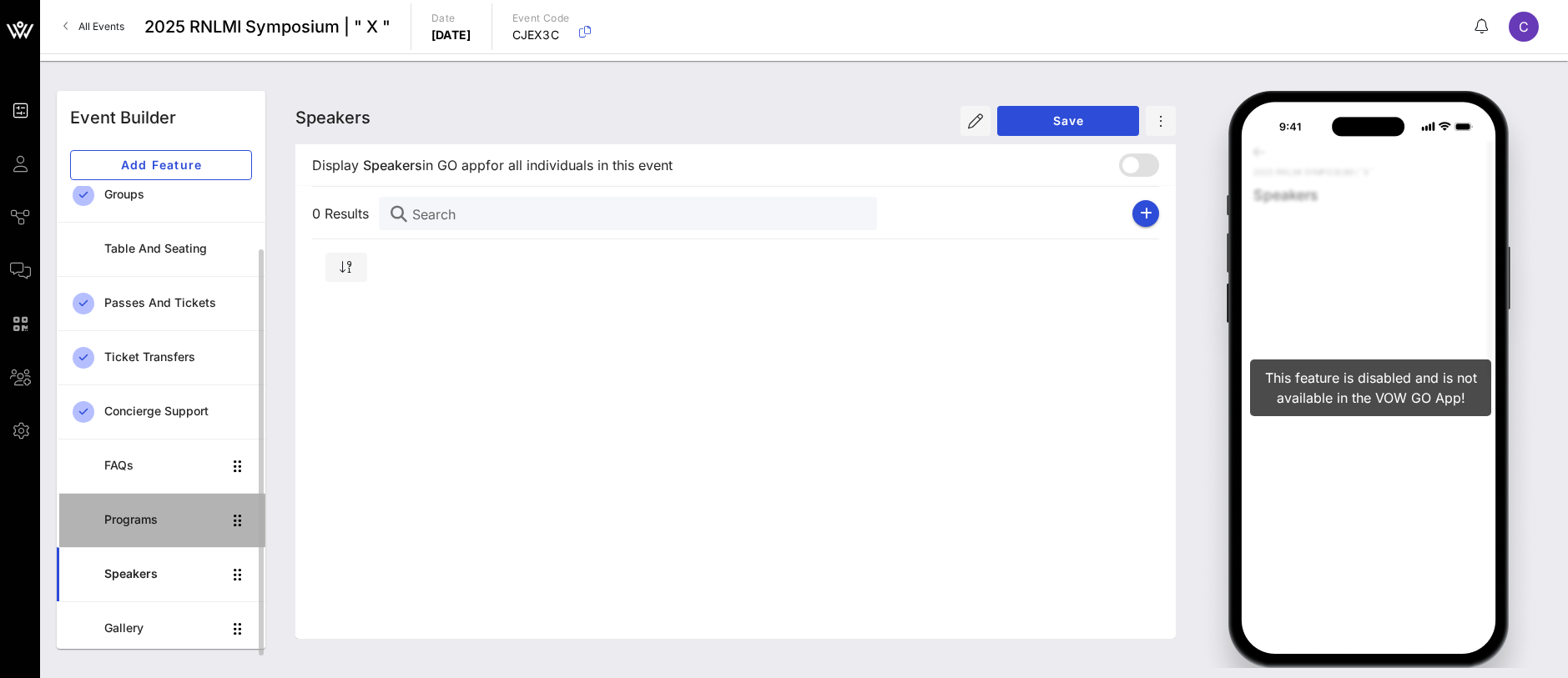
click at [157, 515] on div "Programs" at bounding box center [163, 520] width 118 height 14
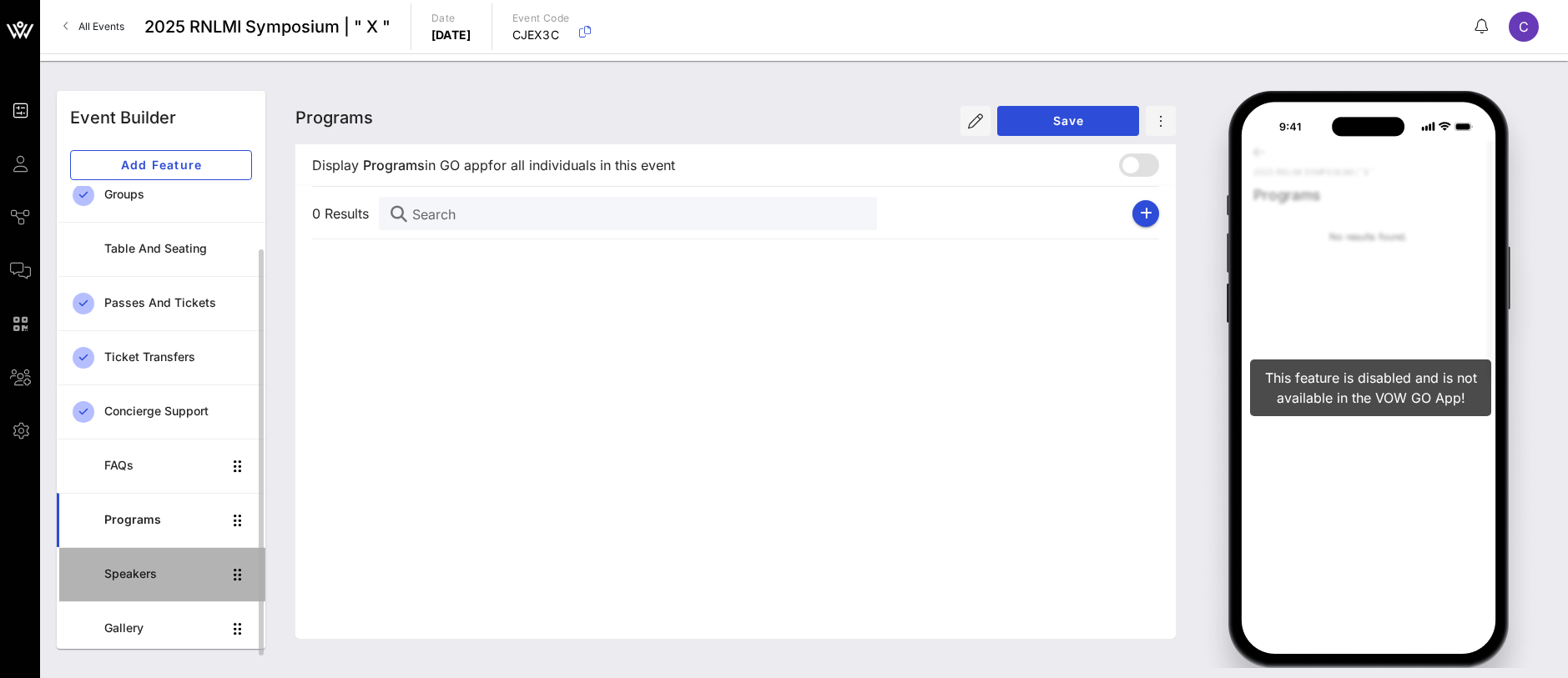
click at [145, 571] on div "Speakers" at bounding box center [163, 574] width 118 height 14
drag, startPoint x: 159, startPoint y: 570, endPoint x: 133, endPoint y: 584, distance: 29.5
click at [133, 584] on div "Speakers" at bounding box center [163, 574] width 118 height 34
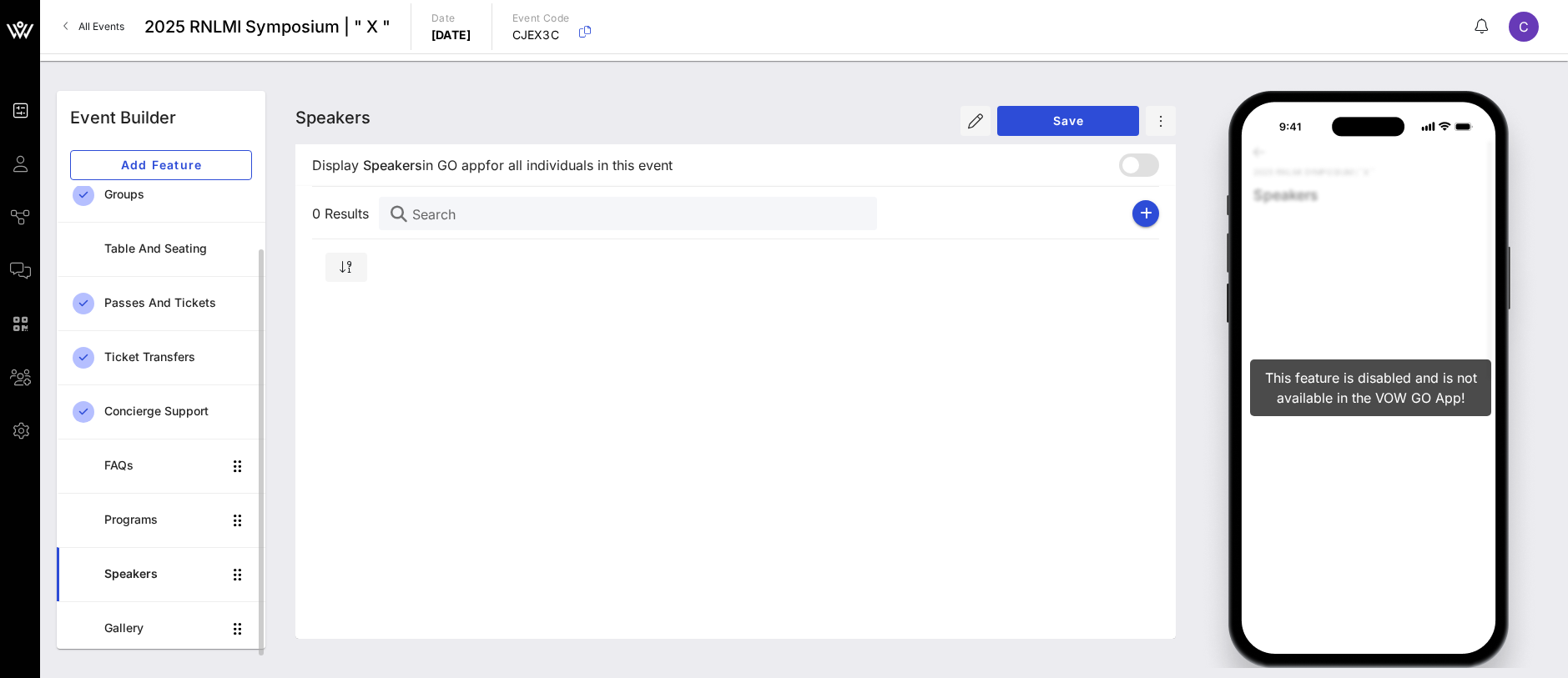
click at [133, 580] on div "Speakers" at bounding box center [163, 574] width 118 height 14
click at [342, 114] on span "Speakers" at bounding box center [333, 118] width 75 height 20
click at [310, 117] on span "Speakers" at bounding box center [333, 118] width 75 height 20
click at [1144, 213] on icon "button" at bounding box center [1146, 213] width 13 height 13
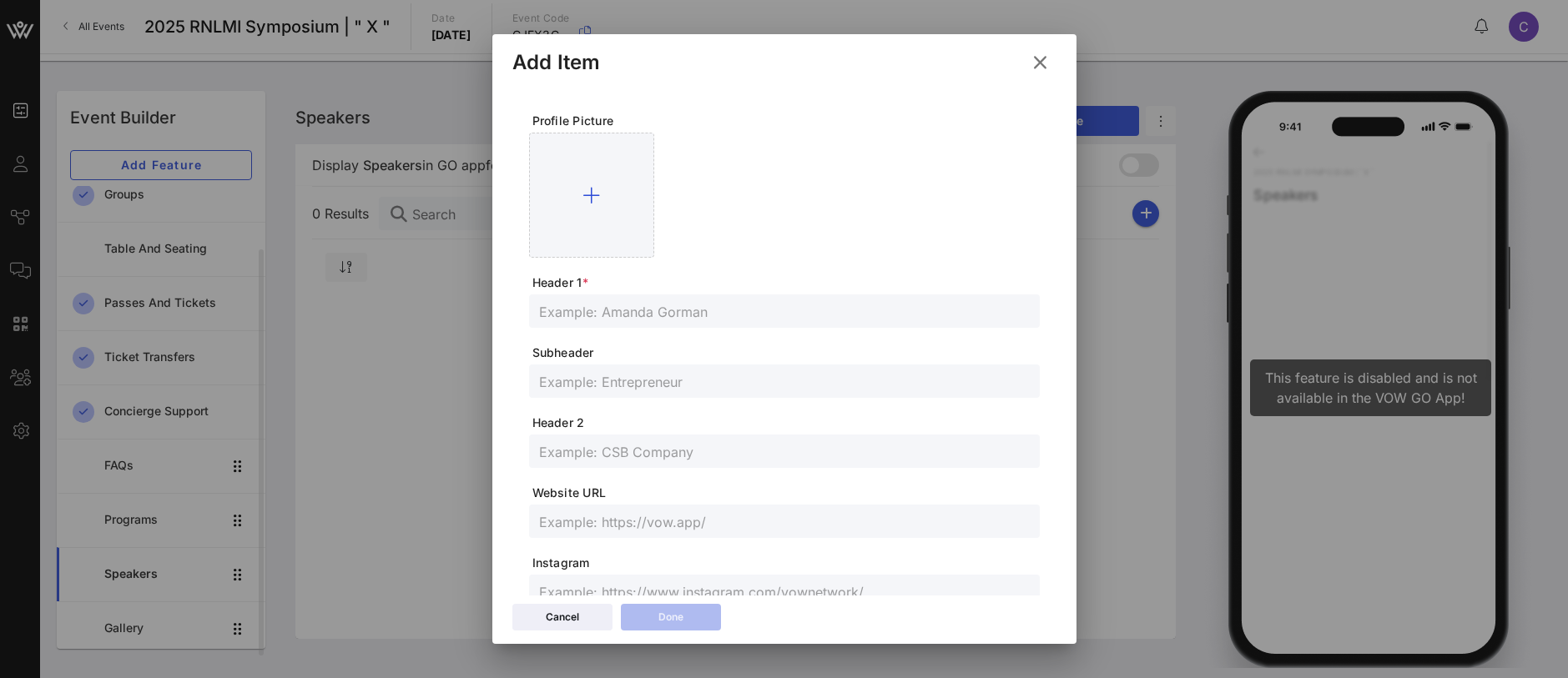
scroll to position [430, 0]
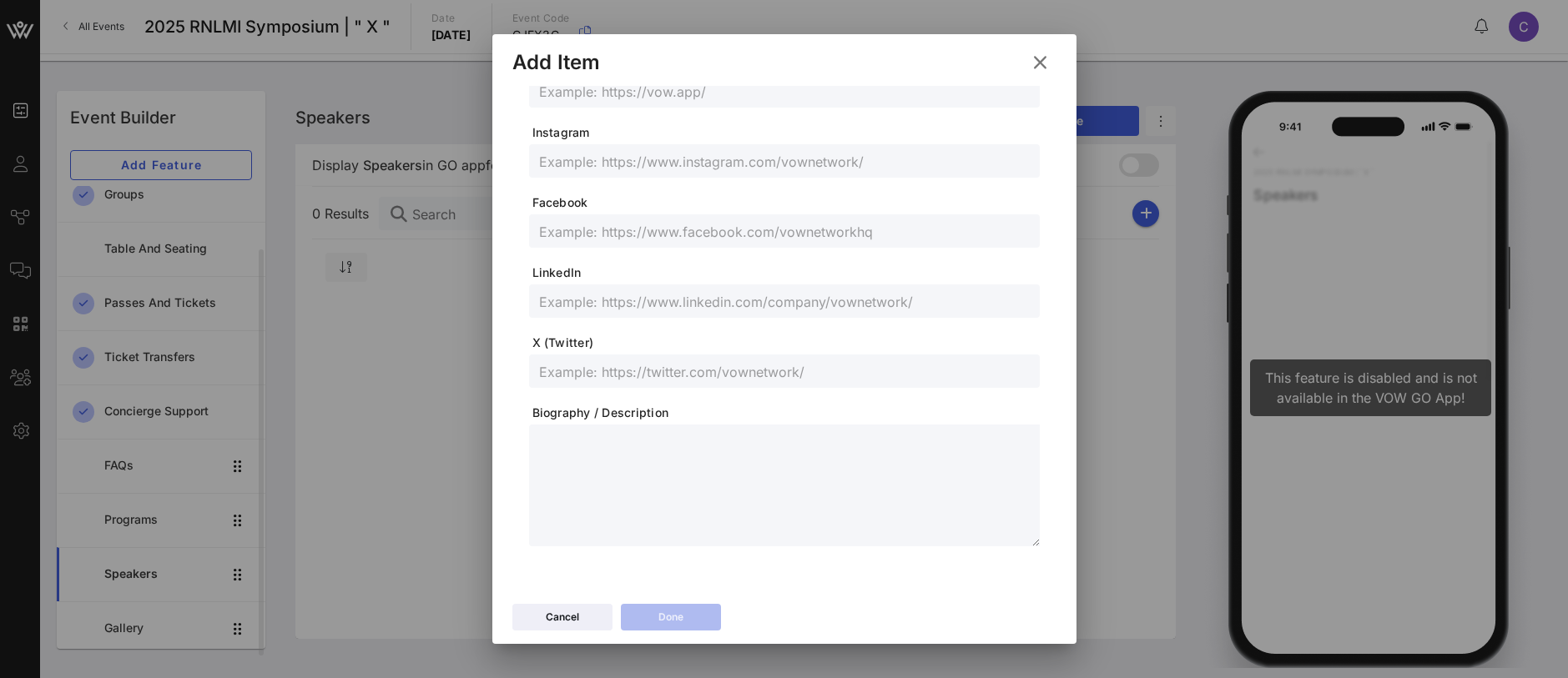
click at [598, 464] on textarea at bounding box center [790, 487] width 501 height 117
paste textarea "**********"
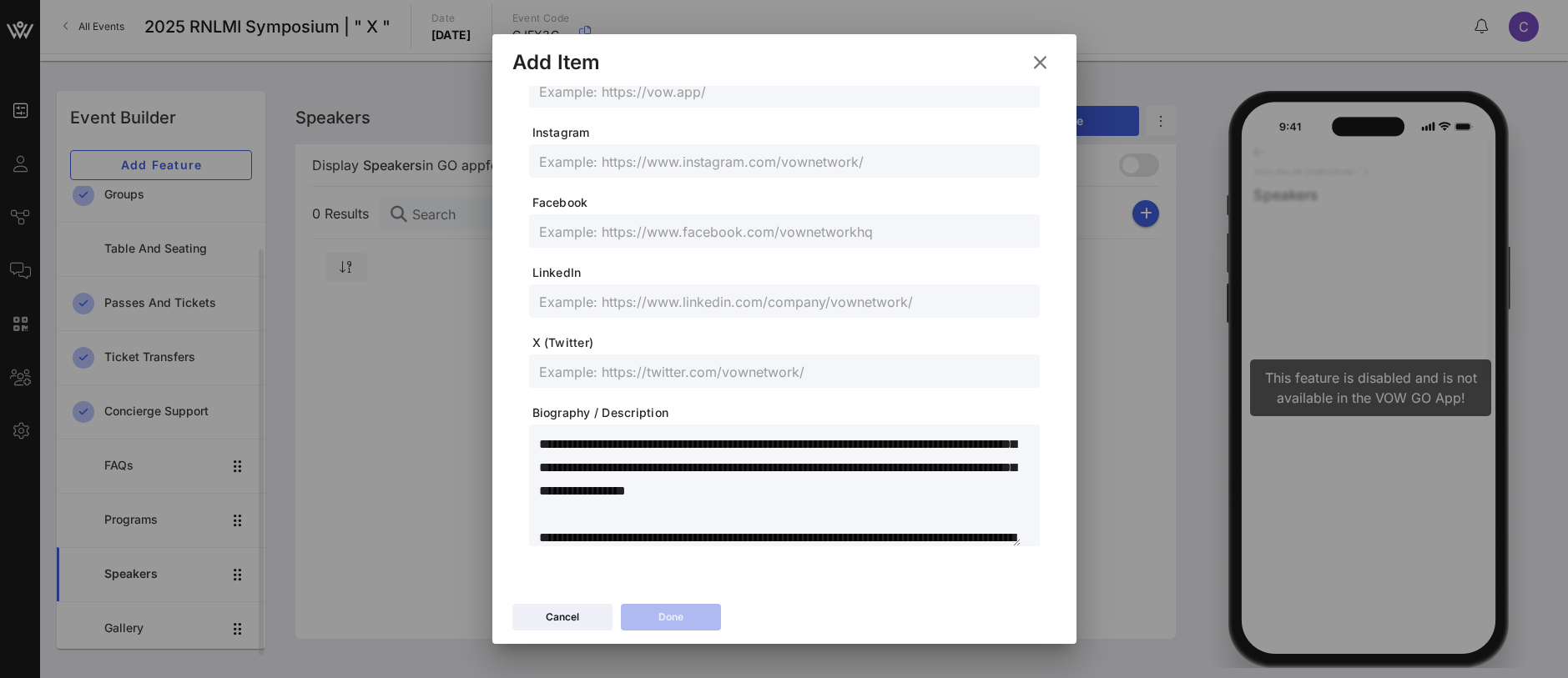
scroll to position [0, 0]
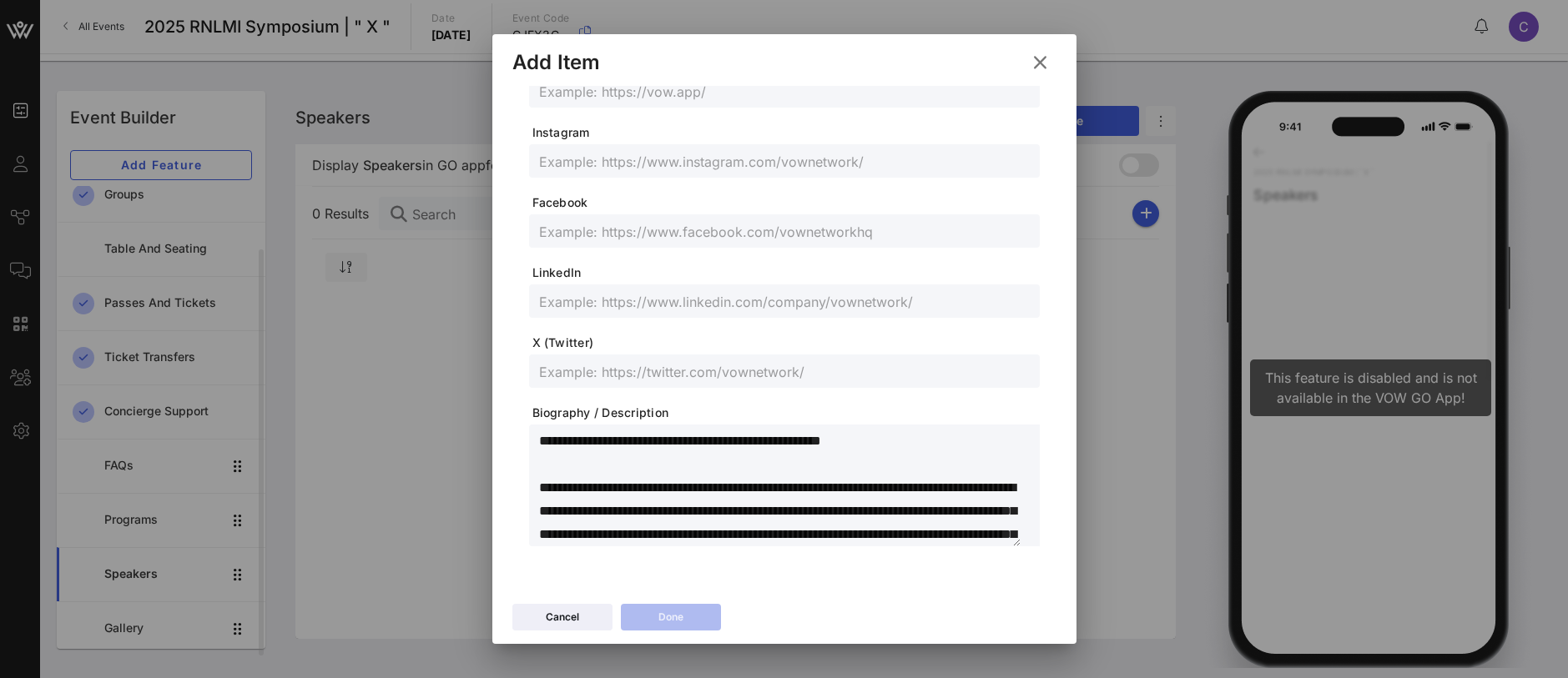
drag, startPoint x: 583, startPoint y: 444, endPoint x: 508, endPoint y: 442, distance: 75.0
click at [508, 442] on div "Profile Picture Header 1 * Subheader Header 2 Website URL Instagram Facebook Li…" at bounding box center [784, 341] width 584 height 511
type textarea "**********"
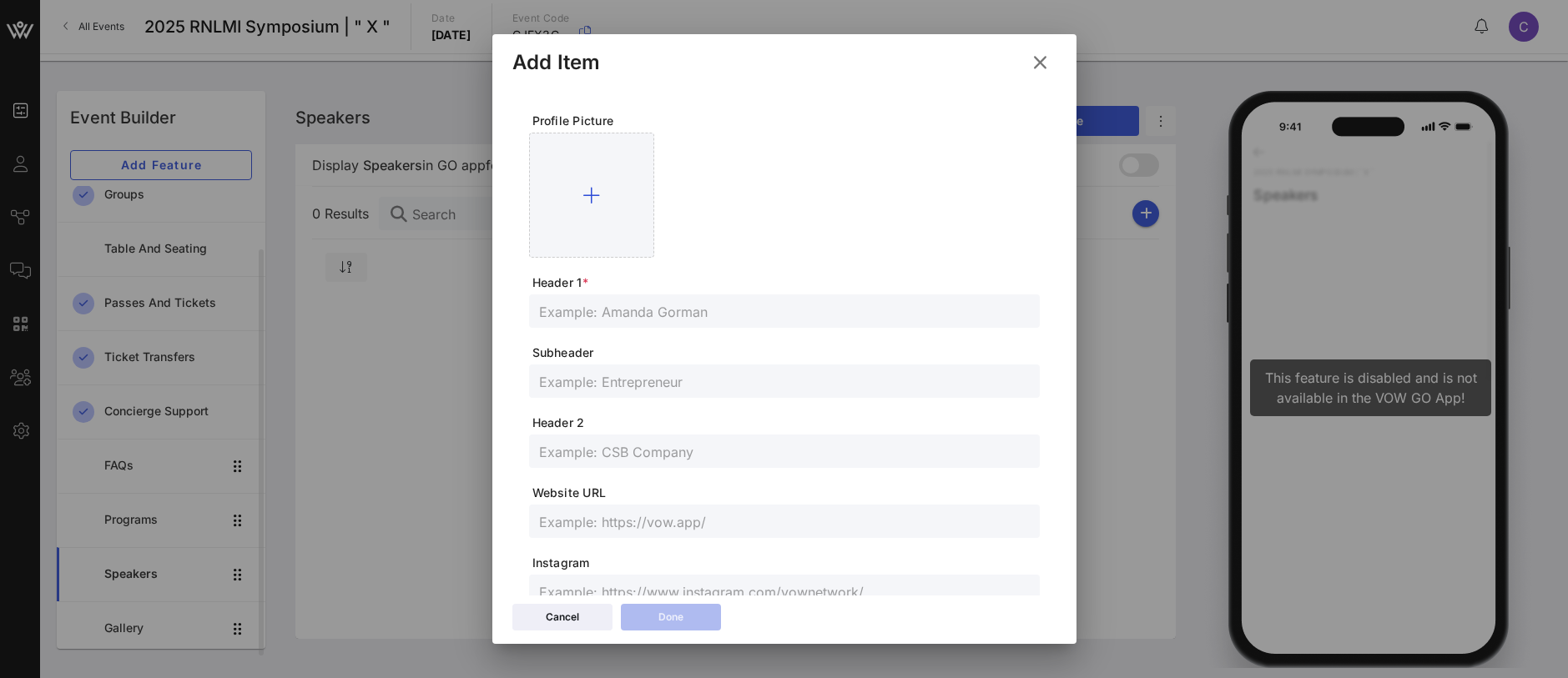
click at [588, 384] on input "text" at bounding box center [785, 381] width 491 height 22
paste input "File Comments Viewing There is nothing to undo. 12 General B2 National league f…"
click at [712, 378] on input "File Comments Viewing There is nothing to undo. 12 General B2 National league f…" at bounding box center [785, 381] width 491 height 22
paste input "National league for Nurisng, Director of the Center for Innovation in Education…"
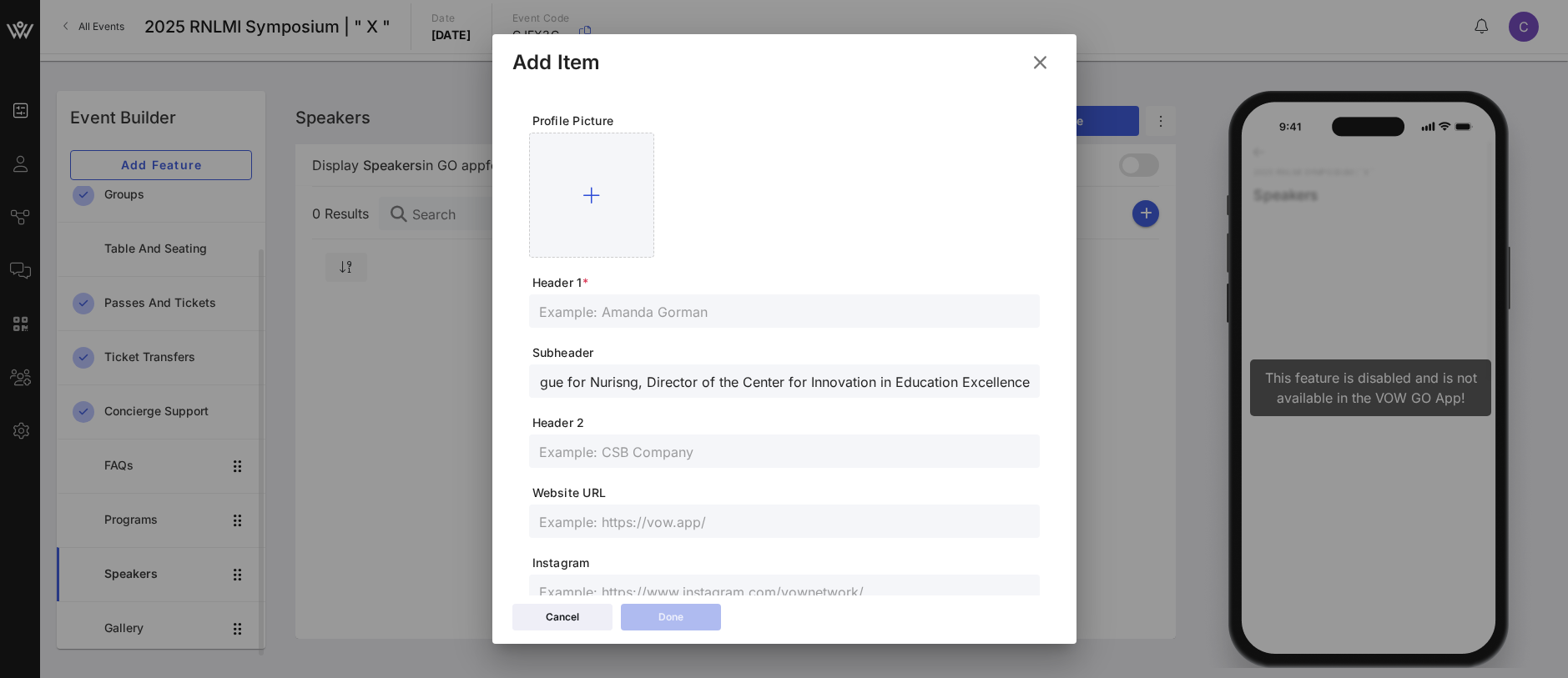
click at [802, 384] on input "National league for Nurisng, Director of the Center for Innovation in Education…" at bounding box center [785, 381] width 491 height 22
drag, startPoint x: 1006, startPoint y: 377, endPoint x: 463, endPoint y: 374, distance: 543.0
click at [463, 374] on div "Event Builder Guests Journeys Comms QR Scanner Team Settings 2025 RNLMI Symposi…" at bounding box center [784, 339] width 1568 height 678
click at [599, 376] on input "National league for Nurisng, Director of the Center for Innovation in Education…" at bounding box center [785, 381] width 491 height 22
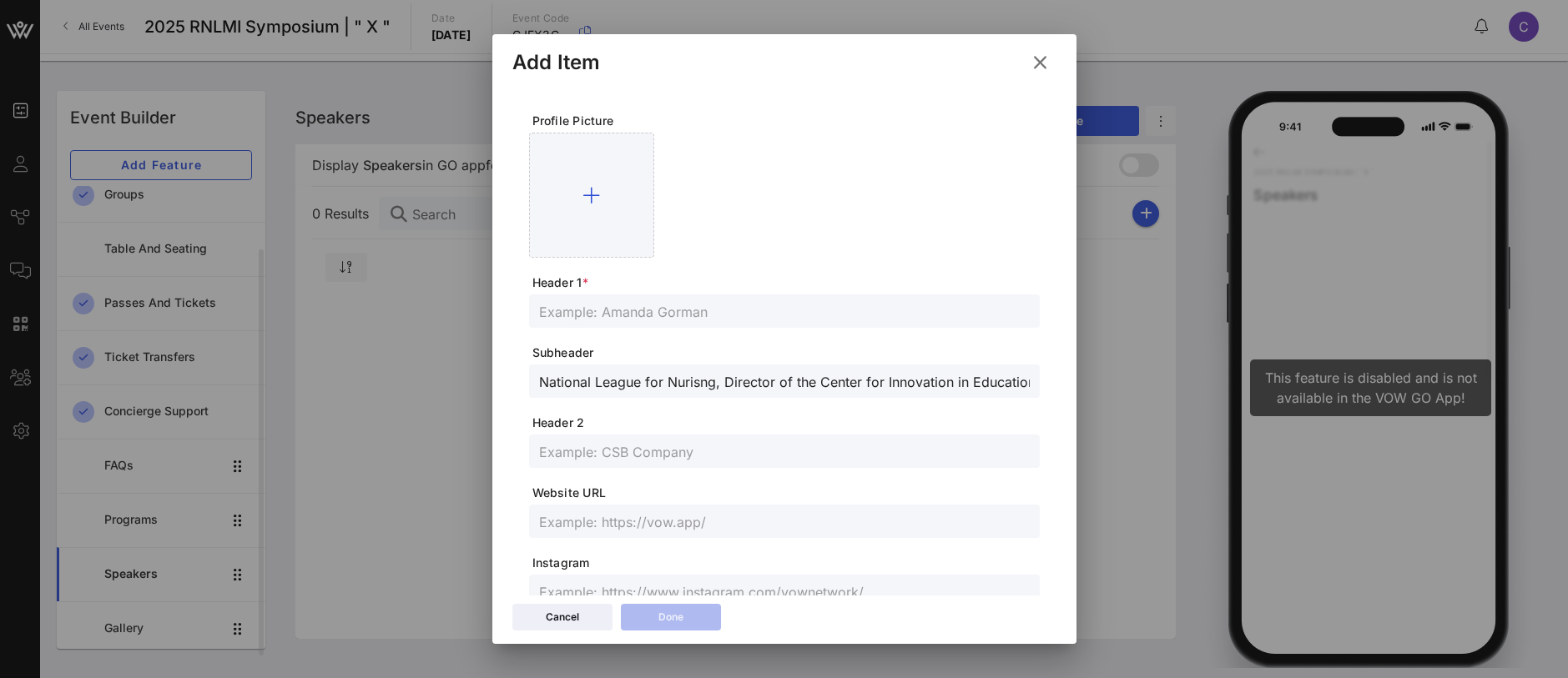
click at [697, 381] on input "National League for Nurisng, Director of the Center for Innovation in Education…" at bounding box center [785, 381] width 491 height 22
click at [702, 384] on input "National League for Nurisng, Director of the Center for Innovation in Education…" at bounding box center [785, 381] width 491 height 22
click at [694, 384] on input "National League for Nurisng, Director of the Center for Innovation in Education…" at bounding box center [785, 381] width 491 height 22
click at [714, 382] on input "National League for Nursing, Director of the Center for Innovation in Education…" at bounding box center [785, 381] width 491 height 22
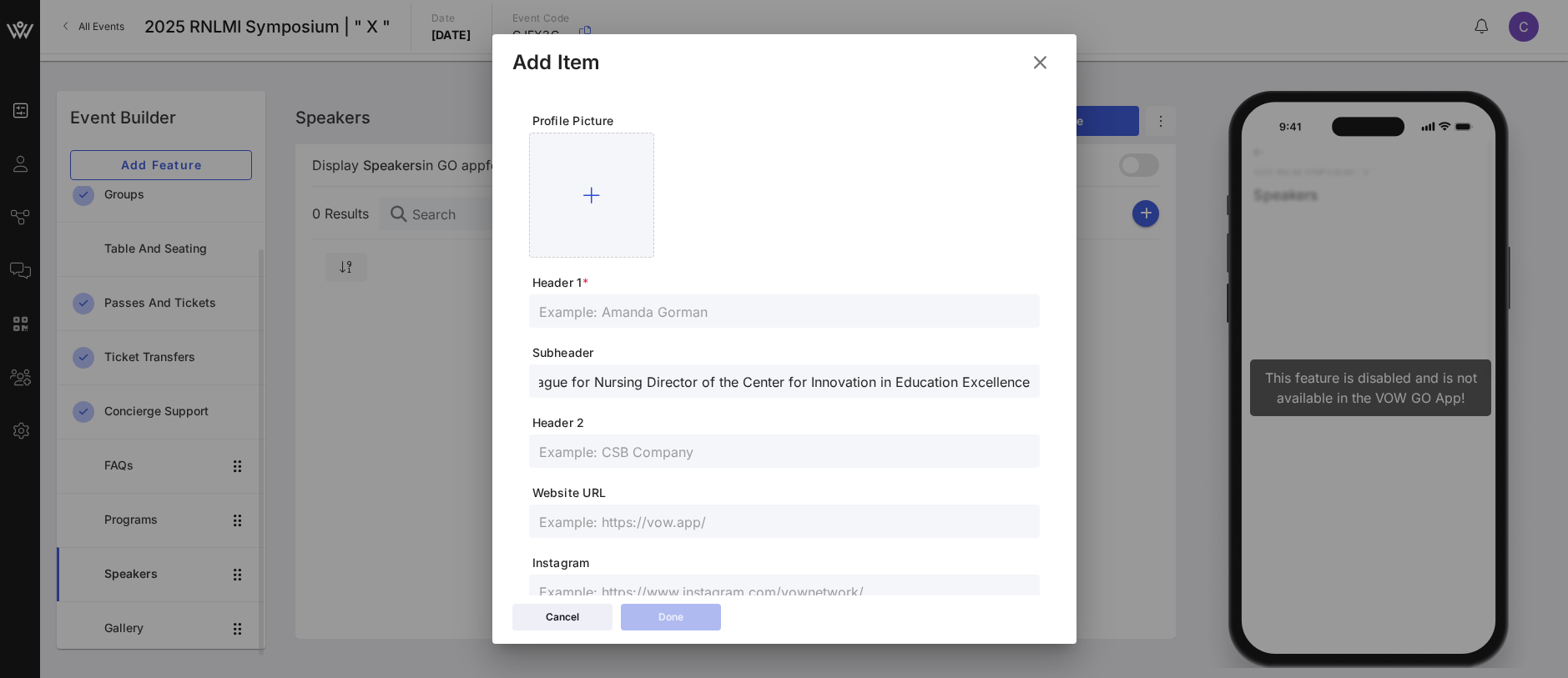
drag, startPoint x: 718, startPoint y: 384, endPoint x: 1048, endPoint y: 385, distance: 330.0
click at [1048, 385] on div "Profile Picture Header 1 * Subheader National League for Nursing Director of th…" at bounding box center [784, 341] width 584 height 511
type input "National League for Nursing"
click at [646, 452] on input "text" at bounding box center [785, 451] width 491 height 22
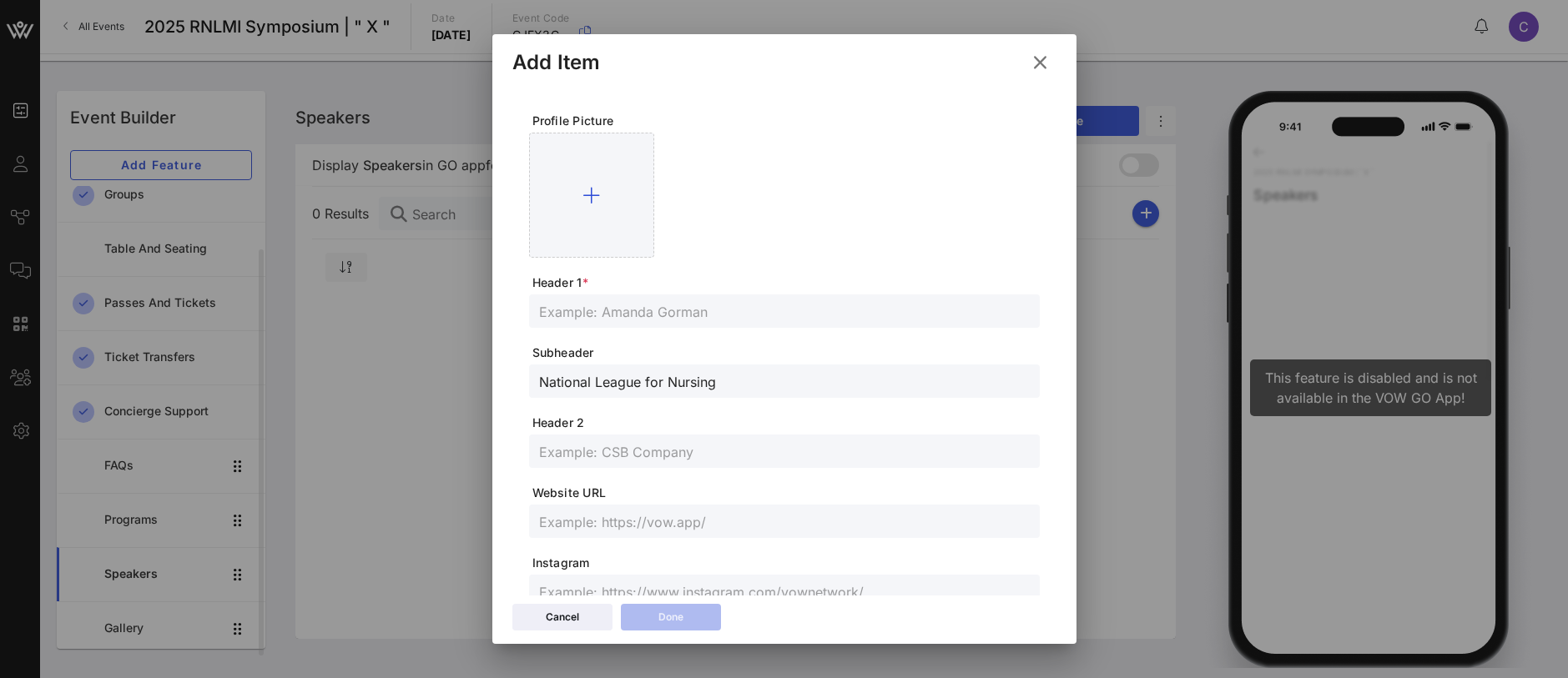
paste input "Director of the Center for Innovation in Education Excellence"
type input "Director of the Center for Innovation in Education Excellence"
click at [589, 309] on input "text" at bounding box center [785, 312] width 491 height 22
paste input "Kellie Bryant DNP, WHNP, CHSE, FSSH, FADLN, FAAN"
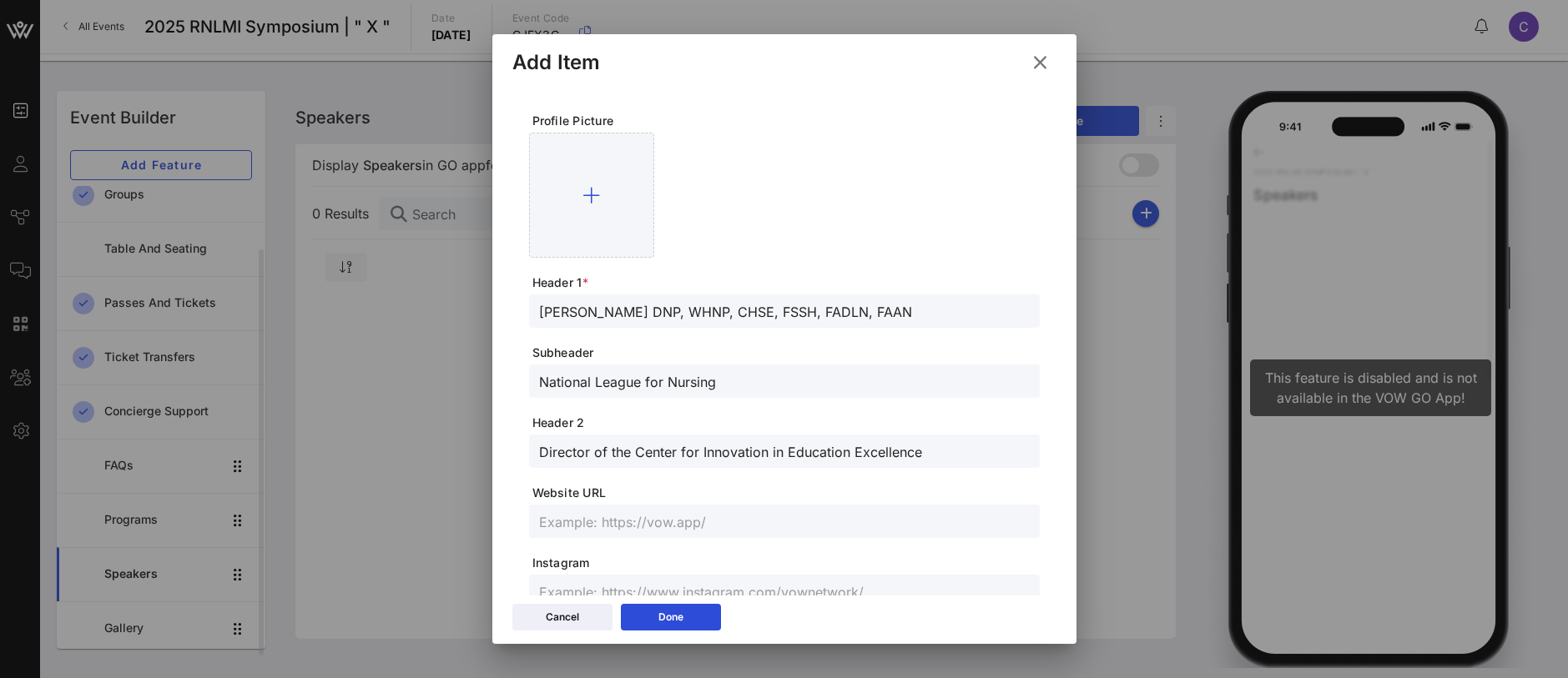
type input "Kellie Bryant DNP, WHNP, CHSE, FSSH, FADLN, FAAN"
click at [650, 615] on button "Done" at bounding box center [671, 618] width 100 height 27
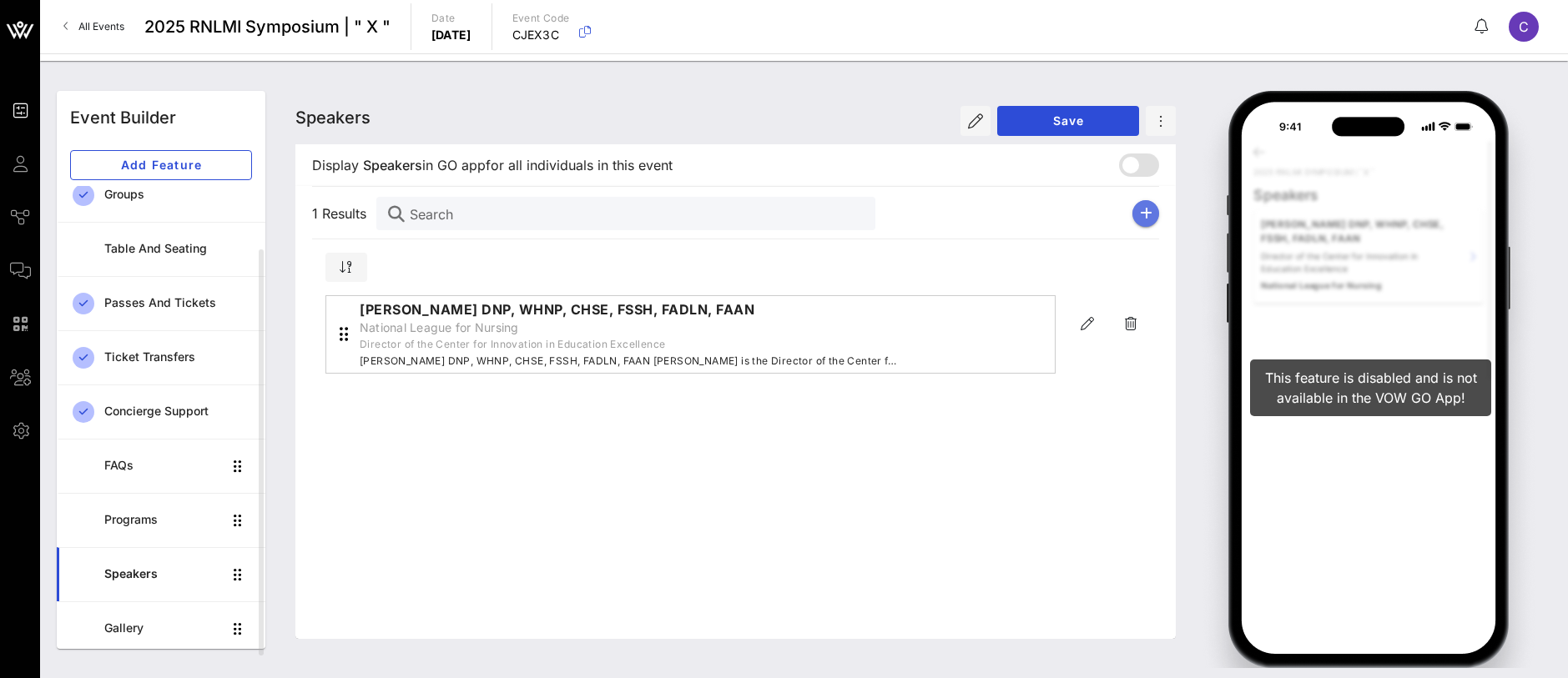
click at [1141, 215] on icon "button" at bounding box center [1146, 213] width 13 height 13
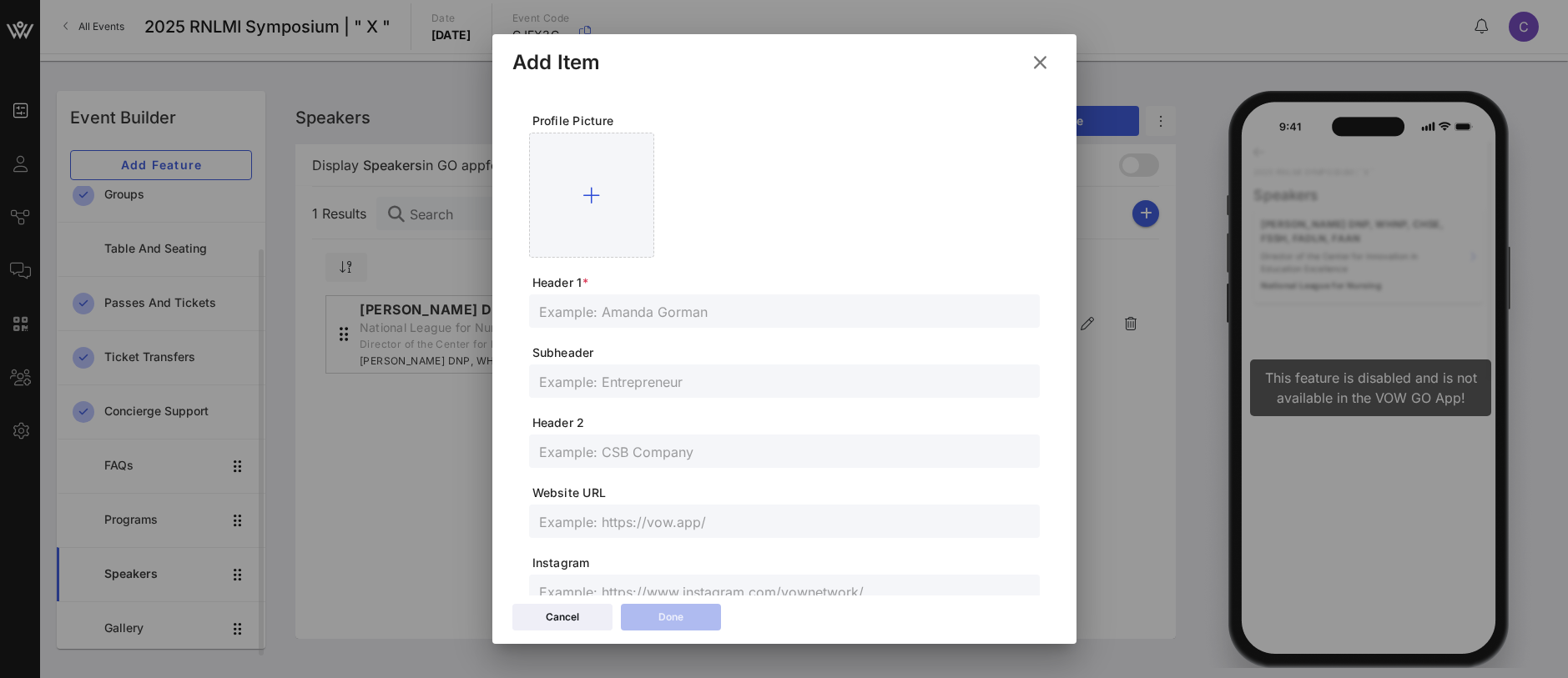
scroll to position [430, 0]
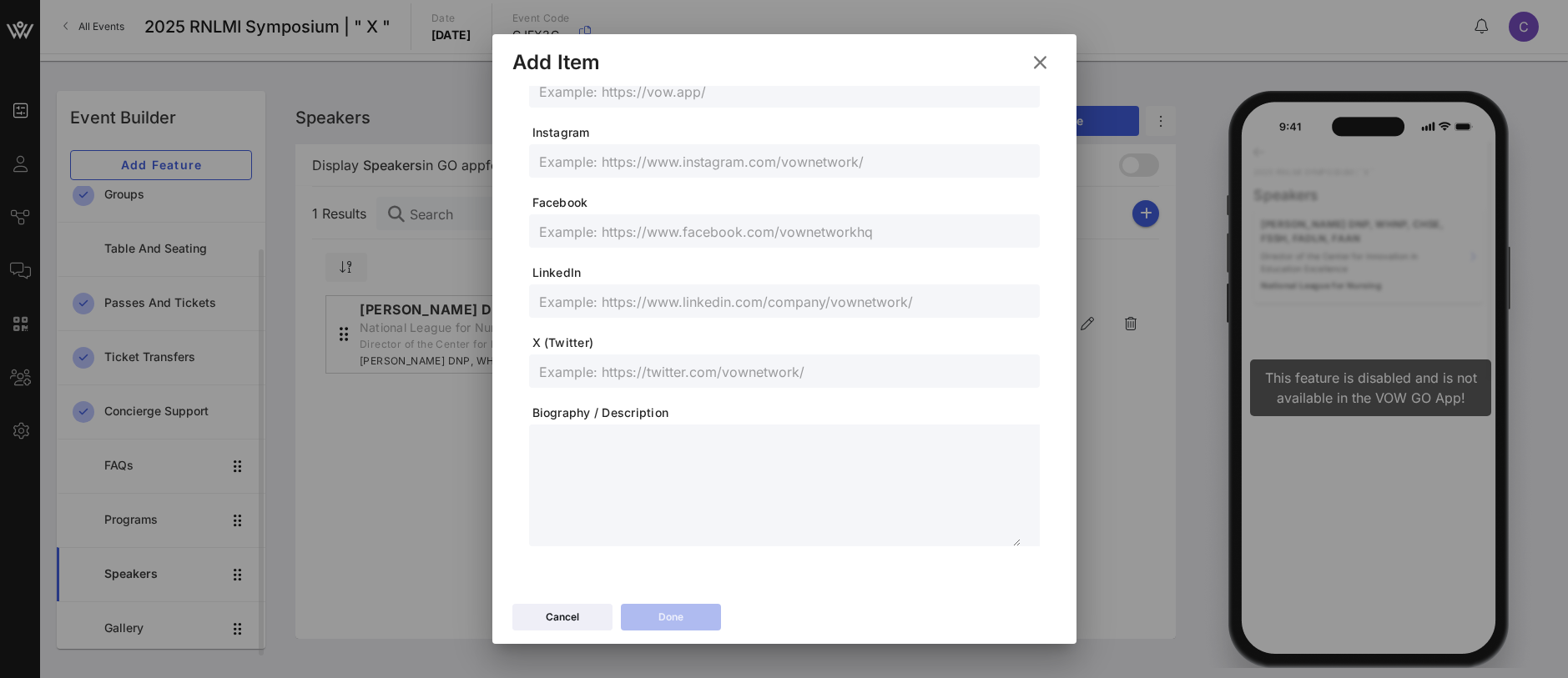
click at [607, 460] on textarea at bounding box center [780, 487] width 481 height 117
paste textarea "**********"
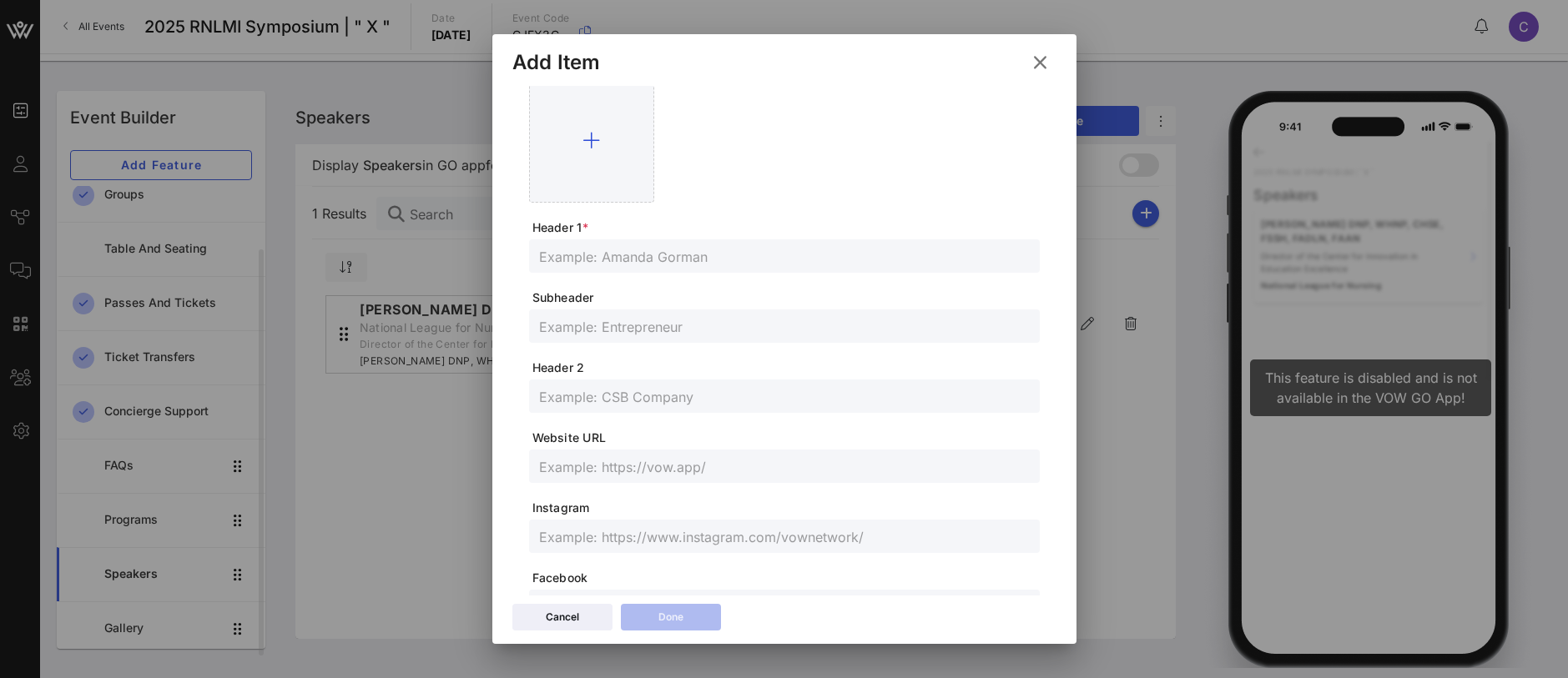
scroll to position [0, 0]
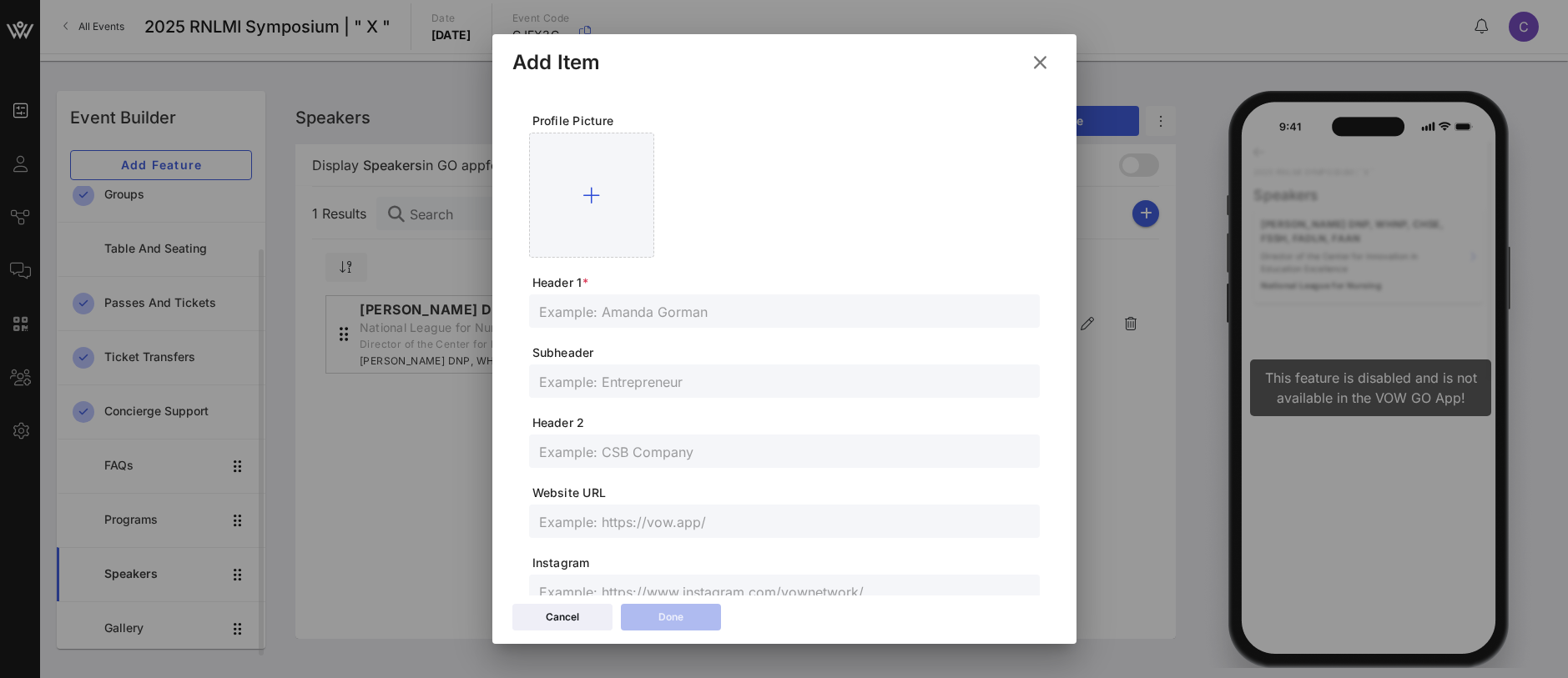
type textarea "**********"
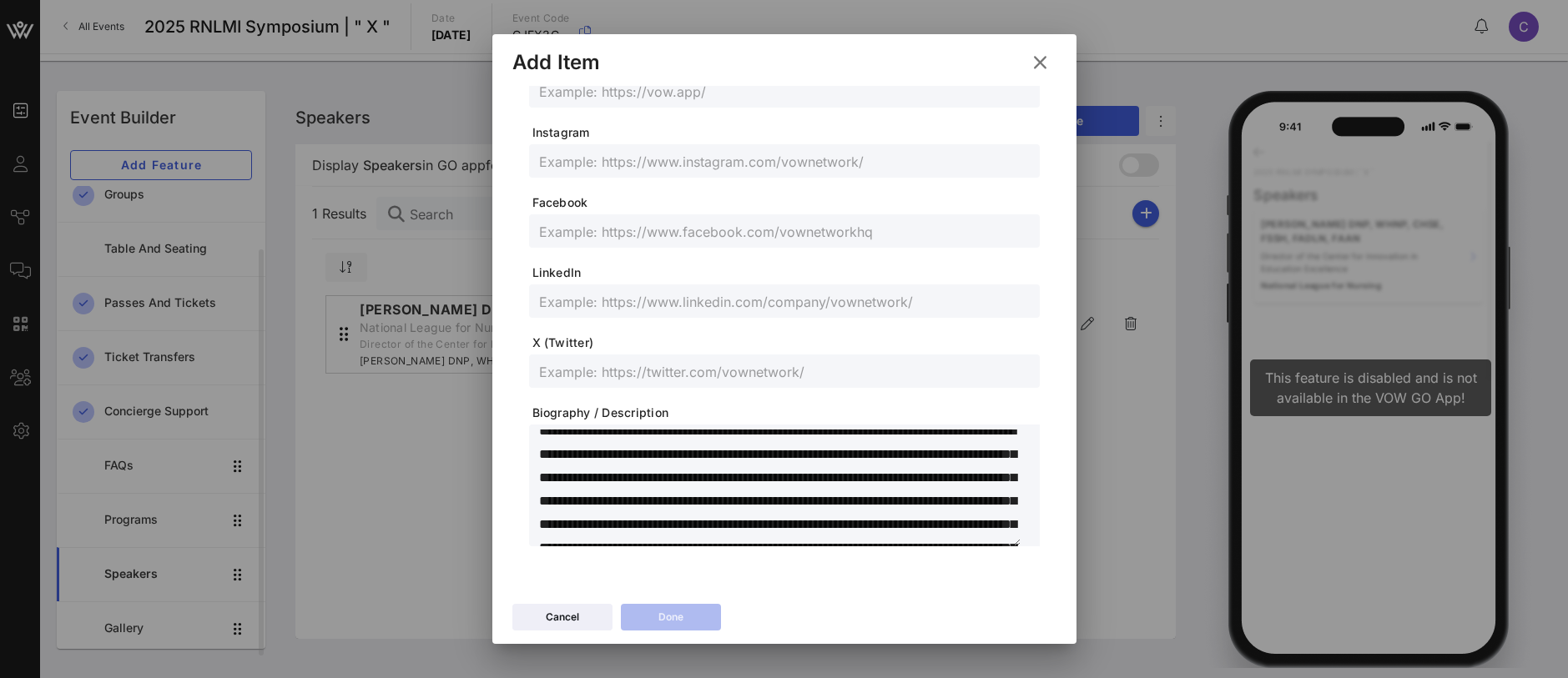
click at [653, 476] on textarea at bounding box center [780, 487] width 481 height 117
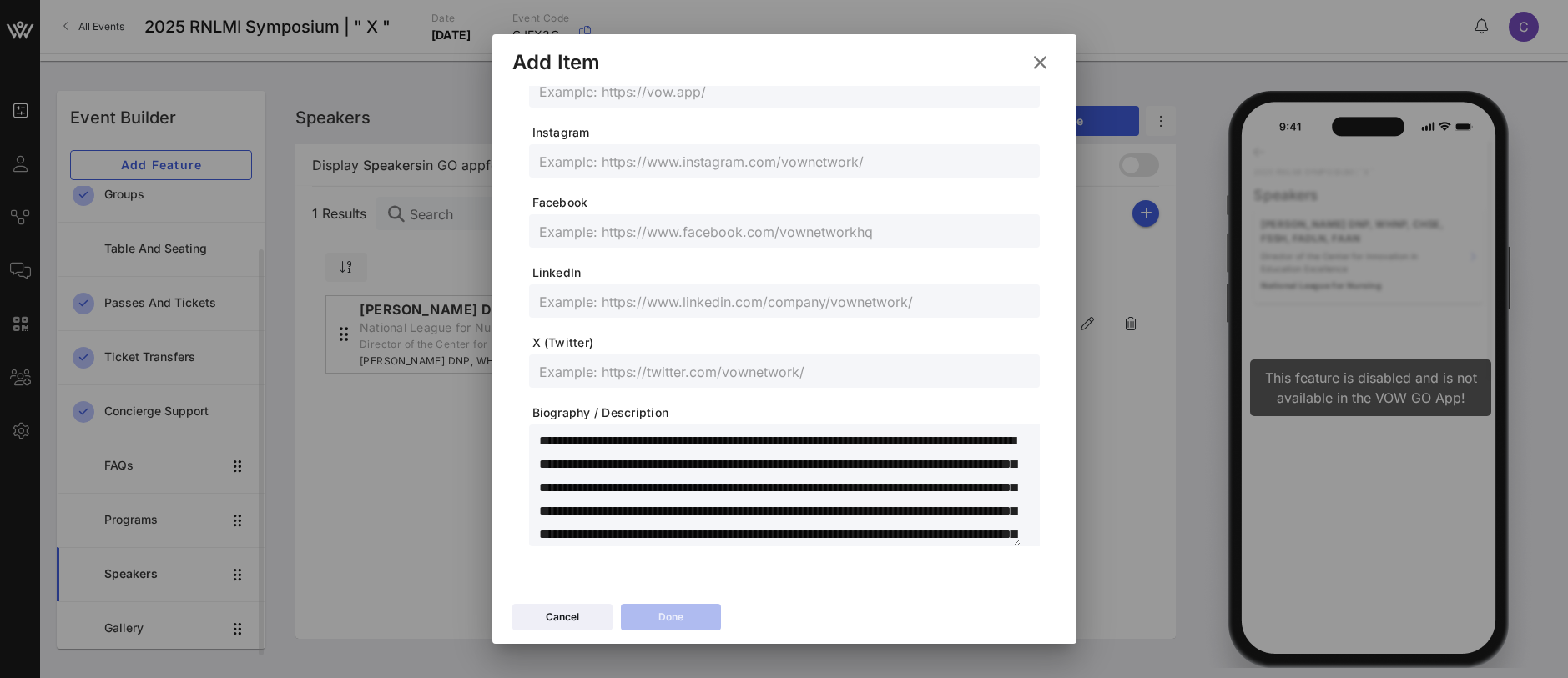
scroll to position [0, 0]
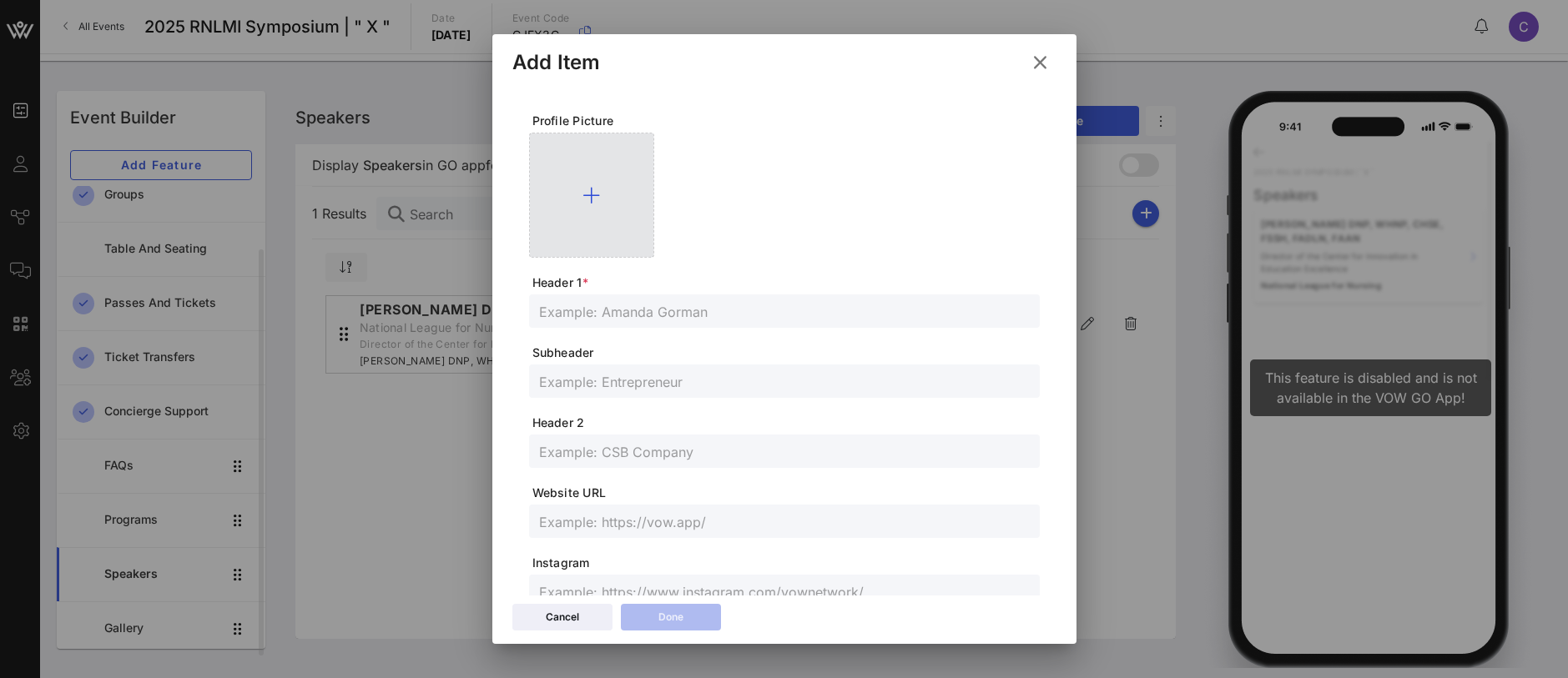
click at [596, 191] on icon at bounding box center [591, 195] width 18 height 20
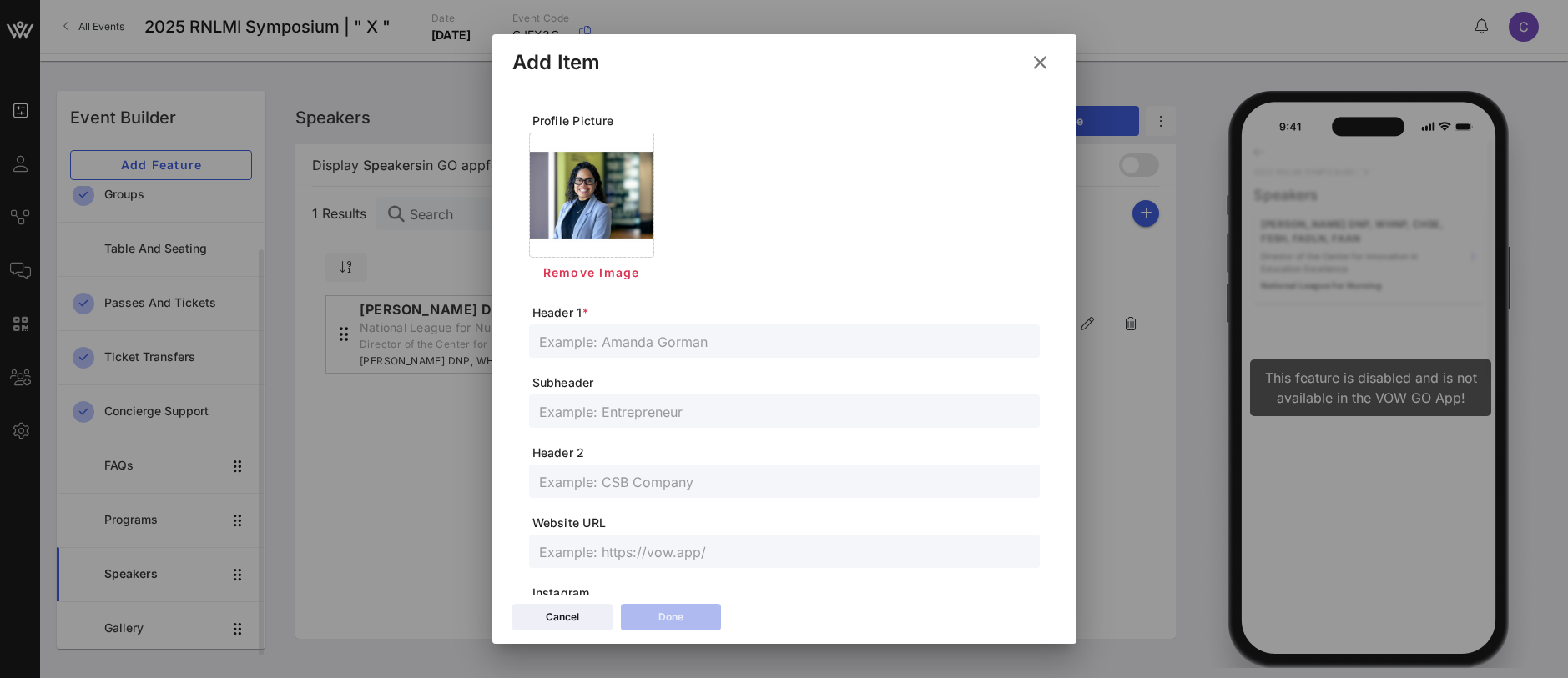
click at [578, 339] on input "text" at bounding box center [785, 341] width 491 height 22
paste input "Tina Loarte-Rodriguez, DNP, RN, CPPS, CPHRM"
type input "Tina Loarte-Rodriguez, DNP, RN, CPPS, CPHRM"
click at [579, 416] on input "text" at bounding box center [785, 412] width 491 height 22
paste input "Connecticut Center for Nursing Workforce"
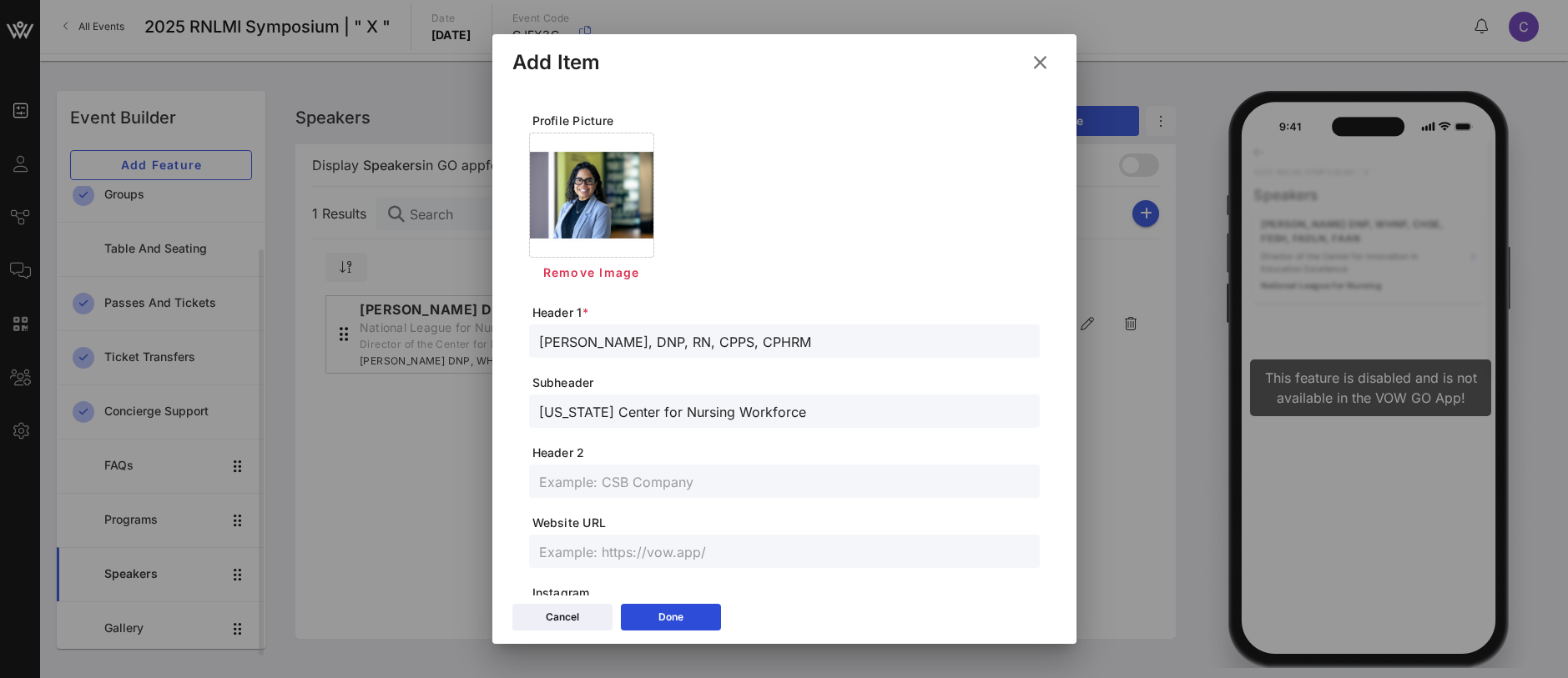
type input "Connecticut Center for Nursing Workforce"
click at [692, 612] on button "Done" at bounding box center [671, 618] width 100 height 27
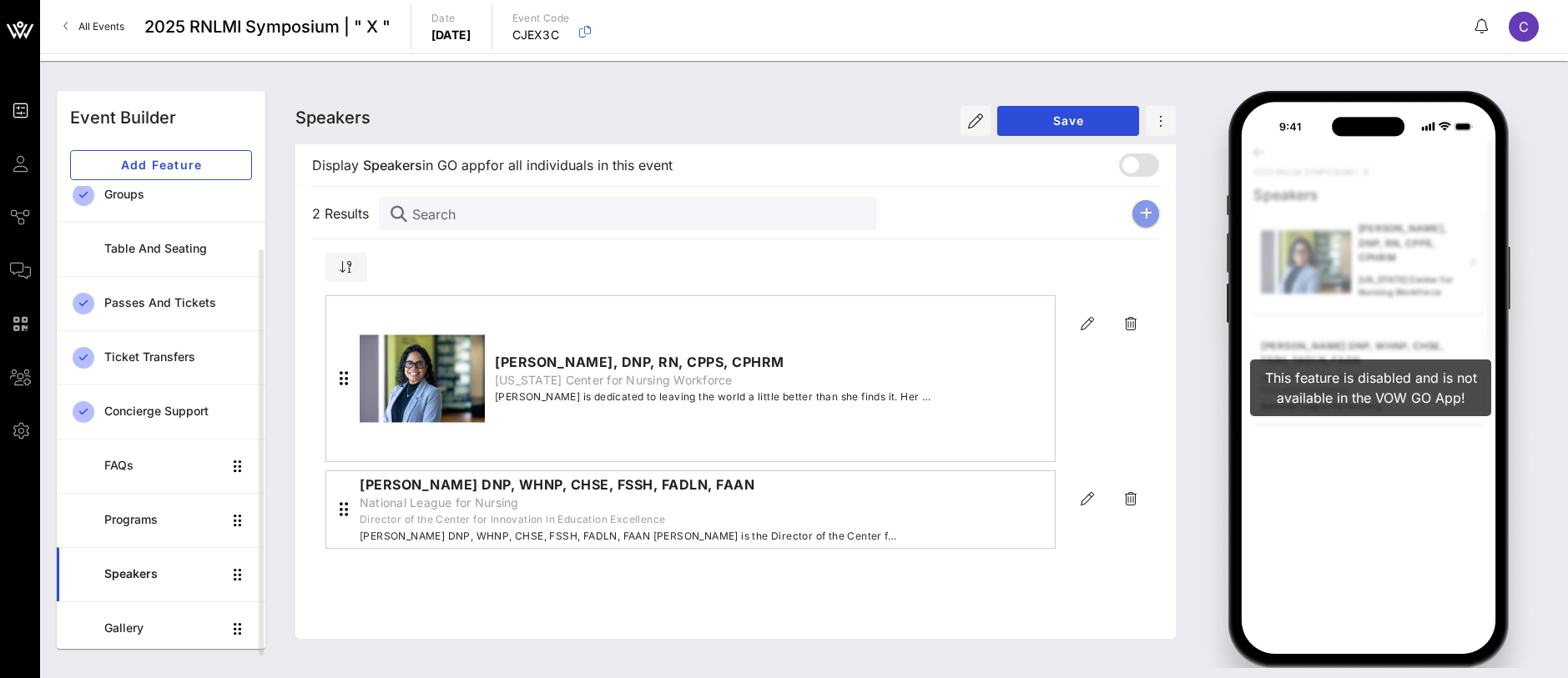
click at [1150, 213] on icon "button" at bounding box center [1146, 213] width 13 height 13
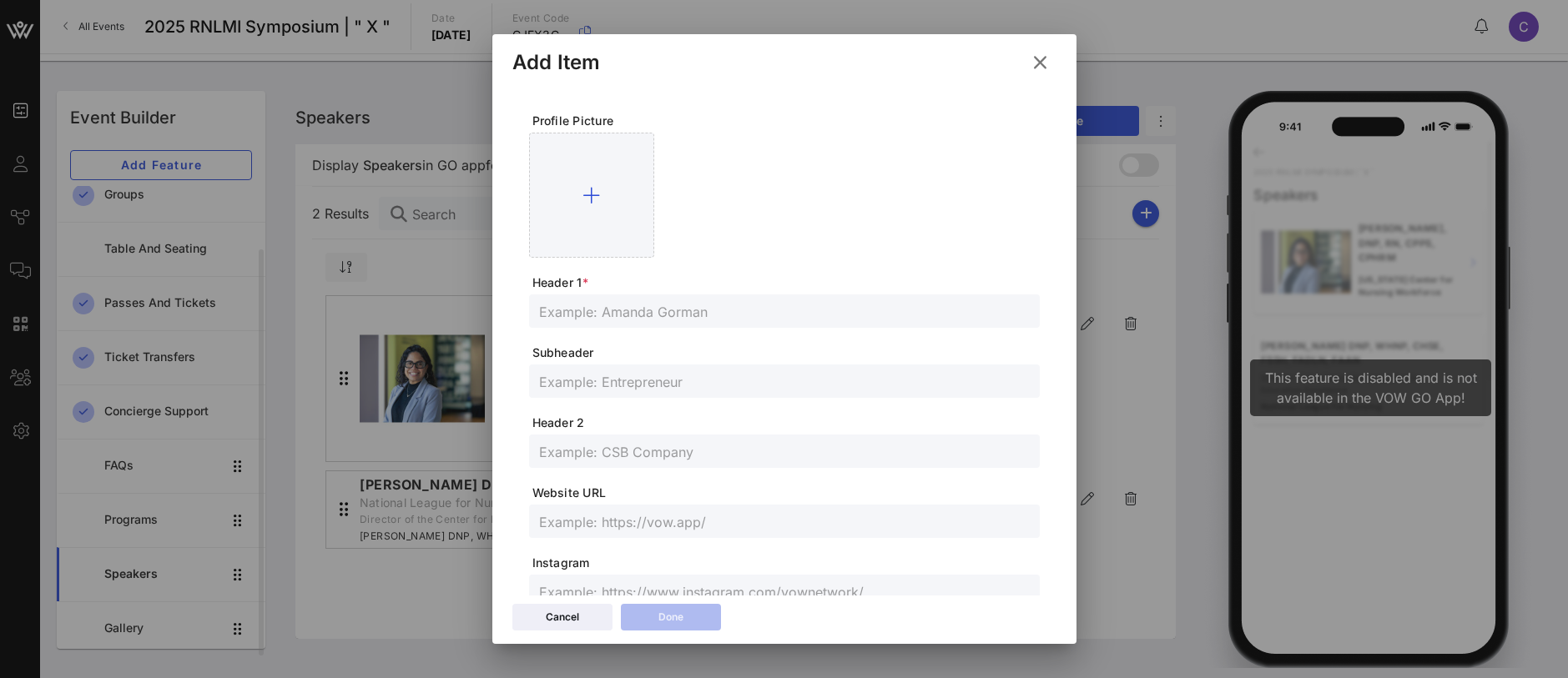
scroll to position [430, 0]
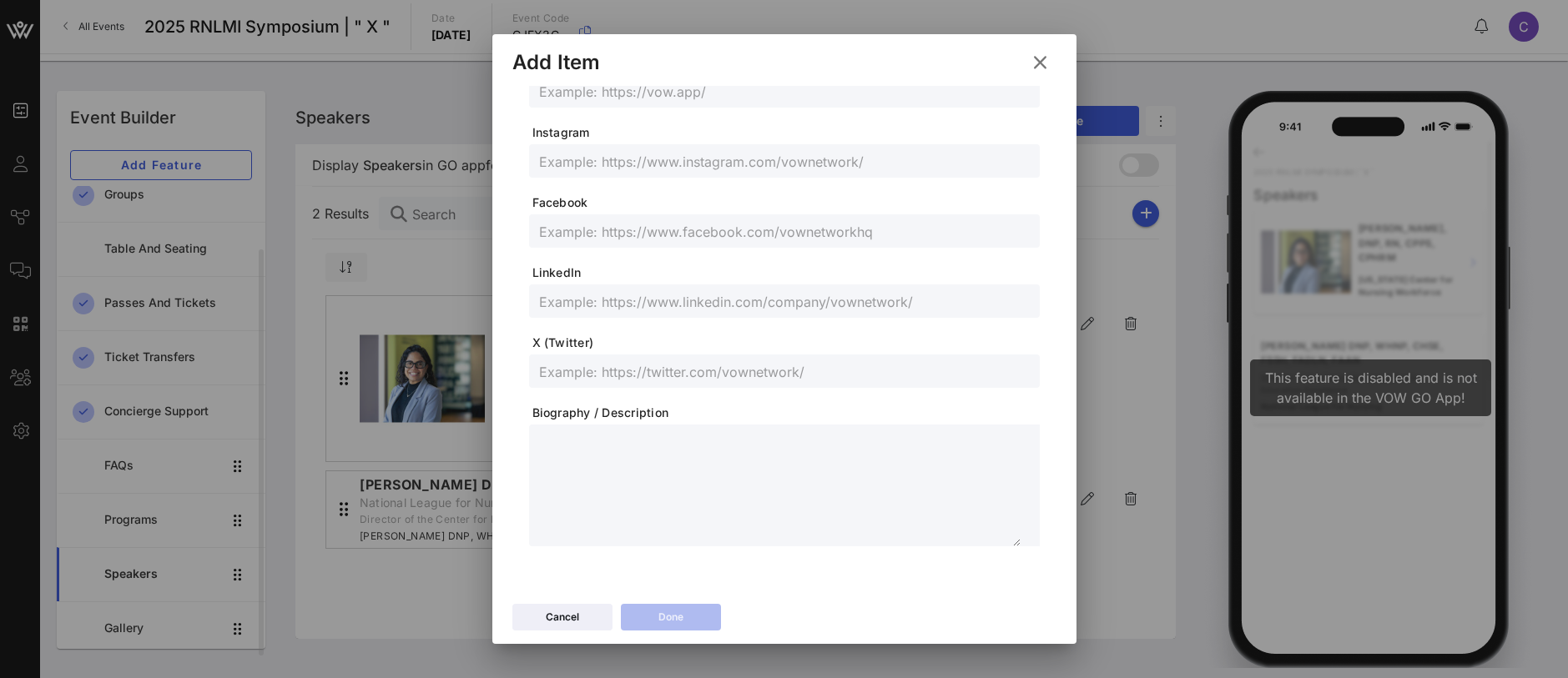
click at [588, 479] on textarea at bounding box center [780, 487] width 481 height 117
paste textarea "**********"
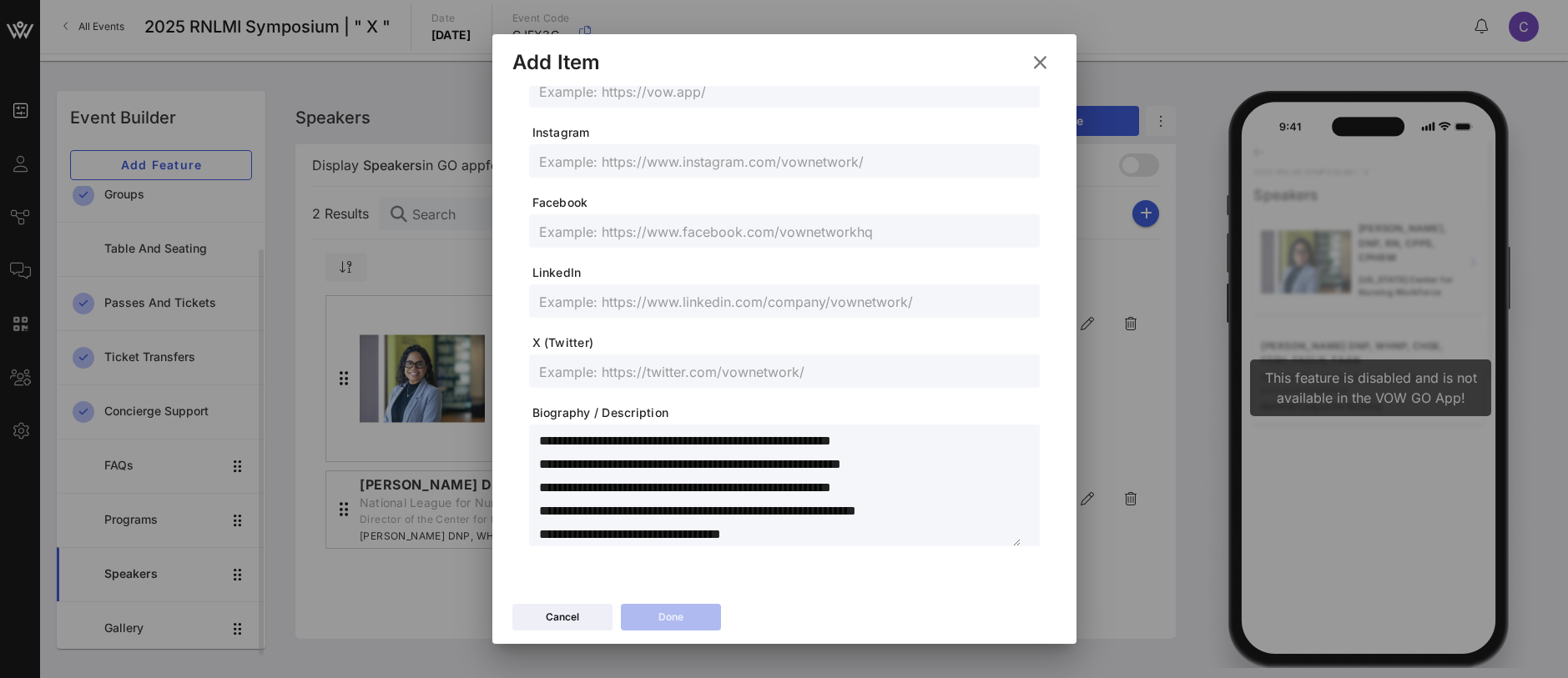
scroll to position [0, 0]
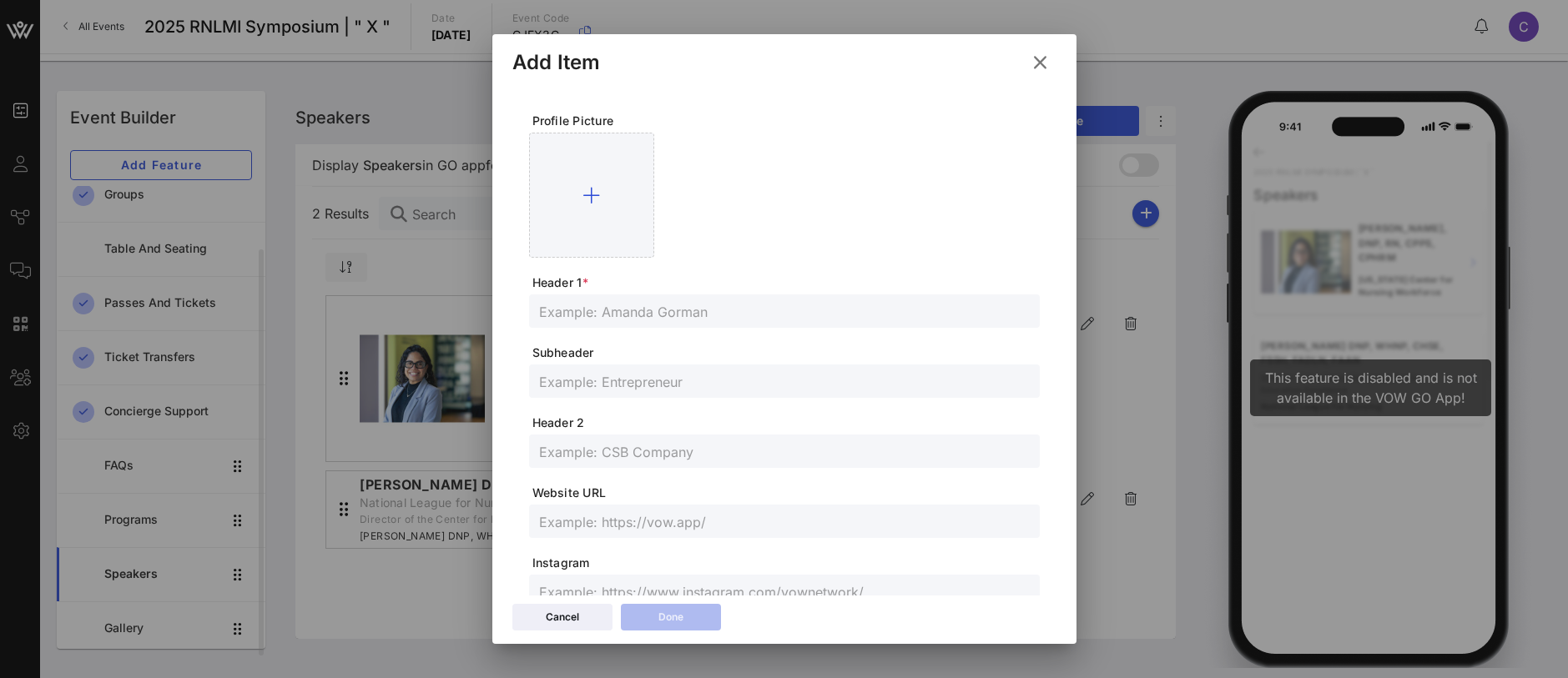
type textarea "**********"
click at [575, 388] on input "text" at bounding box center [785, 381] width 491 height 22
paste input "Second Century Tech LLC"
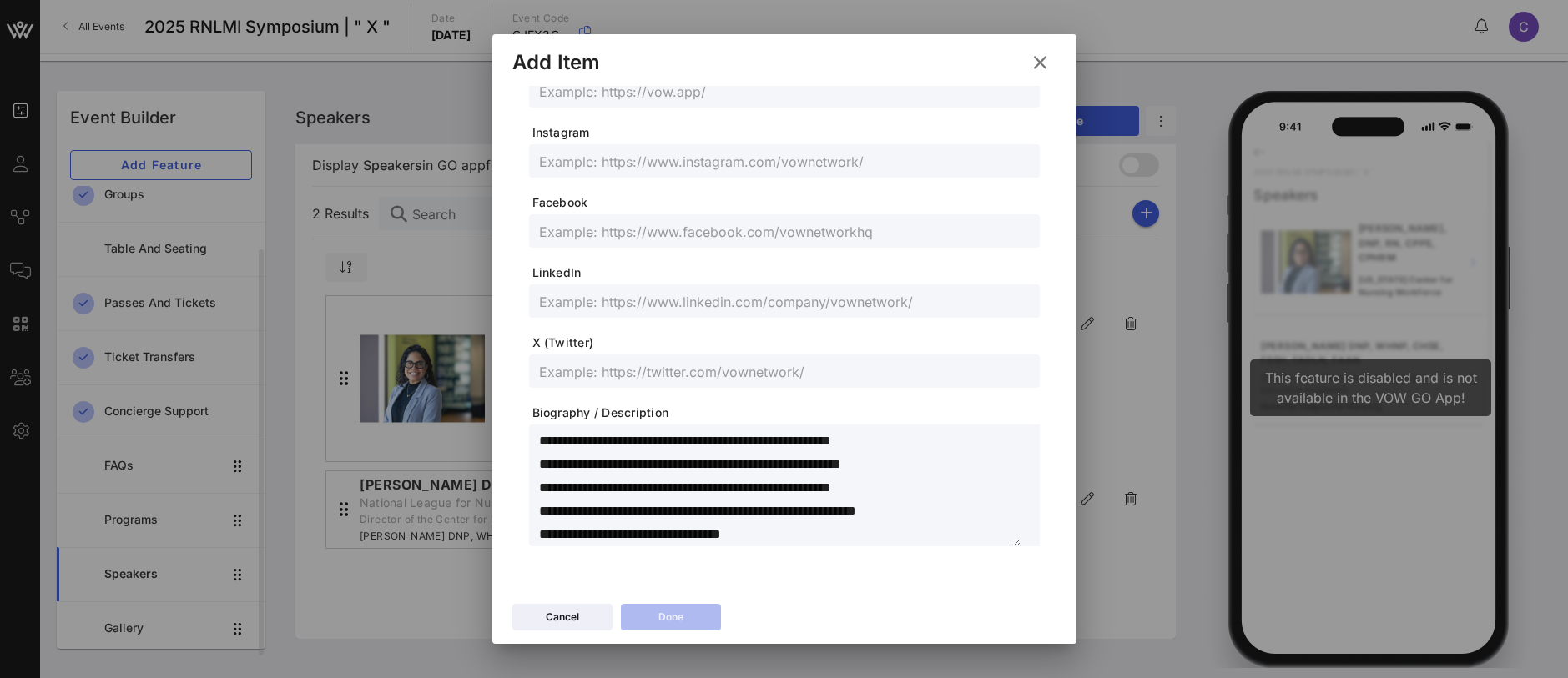
type input "Second Century Tech LLC"
drag, startPoint x: 608, startPoint y: 439, endPoint x: 510, endPoint y: 435, distance: 98.1
click at [510, 435] on div "Profile Picture Header 1 * Subheader Second Century Tech LLC Header 2 Website U…" at bounding box center [784, 341] width 584 height 511
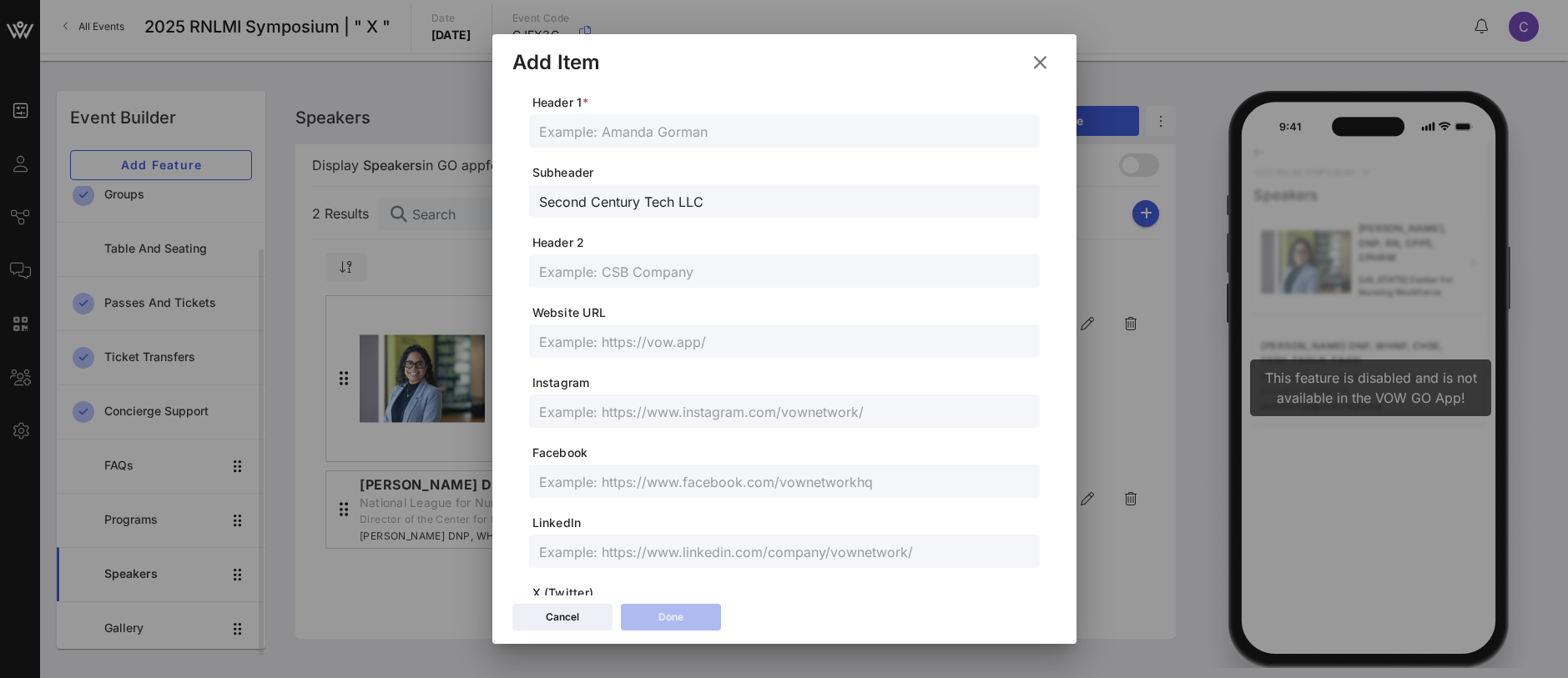
click at [586, 129] on input "text" at bounding box center [785, 131] width 491 height 22
paste input "Tom Lawry"
type input "Tom Lawry"
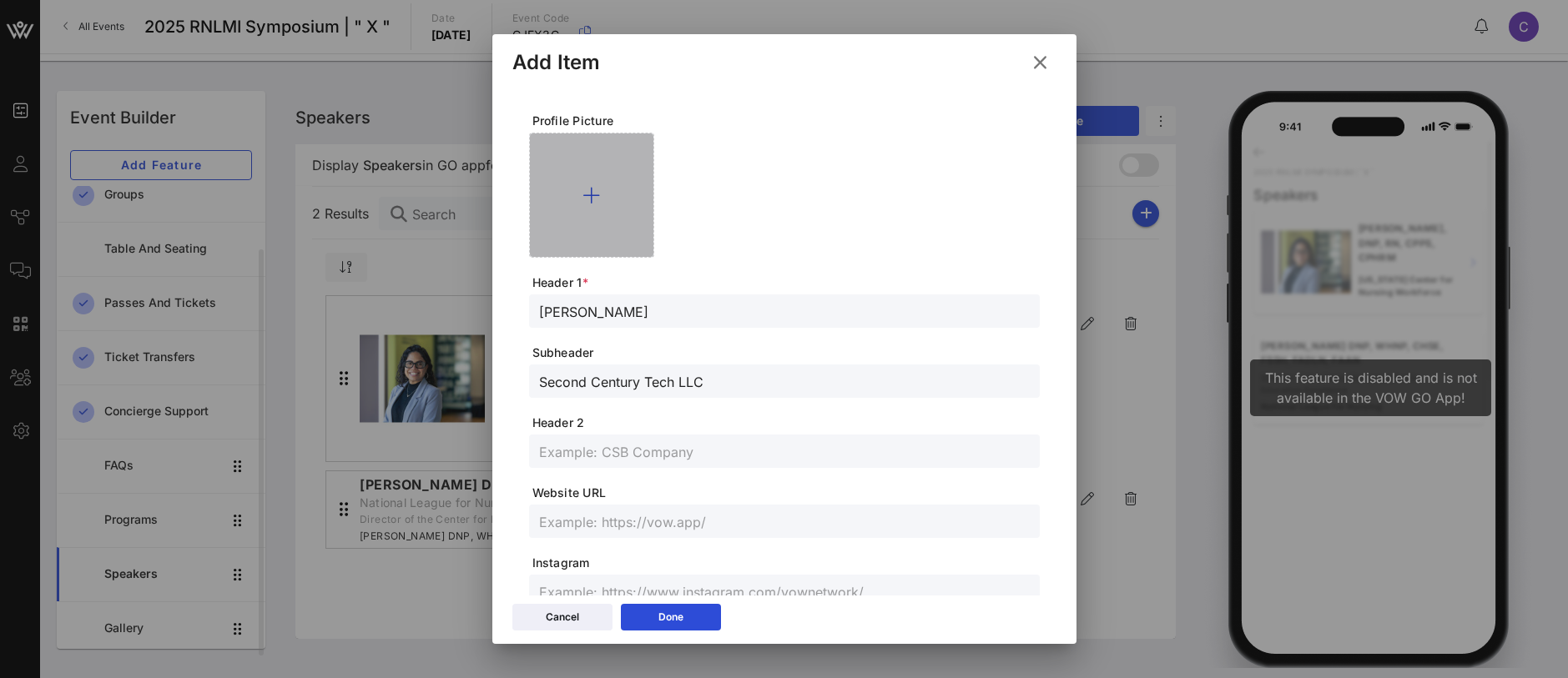
click at [597, 196] on icon at bounding box center [591, 195] width 18 height 20
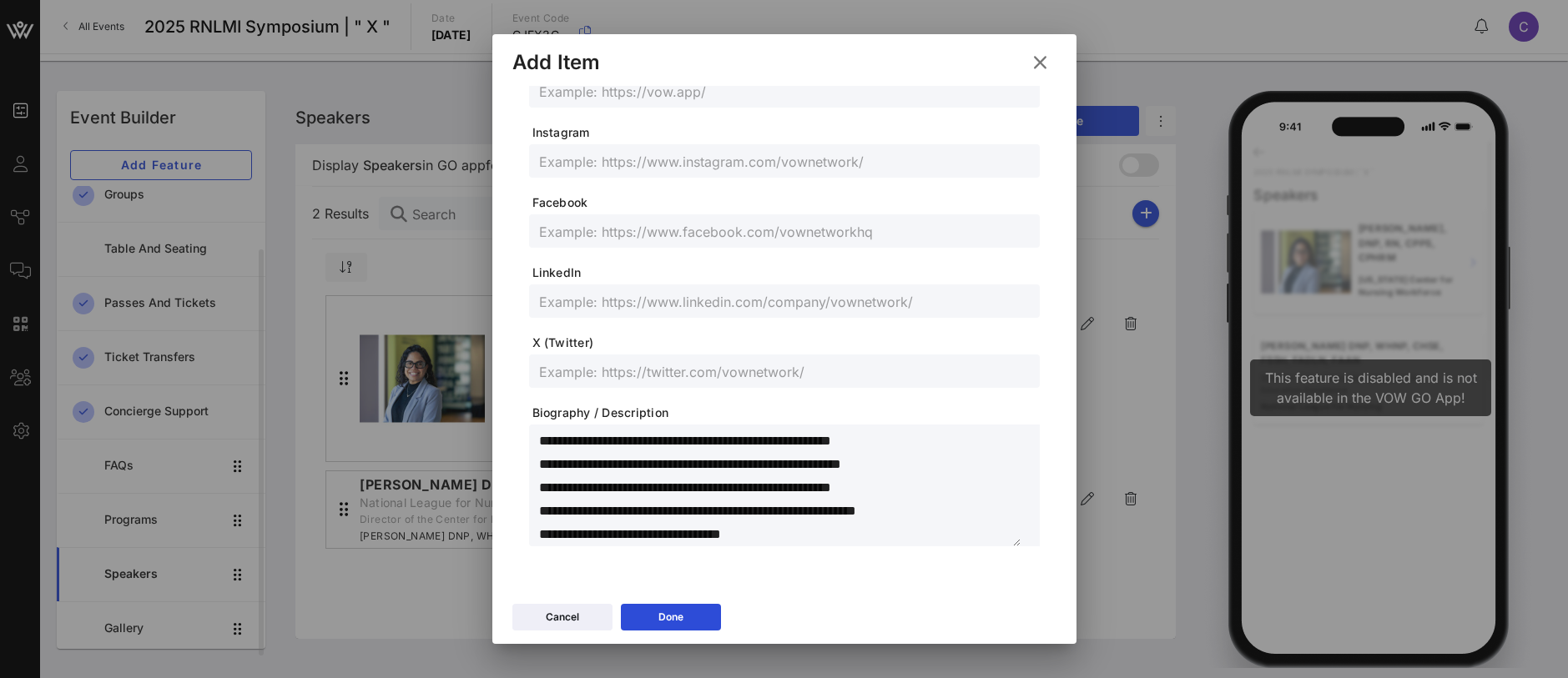
scroll to position [86, 0]
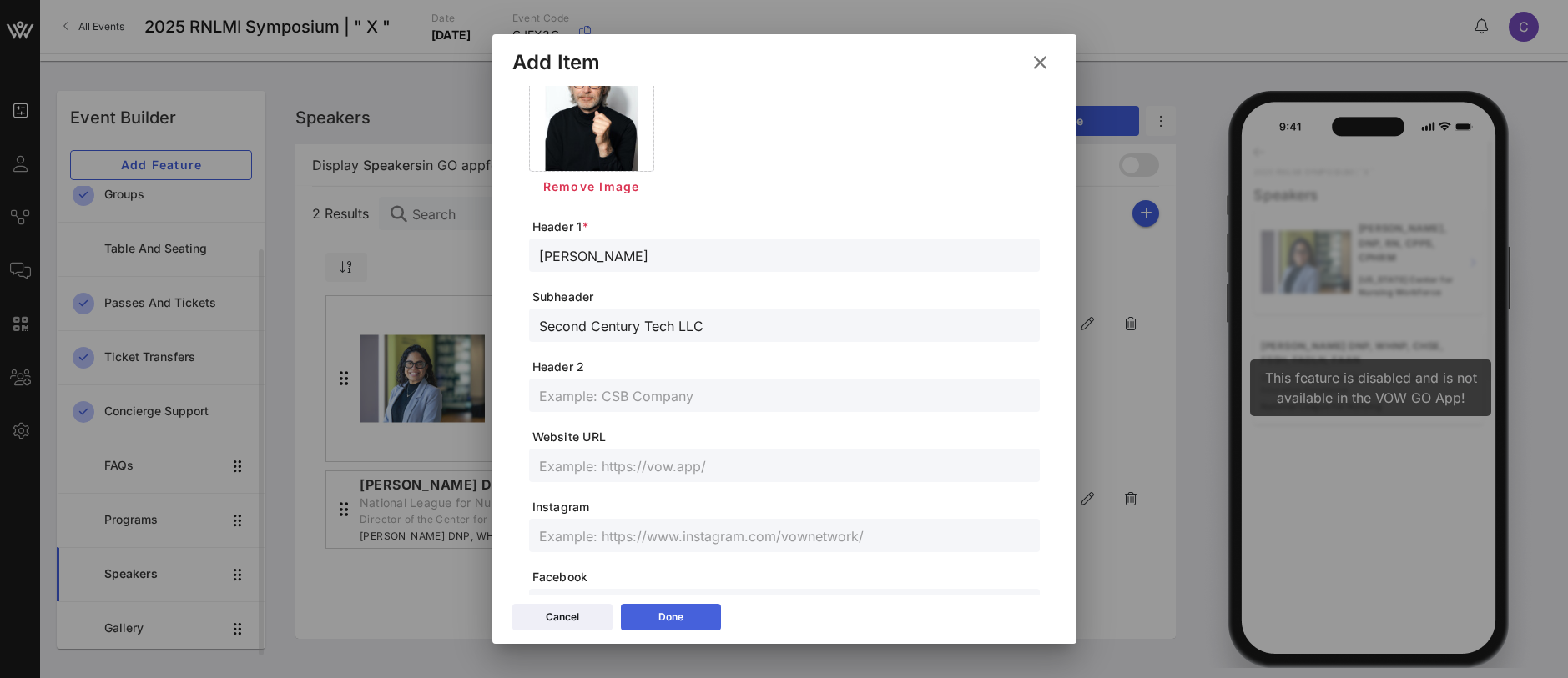
click at [668, 619] on icon at bounding box center [671, 618] width 13 height 11
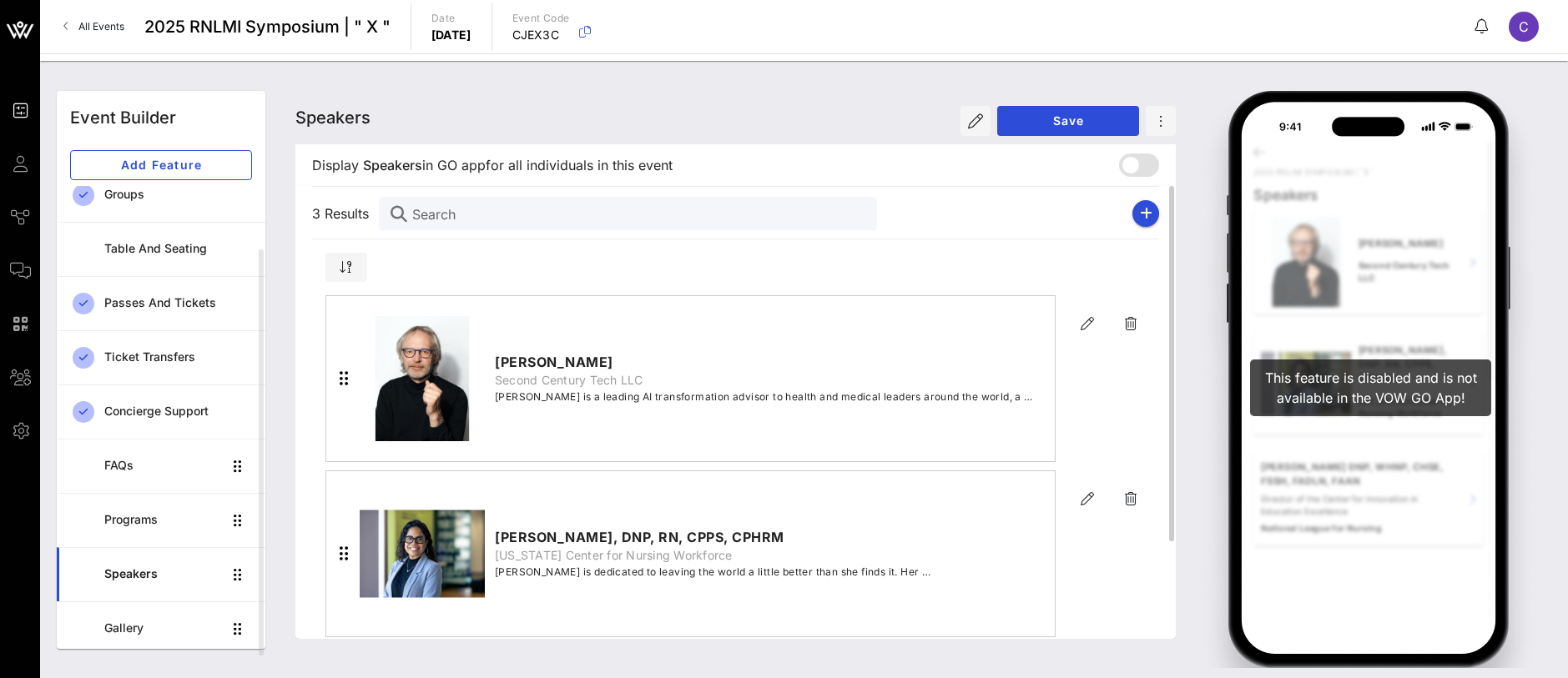
scroll to position [124, 0]
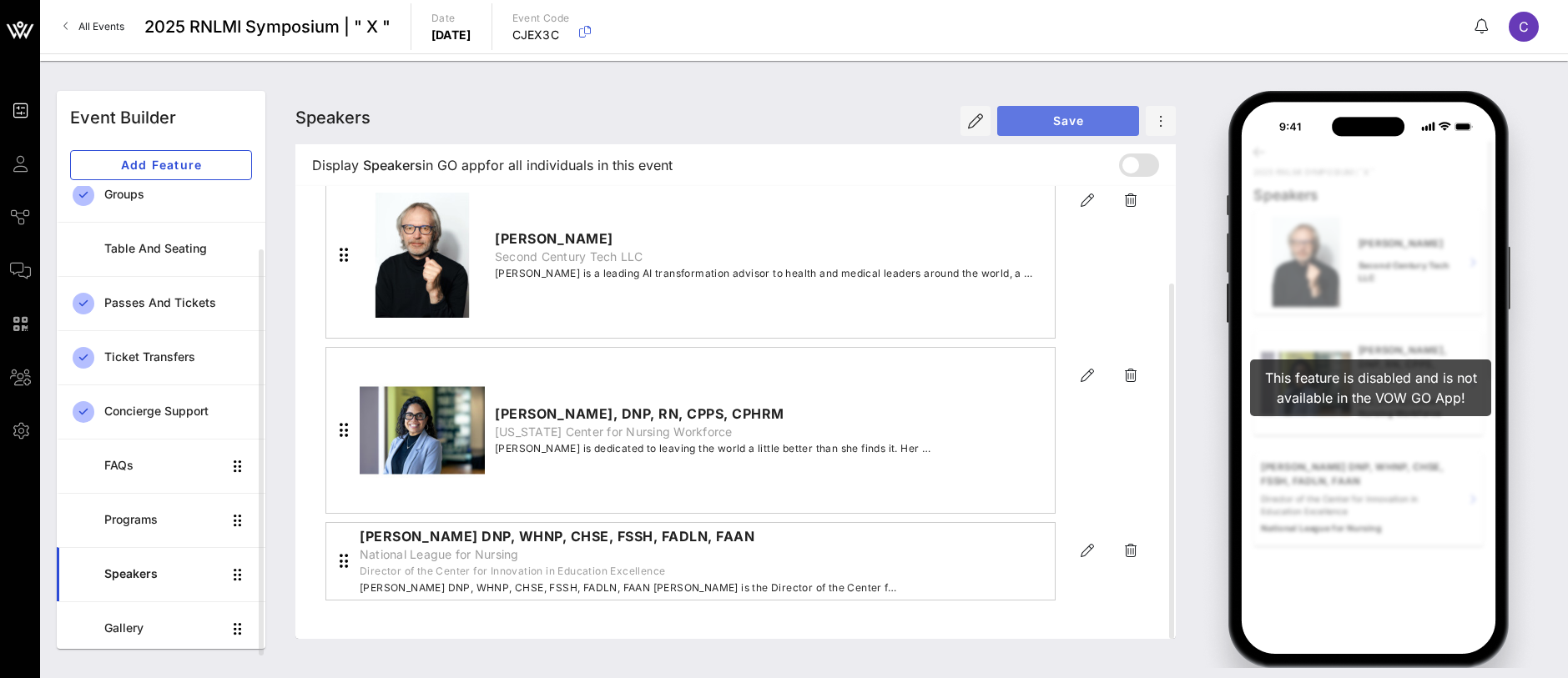
click at [1050, 120] on span "Save" at bounding box center [1068, 120] width 115 height 14
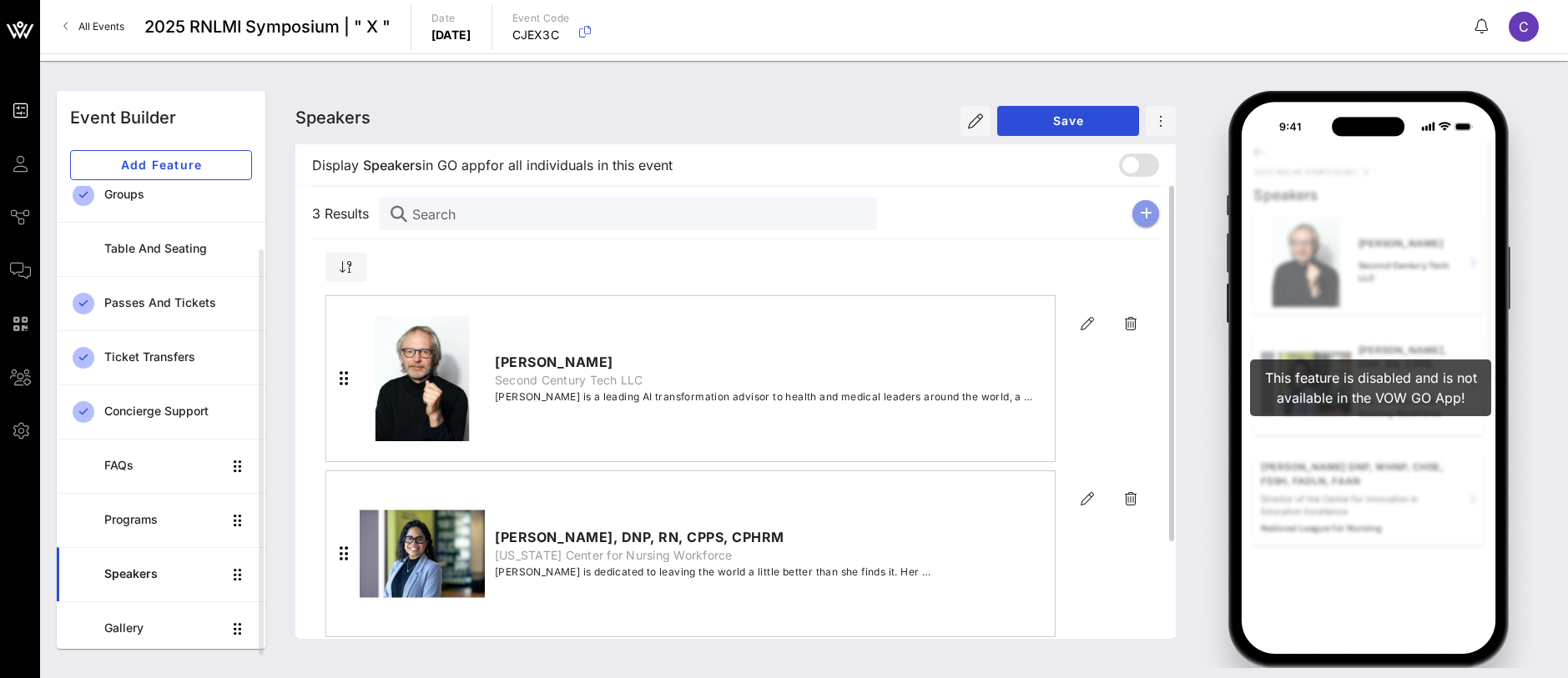
click at [1148, 210] on icon "button" at bounding box center [1146, 213] width 13 height 13
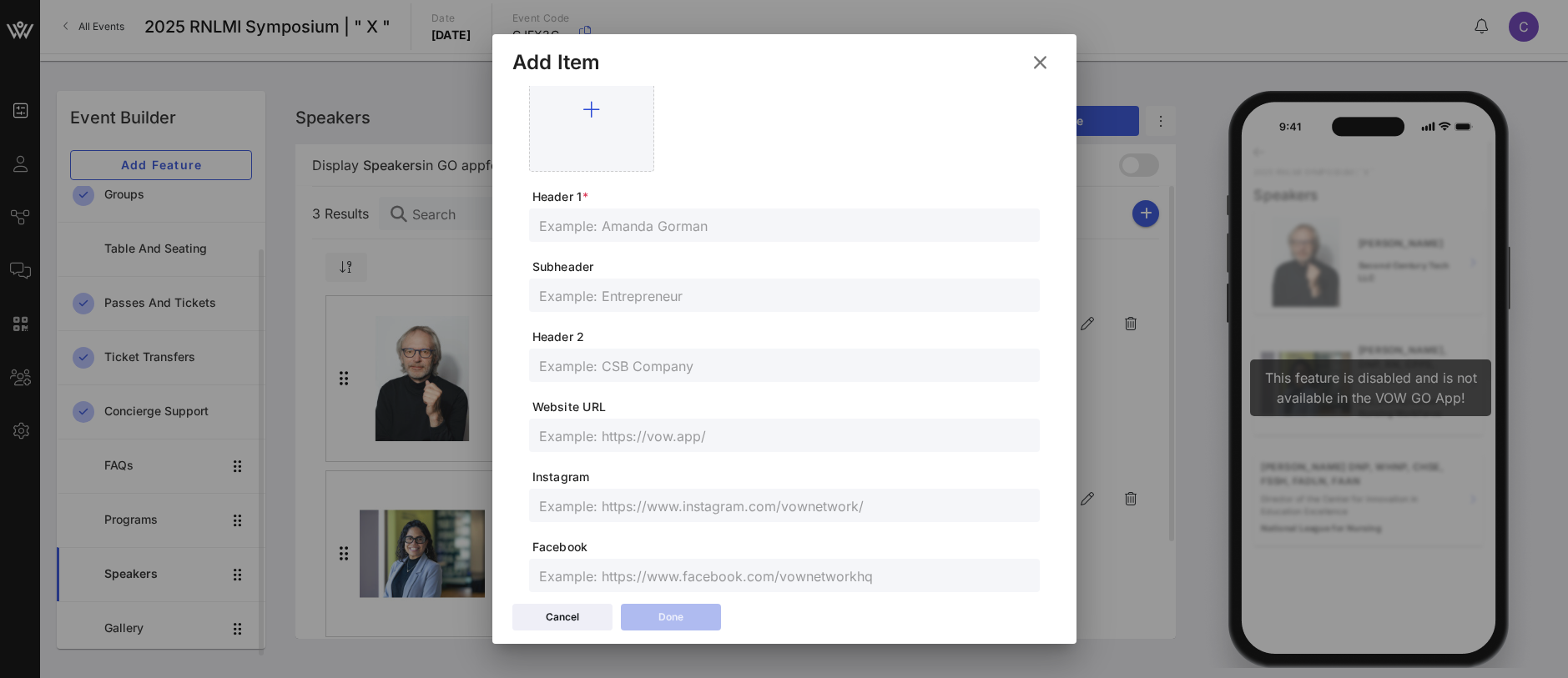
scroll to position [430, 0]
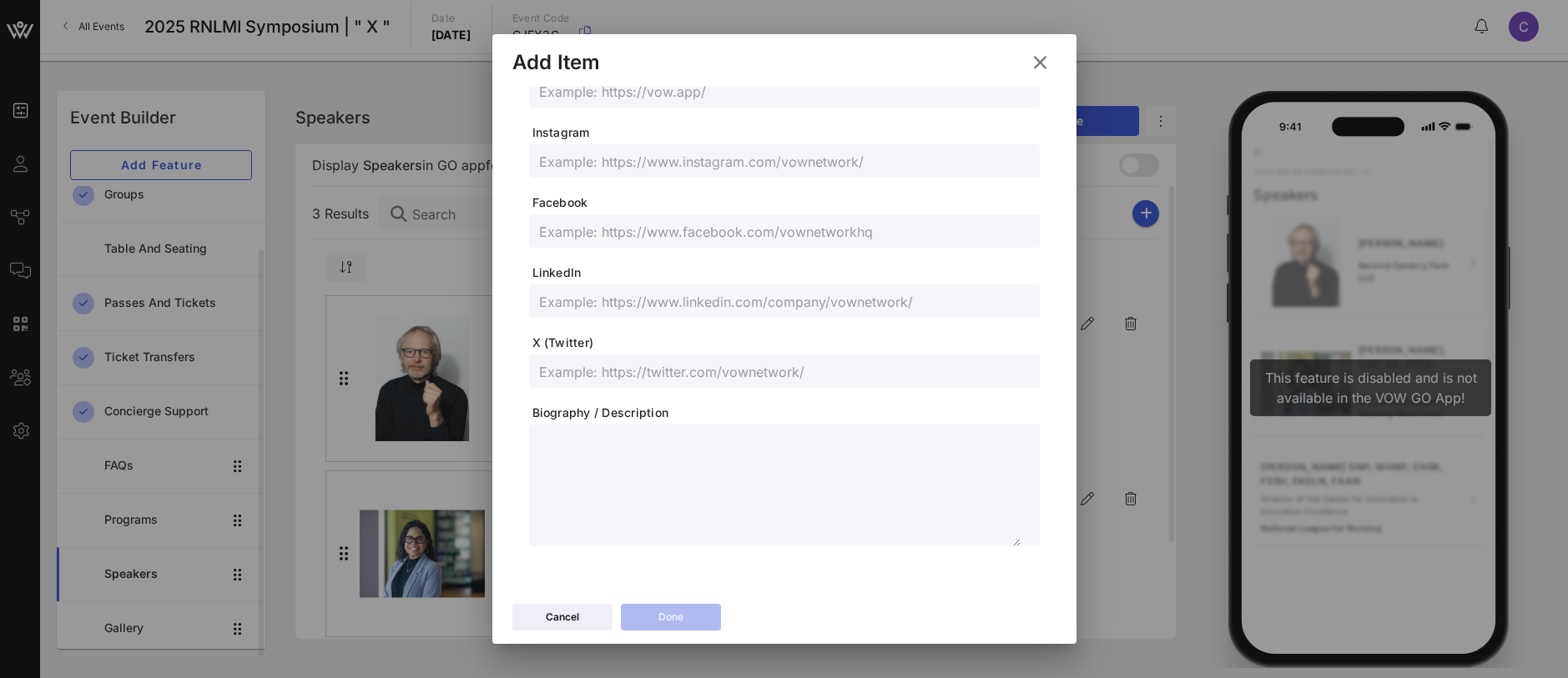
click at [664, 493] on textarea at bounding box center [780, 487] width 481 height 117
paste textarea "**********"
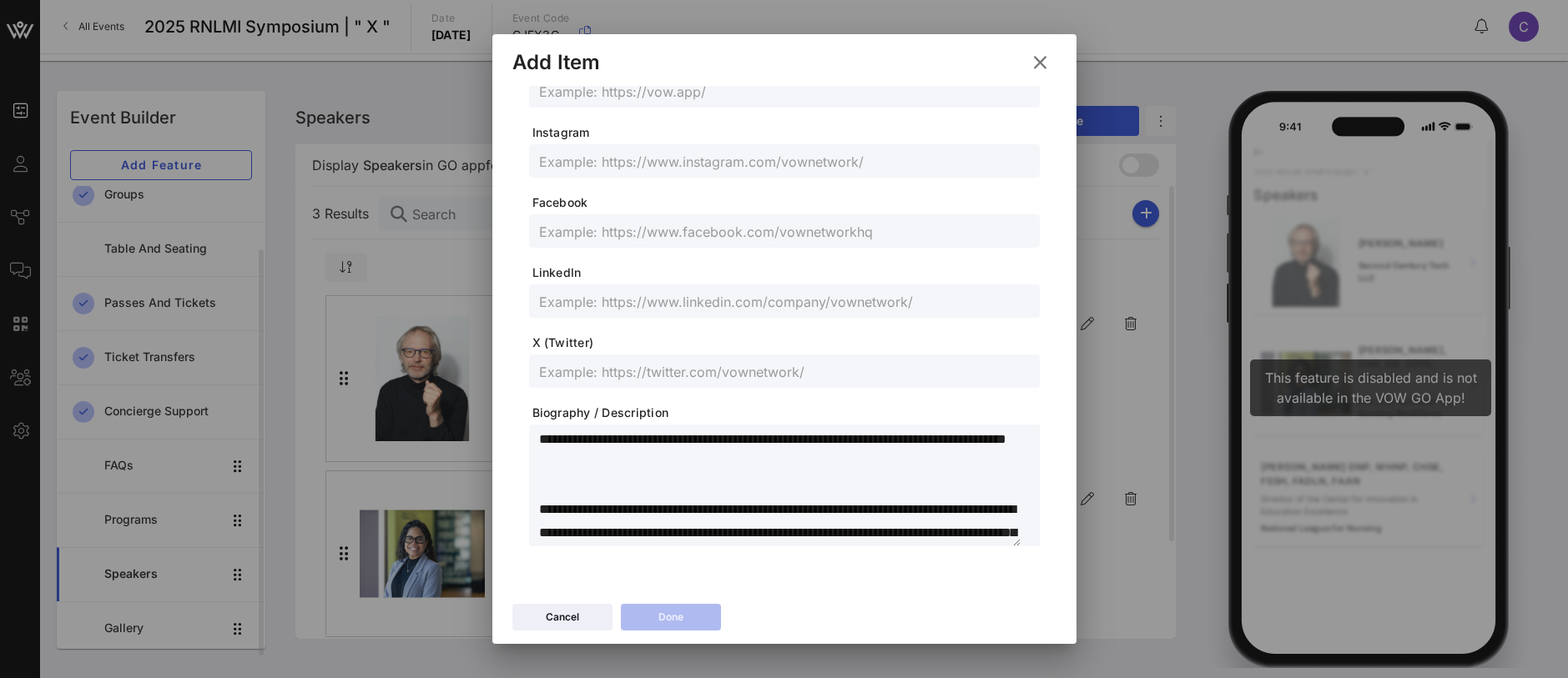
scroll to position [0, 0]
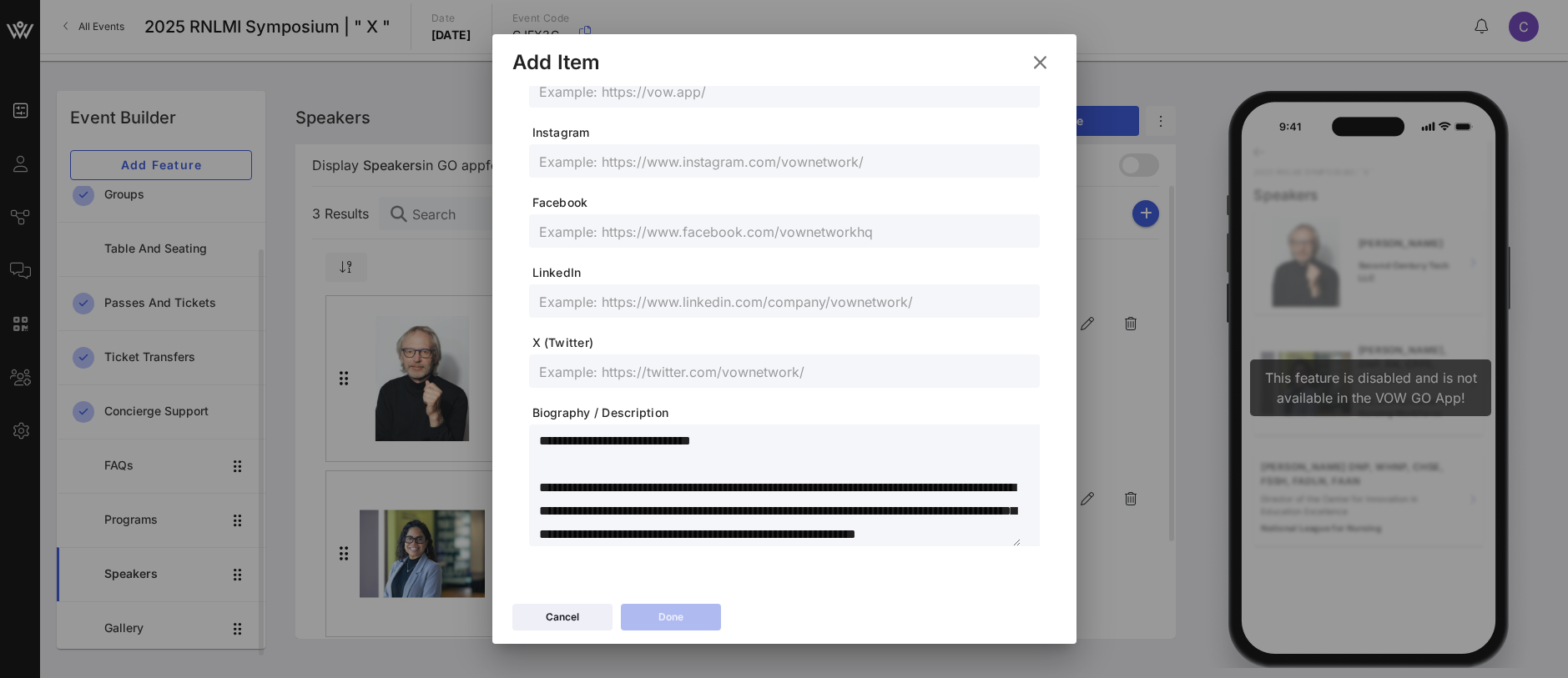
click at [711, 461] on textarea at bounding box center [780, 487] width 481 height 117
drag, startPoint x: 728, startPoint y: 440, endPoint x: 530, endPoint y: 439, distance: 198.0
click at [530, 439] on div at bounding box center [785, 486] width 511 height 122
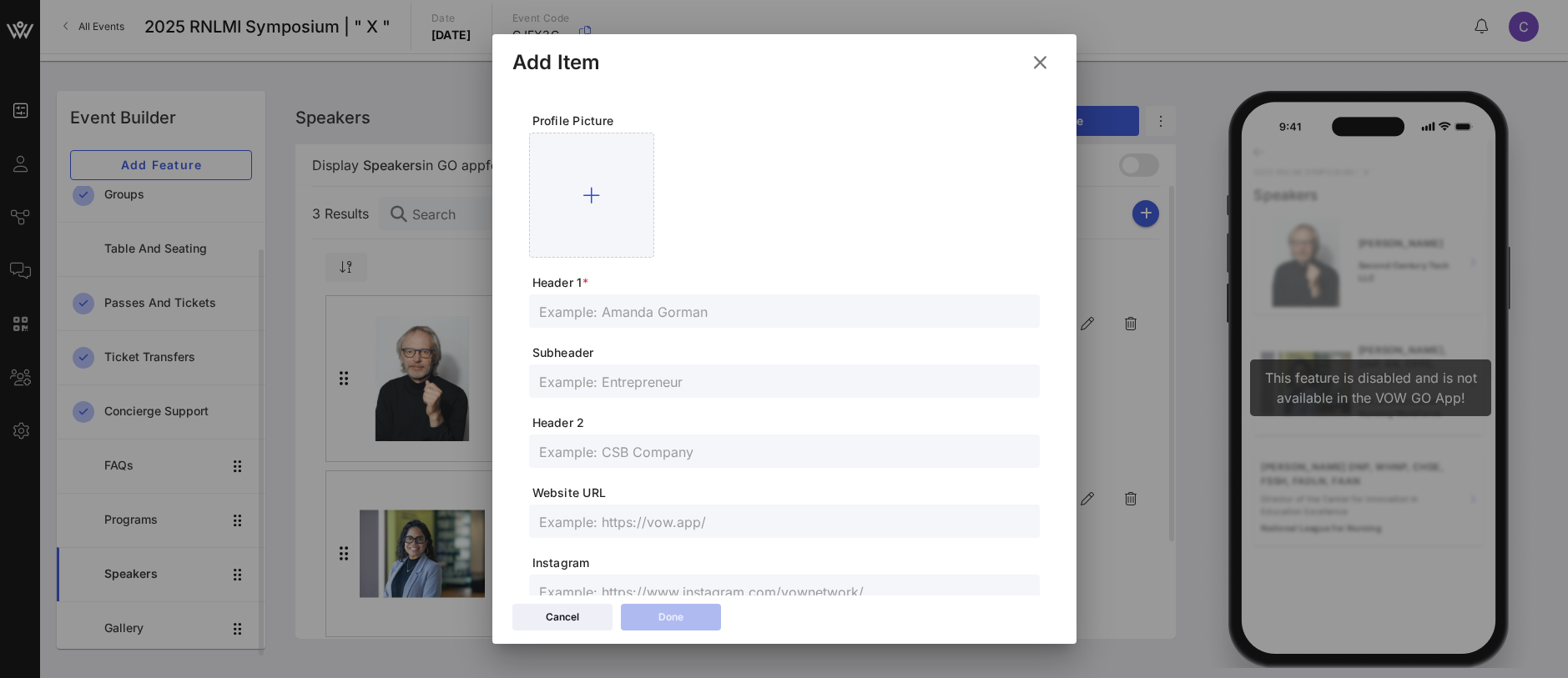
type textarea "**********"
click at [561, 314] on input "text" at bounding box center [785, 312] width 491 height 22
paste input "Dan Weberg, PhD, MHI, RN, FAAN"
type input "Dan Weberg, PhD, MHI, RN, FAAN"
click at [593, 379] on input "text" at bounding box center [785, 381] width 491 height 22
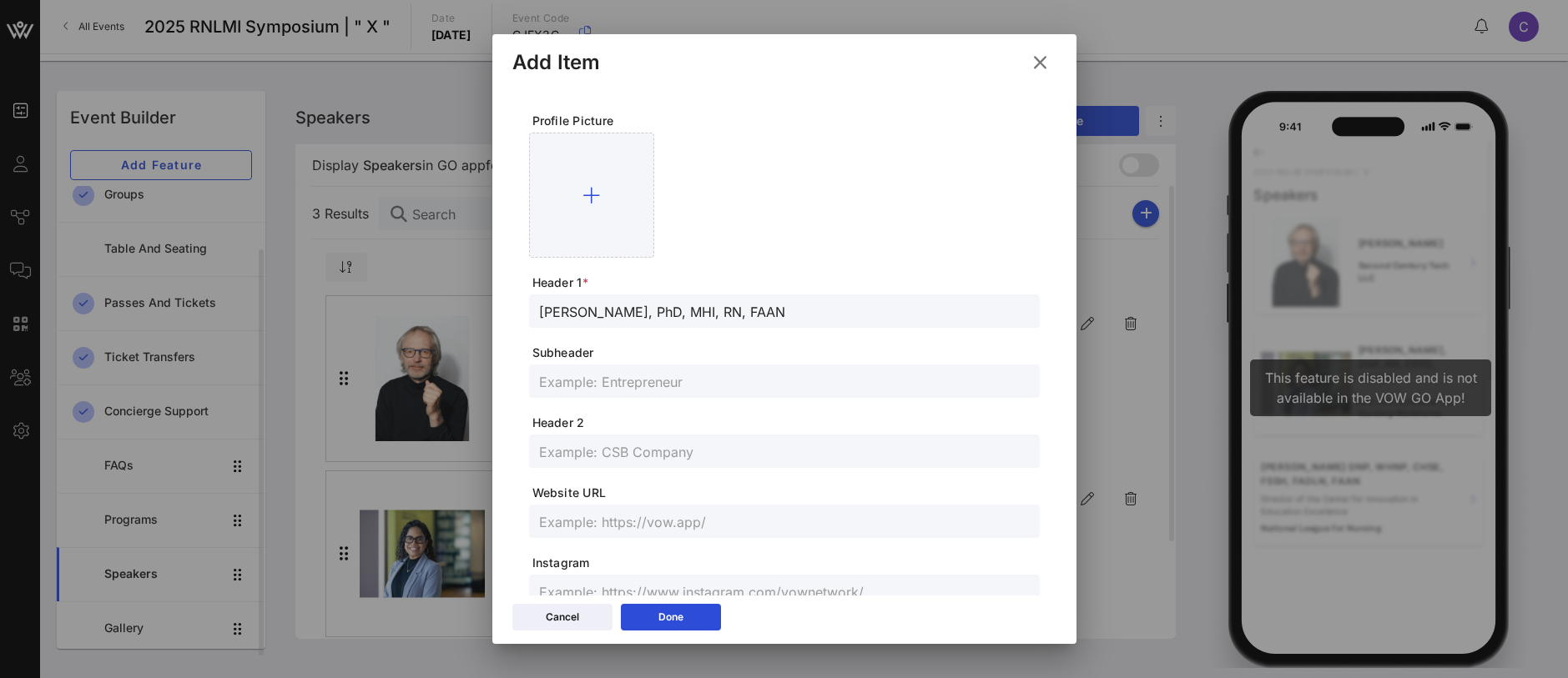
paste input "DrNurseDan.com & Kaiser Permanente"
type input "DrNurseDan.com & Kaiser Permanente"
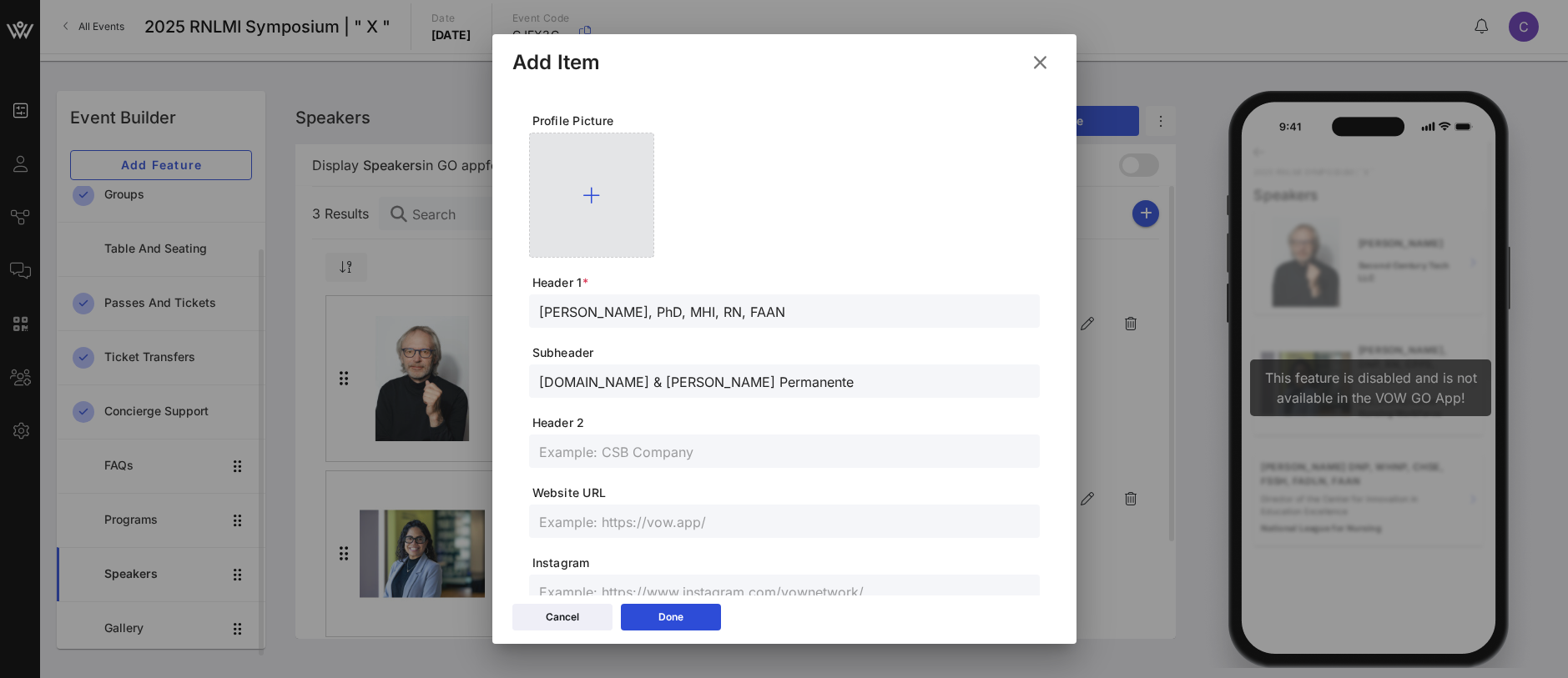
click at [587, 187] on icon at bounding box center [591, 195] width 18 height 20
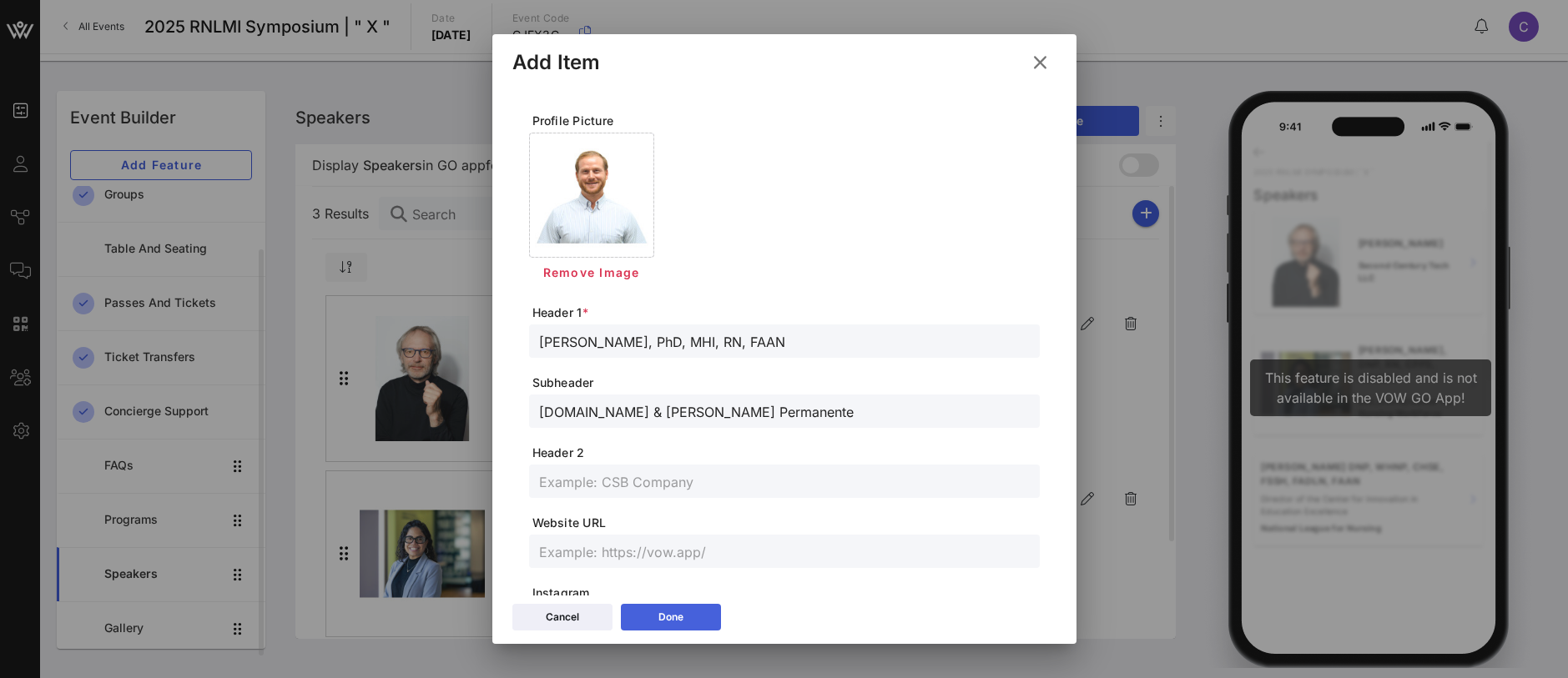
click at [683, 621] on button "Done" at bounding box center [671, 618] width 100 height 27
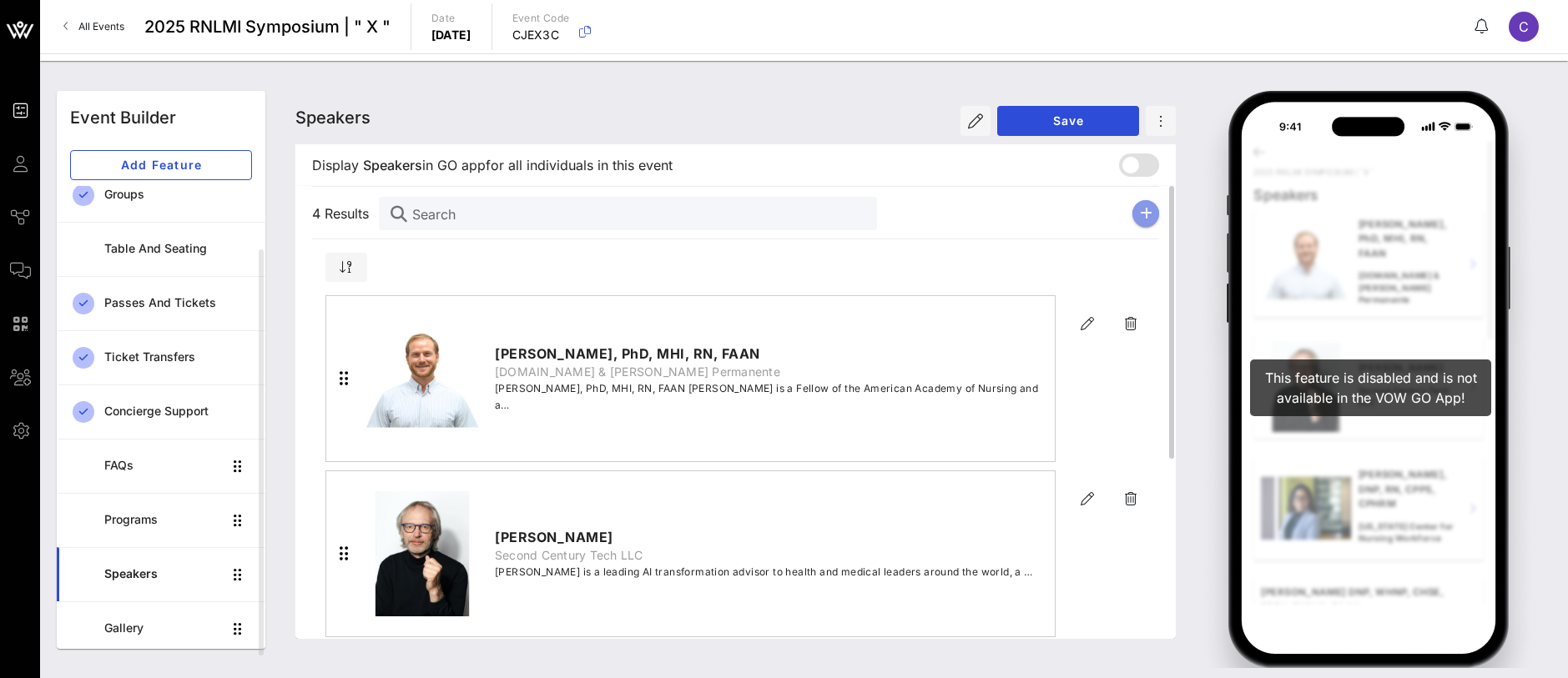
click at [1149, 218] on icon "button" at bounding box center [1146, 213] width 13 height 13
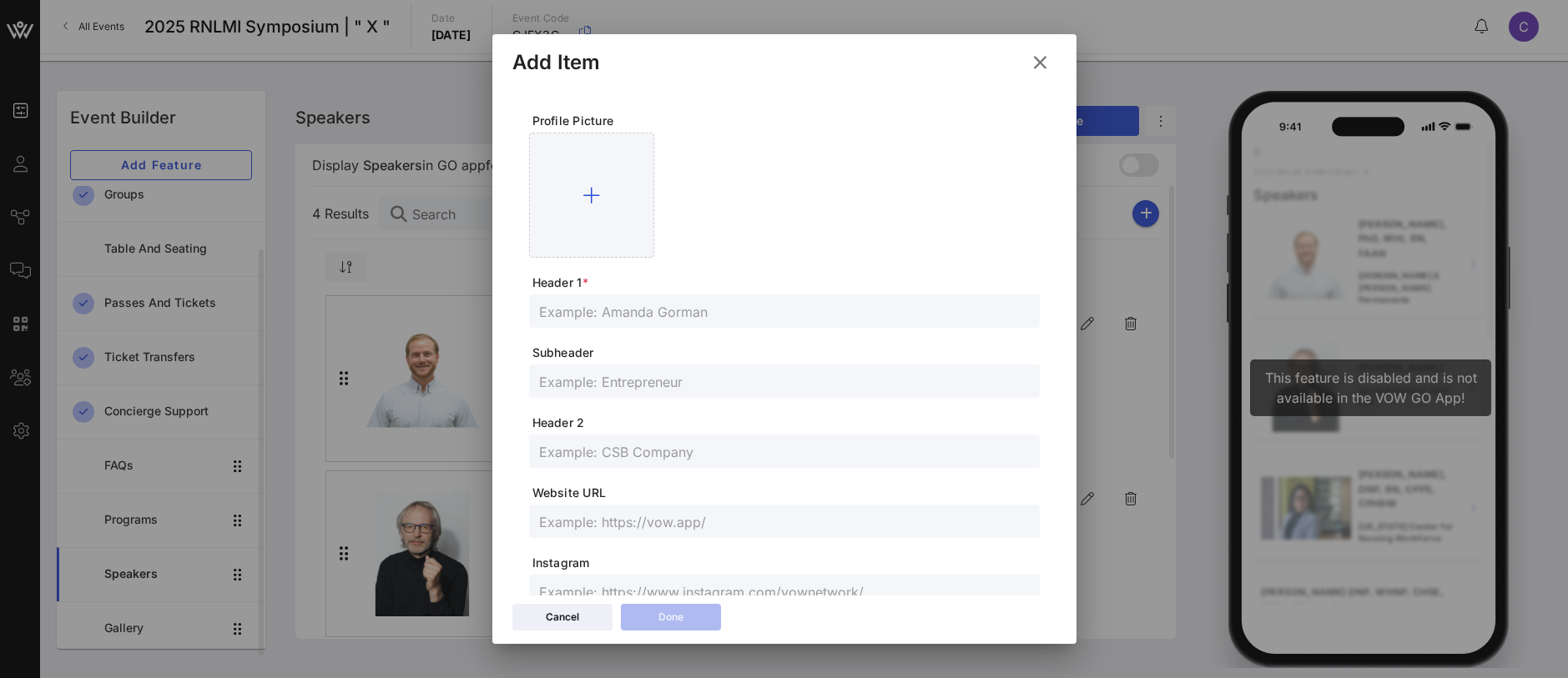
scroll to position [430, 0]
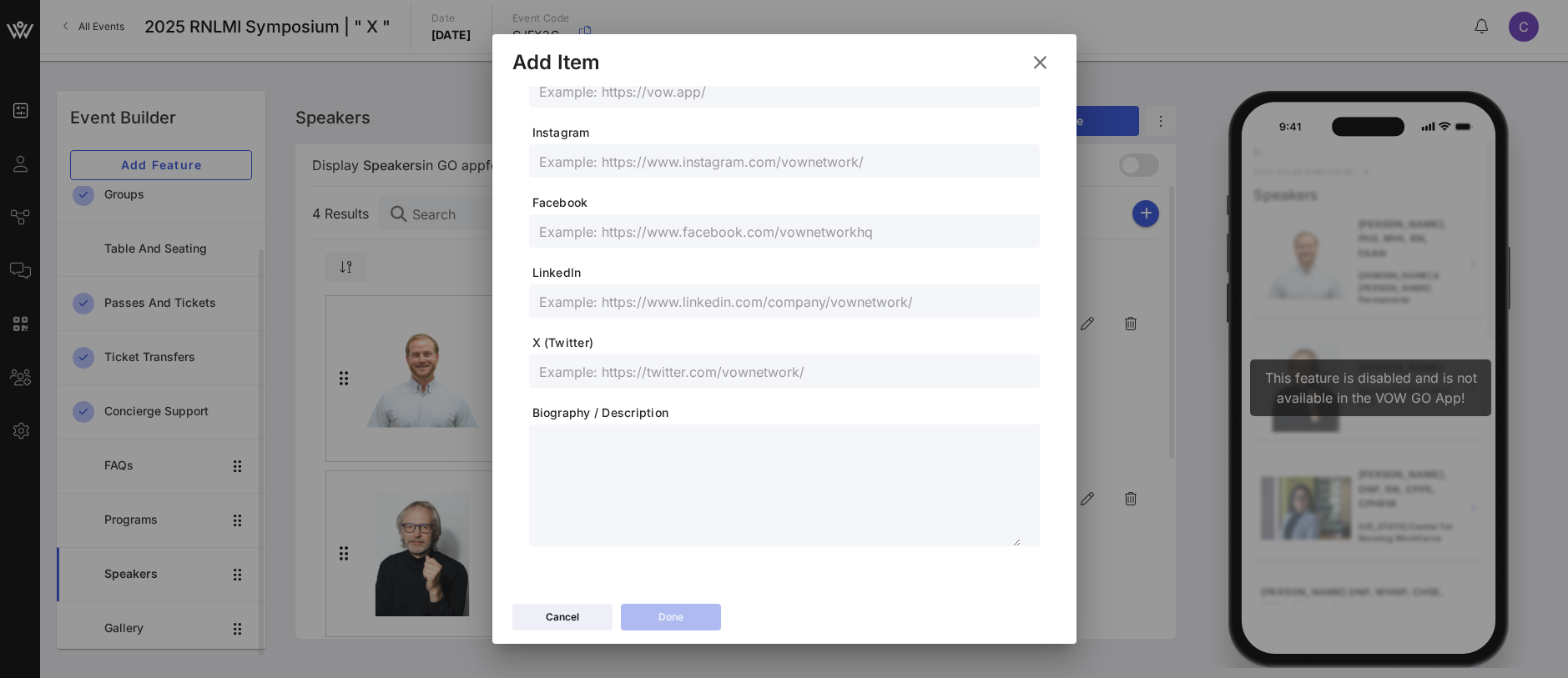
click at [641, 489] on textarea at bounding box center [780, 487] width 481 height 117
paste textarea "**********"
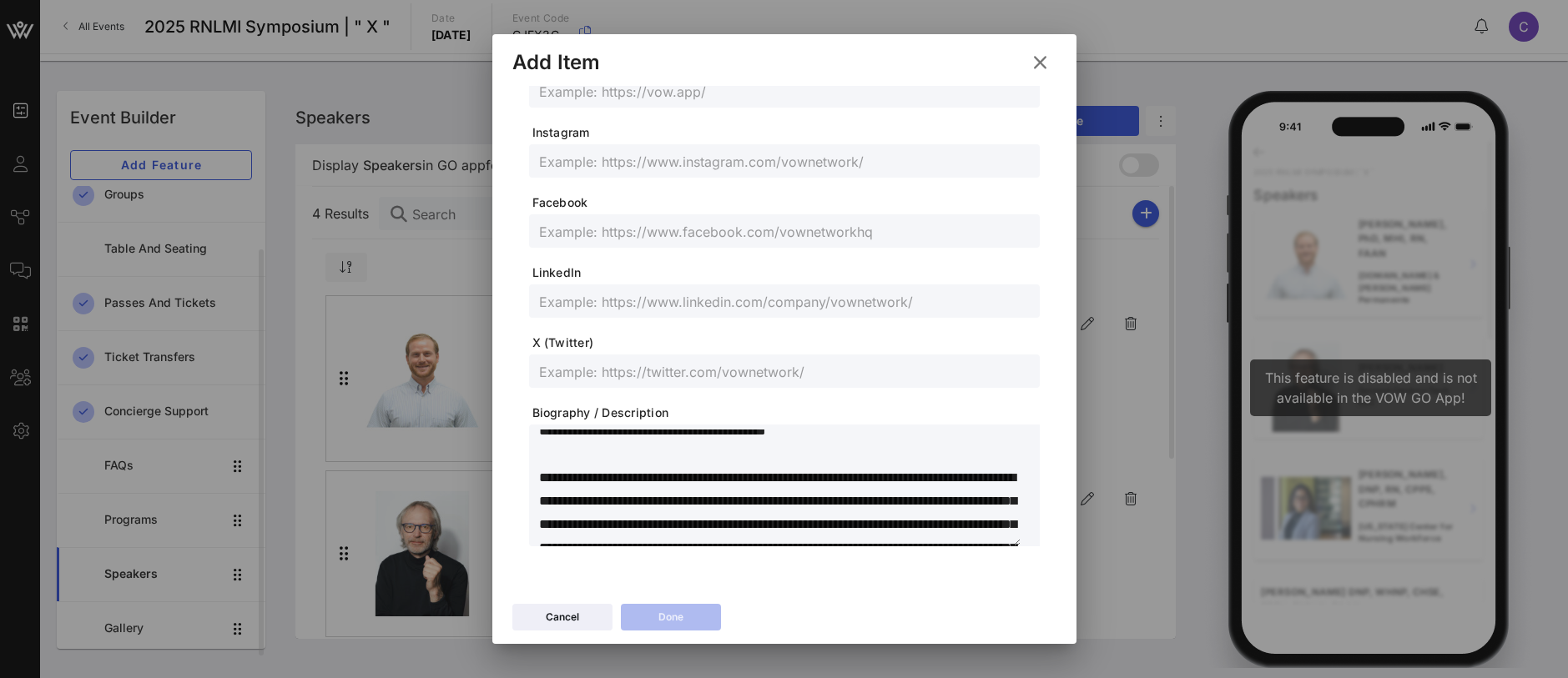
scroll to position [0, 0]
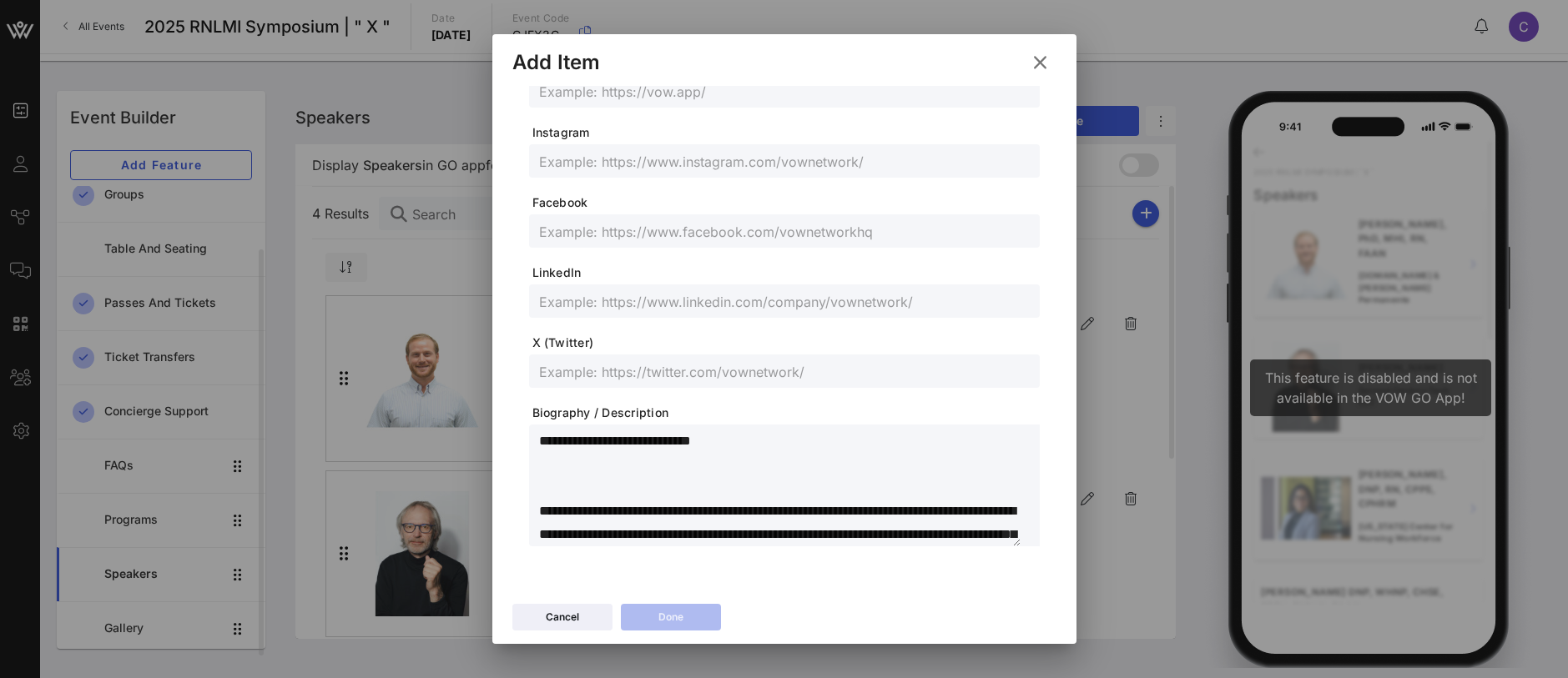
click at [630, 470] on textarea at bounding box center [780, 487] width 481 height 117
drag, startPoint x: 763, startPoint y: 444, endPoint x: 489, endPoint y: 444, distance: 274.0
click at [489, 444] on div "Event Builder Guests Journeys Comms QR Scanner Team Settings 2025 RNLMI Symposi…" at bounding box center [784, 339] width 1568 height 678
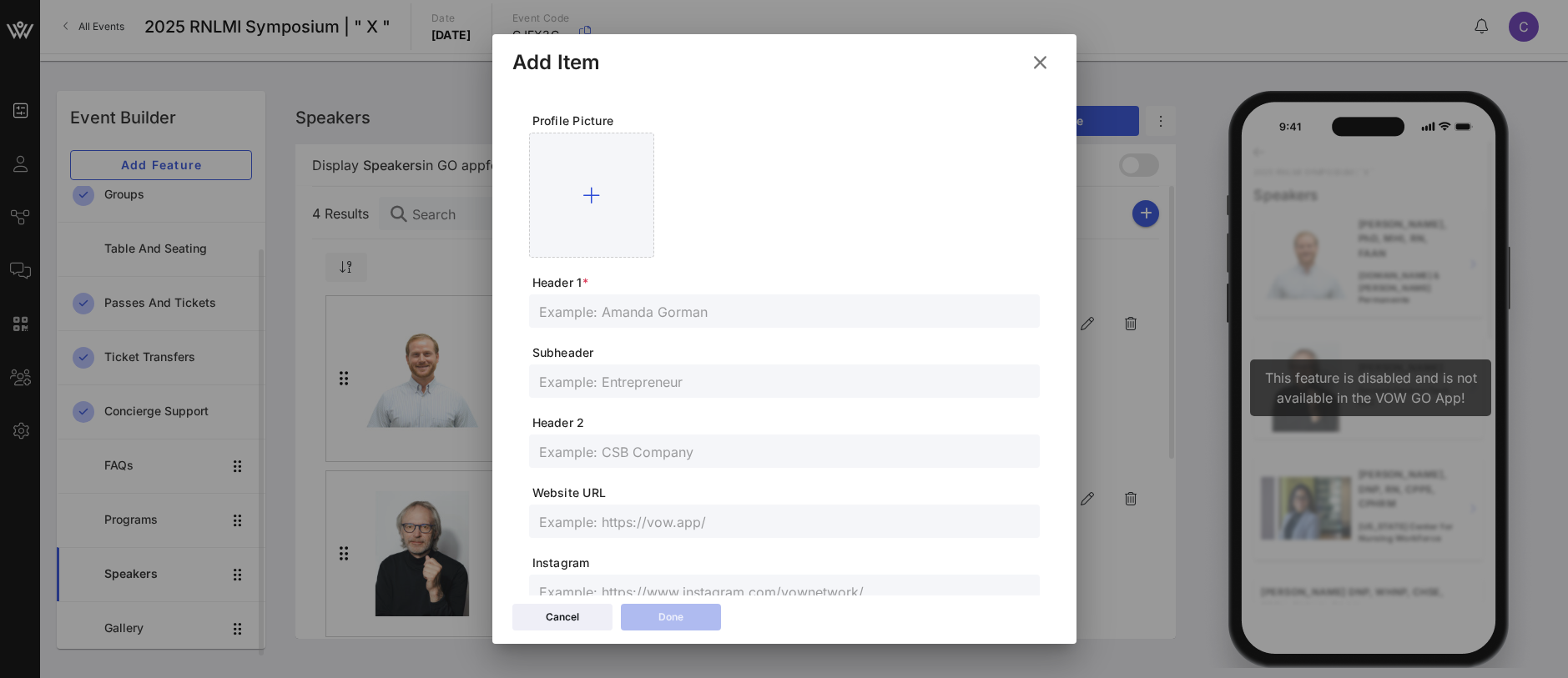
type textarea "**********"
click at [580, 318] on input "text" at bounding box center [785, 312] width 491 height 22
paste input "Mamie Williams, PhD, MPH, APRN"
drag, startPoint x: 780, startPoint y: 306, endPoint x: 476, endPoint y: 301, distance: 304.0
click at [476, 301] on div "Event Builder Guests Journeys Comms QR Scanner Team Settings 2025 RNLMI Symposi…" at bounding box center [784, 339] width 1568 height 678
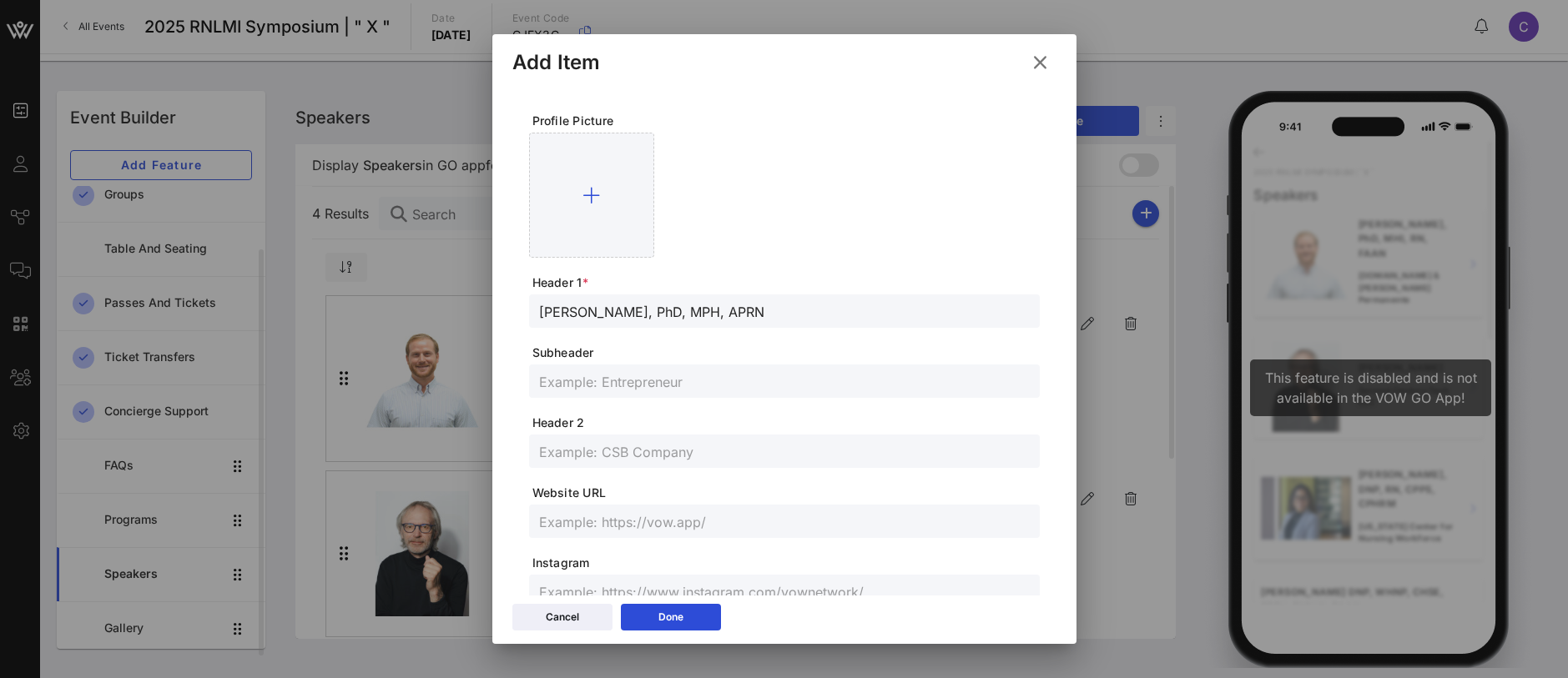
paste input ". MPH, MSN"
type input "Mamie Williams, PhD. MPH, MSN, APRN"
click at [573, 450] on input "text" at bounding box center [785, 451] width 491 height 22
paste input "Chief Advisor, Nursing Apprenticeship Policy & Program Activation Vanderbilt Un…"
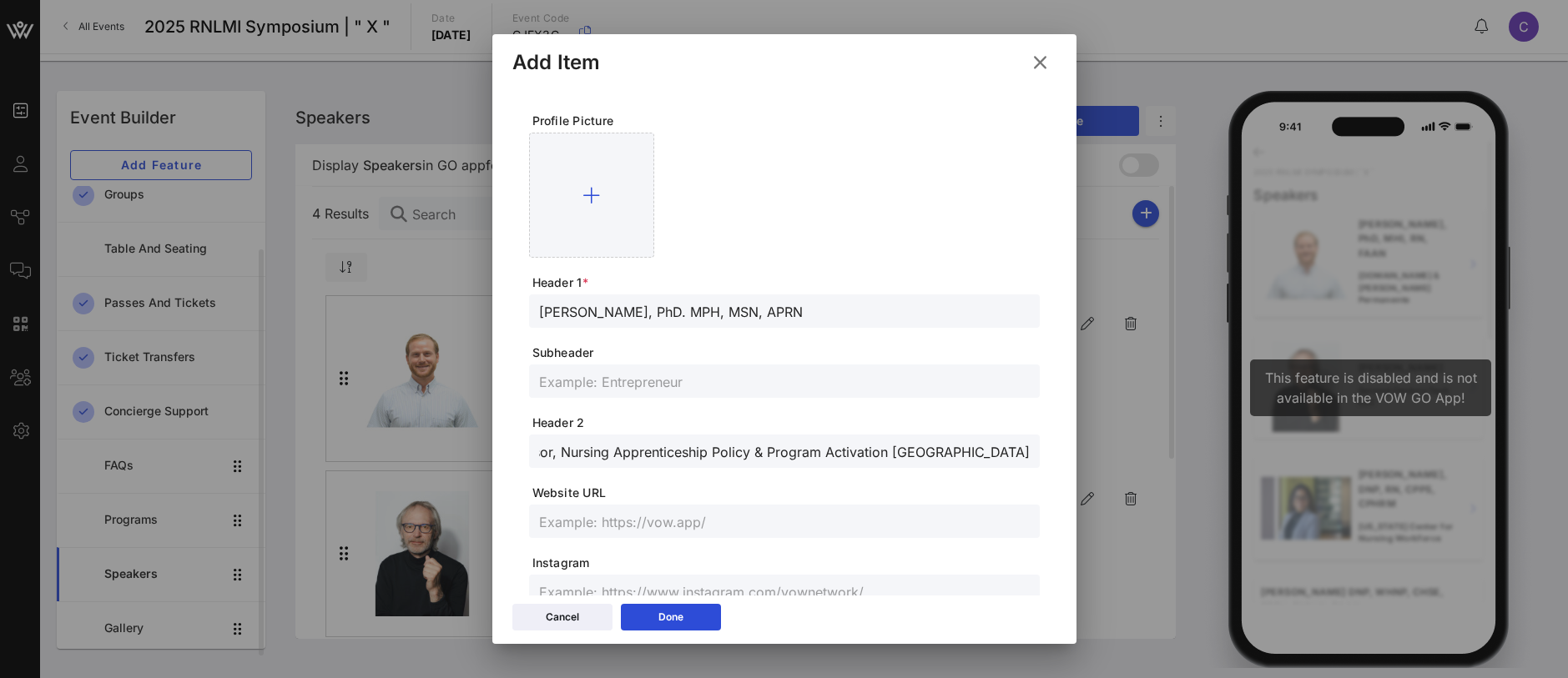
drag, startPoint x: 1013, startPoint y: 451, endPoint x: 813, endPoint y: 449, distance: 200.0
click at [813, 449] on div "Chief Advisor, Nursing Apprenticeship Policy & Program Activation Vanderbilt Un…" at bounding box center [785, 451] width 511 height 34
drag, startPoint x: 813, startPoint y: 449, endPoint x: 858, endPoint y: 447, distance: 45.0
click at [822, 448] on input "Chief Advisor, Nursing Apprenticeship Policy & Program Activation Vanderbilt Un…" at bounding box center [785, 451] width 491 height 22
drag, startPoint x: 883, startPoint y: 449, endPoint x: 1037, endPoint y: 447, distance: 154.0
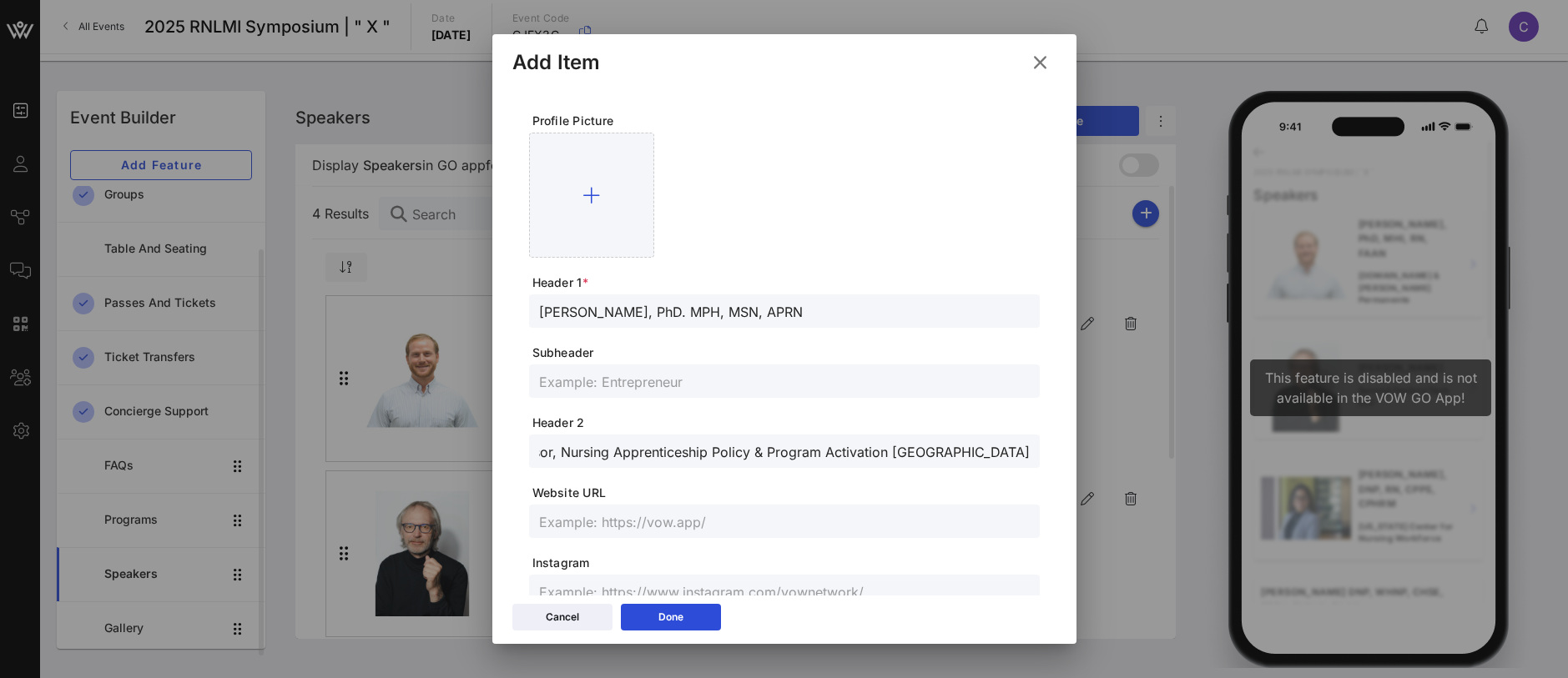
click at [1037, 447] on div "Profile Picture Header 1 * Mamie Williams, PhD. MPH, MSN, APRN Subheader Header…" at bounding box center [785, 548] width 545 height 924
type input "Chief Advisor, Nursing Apprenticeship Policy & Program Activation"
click at [623, 372] on input "text" at bounding box center [785, 381] width 491 height 22
paste input "Vanderbilt University"
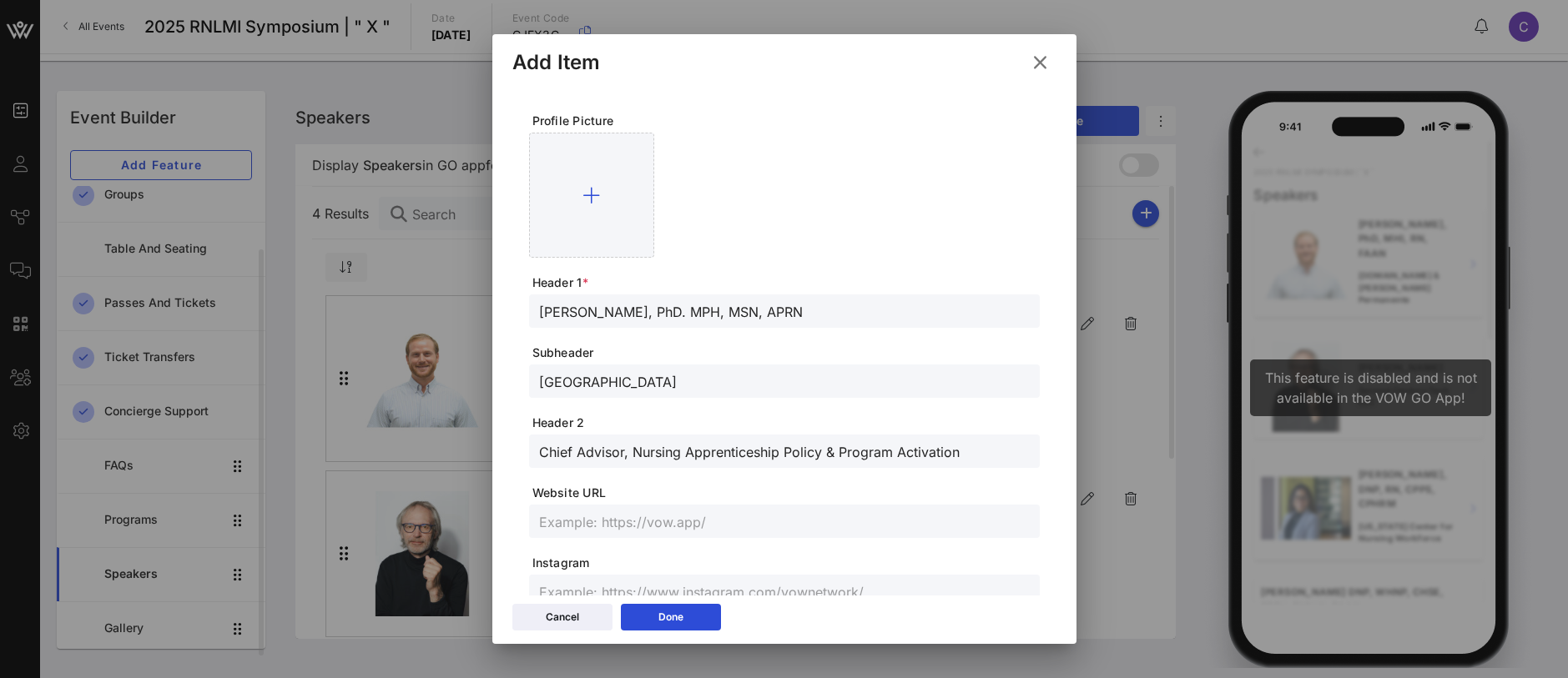
type input "Vanderbilt University"
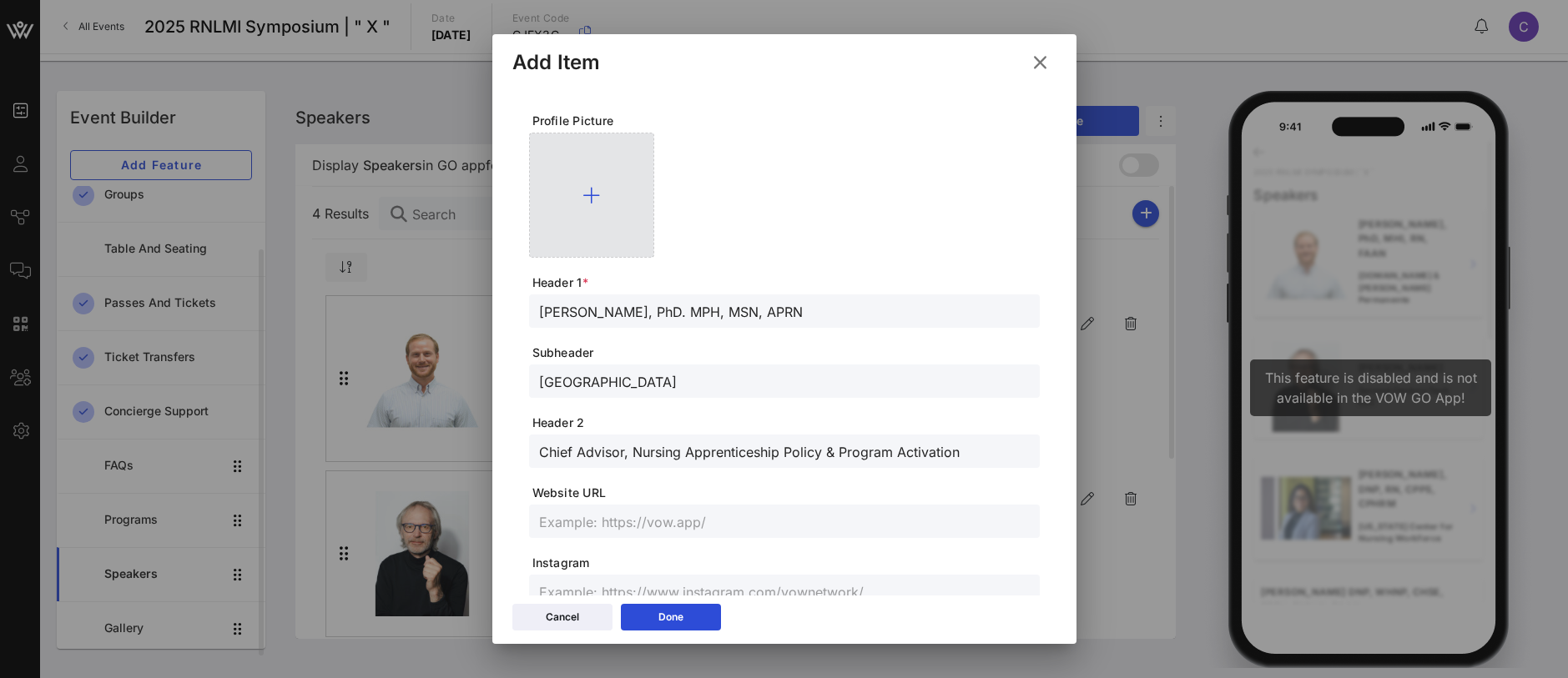
click at [599, 199] on icon at bounding box center [591, 195] width 18 height 20
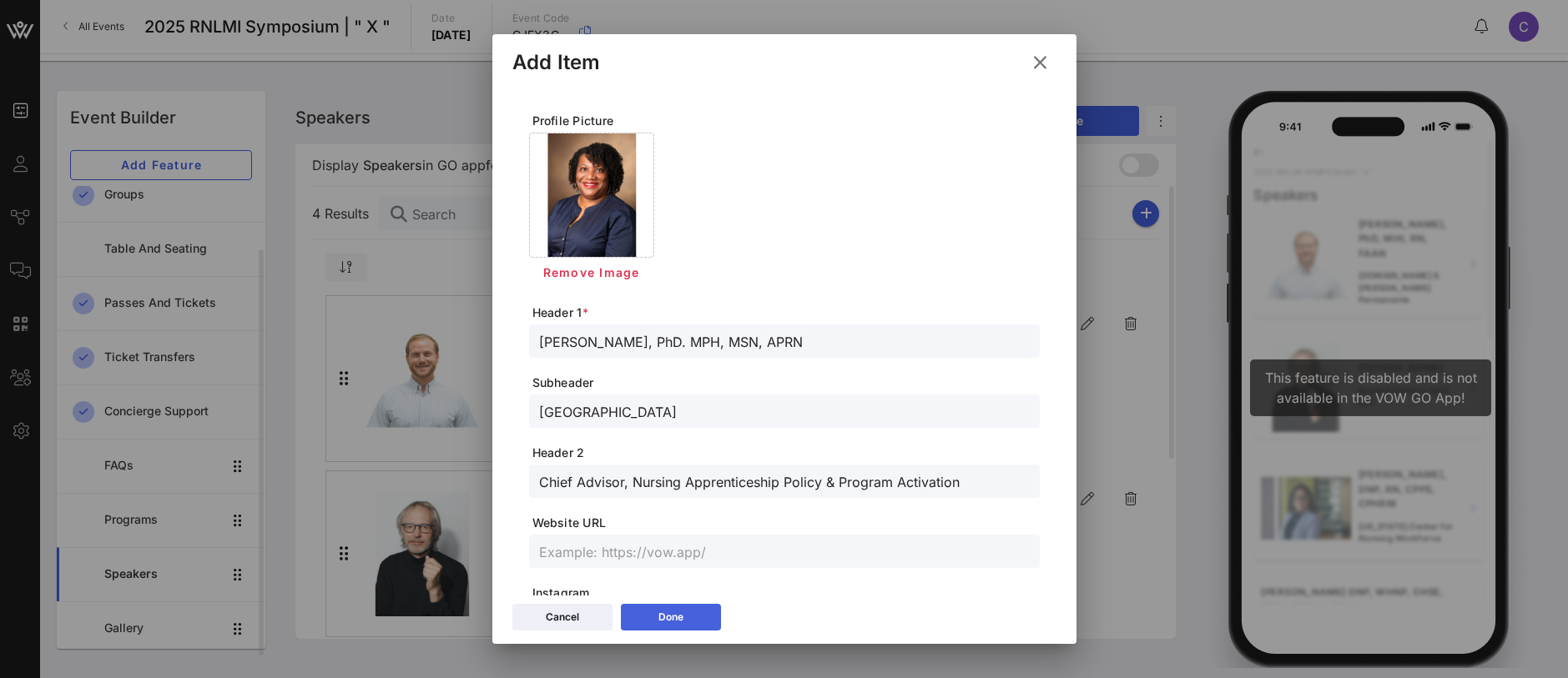
click at [677, 618] on div "Done" at bounding box center [671, 618] width 25 height 17
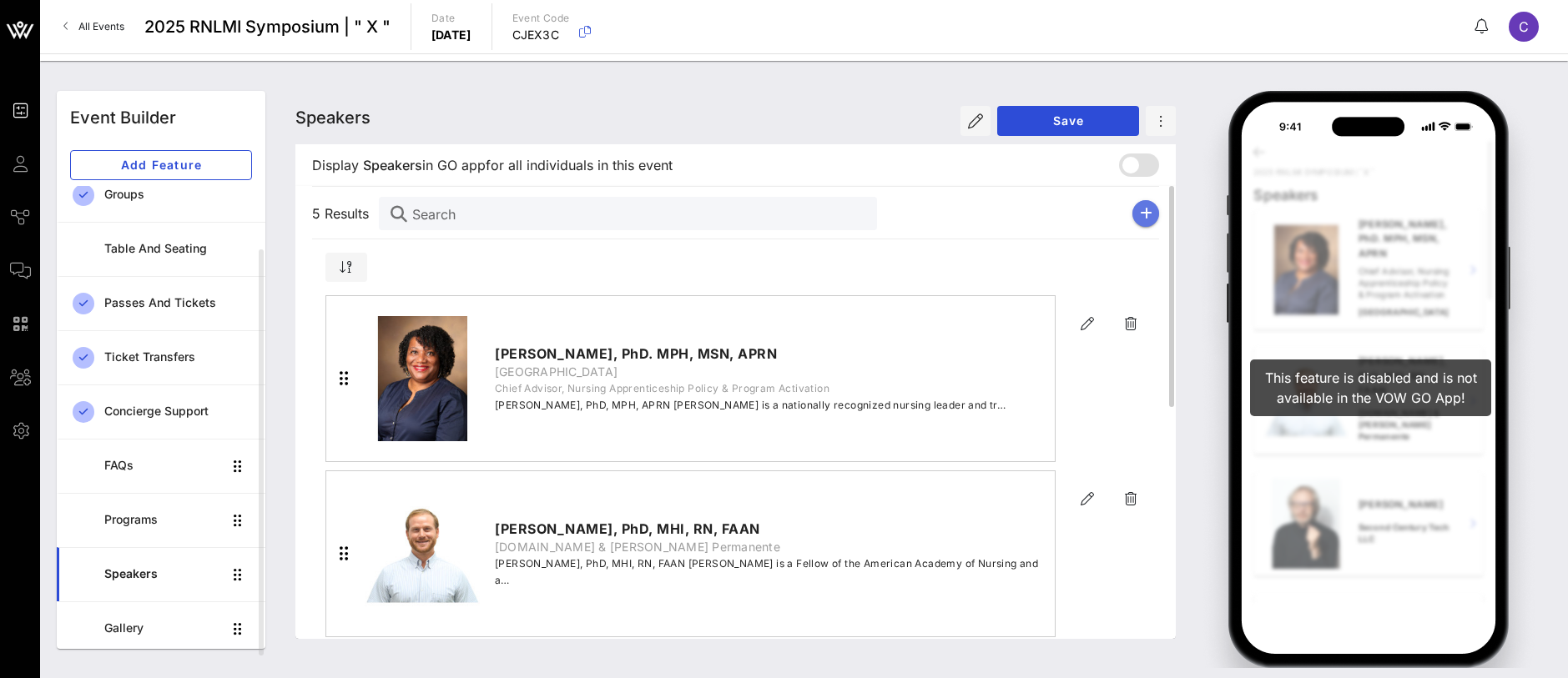
click at [1147, 218] on icon "button" at bounding box center [1146, 213] width 13 height 13
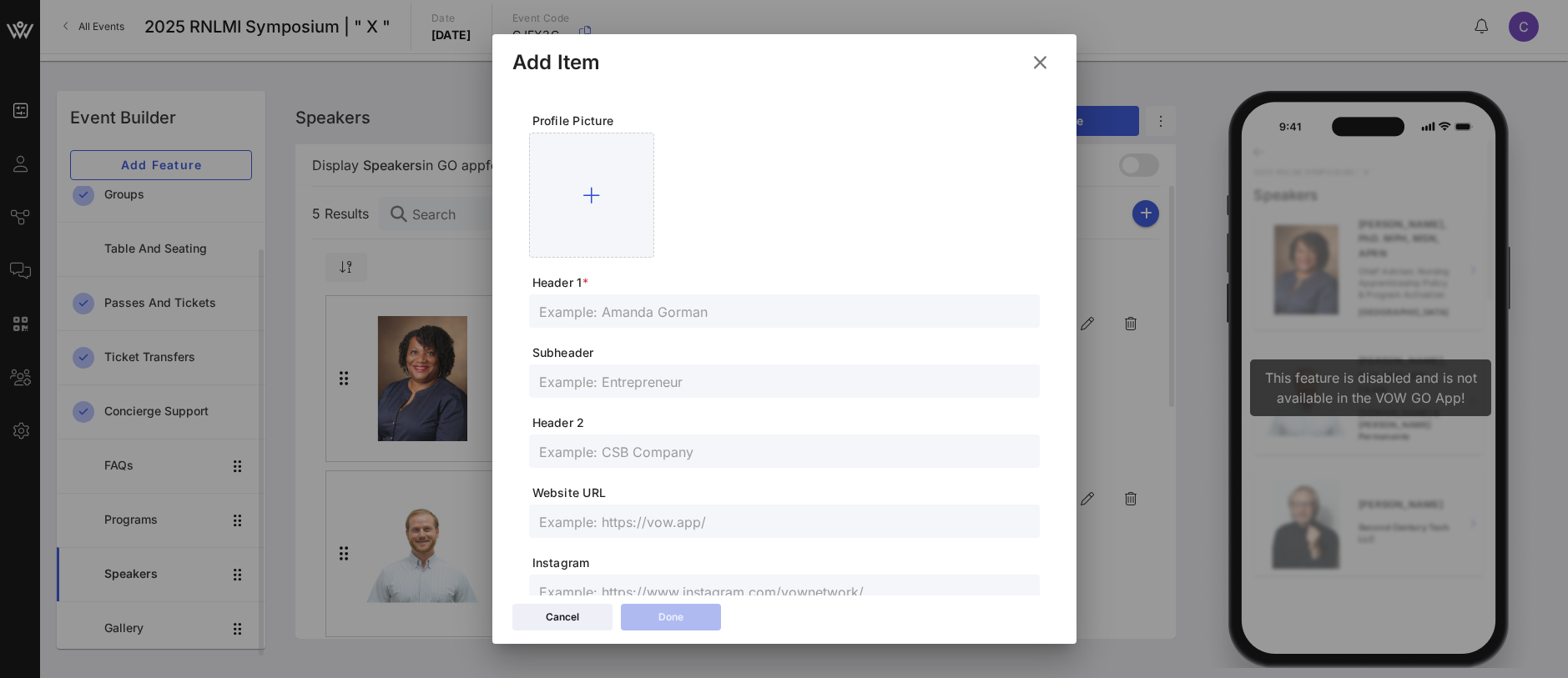
scroll to position [430, 0]
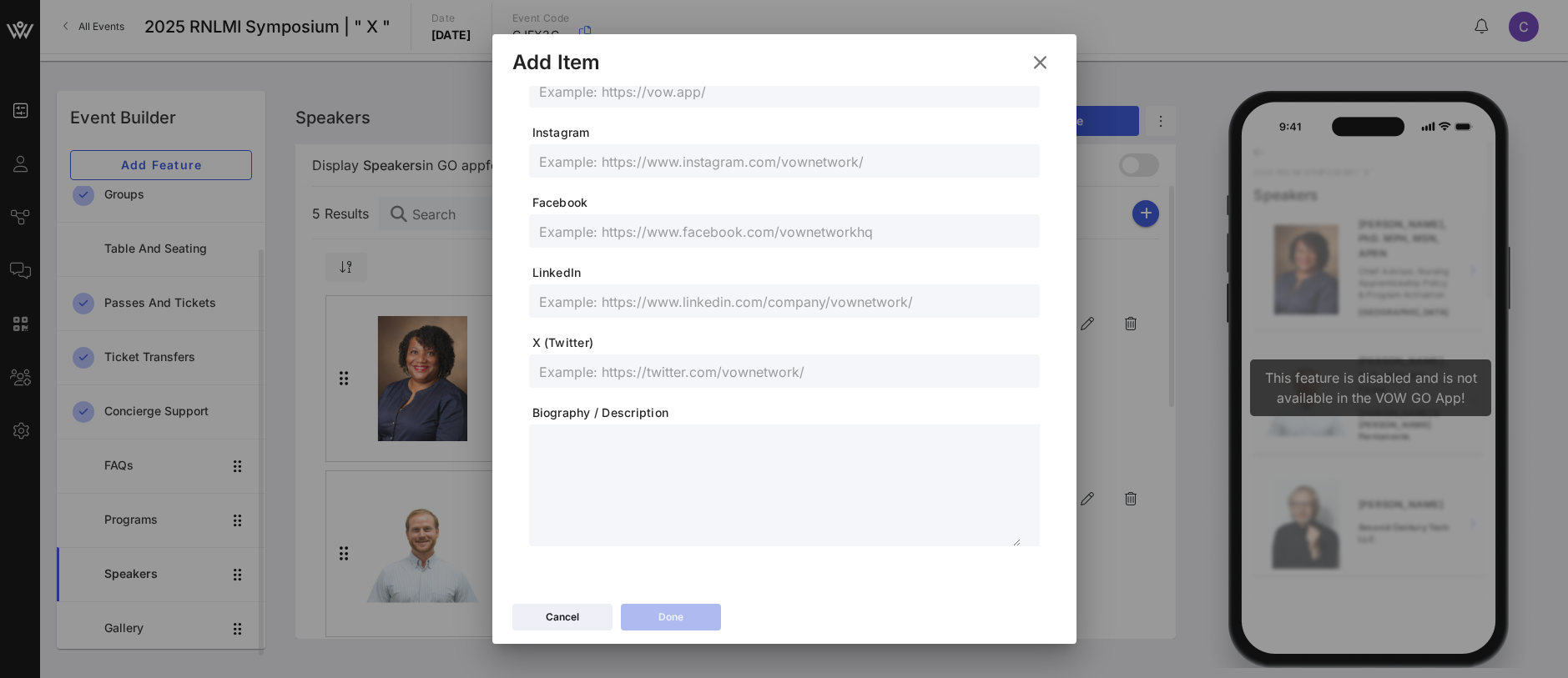
click at [652, 455] on textarea at bounding box center [780, 487] width 481 height 117
paste textarea "**********"
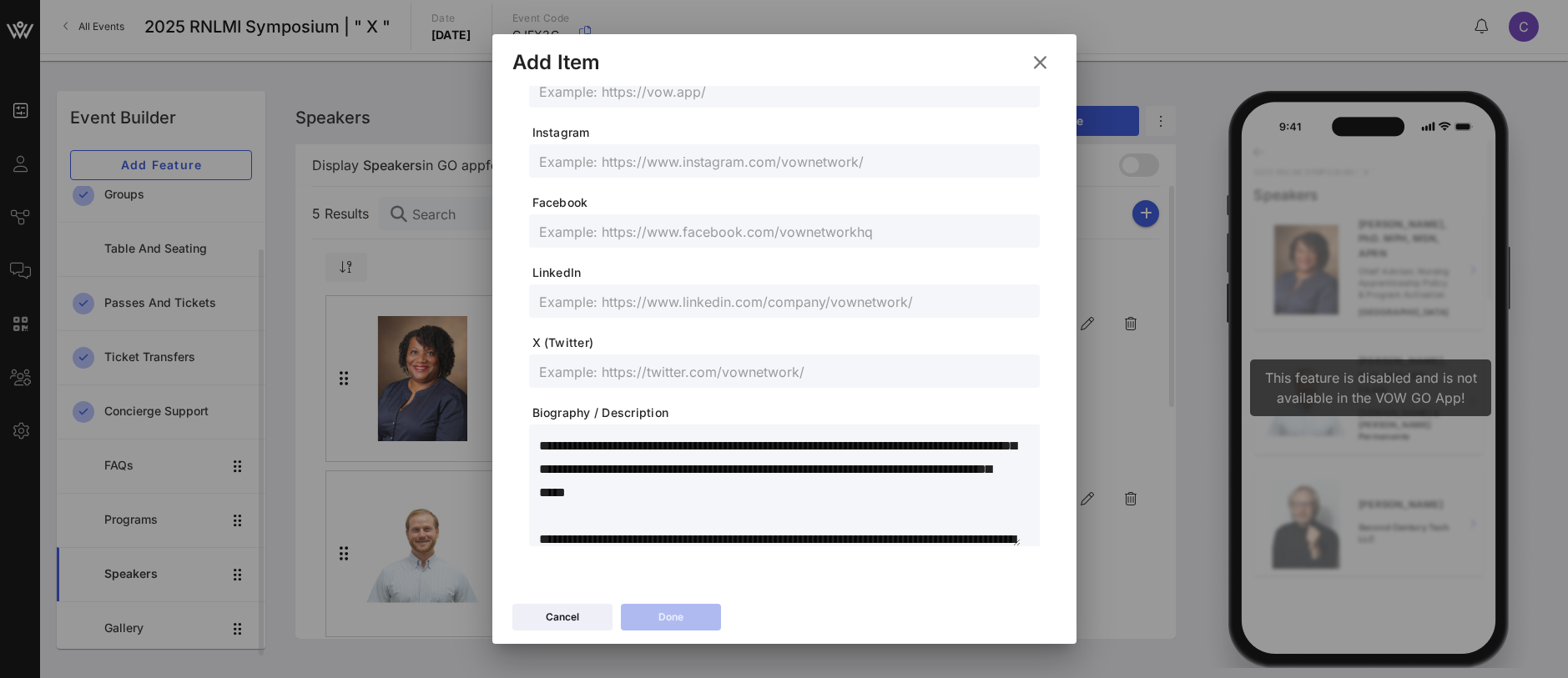
scroll to position [0, 0]
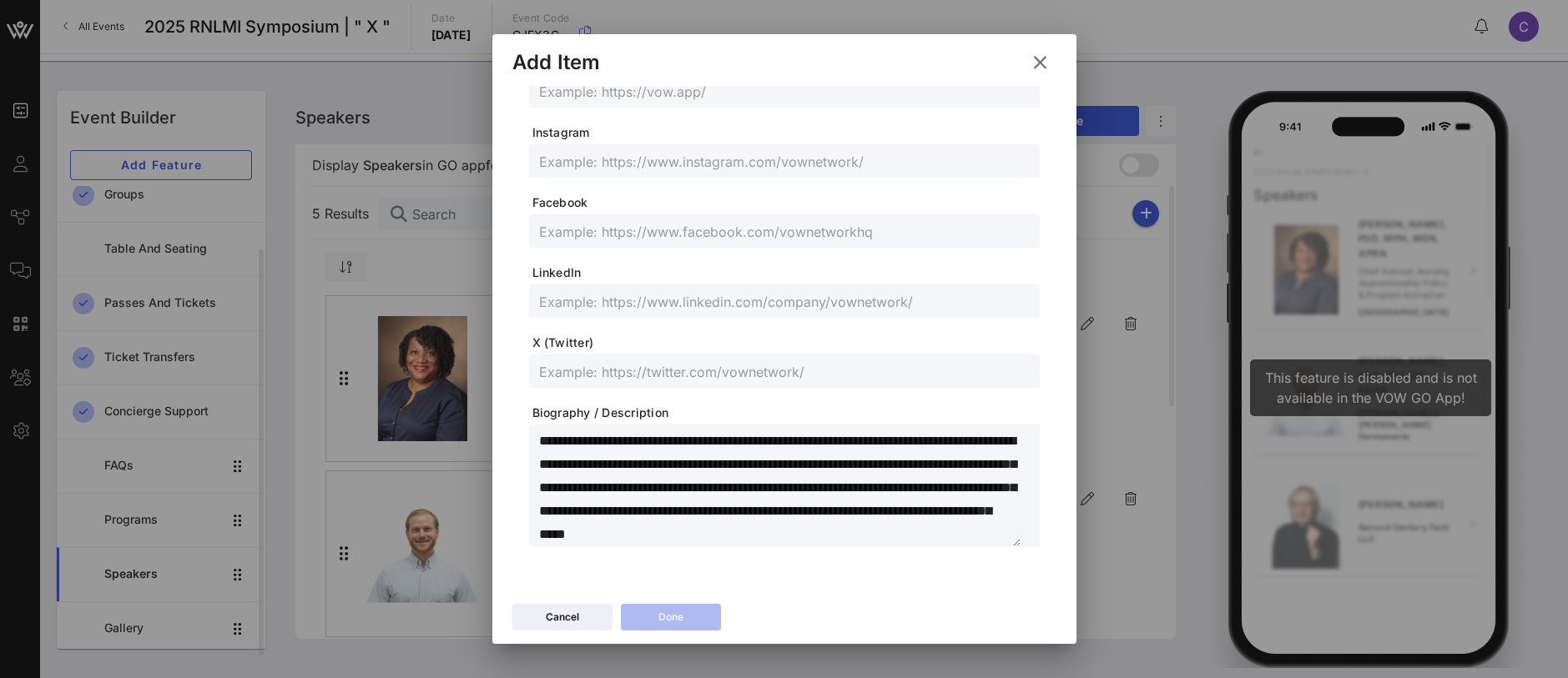
type textarea "**********"
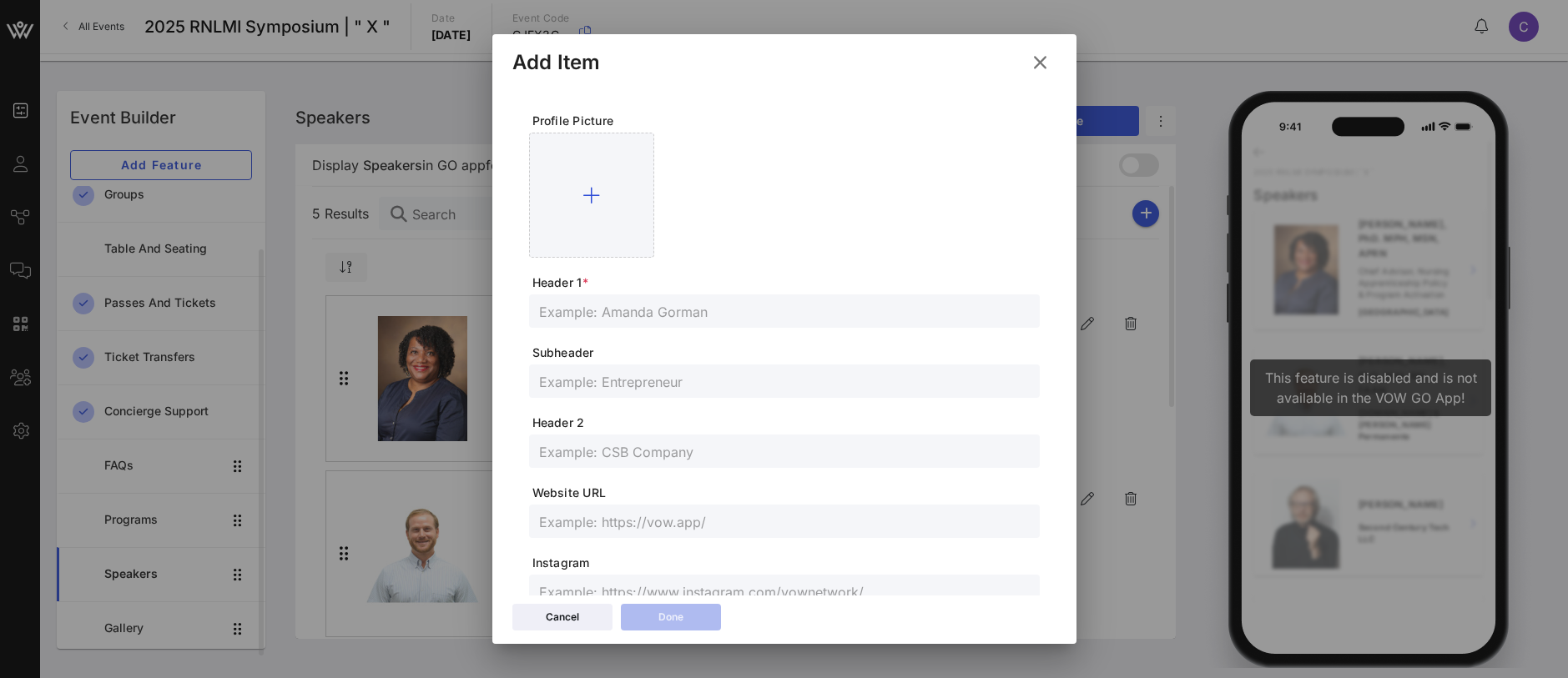
click at [580, 314] on input "text" at bounding box center [785, 312] width 491 height 22
paste input "Michael Cary, PhD, RN, FAAN"
type input "Michael Cary, PhD, RN, FAAN"
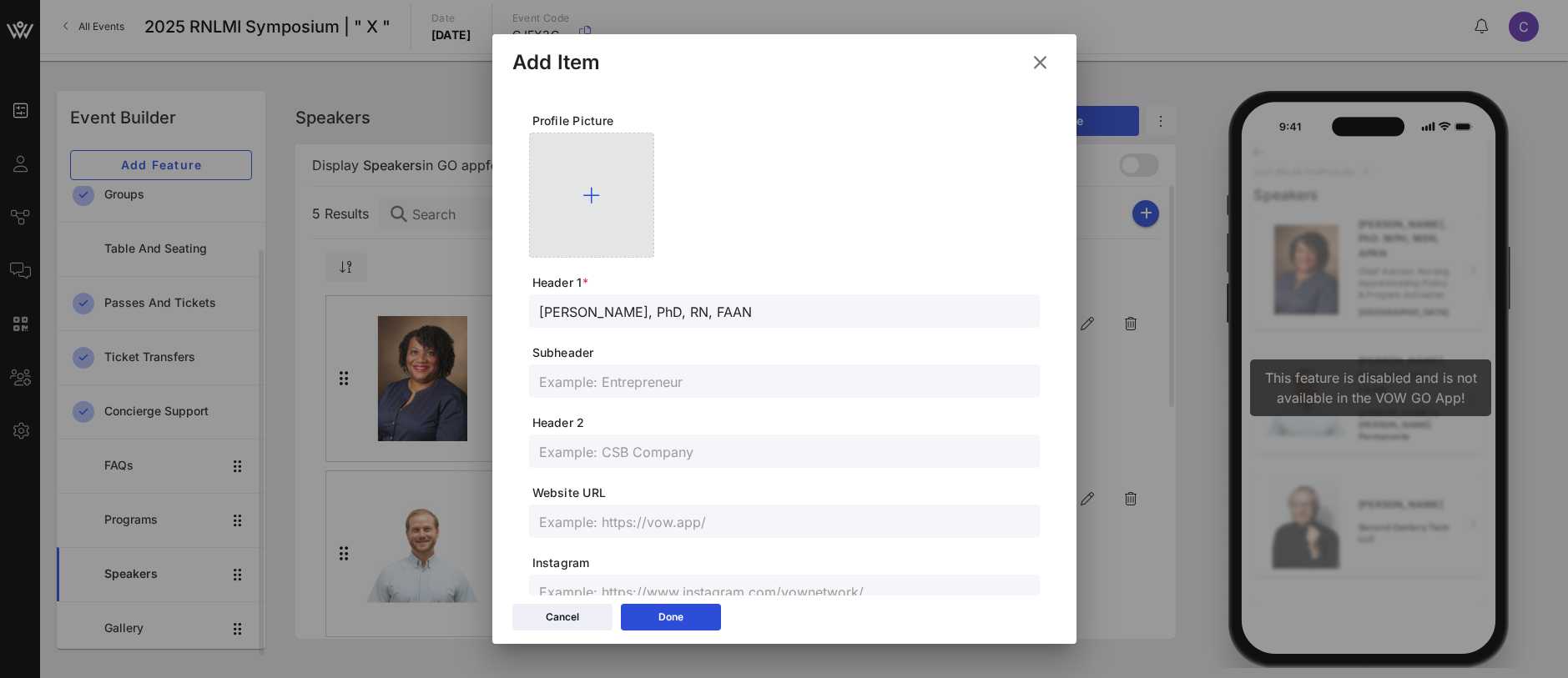
click at [592, 181] on div at bounding box center [592, 195] width 125 height 125
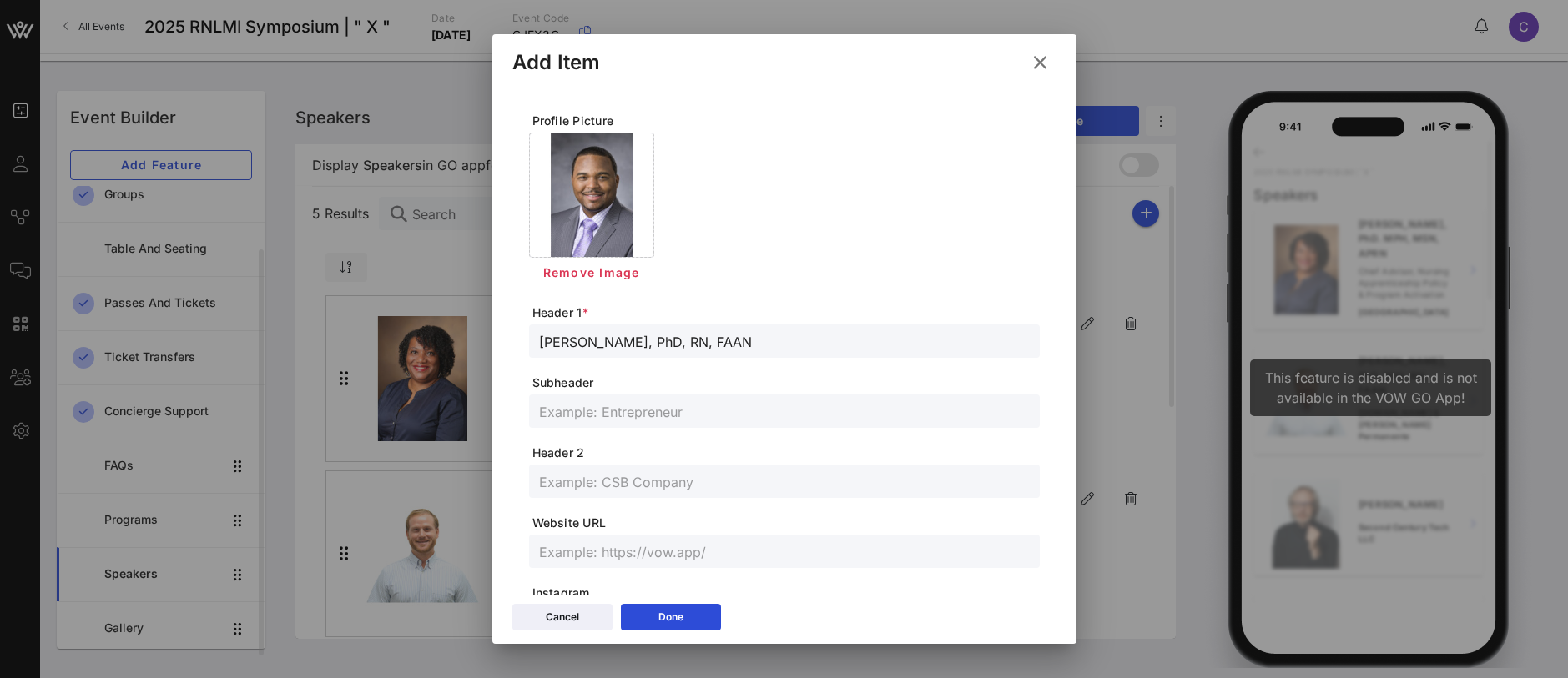
click at [606, 411] on input "text" at bounding box center [785, 412] width 491 height 22
paste input "Duke University School of Nursing"
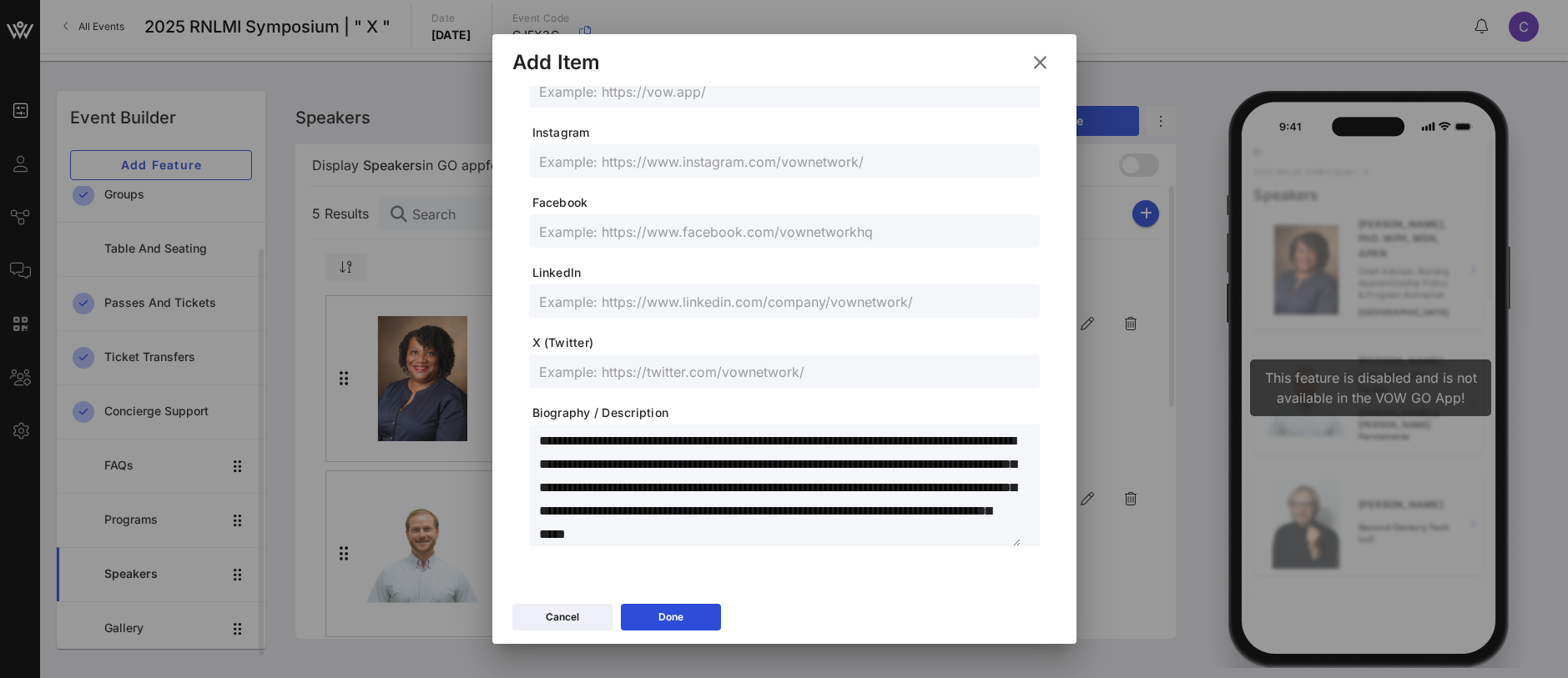
scroll to position [250, 0]
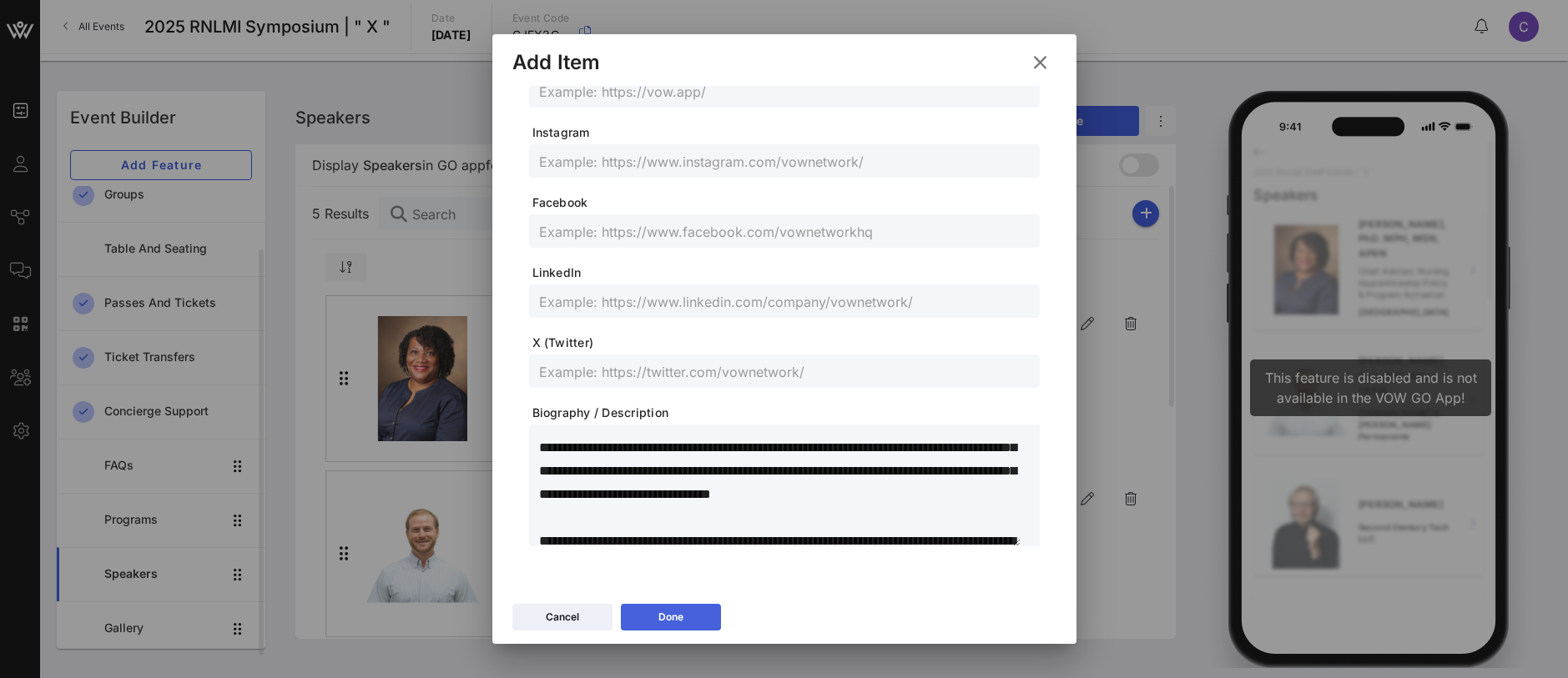
type input "Duke University School of Nursing"
click at [661, 619] on div "Done" at bounding box center [671, 618] width 25 height 17
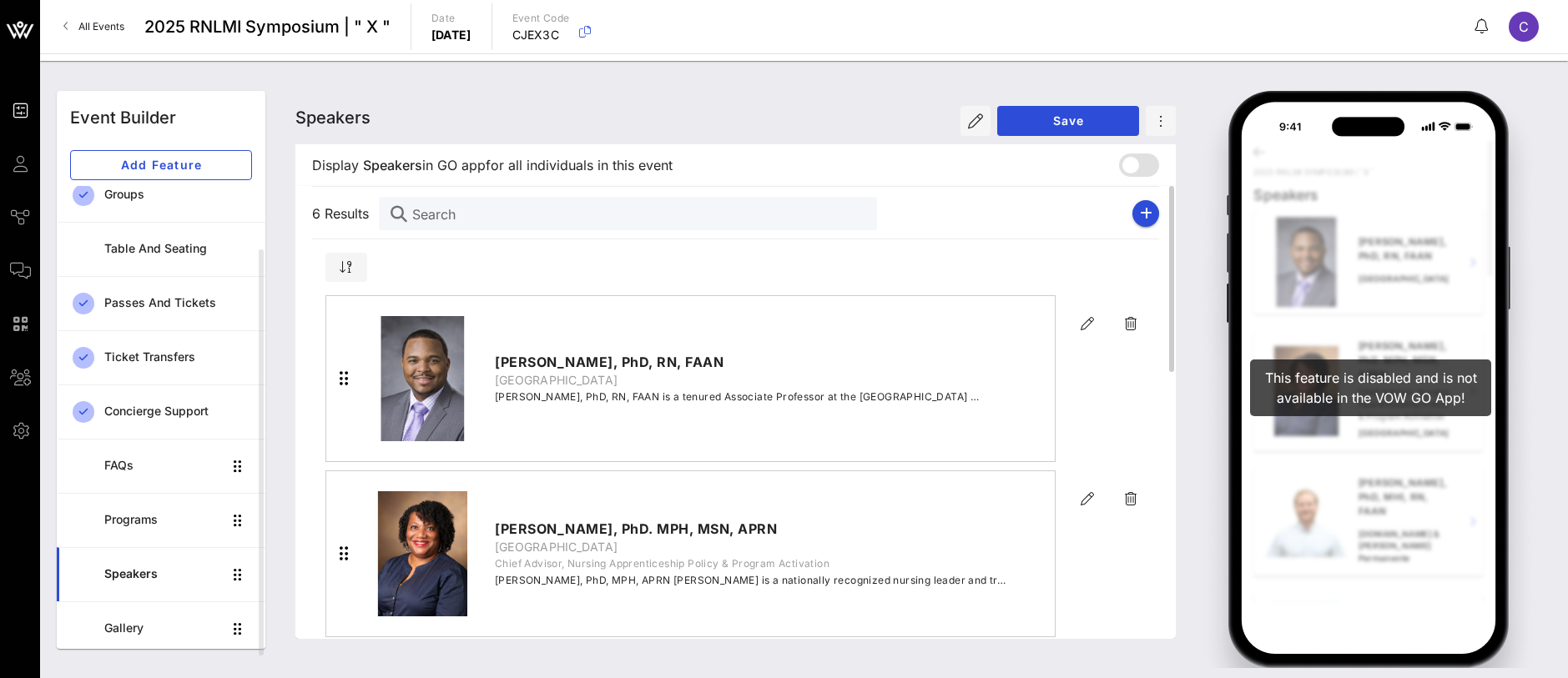
scroll to position [430, 0]
click at [1152, 209] on button "button" at bounding box center [1146, 213] width 27 height 27
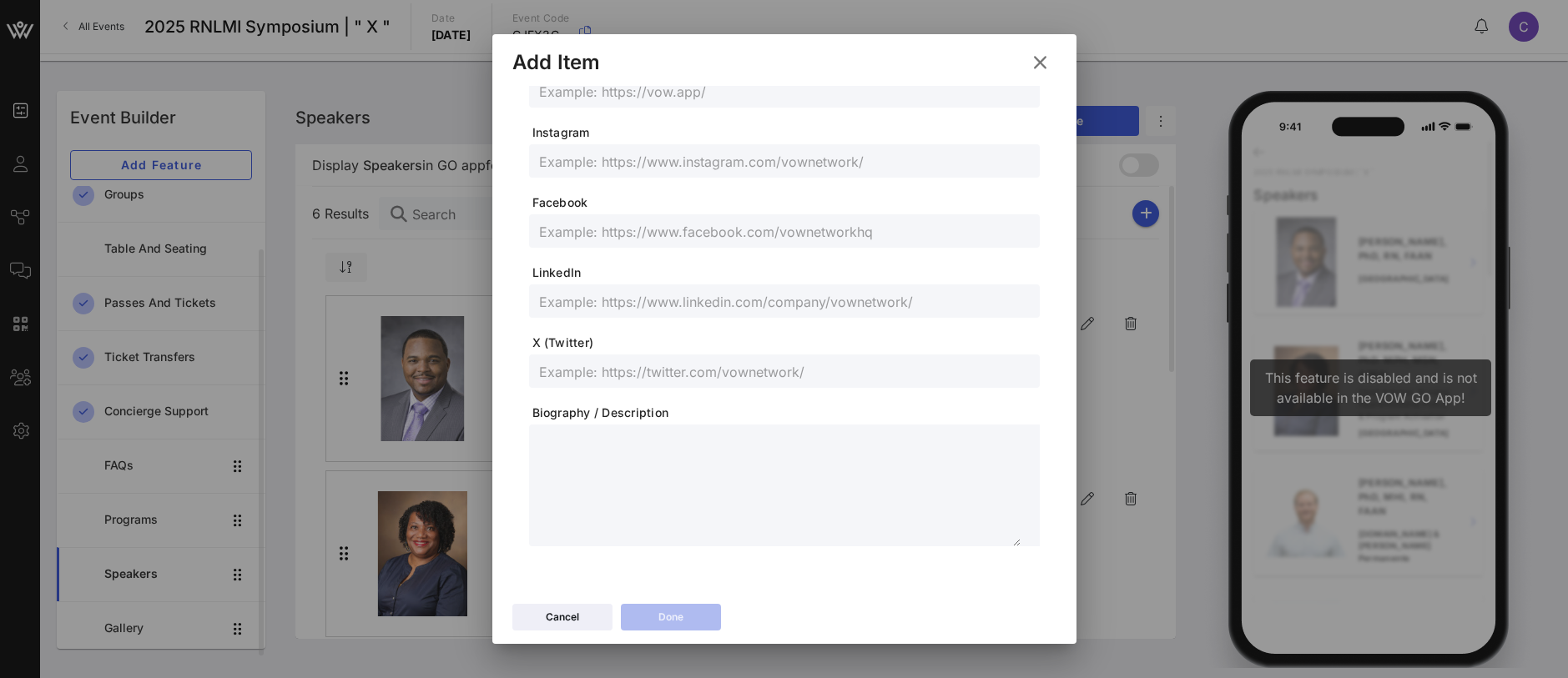
click at [611, 446] on textarea at bounding box center [780, 487] width 481 height 117
paste textarea "**********"
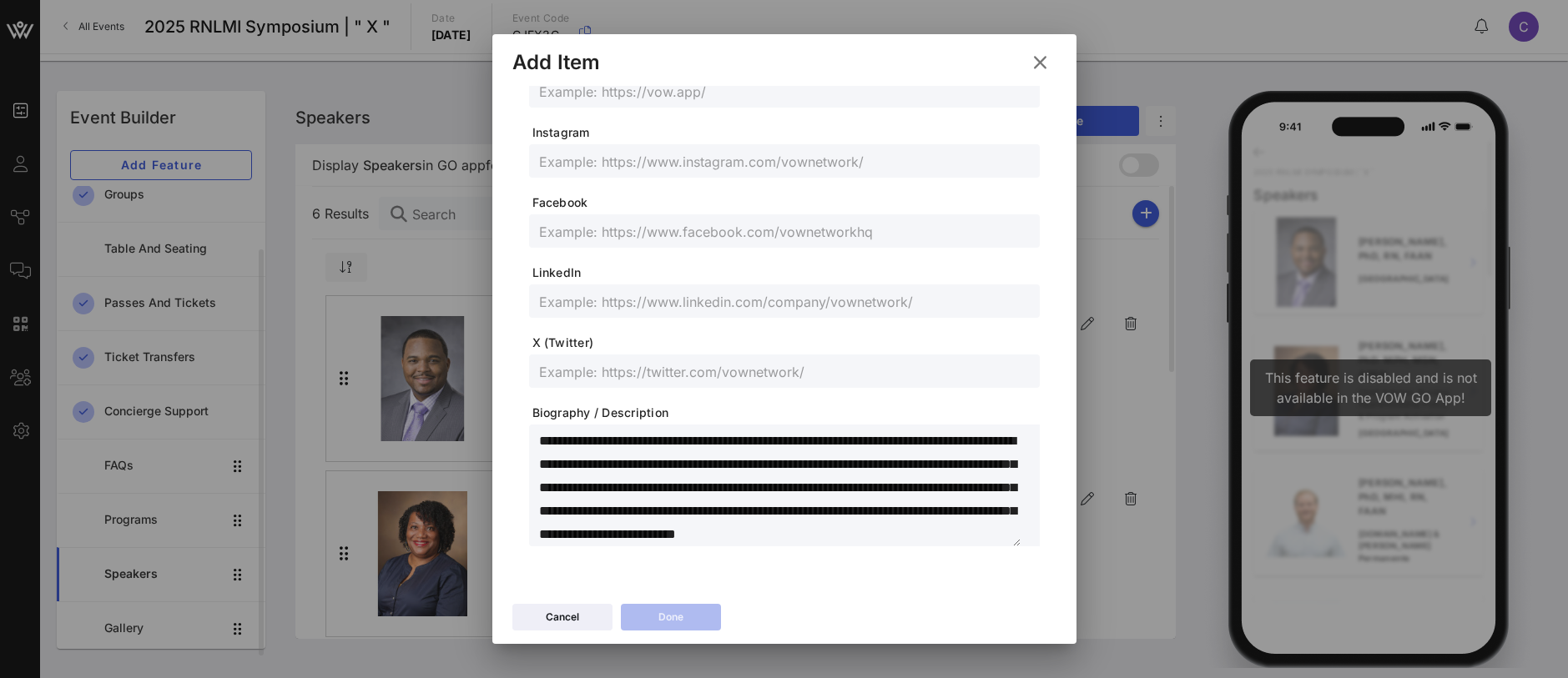
scroll to position [0, 0]
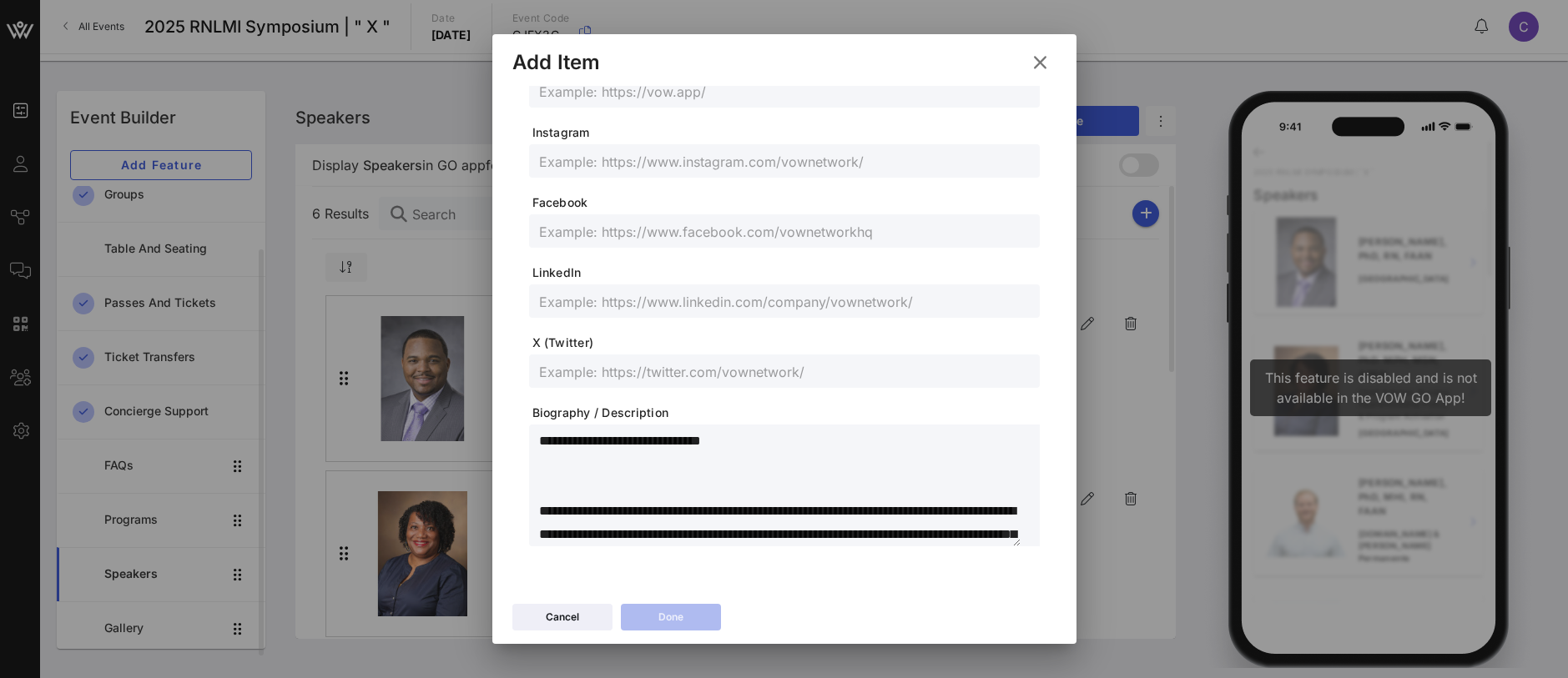
type textarea "**********"
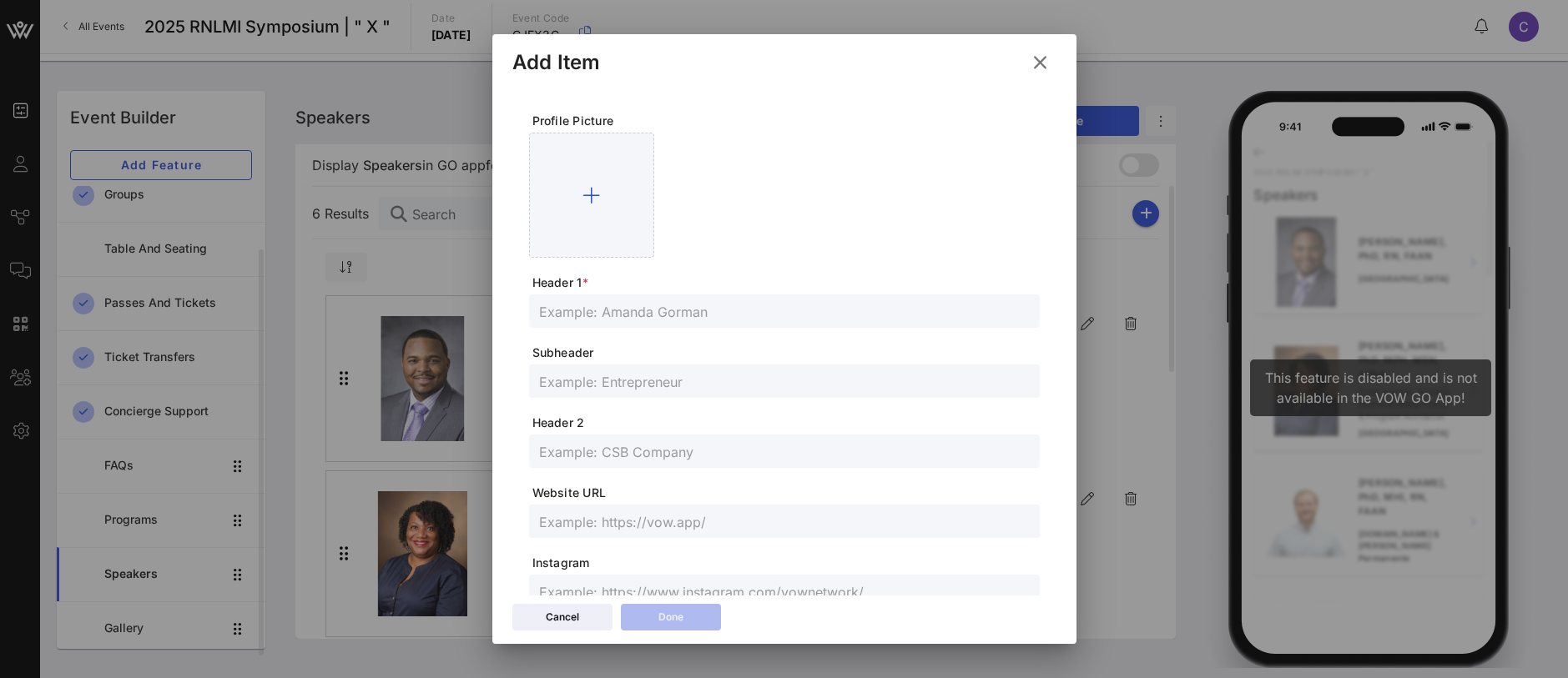
click at [587, 305] on input "text" at bounding box center [785, 312] width 491 height 22
paste input "Steephanie Justice"
click at [566, 308] on input "Steephanie Justice" at bounding box center [785, 312] width 491 height 22
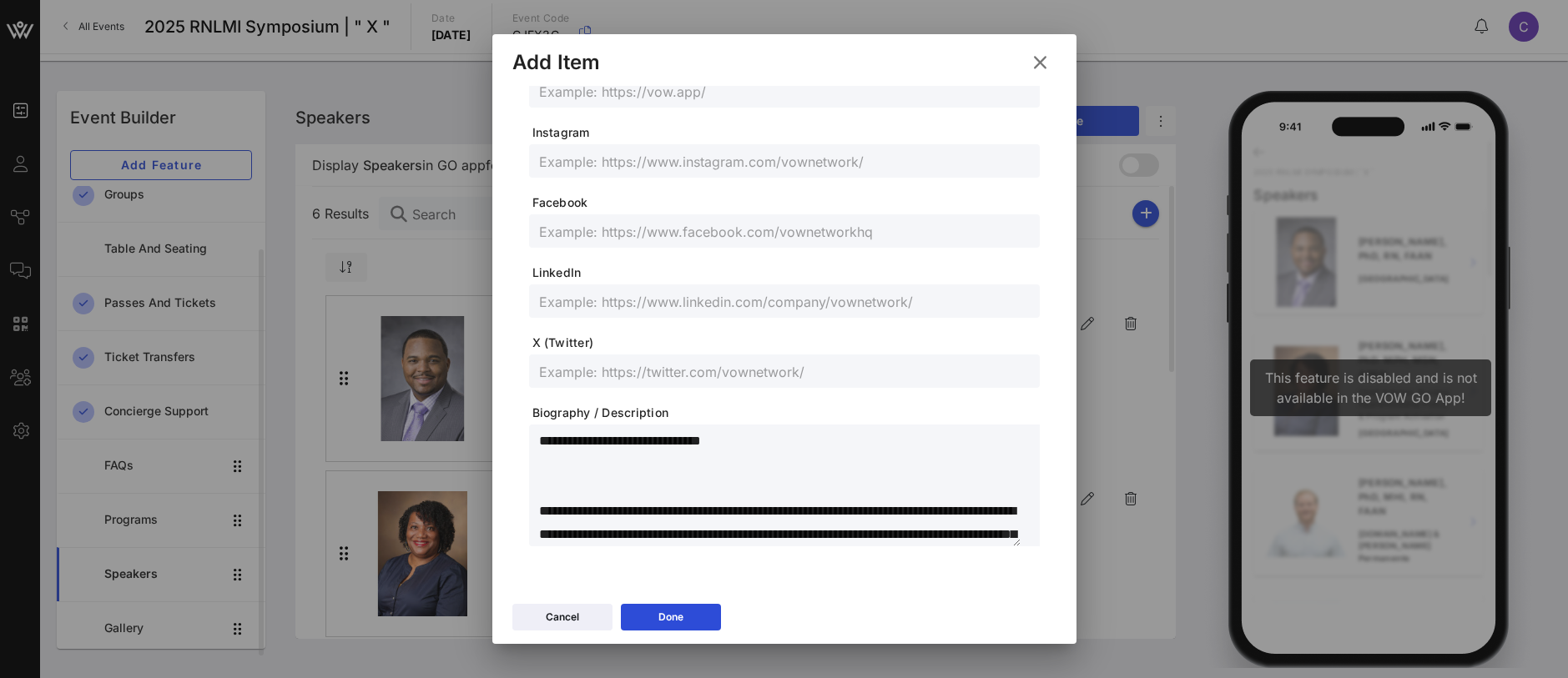
drag, startPoint x: 770, startPoint y: 441, endPoint x: 524, endPoint y: 447, distance: 246.1
click at [524, 447] on div "Profile Picture Header 1 * Stephanie Justice Subheader Header 2 Website URL Ins…" at bounding box center [785, 118] width 545 height 924
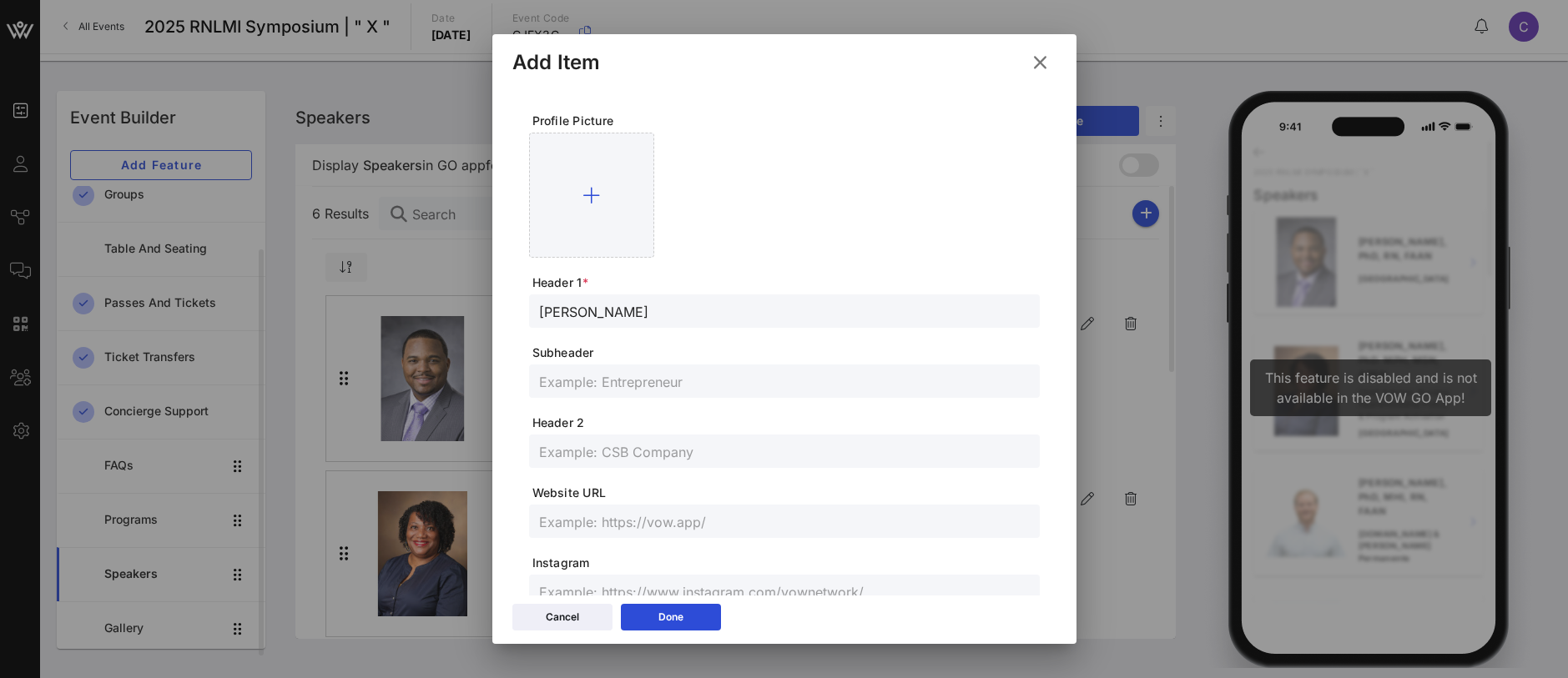
drag, startPoint x: 604, startPoint y: 306, endPoint x: 486, endPoint y: 307, distance: 118.0
click at [486, 307] on div "Event Builder Guests Journeys Comms QR Scanner Team Settings 2025 RNLMI Symposi…" at bounding box center [784, 339] width 1568 height 678
paste input ", DNP, RN, CHSE"
type input "Stephanie Justice, DNP, RN, CHSE"
click at [566, 381] on input "text" at bounding box center [785, 381] width 491 height 22
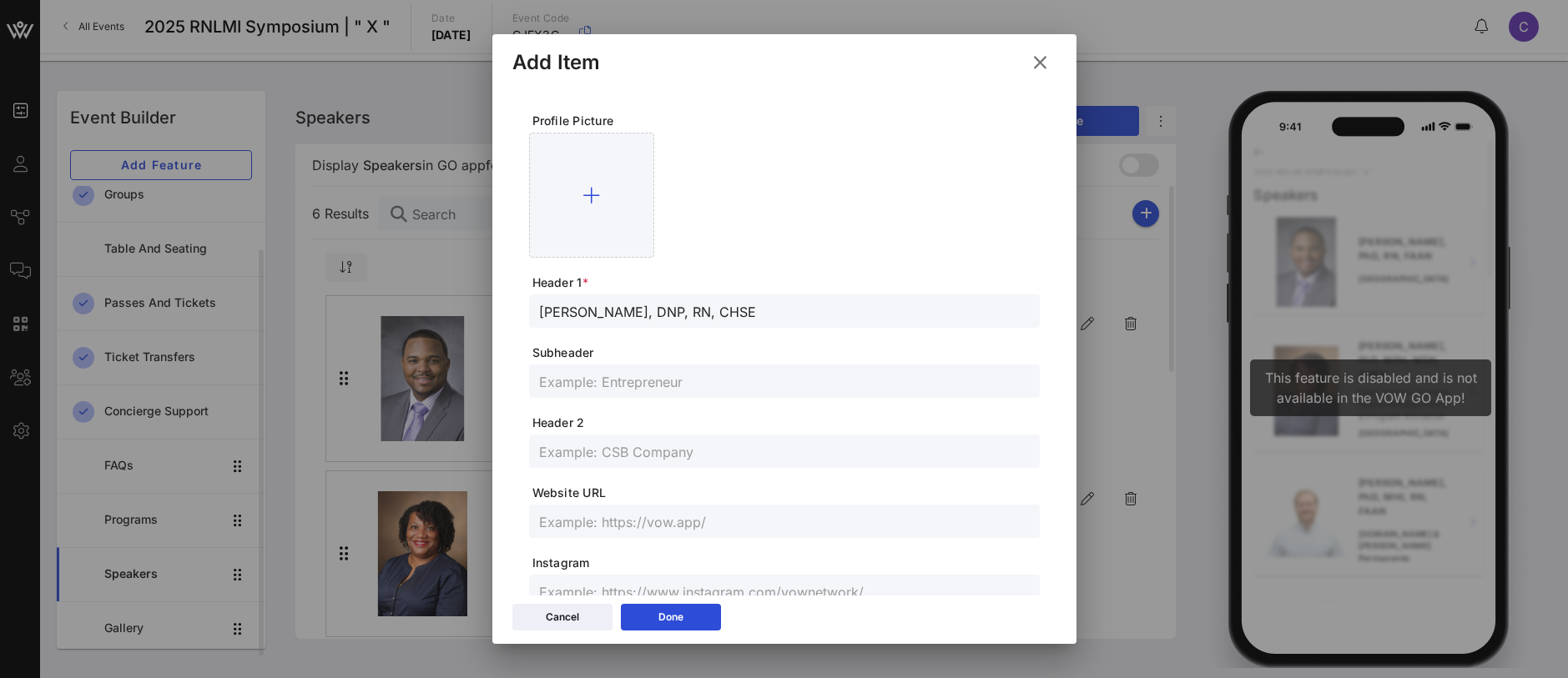
paste input "Director of Simulaton for Inteluct"
drag, startPoint x: 701, startPoint y: 381, endPoint x: 522, endPoint y: 376, distance: 179.1
click at [522, 376] on div "Profile Picture Header 1 * Stephanie Justice, DNP, RN, CHSE Subheader Director …" at bounding box center [785, 548] width 545 height 924
type input "Inteluct"
click at [588, 444] on input "text" at bounding box center [785, 451] width 491 height 22
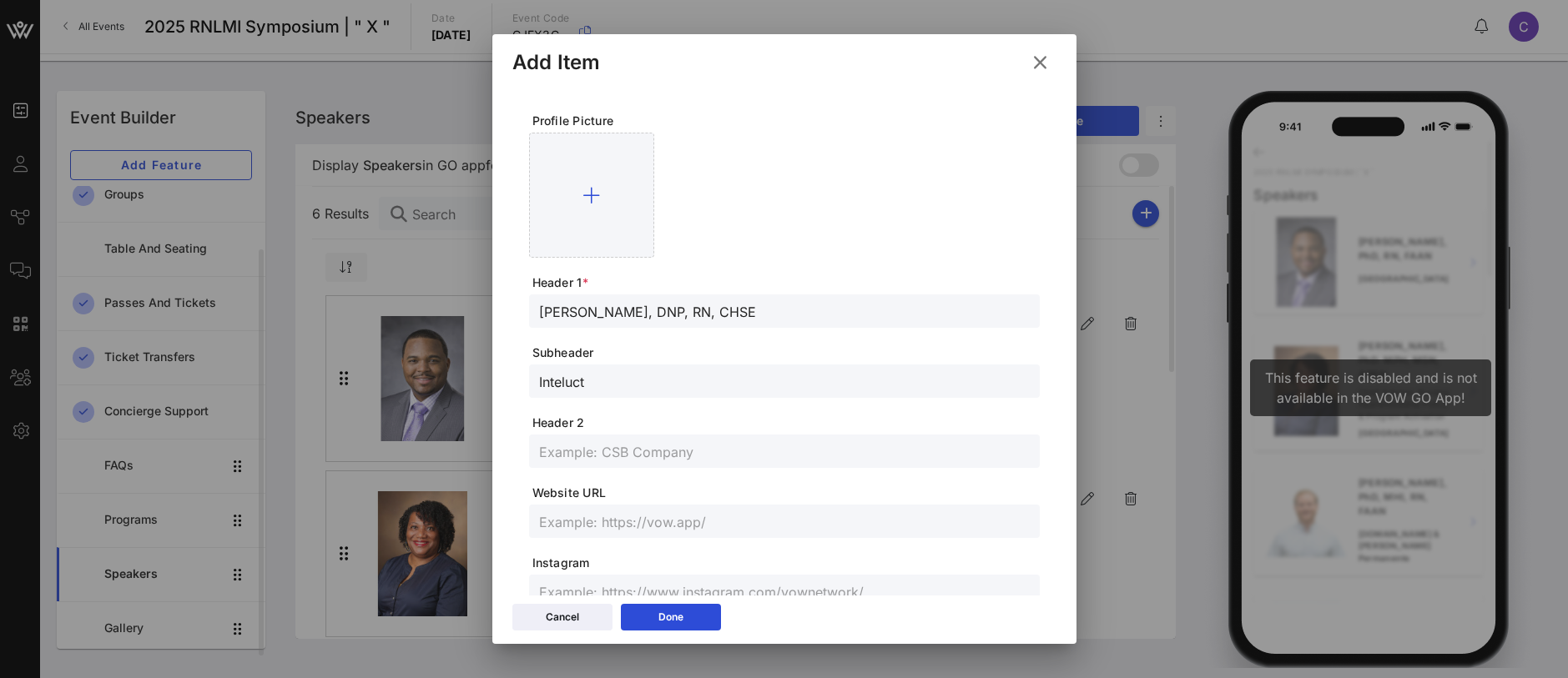
paste input "Director of Simulaton for"
click at [598, 446] on input "Director of Simulaton" at bounding box center [785, 451] width 491 height 22
type input "Director of Simulaton"
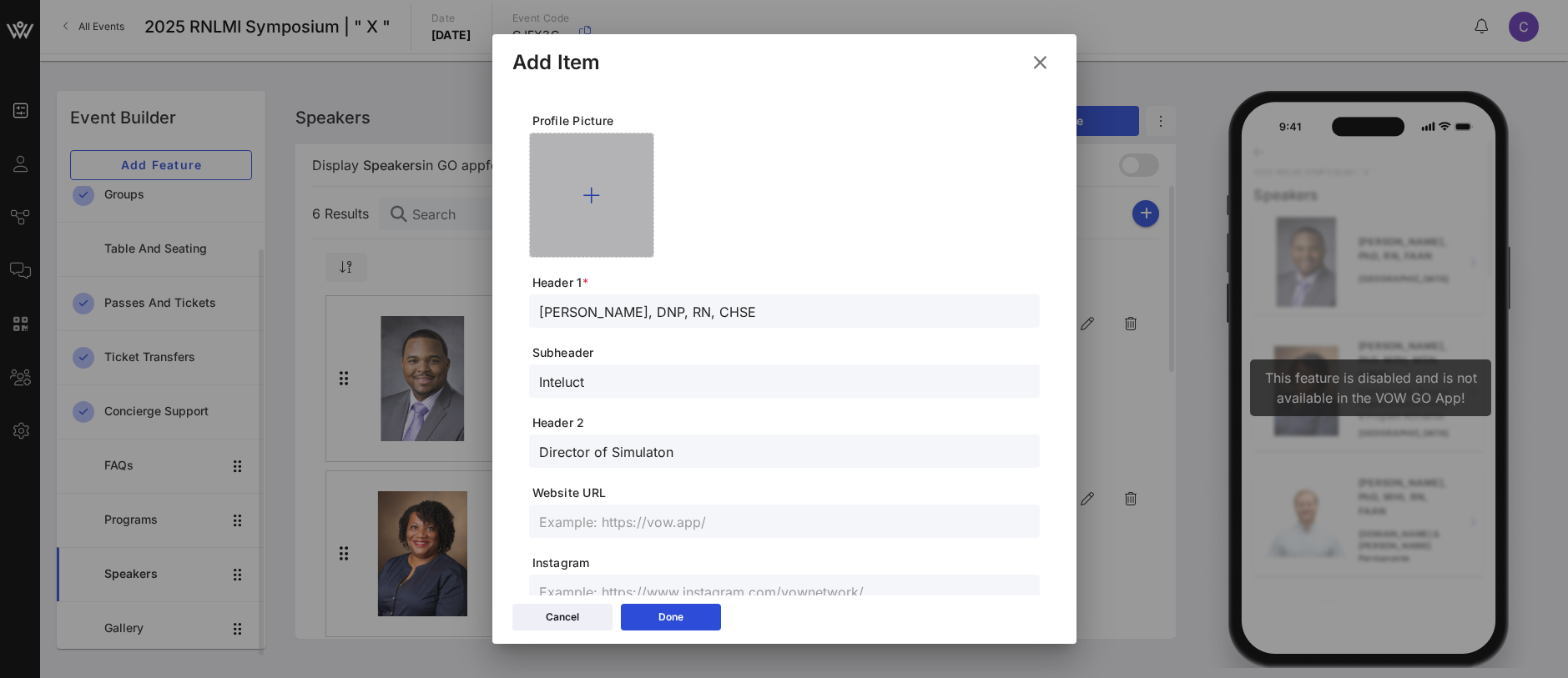
click at [593, 188] on icon at bounding box center [591, 195] width 18 height 20
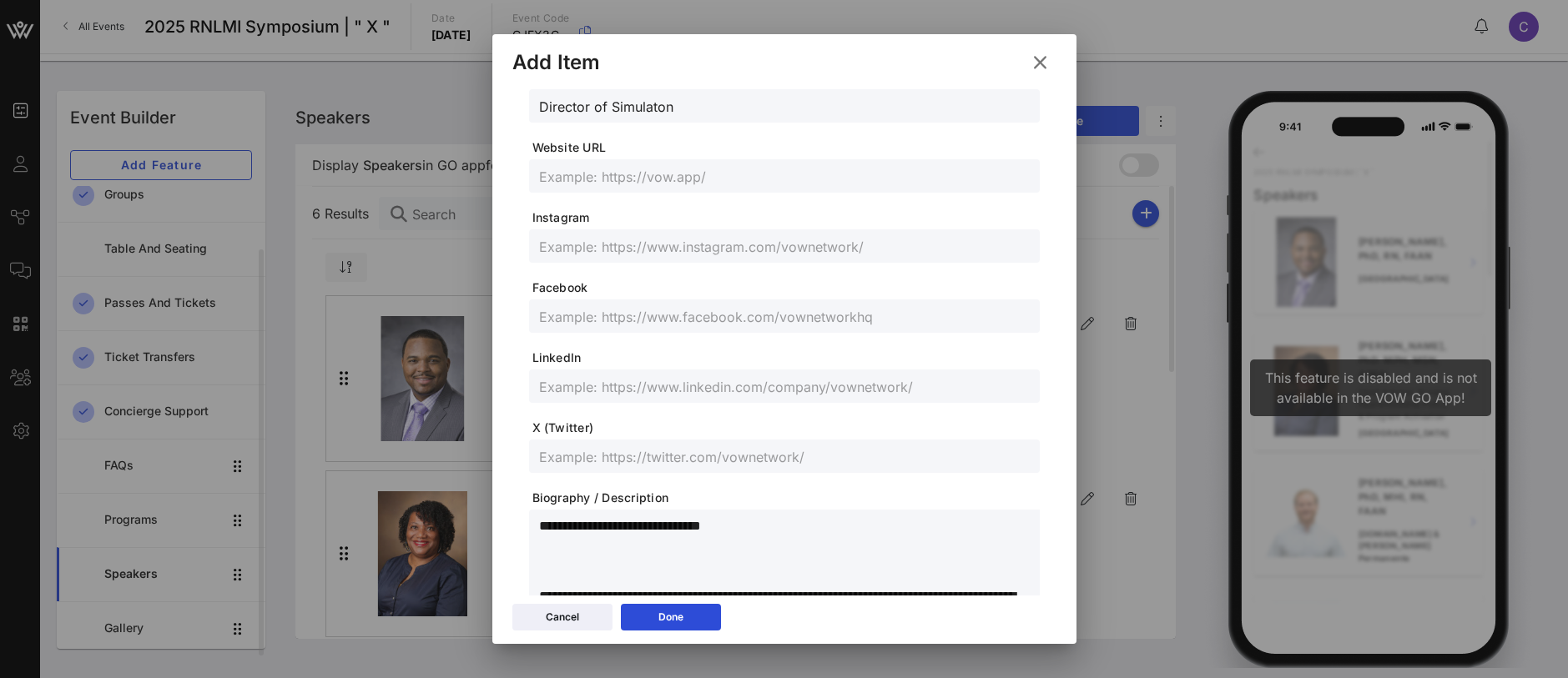
scroll to position [460, 0]
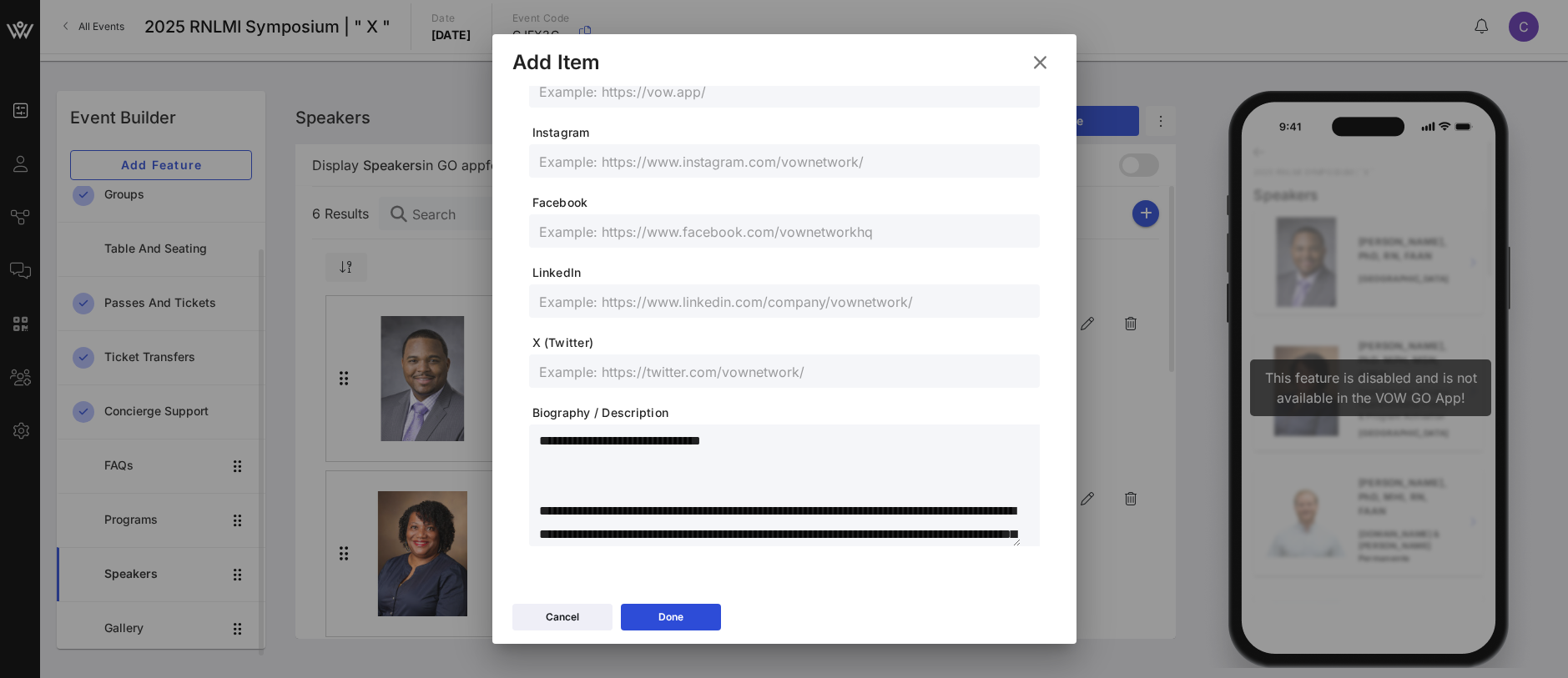
click at [638, 468] on textarea at bounding box center [780, 487] width 481 height 117
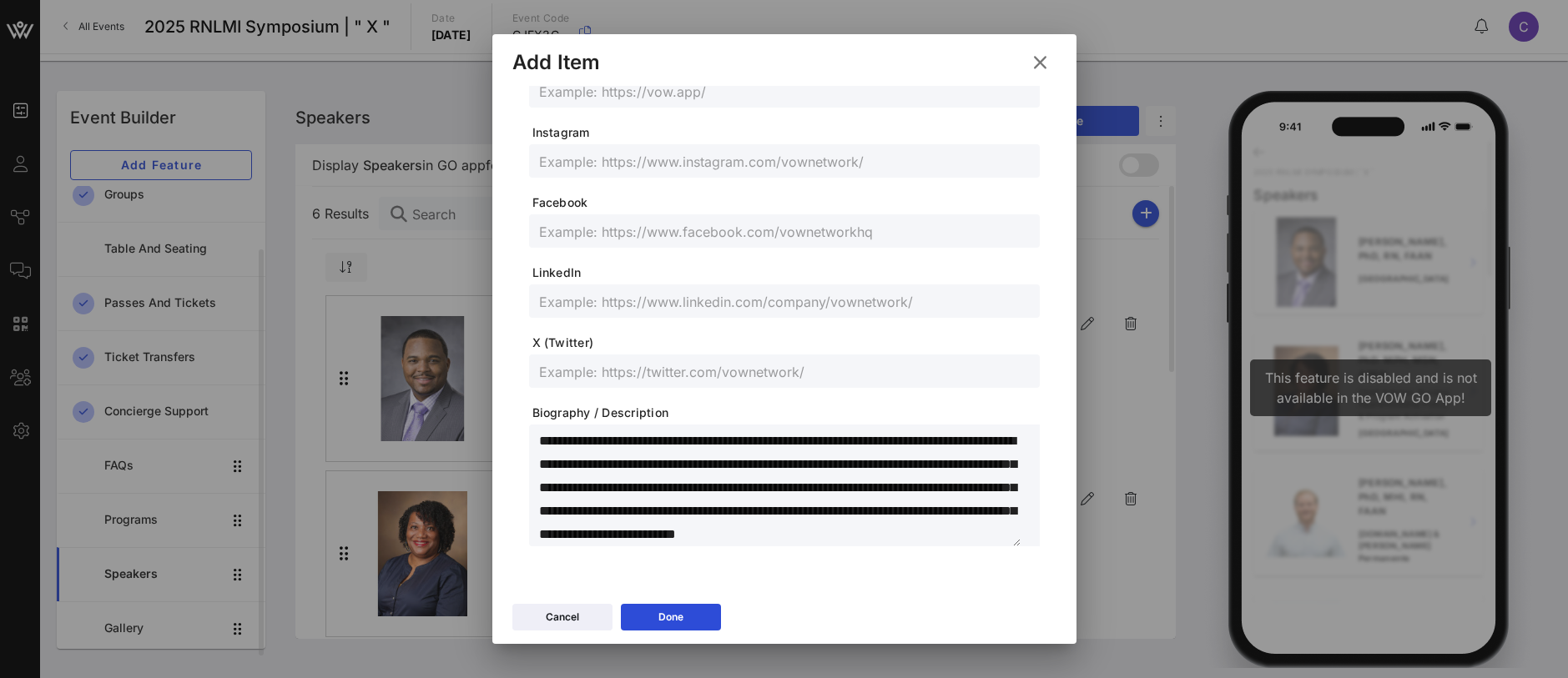
scroll to position [677, 0]
type textarea "**********"
click at [667, 616] on icon at bounding box center [671, 618] width 13 height 11
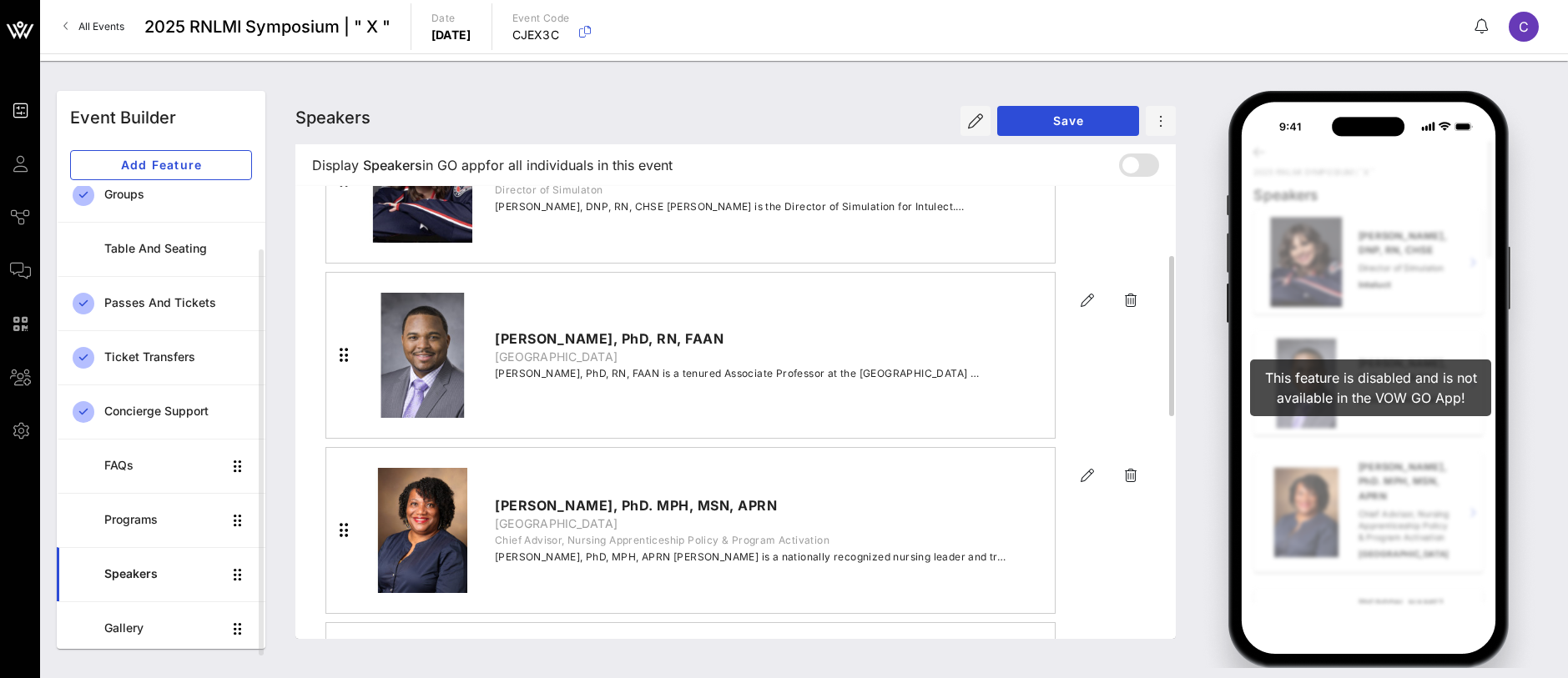
scroll to position [0, 0]
